Goal: Check status: Check status

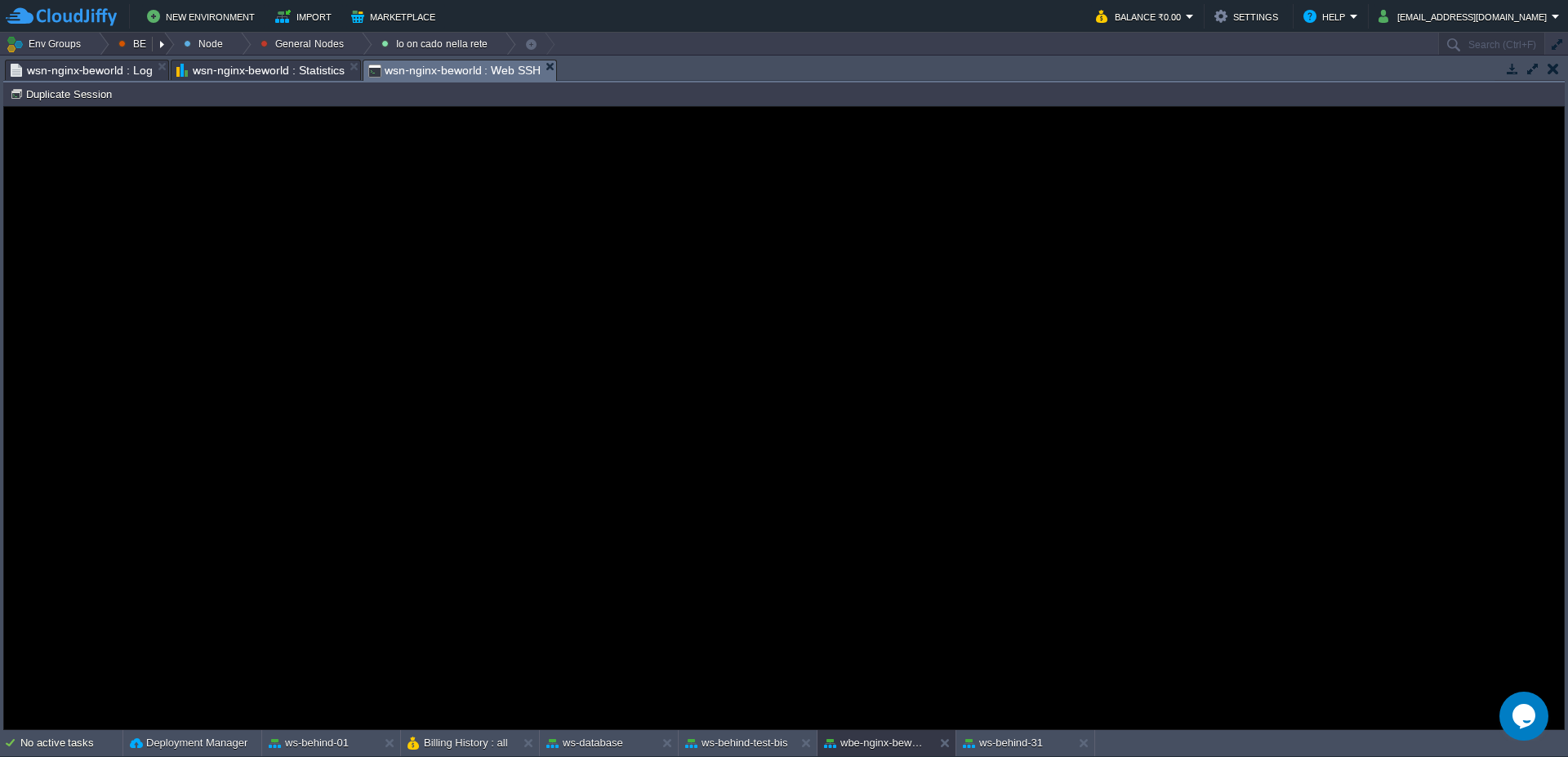
scroll to position [2, 450]
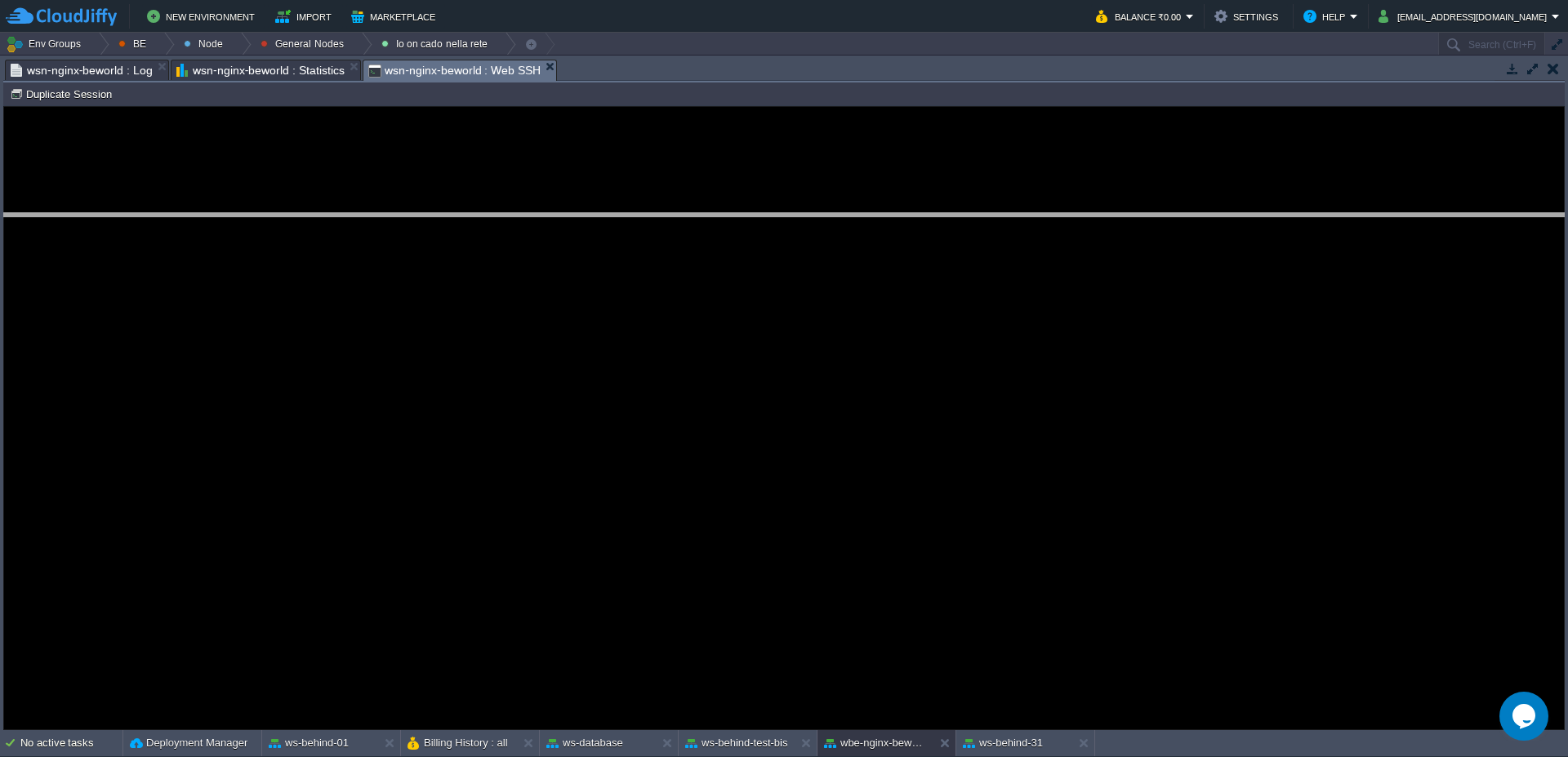
drag, startPoint x: 691, startPoint y: 79, endPoint x: 691, endPoint y: 239, distance: 160.0
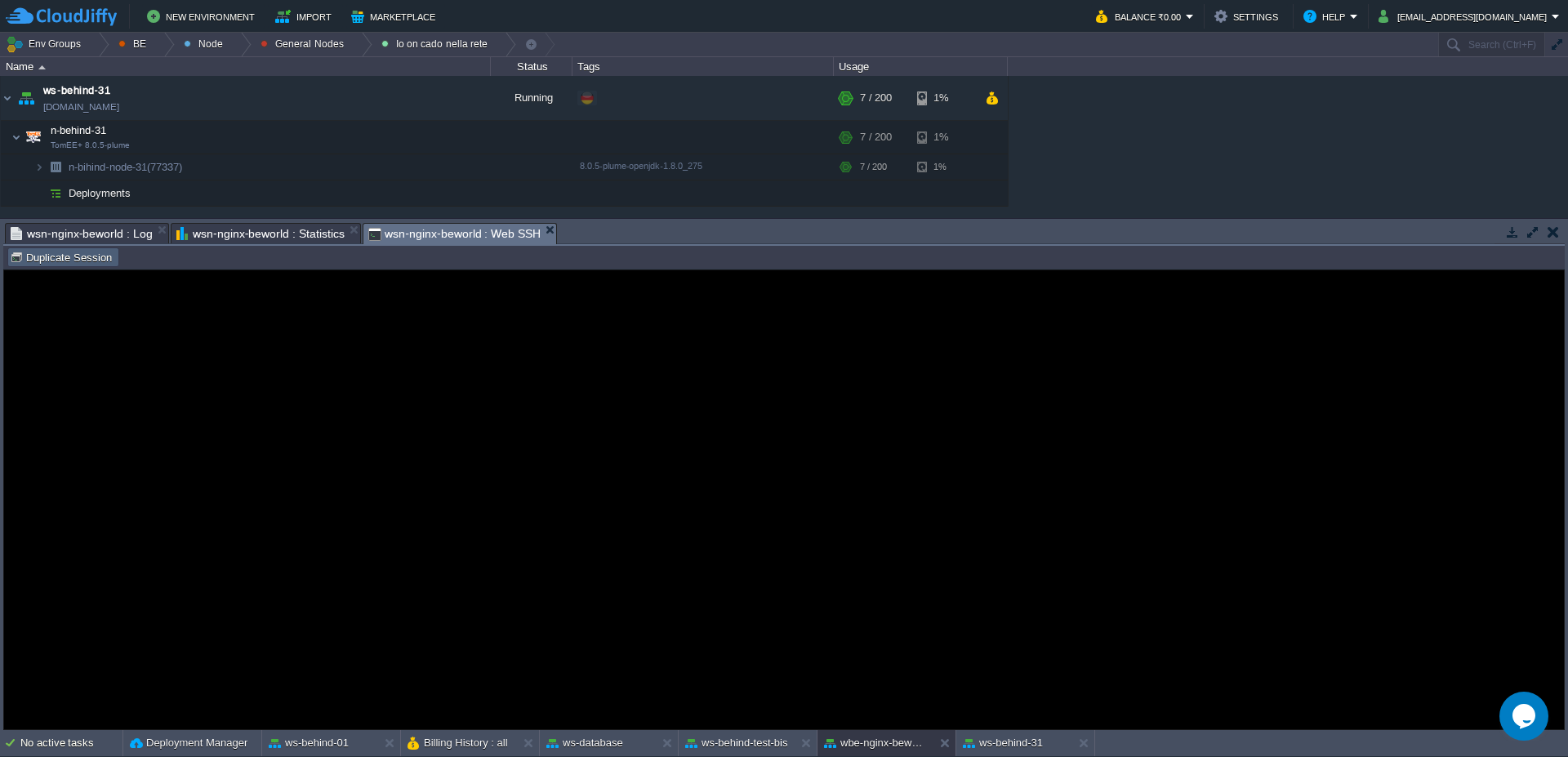
click at [73, 248] on td "Duplicate Session" at bounding box center [63, 256] width 112 height 19
type input "#000000"
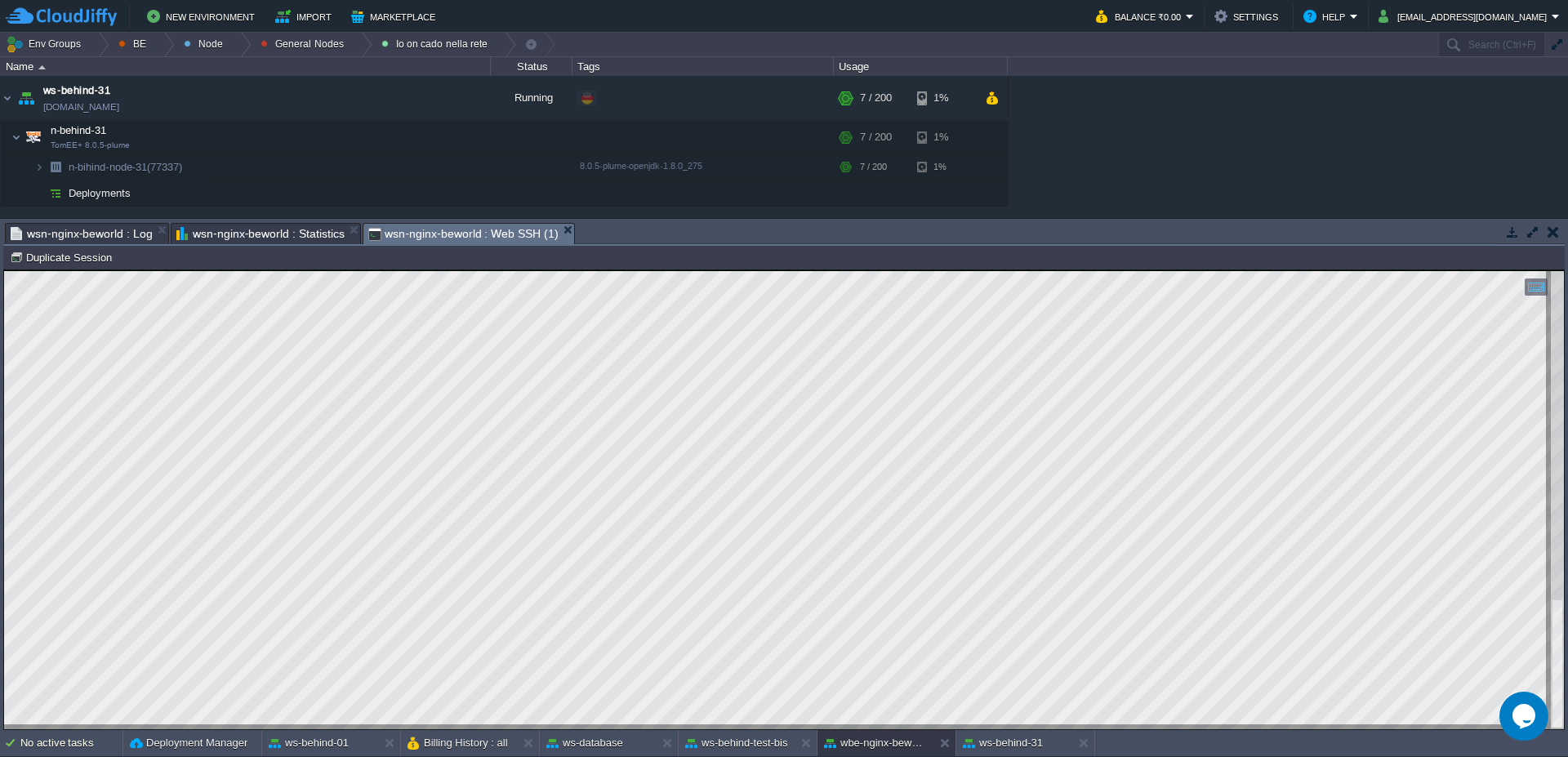
type textarea "[TECHNICAL_ID] - - [[DATE]:20:56:38 +0200] "GET /web/site HTTP/1.1" 200 2528 "[…"
click at [68, 257] on button "Duplicate Session" at bounding box center [63, 257] width 107 height 15
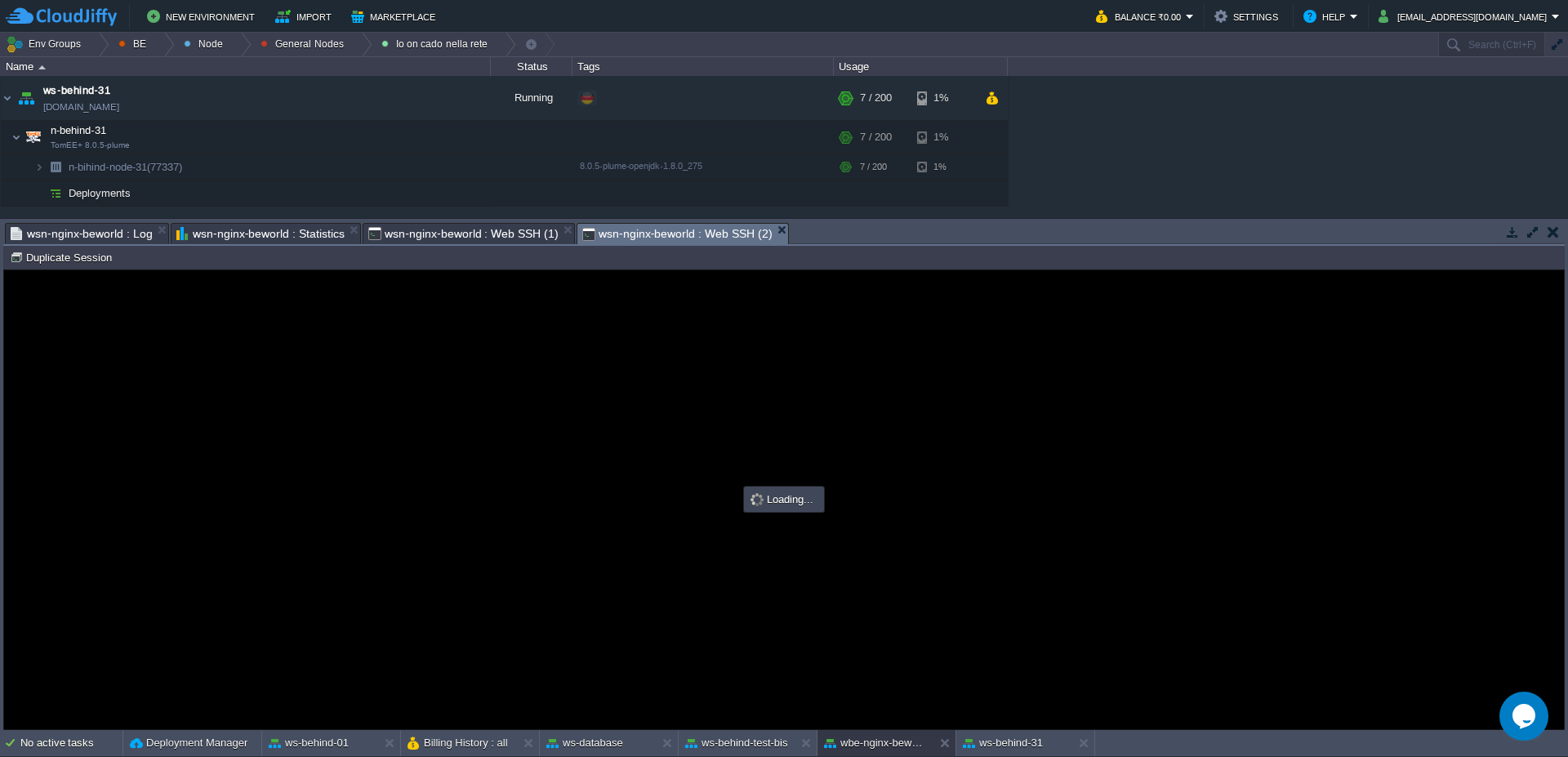
scroll to position [0, 0]
type input "#000000"
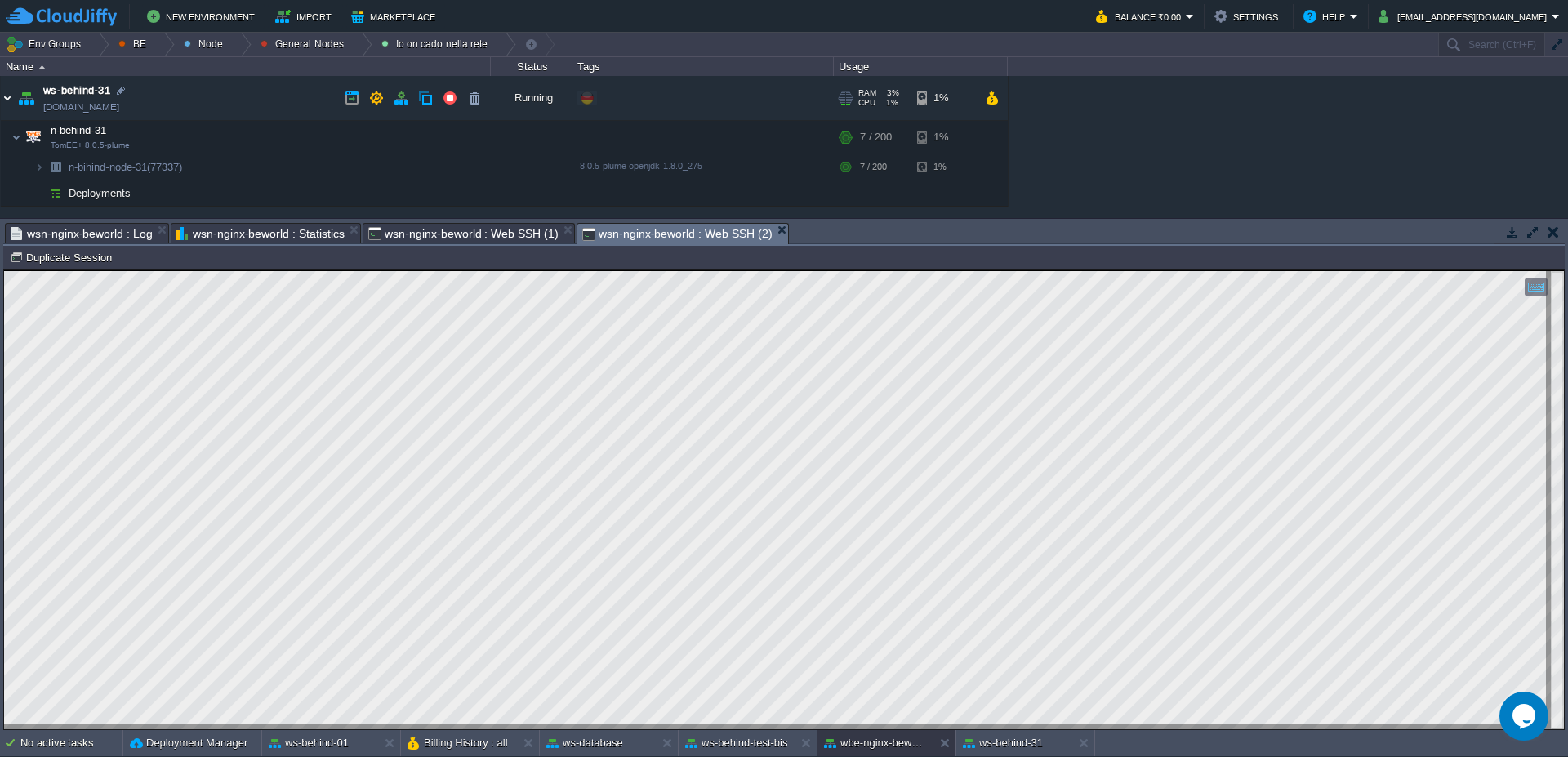
click at [7, 98] on img at bounding box center [7, 98] width 13 height 44
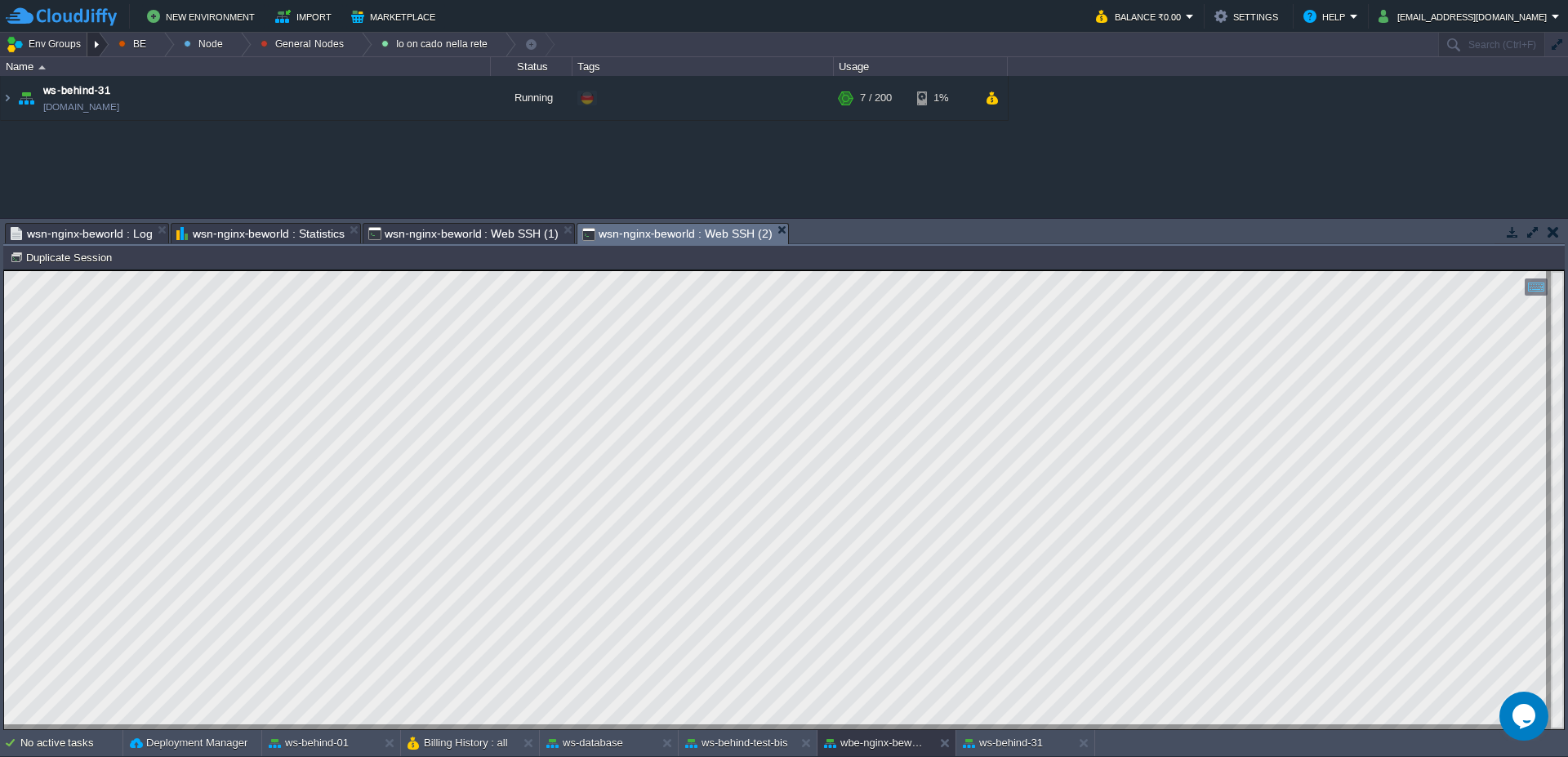
click at [105, 45] on div at bounding box center [99, 45] width 22 height 24
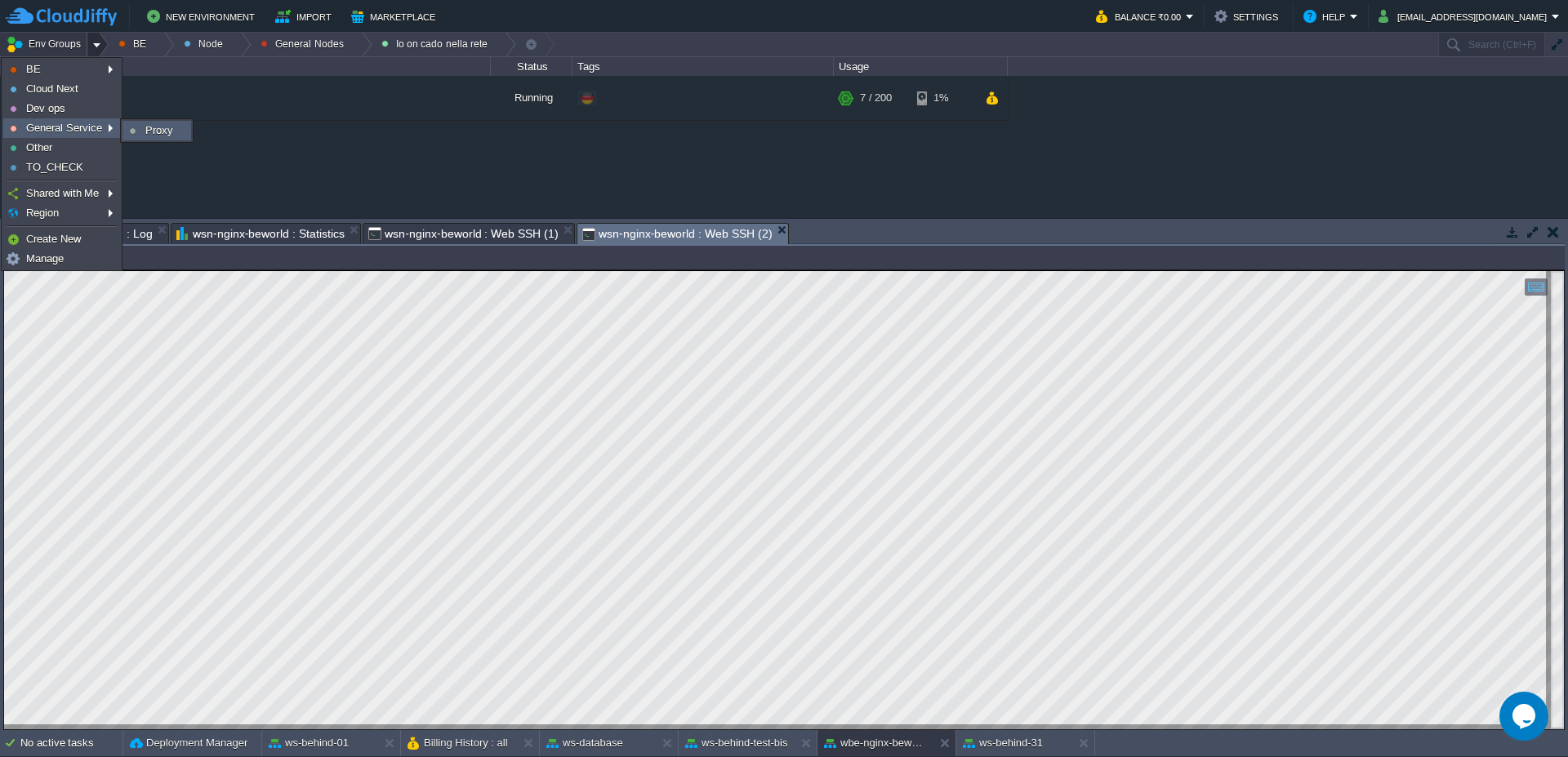
click at [157, 129] on span "Proxy" at bounding box center [159, 130] width 27 height 12
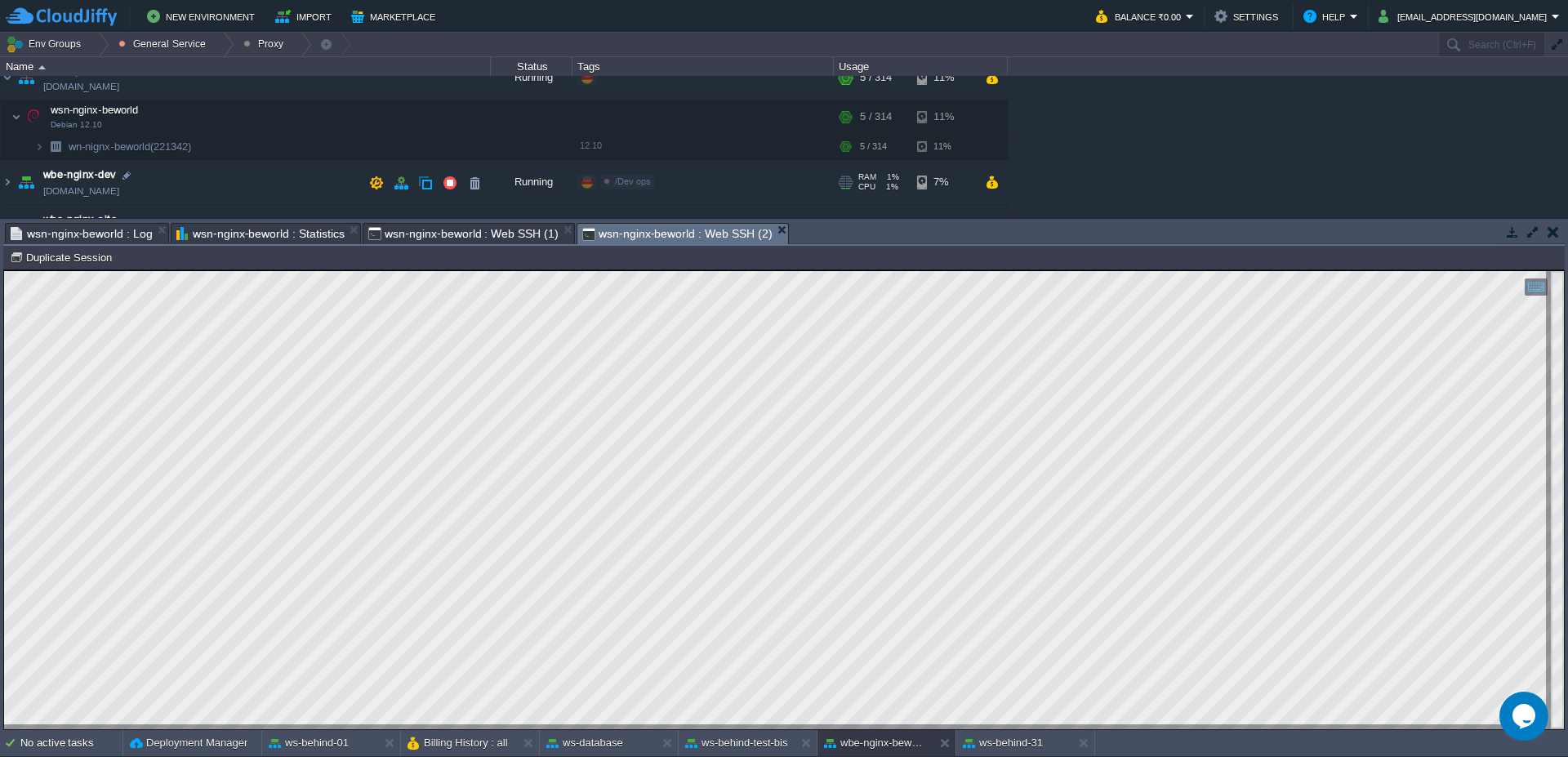
scroll to position [98, 0]
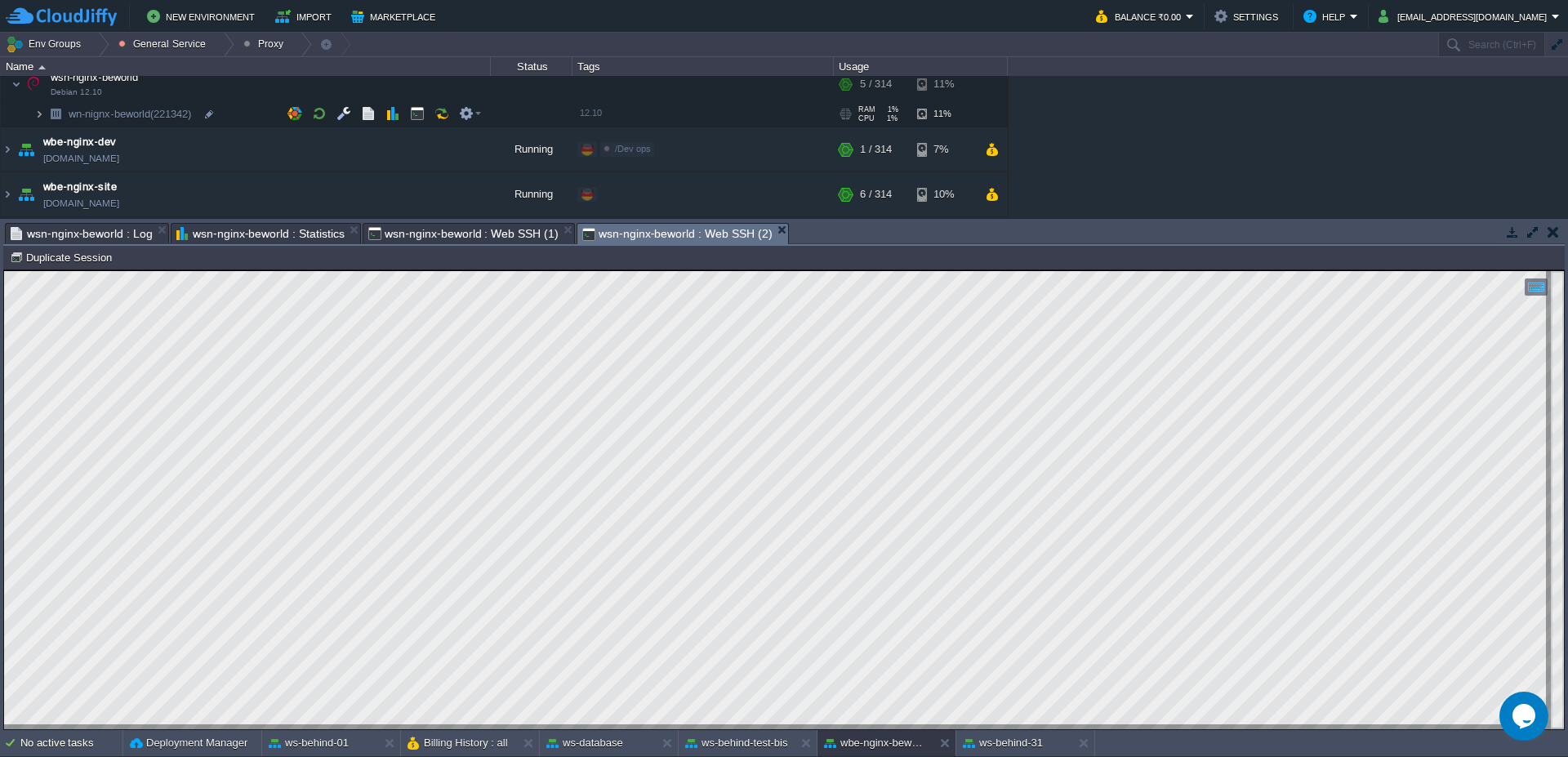
click at [36, 116] on img at bounding box center [39, 114] width 10 height 26
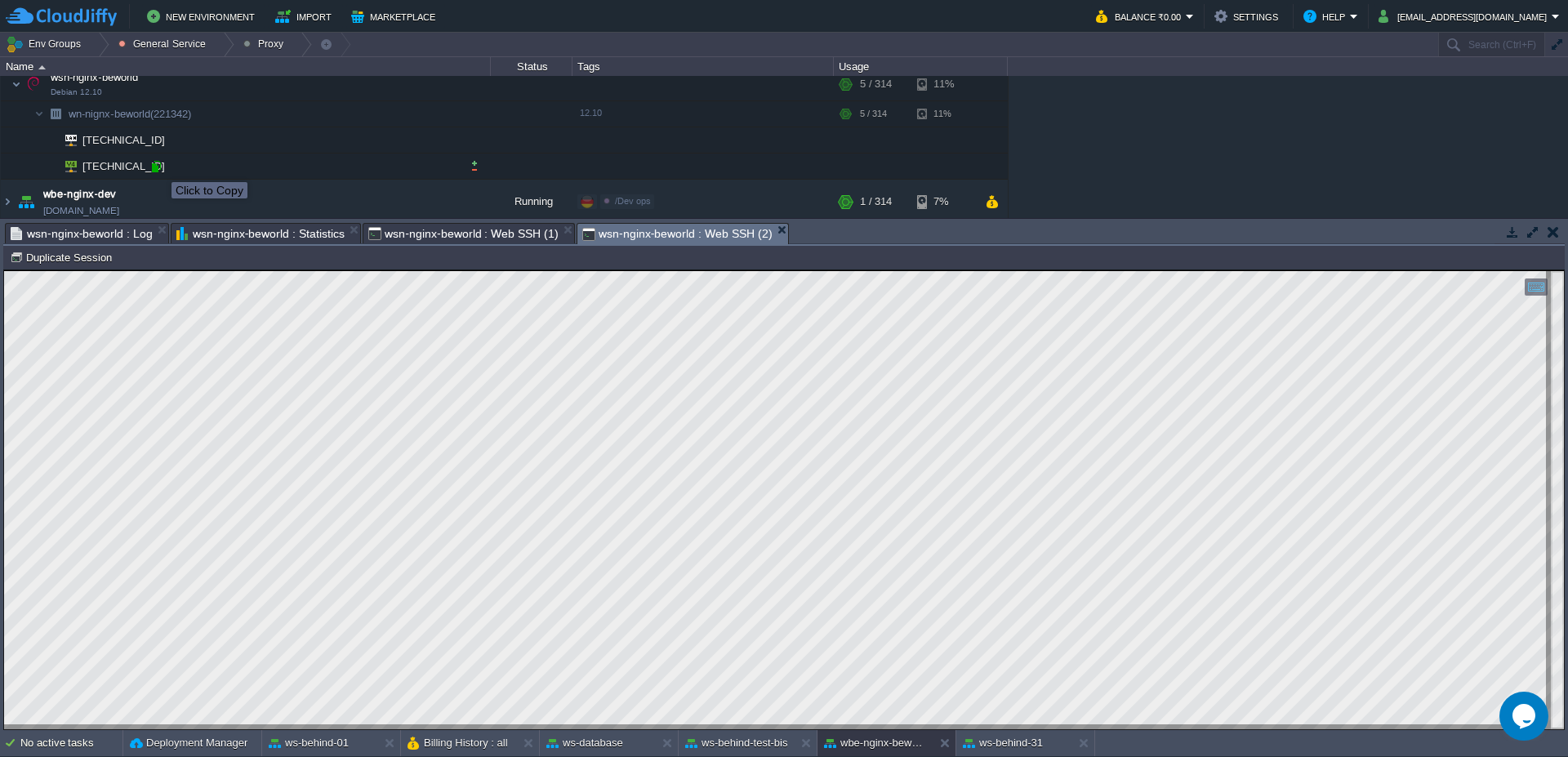
click at [160, 168] on div at bounding box center [156, 167] width 15 height 15
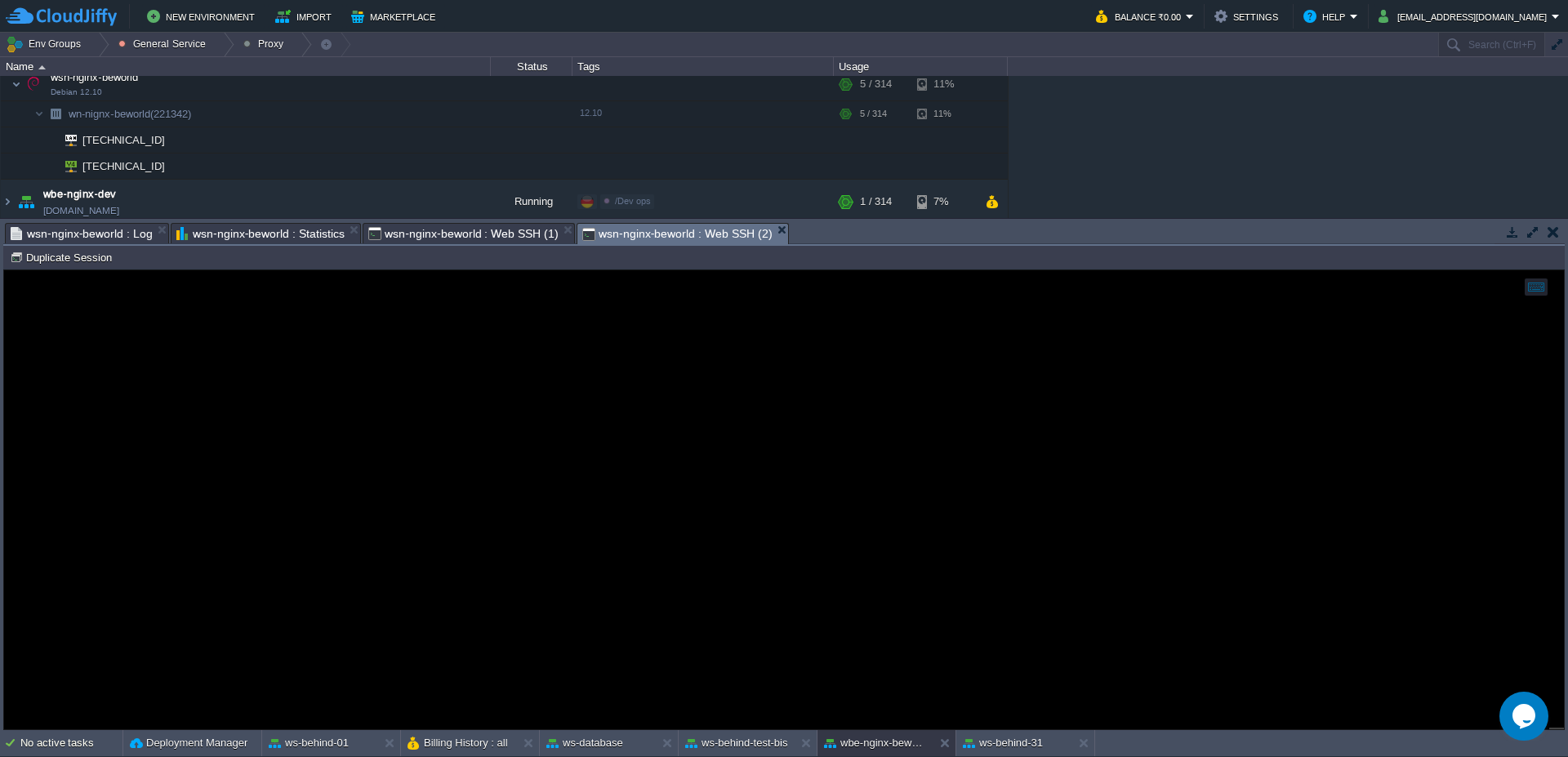
click at [430, 234] on span "wsn-nginx-beworld : Web SSH (1)" at bounding box center [463, 233] width 191 height 19
click at [666, 230] on span "wsn-nginx-beworld : Web SSH (2)" at bounding box center [677, 233] width 191 height 20
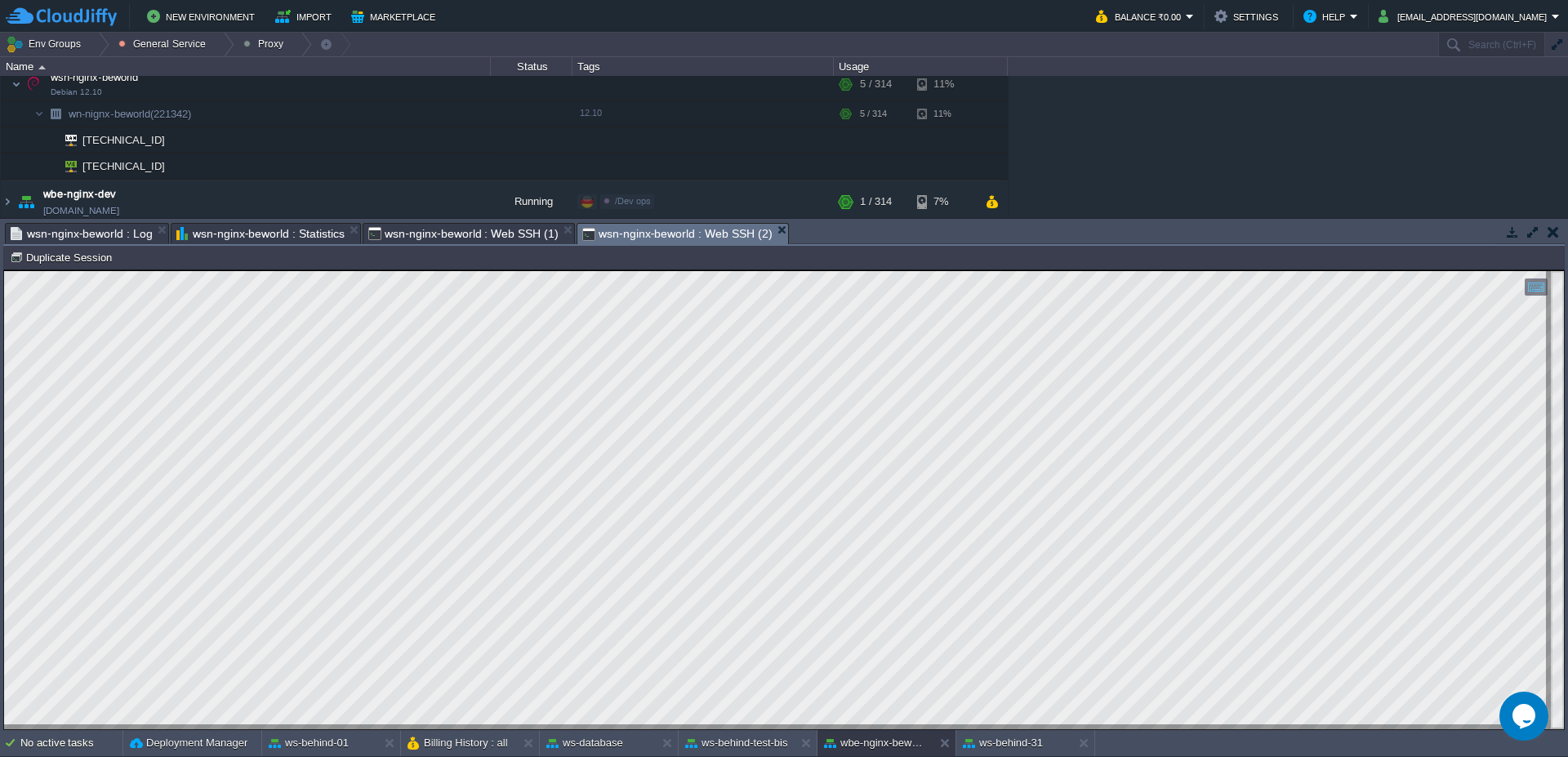
type textarea "server { 2 3 listen 80; 4 server_name [DOMAIN_NAME] [DOMAIN_NAME] [DOMAIN_NAME]…"
click at [432, 243] on span "wsn-nginx-beworld : Web SSH (1)" at bounding box center [463, 233] width 191 height 19
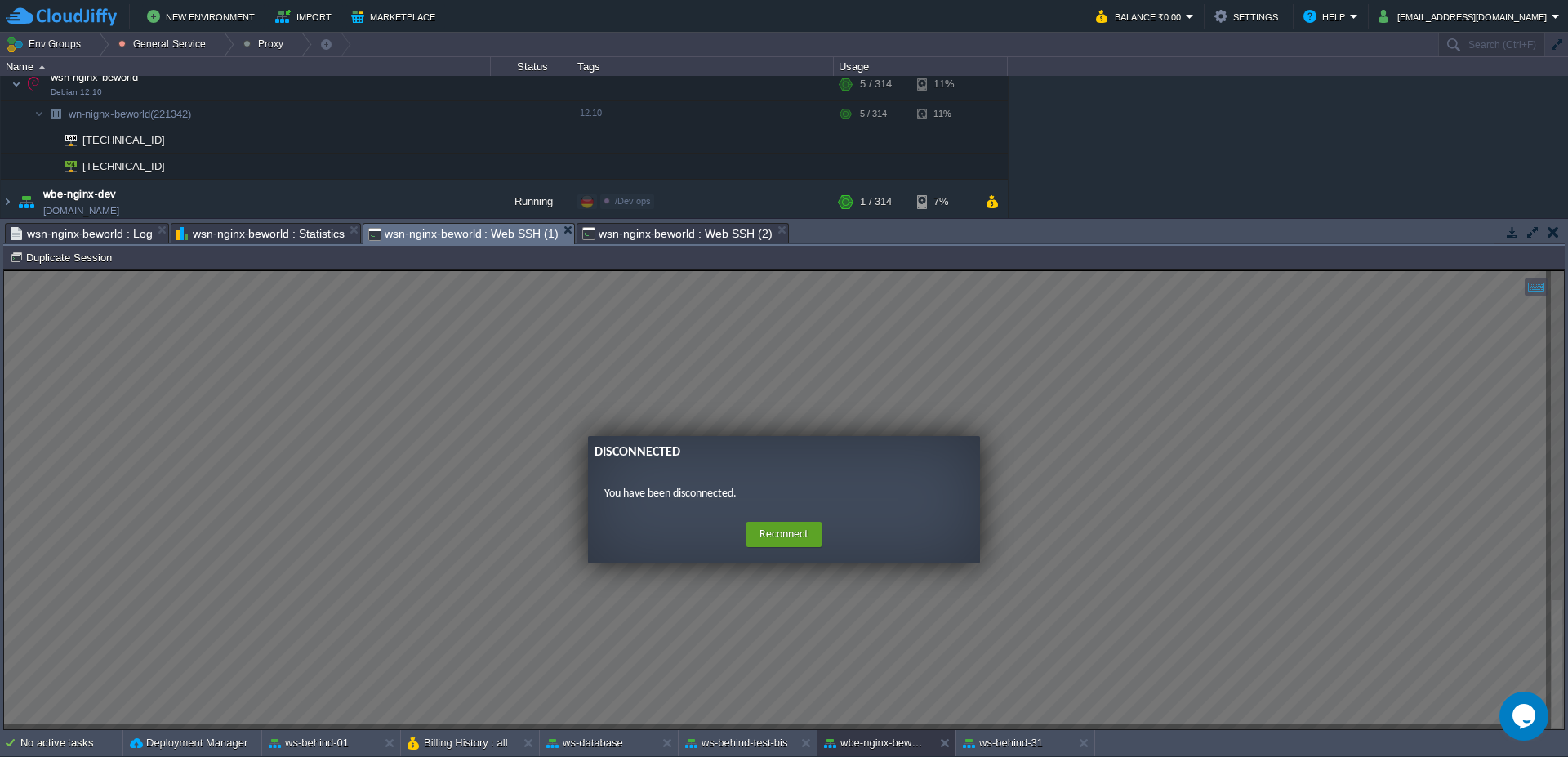
click at [660, 233] on span "wsn-nginx-beworld : Web SSH (2)" at bounding box center [677, 233] width 191 height 19
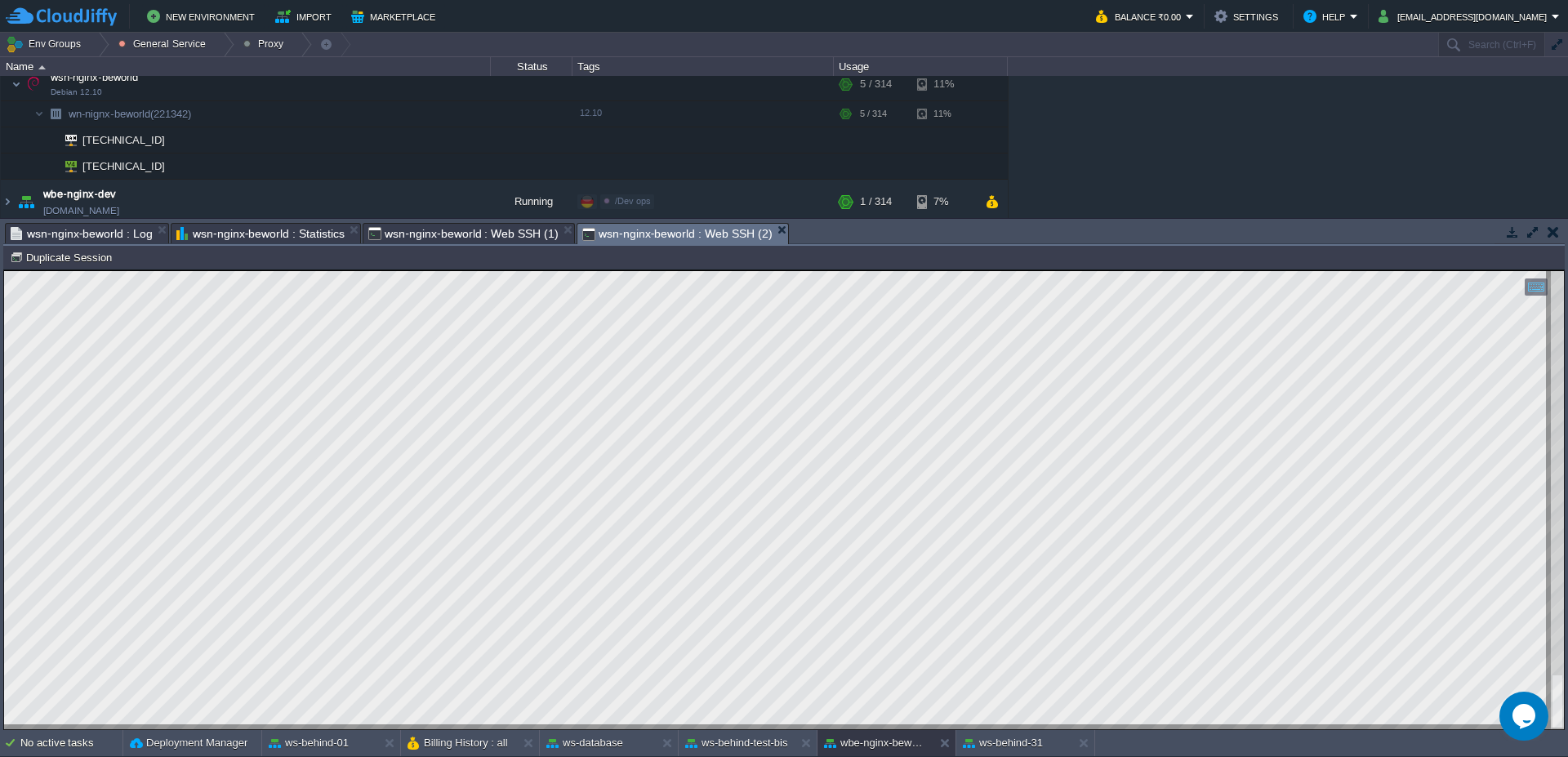
click at [458, 229] on span "wsn-nginx-beworld : Web SSH (1)" at bounding box center [463, 233] width 191 height 19
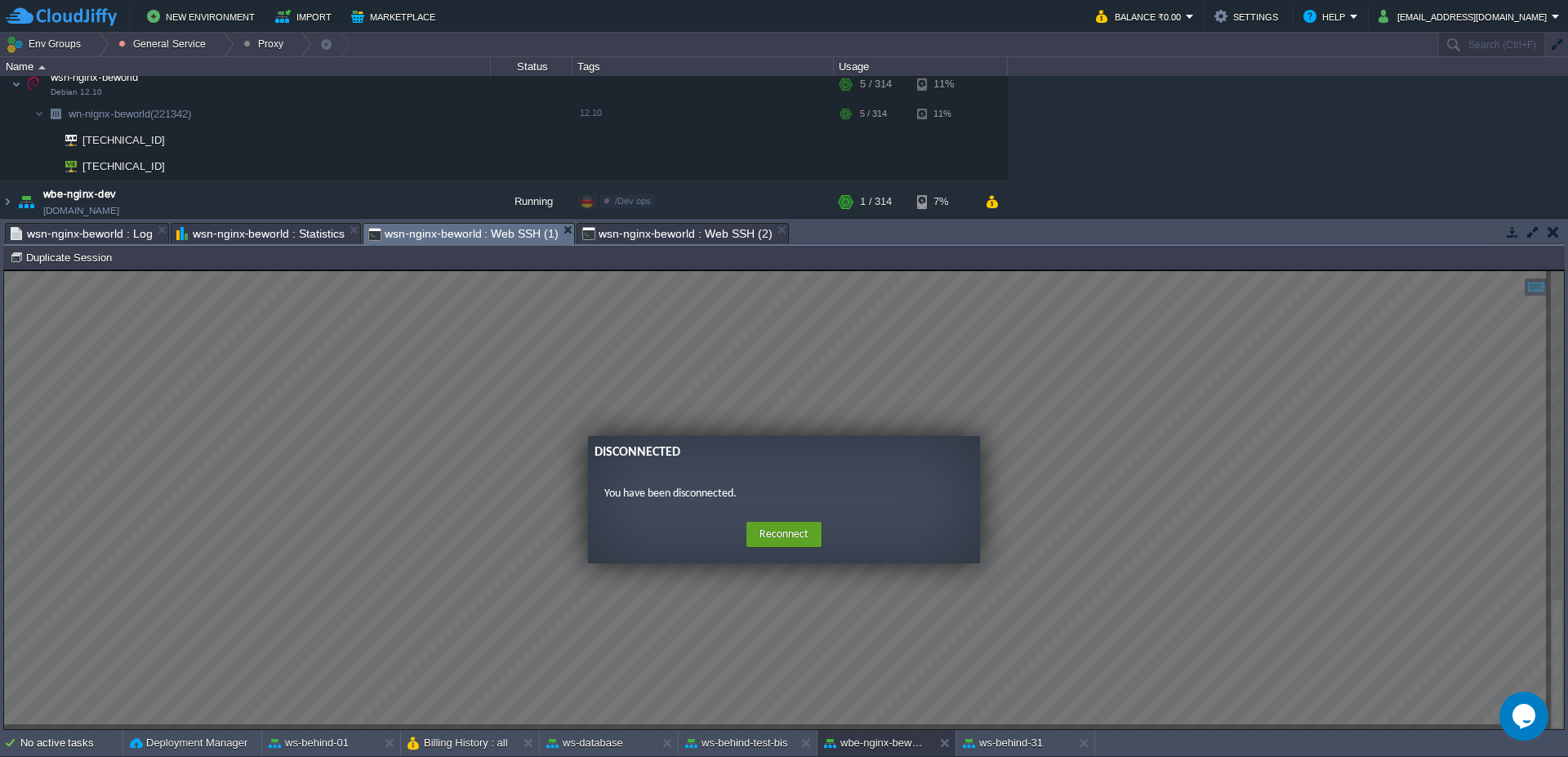
click at [669, 245] on div "Tasks Activity Log Archive Git / SVN wsn-bihind-node-1 : Statistics Billing His…" at bounding box center [784, 474] width 1568 height 511
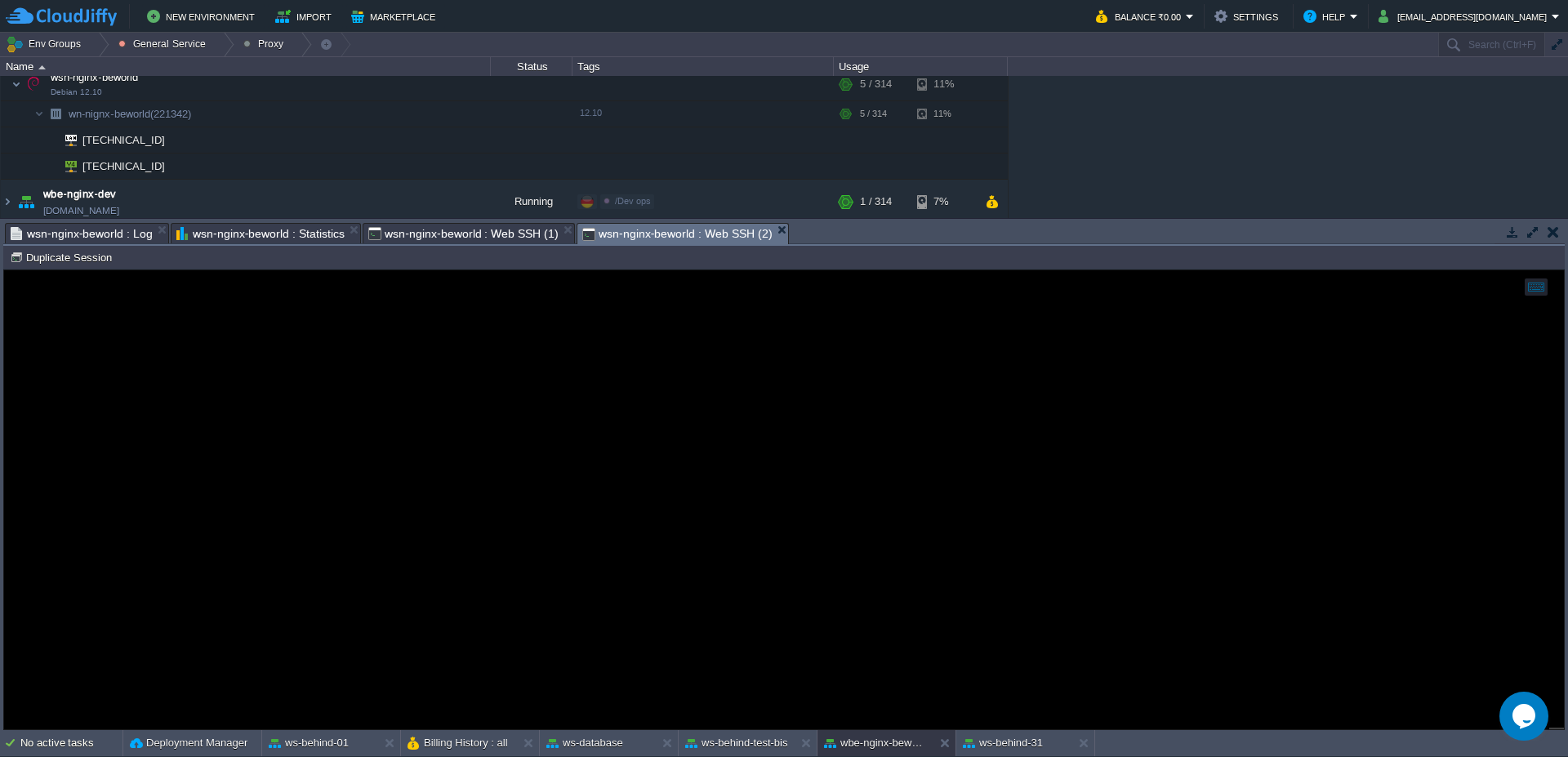
click at [667, 242] on span "wsn-nginx-beworld : Web SSH (2)" at bounding box center [677, 233] width 191 height 20
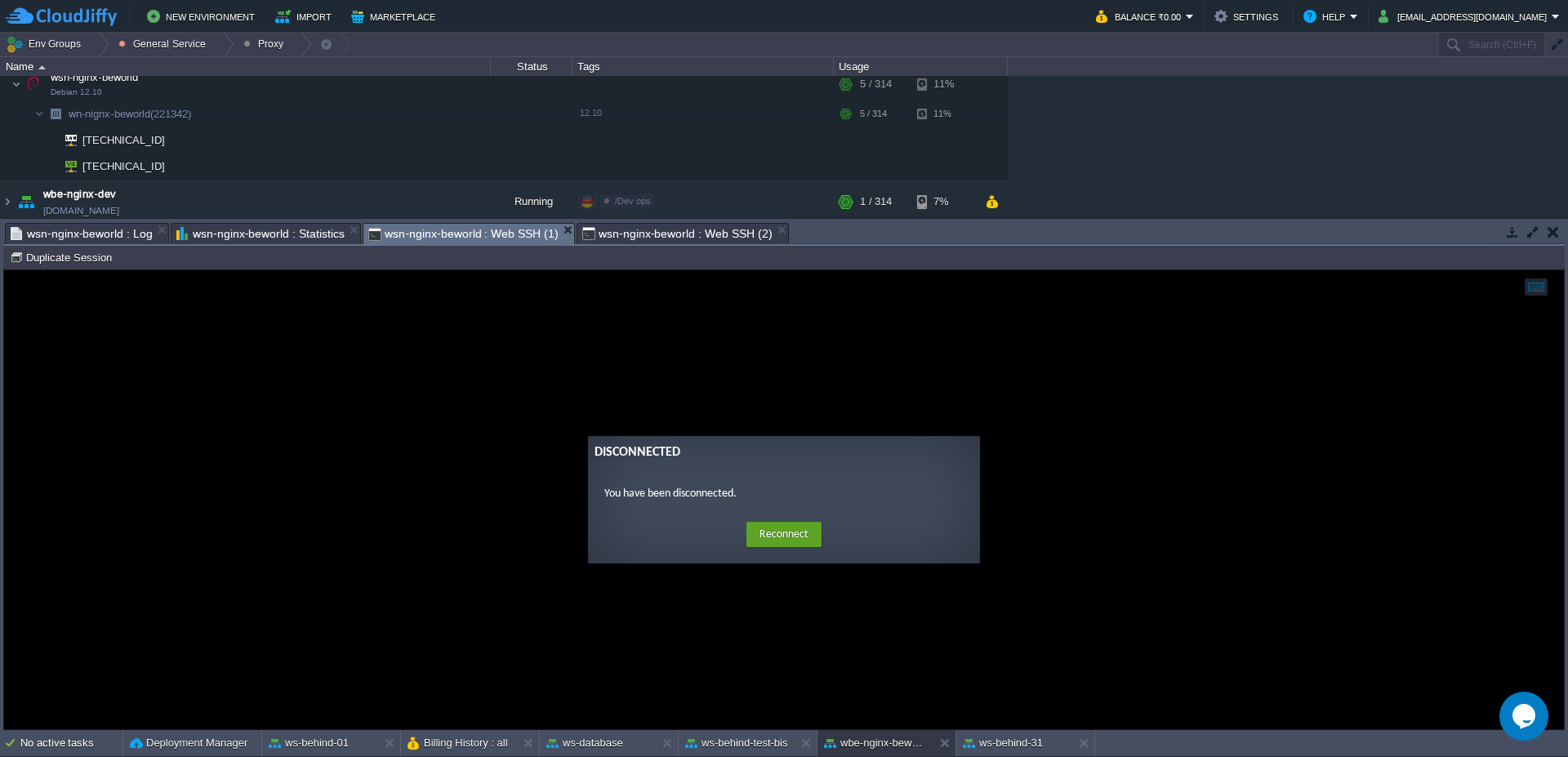
click at [462, 240] on span "wsn-nginx-beworld : Web SSH (1)" at bounding box center [463, 233] width 191 height 20
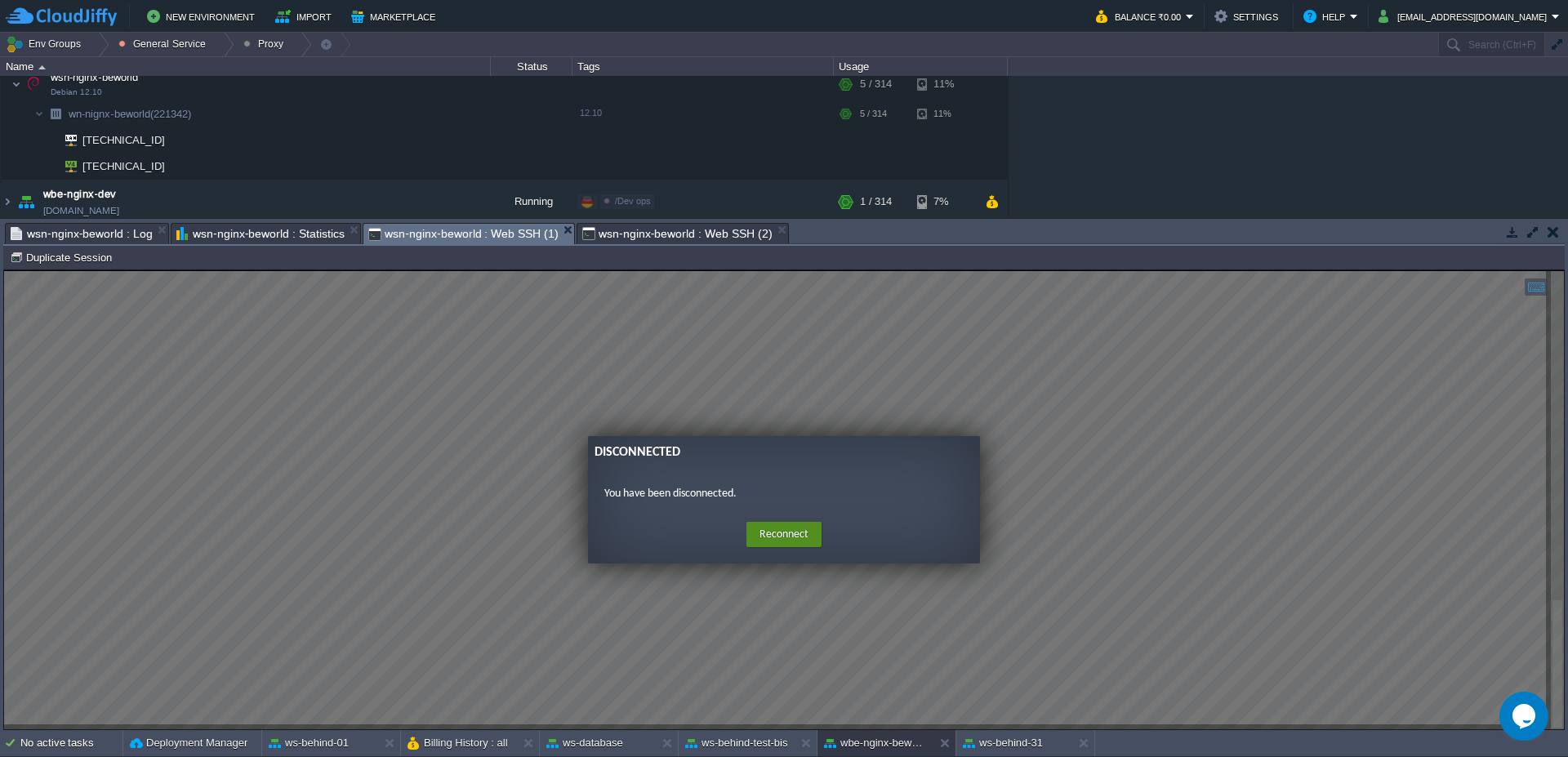
click at [772, 528] on button "Reconnect" at bounding box center [784, 534] width 75 height 26
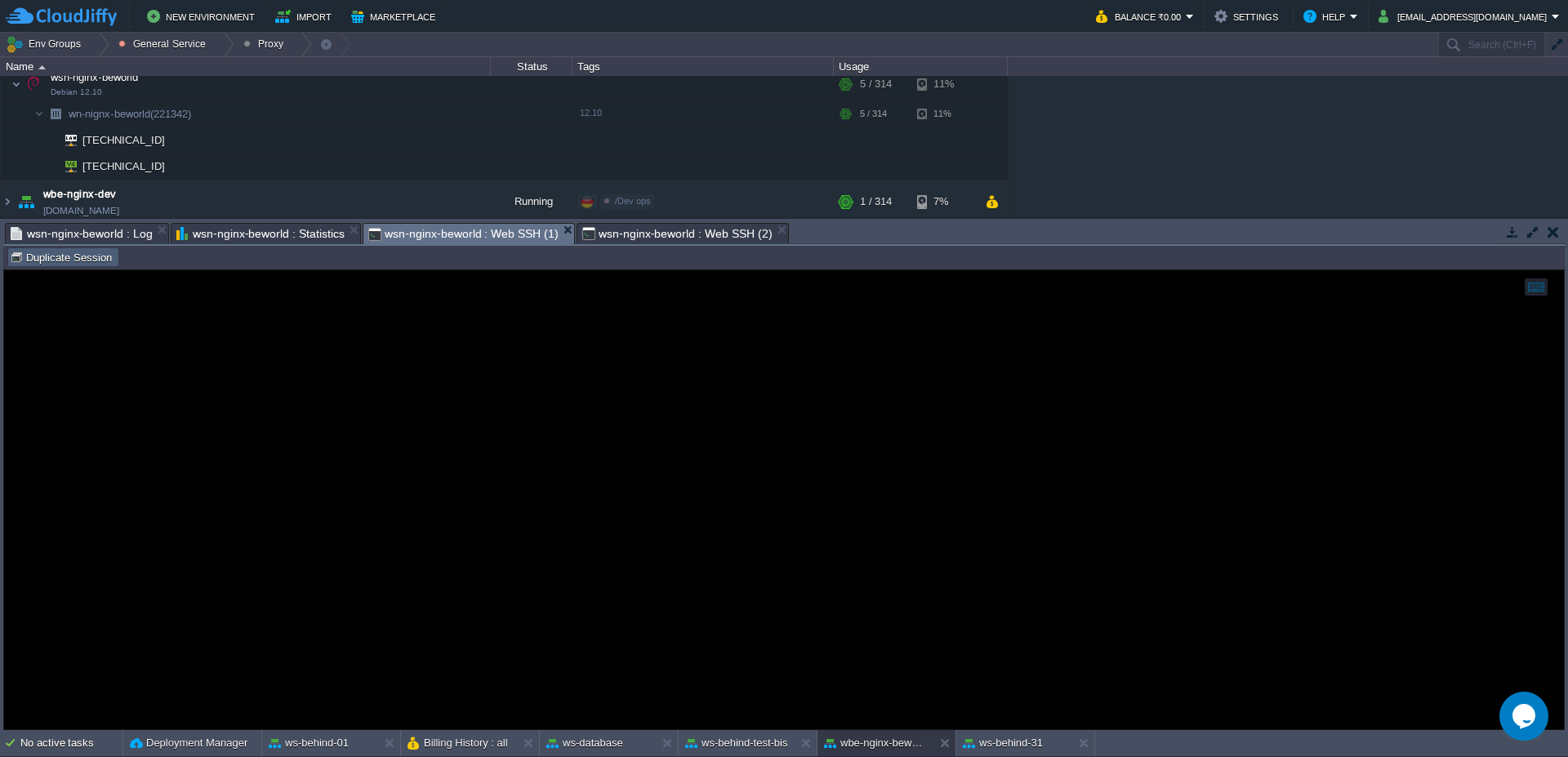
click at [68, 262] on button "Duplicate Session" at bounding box center [63, 257] width 107 height 15
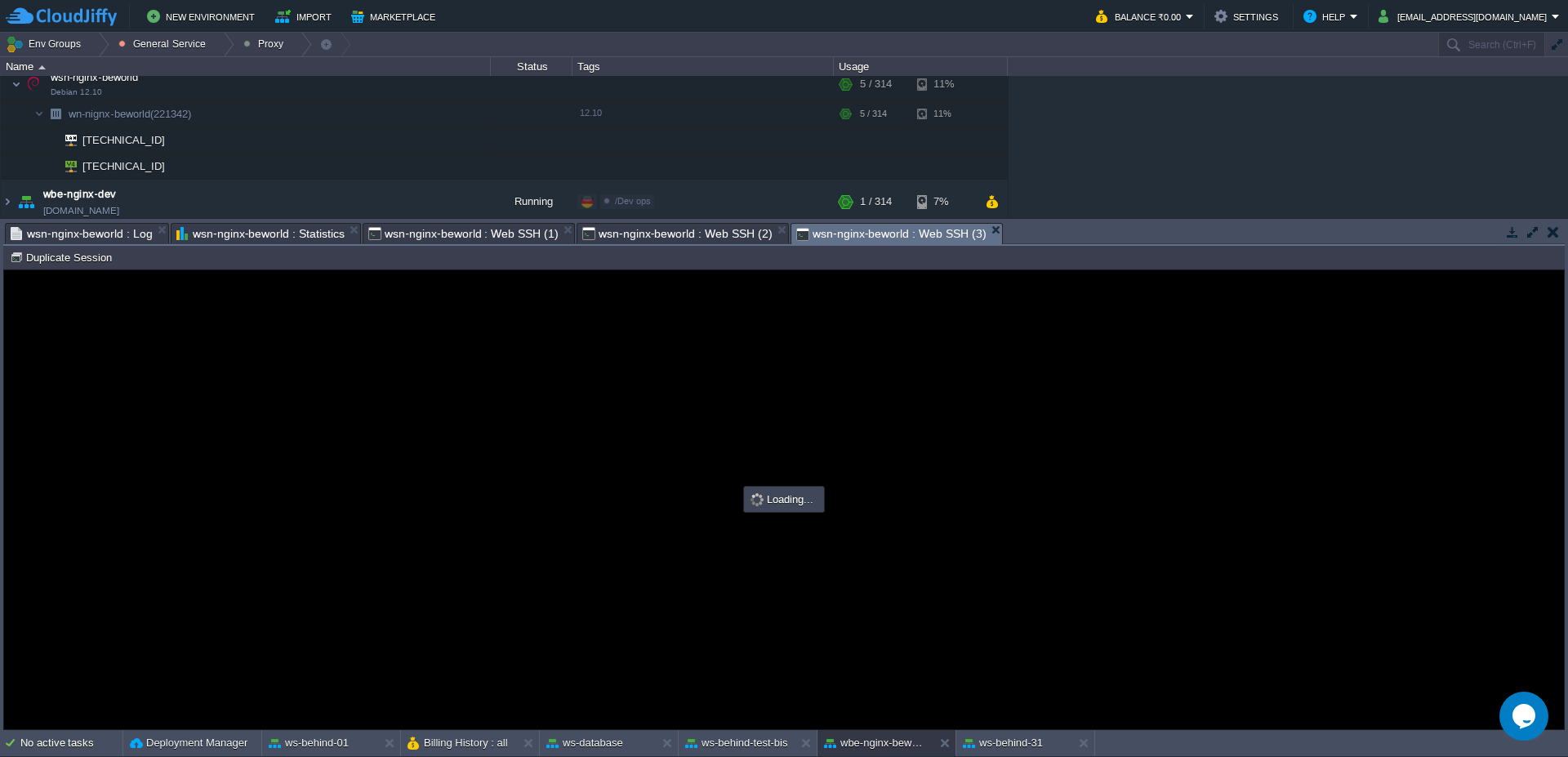
scroll to position [0, 0]
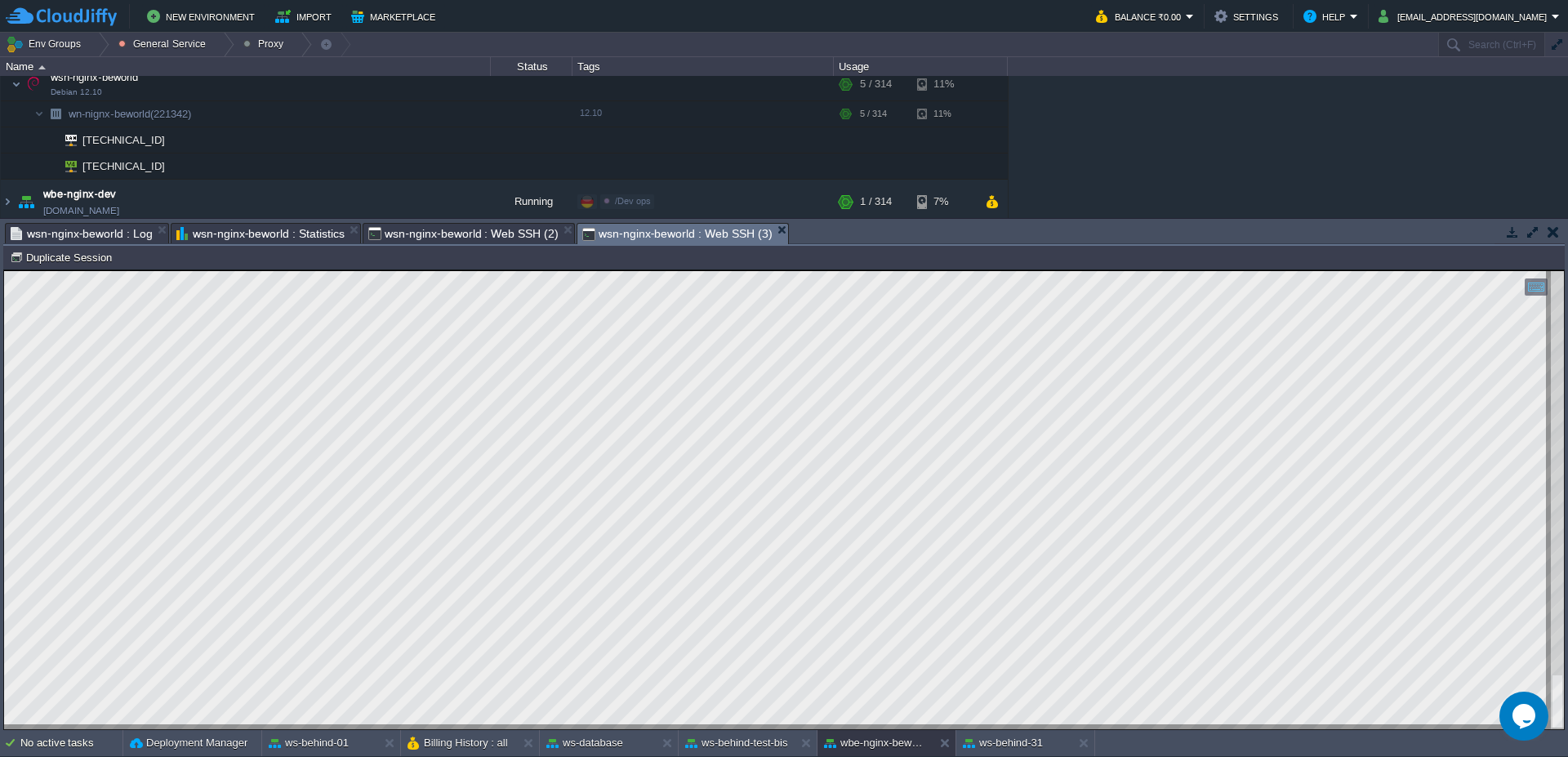
click at [492, 228] on span "wsn-nginx-beworld : Web SSH (2)" at bounding box center [463, 233] width 191 height 19
click at [620, 232] on span "wsn-nginx-beworld : Web SSH (3)" at bounding box center [677, 233] width 191 height 20
type textarea "025:21:30:20 +0200] "POST /web/rest/game/forestjump/sendEvent HTTP/1.1" 200 52 …"
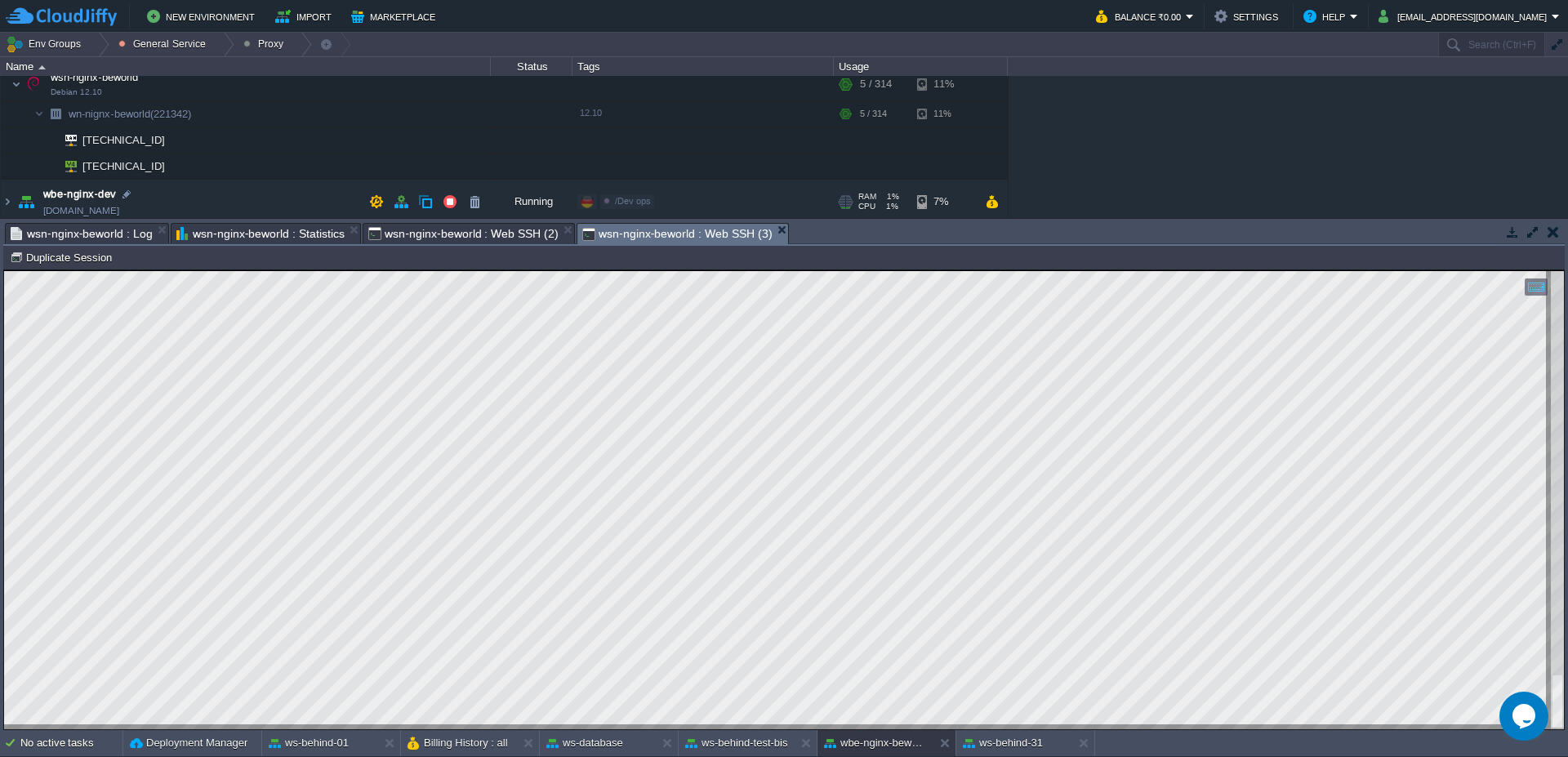
click at [458, 217] on td "wbe-nginx-dev [DOMAIN_NAME]" at bounding box center [245, 202] width 490 height 45
click at [449, 231] on span "wsn-nginx-beworld : Web SSH (2)" at bounding box center [463, 233] width 191 height 19
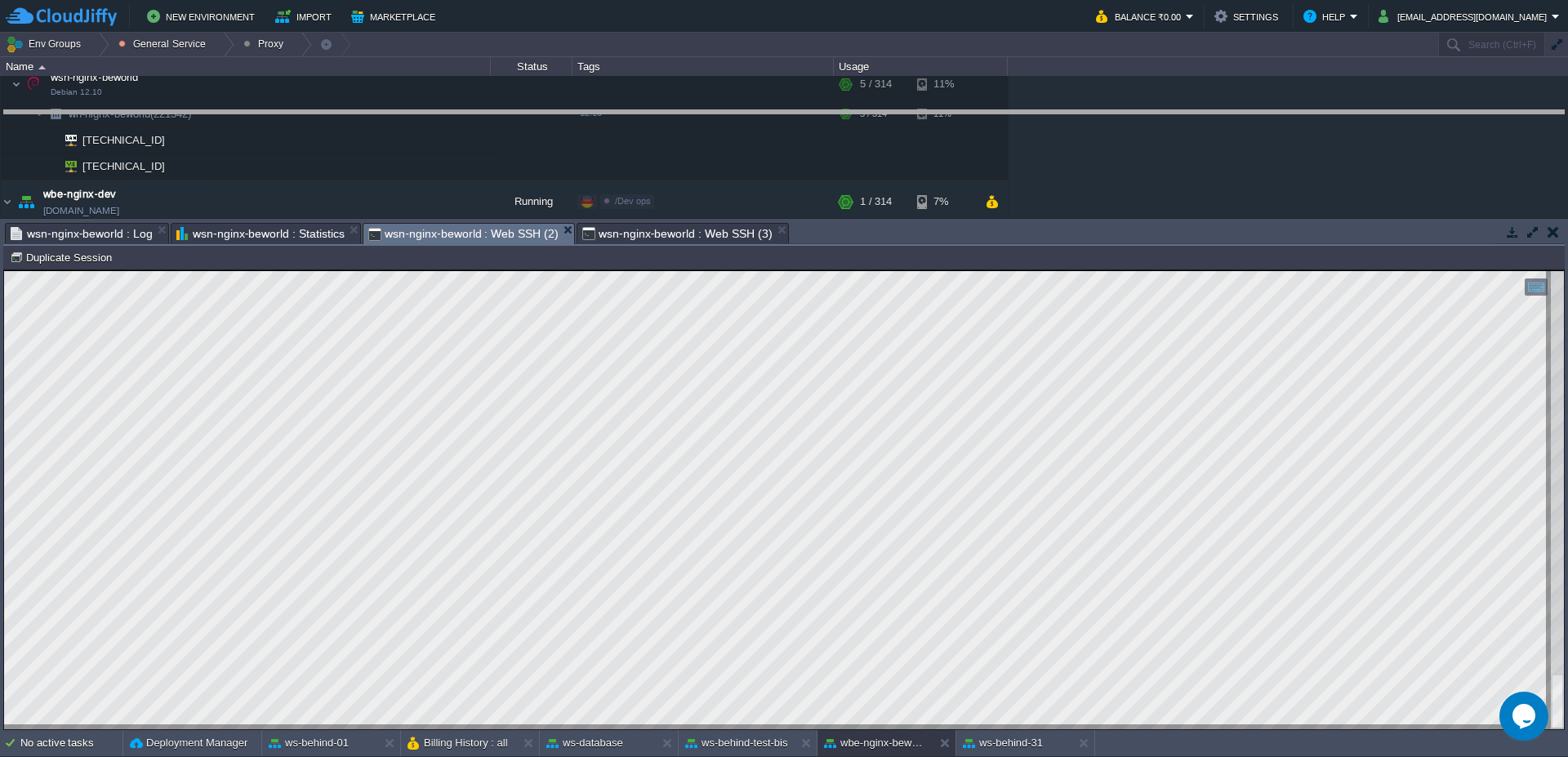
drag, startPoint x: 1071, startPoint y: 242, endPoint x: 1082, endPoint y: 127, distance: 115.5
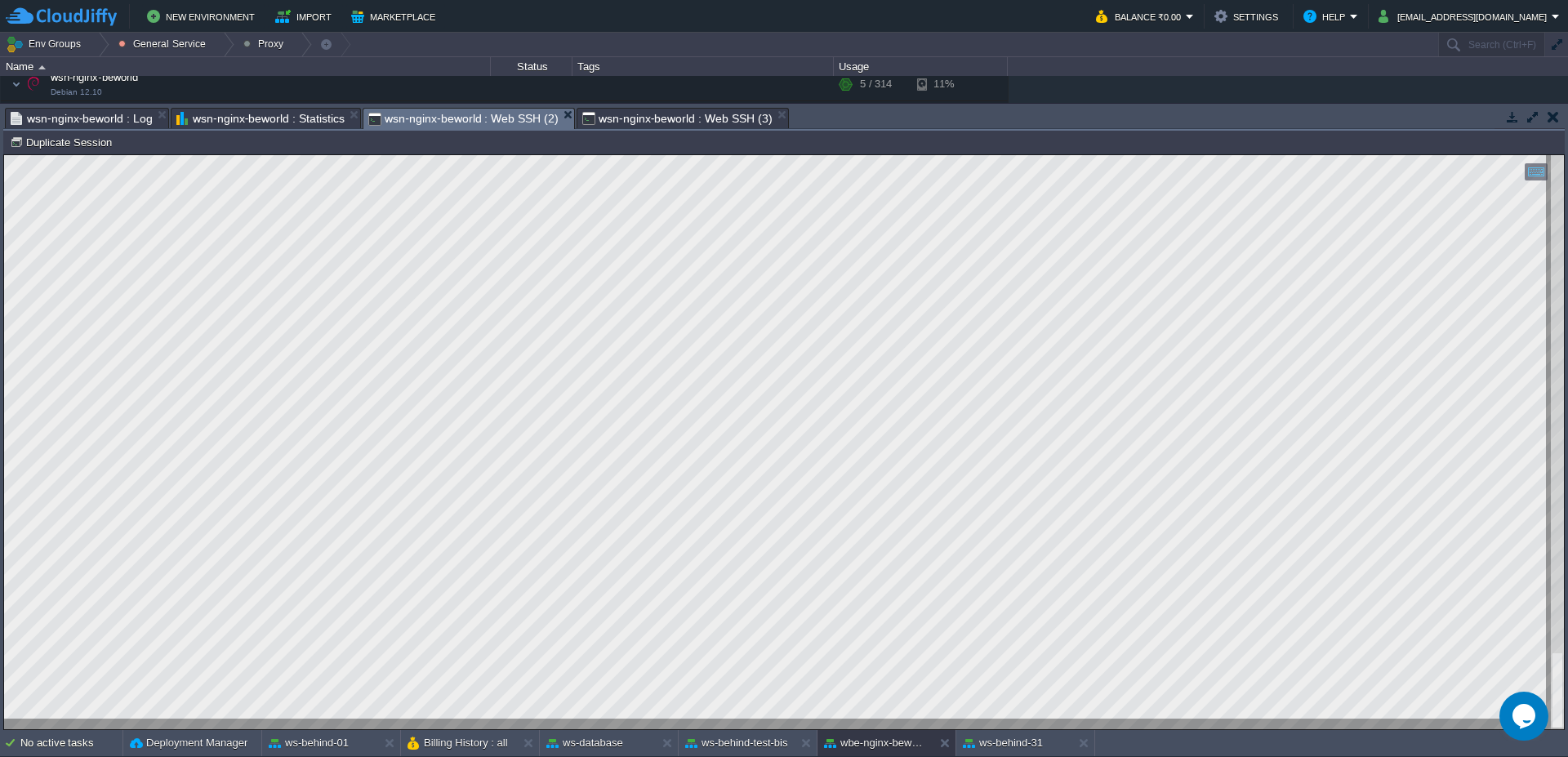
scroll to position [316, 24]
type textarea "[DOMAIN_NAME]"
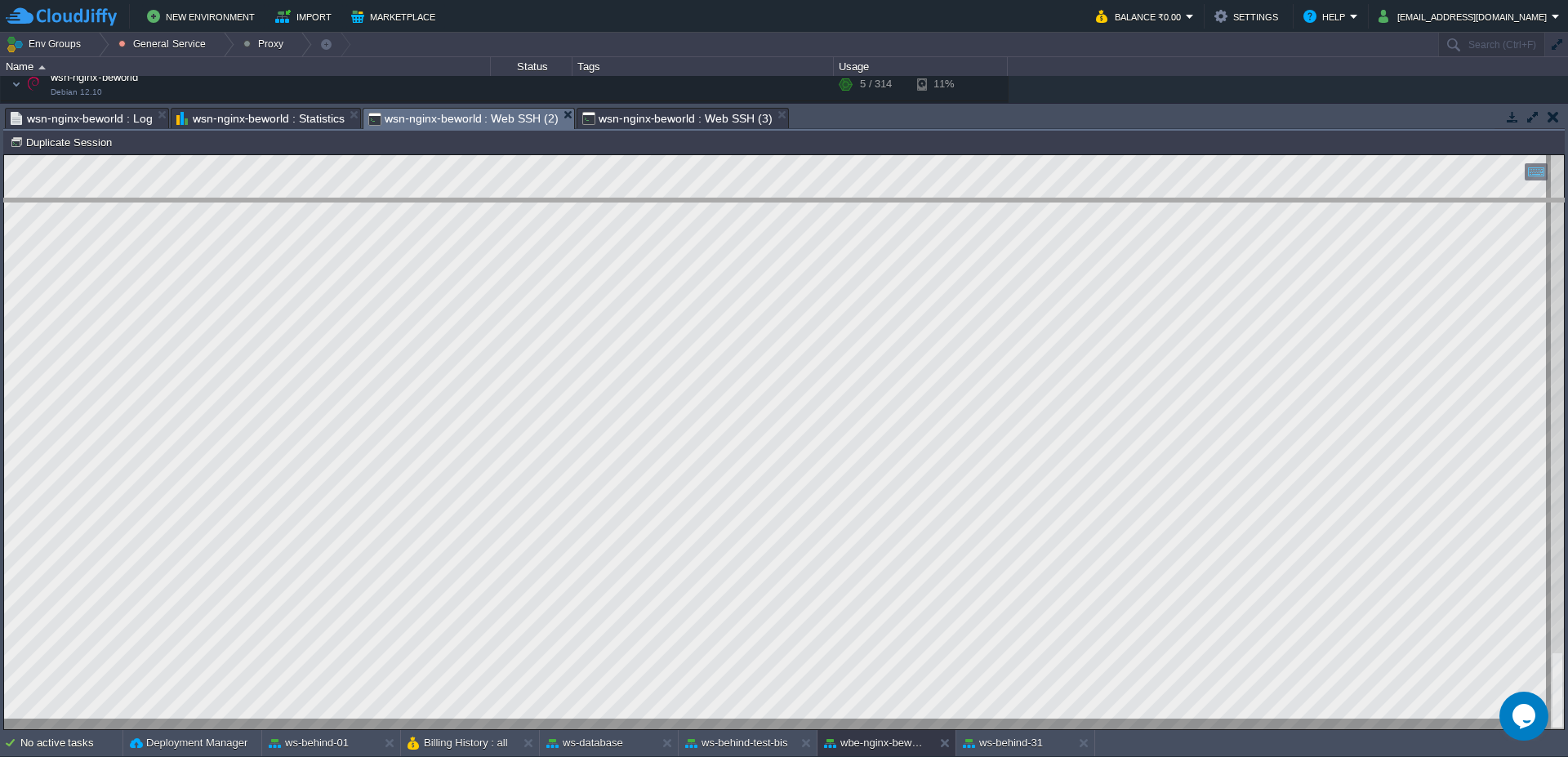
drag, startPoint x: 977, startPoint y: 125, endPoint x: 981, endPoint y: 221, distance: 96.1
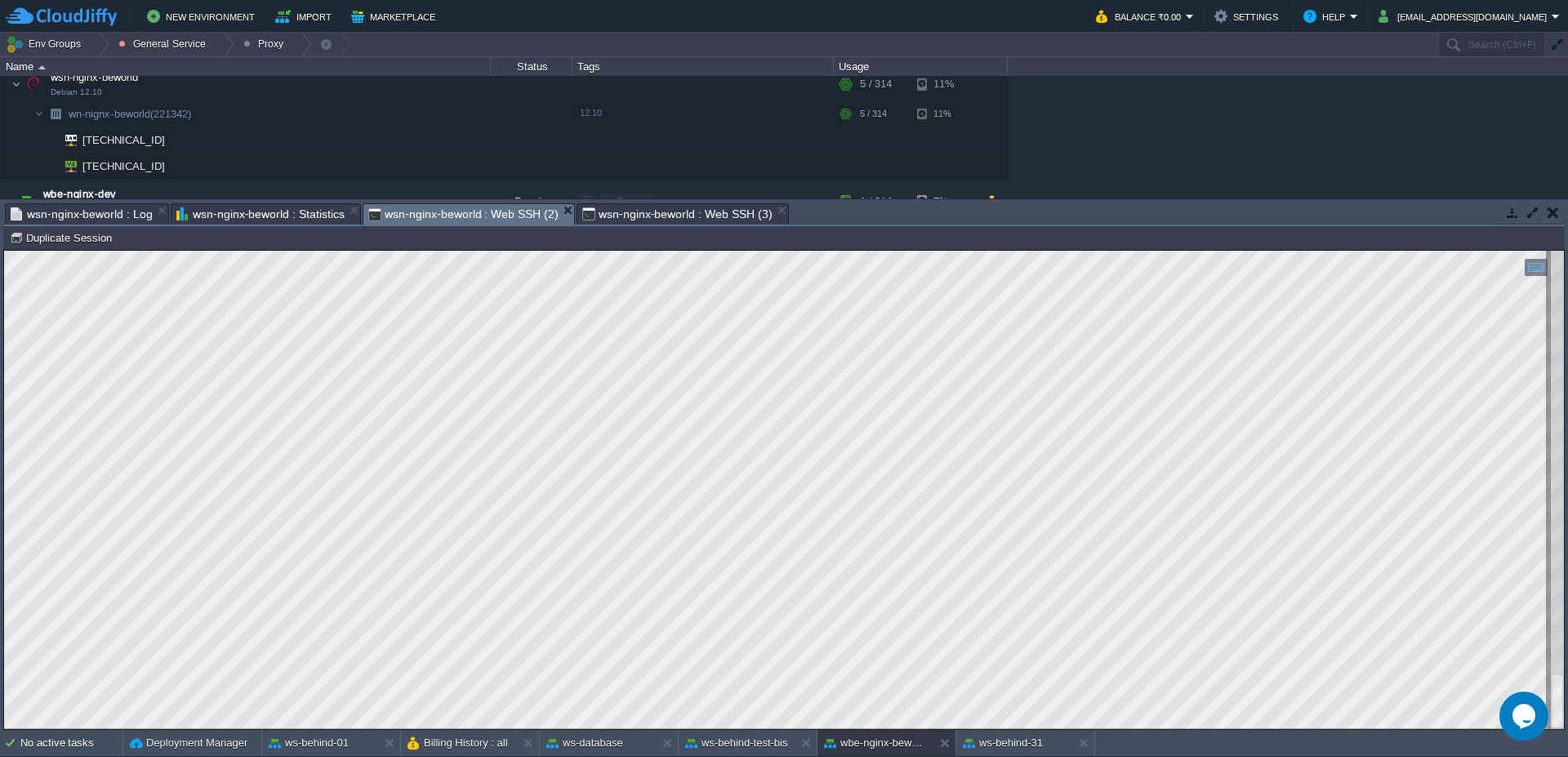
click at [723, 214] on span "wsn-nginx-beworld : Web SSH (3)" at bounding box center [677, 213] width 191 height 19
click at [409, 214] on span "wsn-nginx-beworld : Web SSH (2)" at bounding box center [463, 213] width 191 height 19
click at [674, 217] on span "wsn-nginx-beworld : Web SSH (3)" at bounding box center [677, 213] width 191 height 19
click at [449, 199] on div "Tasks Activity Log Archive Git / SVN wsn-bihind-node-1 : Statistics Billing His…" at bounding box center [784, 464] width 1568 height 531
click at [426, 227] on div "wn-nignx-beworld (221342) Duplicate Session" at bounding box center [784, 238] width 1562 height 24
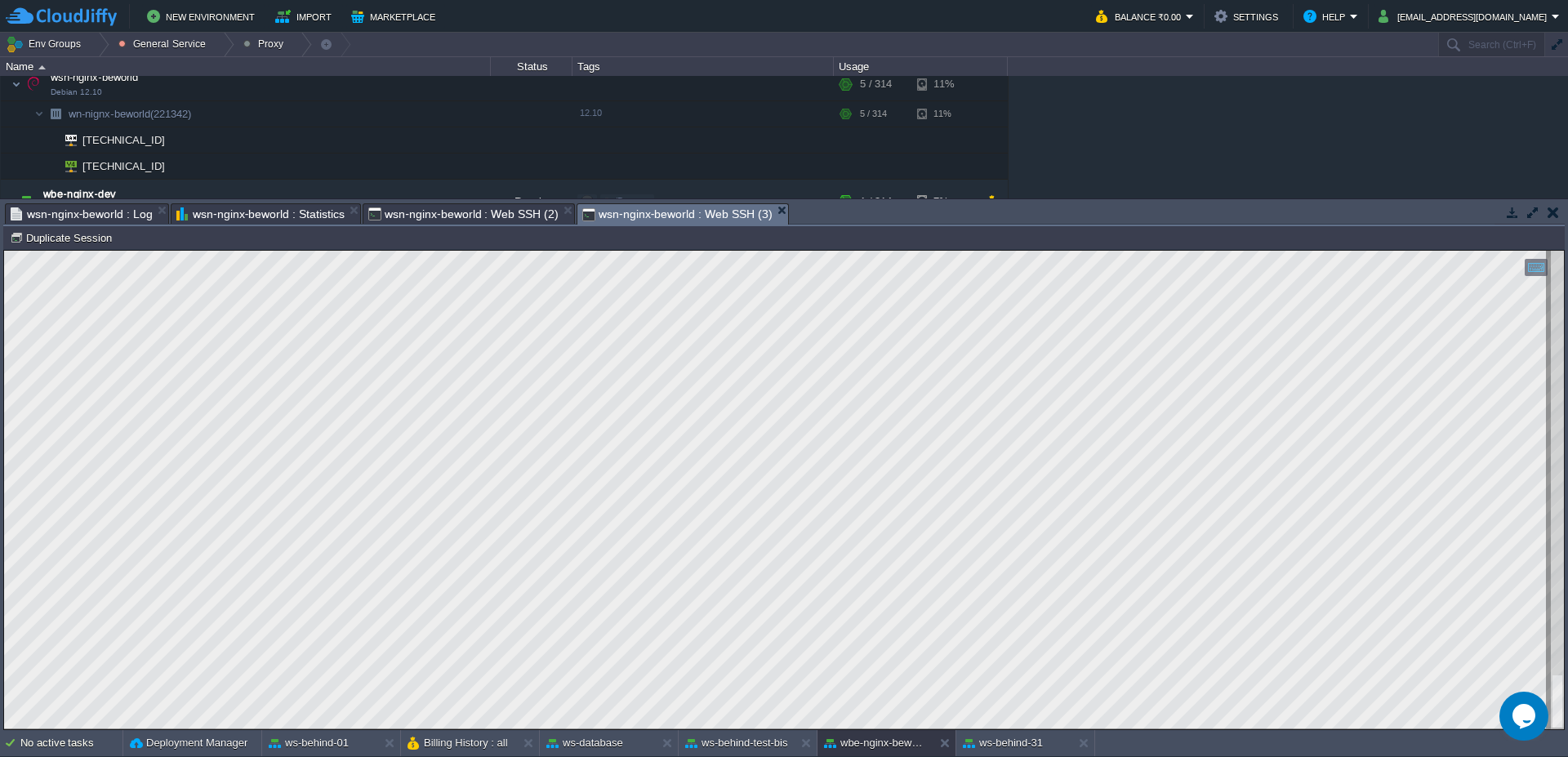
click at [427, 215] on span "wsn-nginx-beworld : Web SSH (2)" at bounding box center [463, 213] width 191 height 19
click at [105, 46] on div at bounding box center [99, 45] width 22 height 24
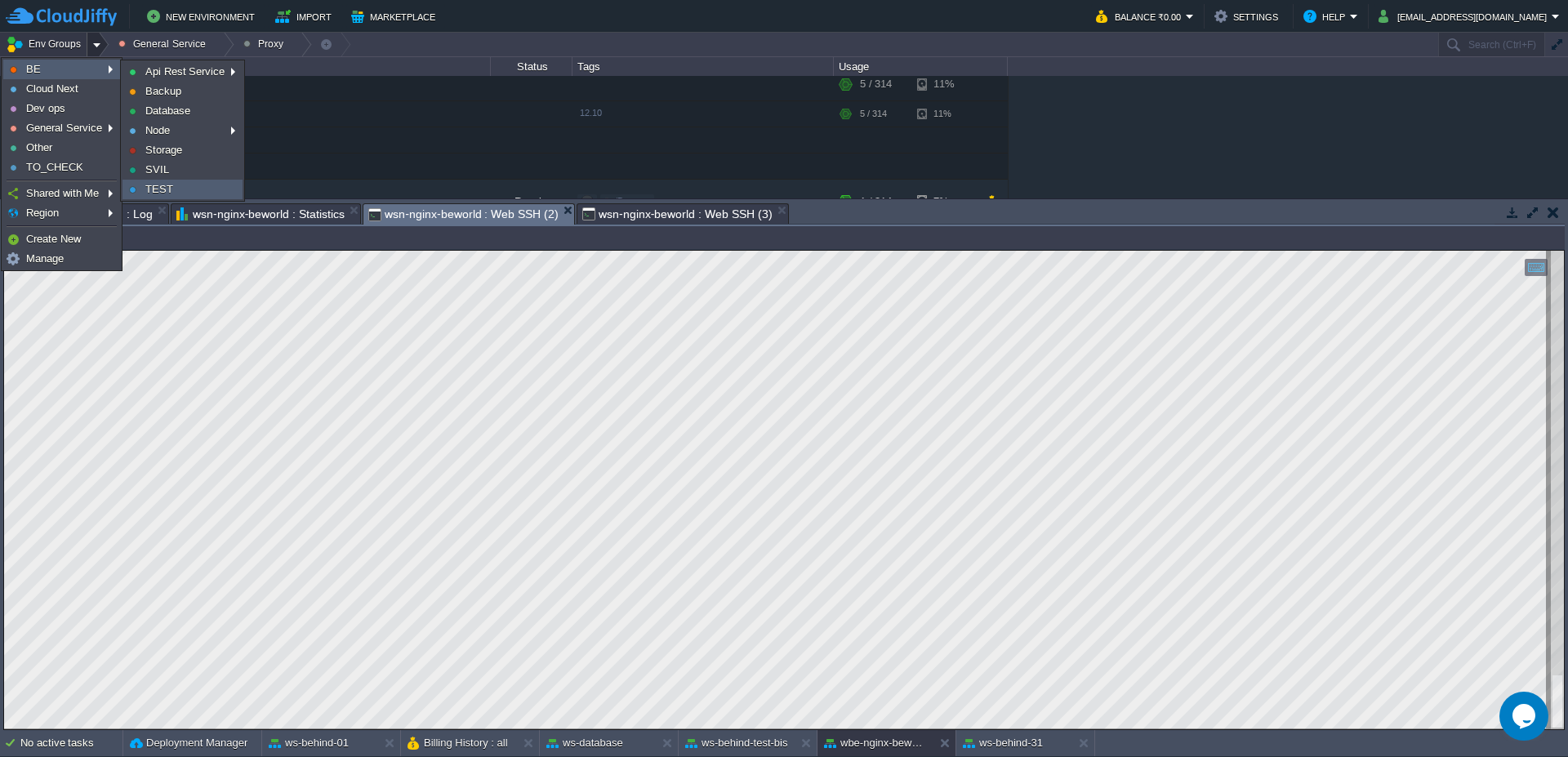
click at [167, 190] on span "TEST" at bounding box center [159, 189] width 27 height 12
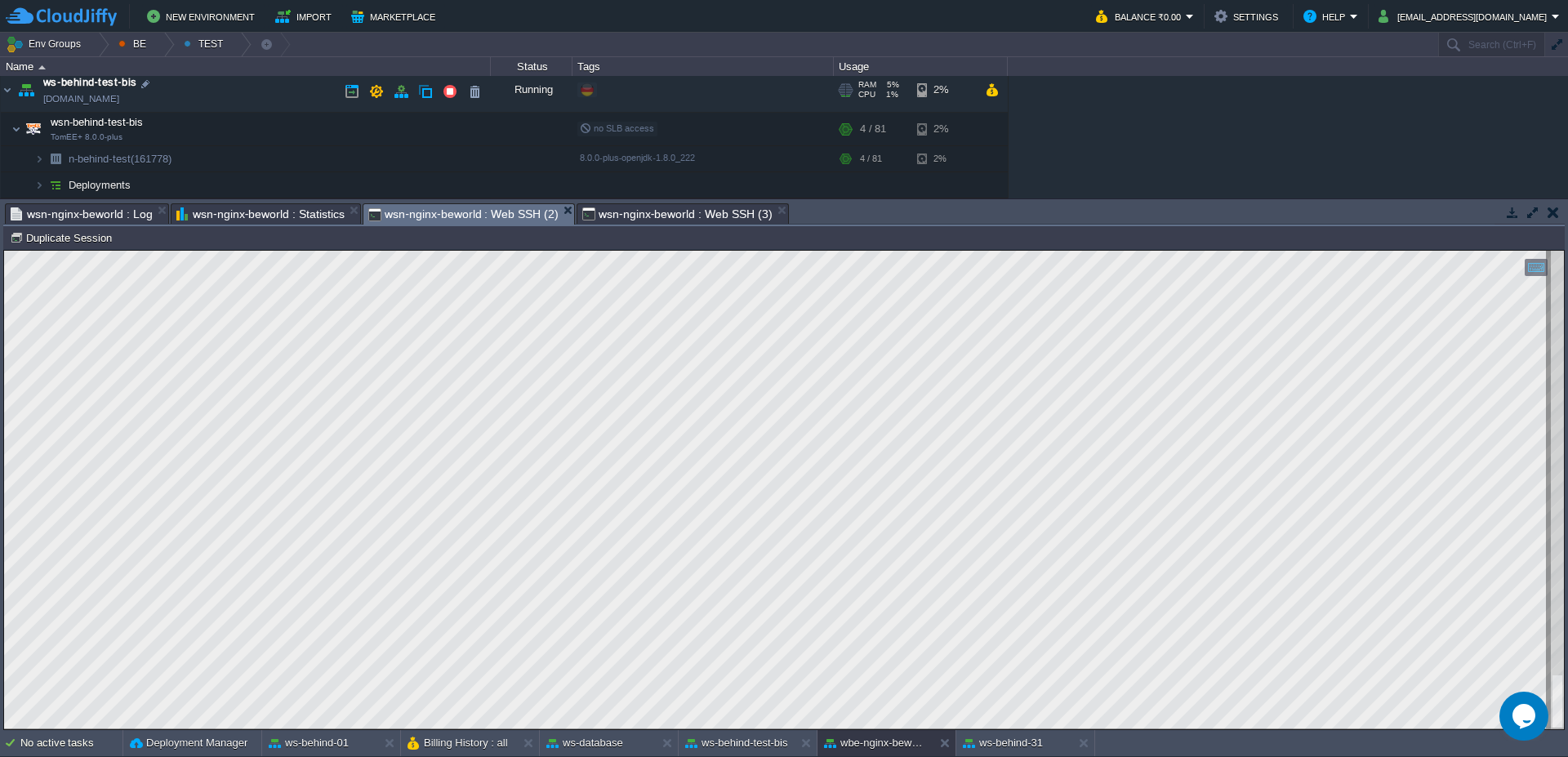
scroll to position [0, 0]
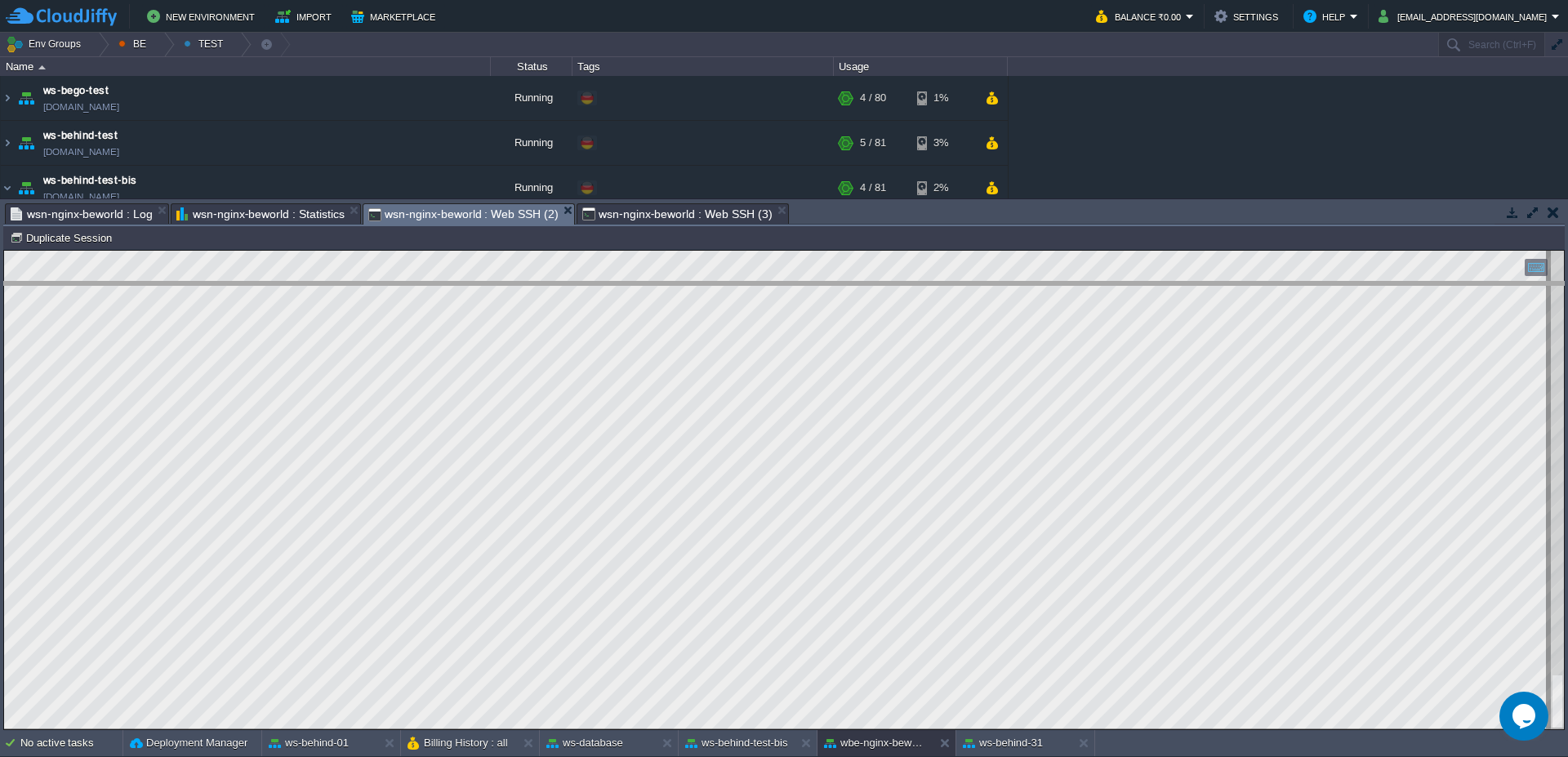
drag, startPoint x: 824, startPoint y: 217, endPoint x: 817, endPoint y: 296, distance: 79.3
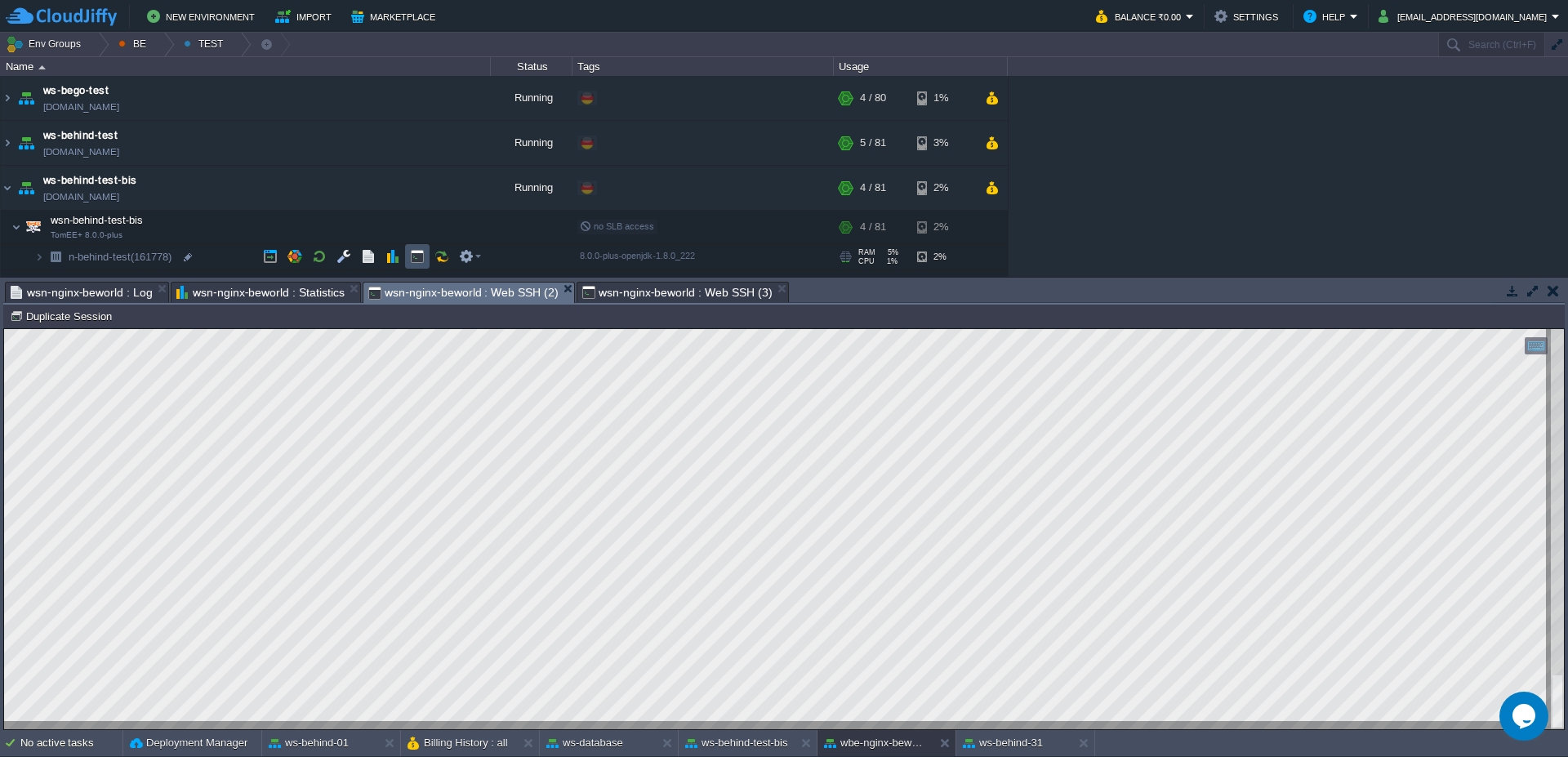
click at [413, 254] on button "button" at bounding box center [417, 256] width 15 height 15
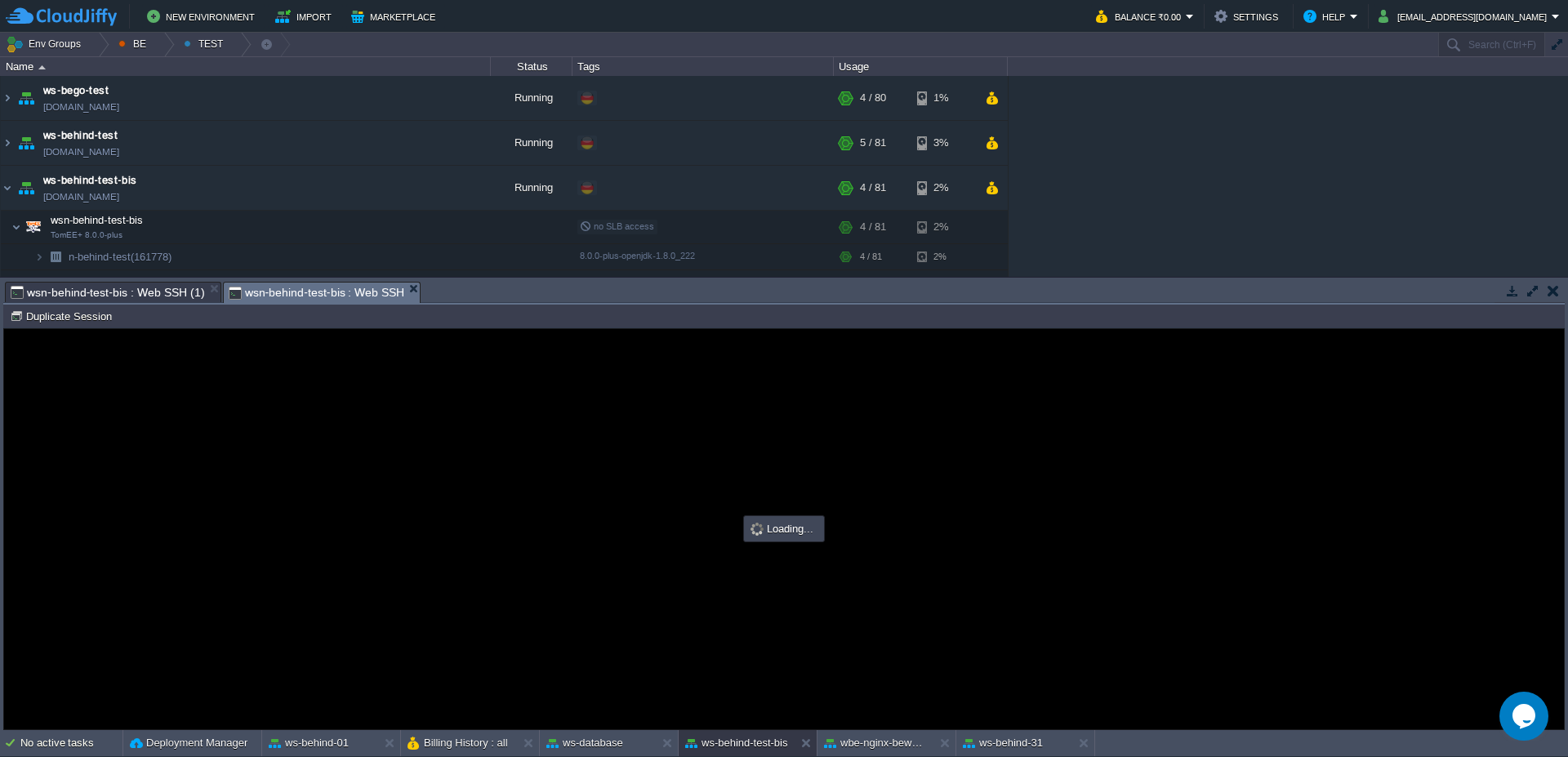
type input "#000000"
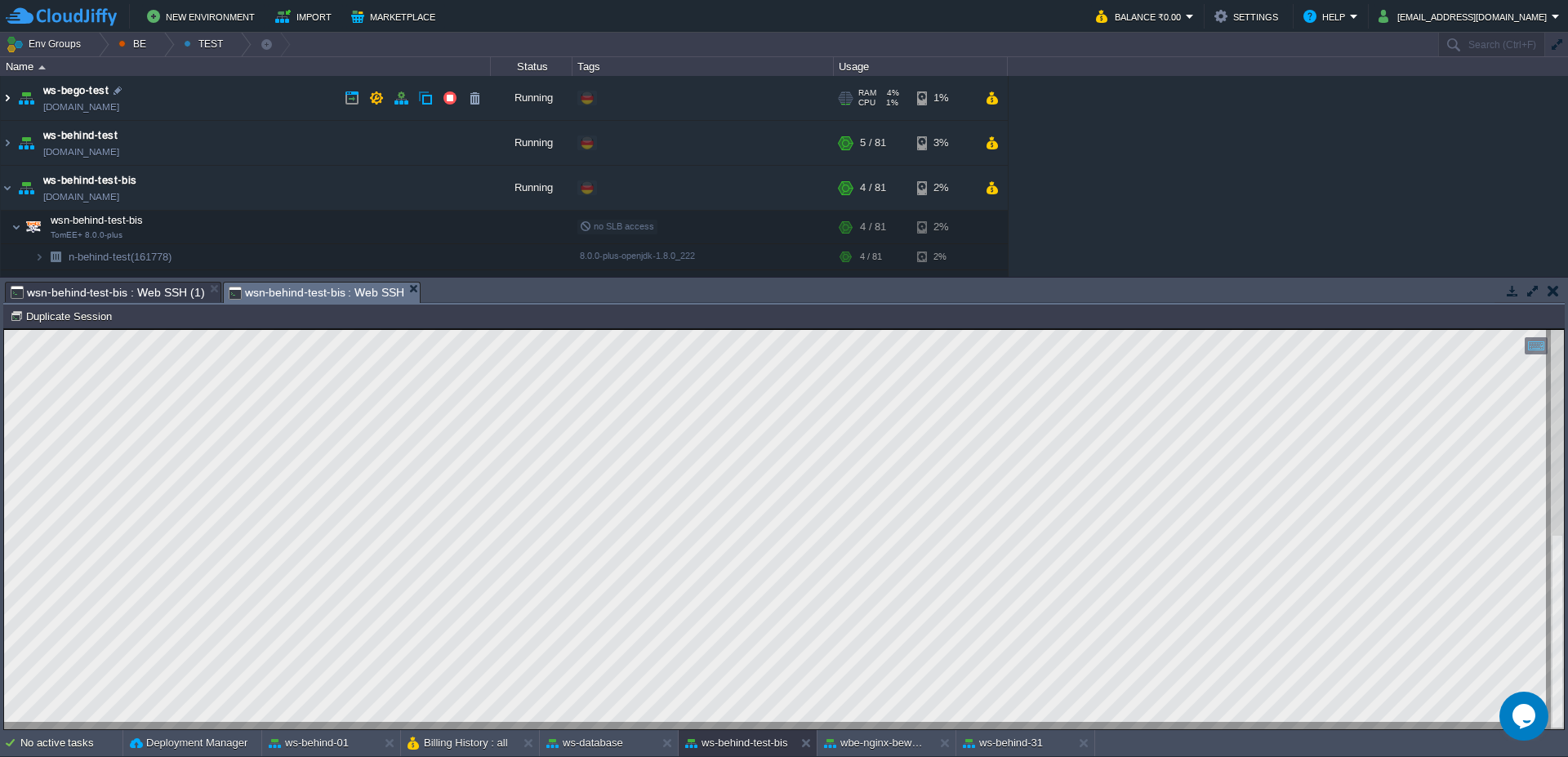
click at [4, 101] on img at bounding box center [7, 98] width 13 height 44
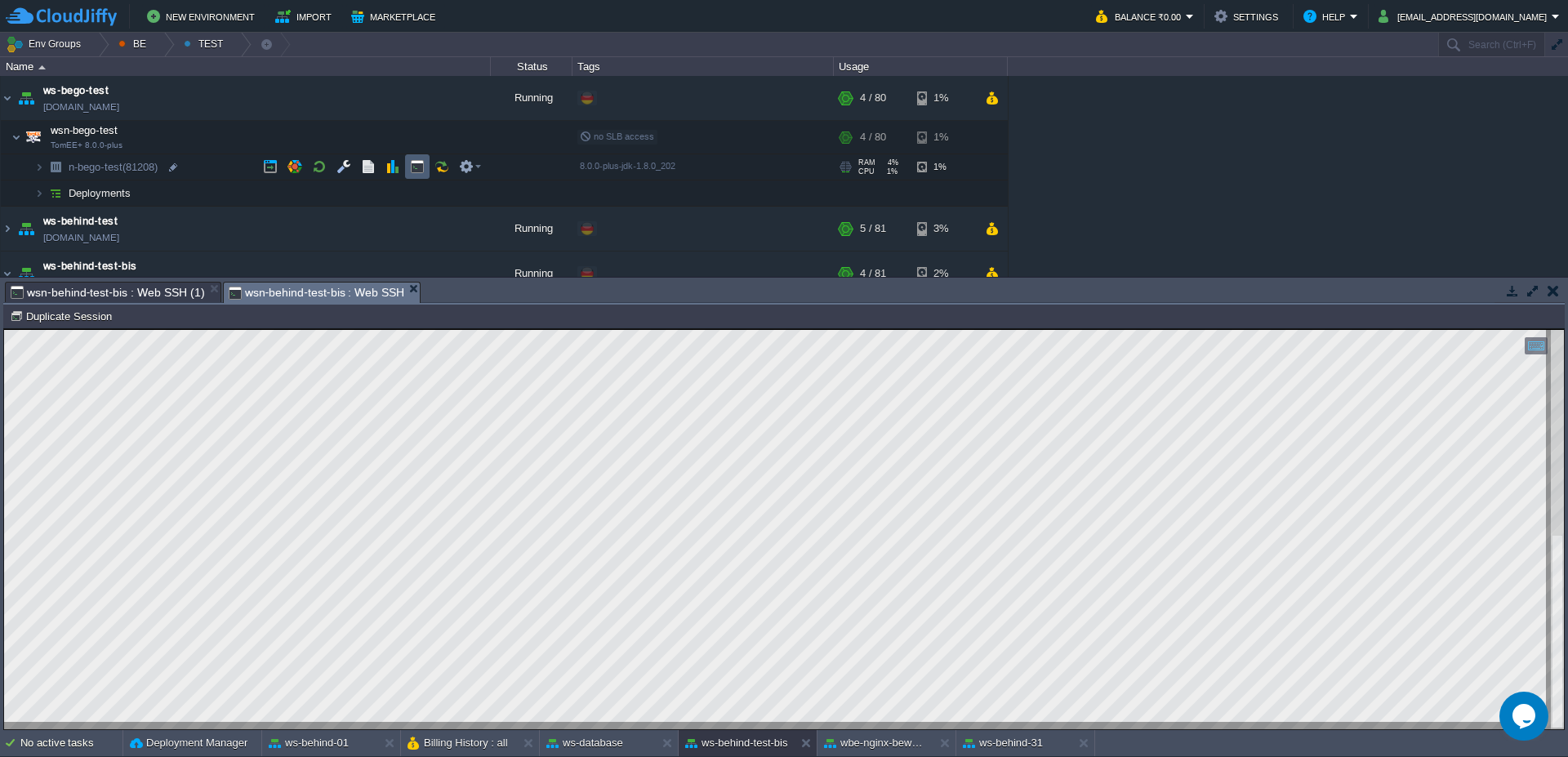
click at [419, 163] on button "button" at bounding box center [417, 167] width 15 height 15
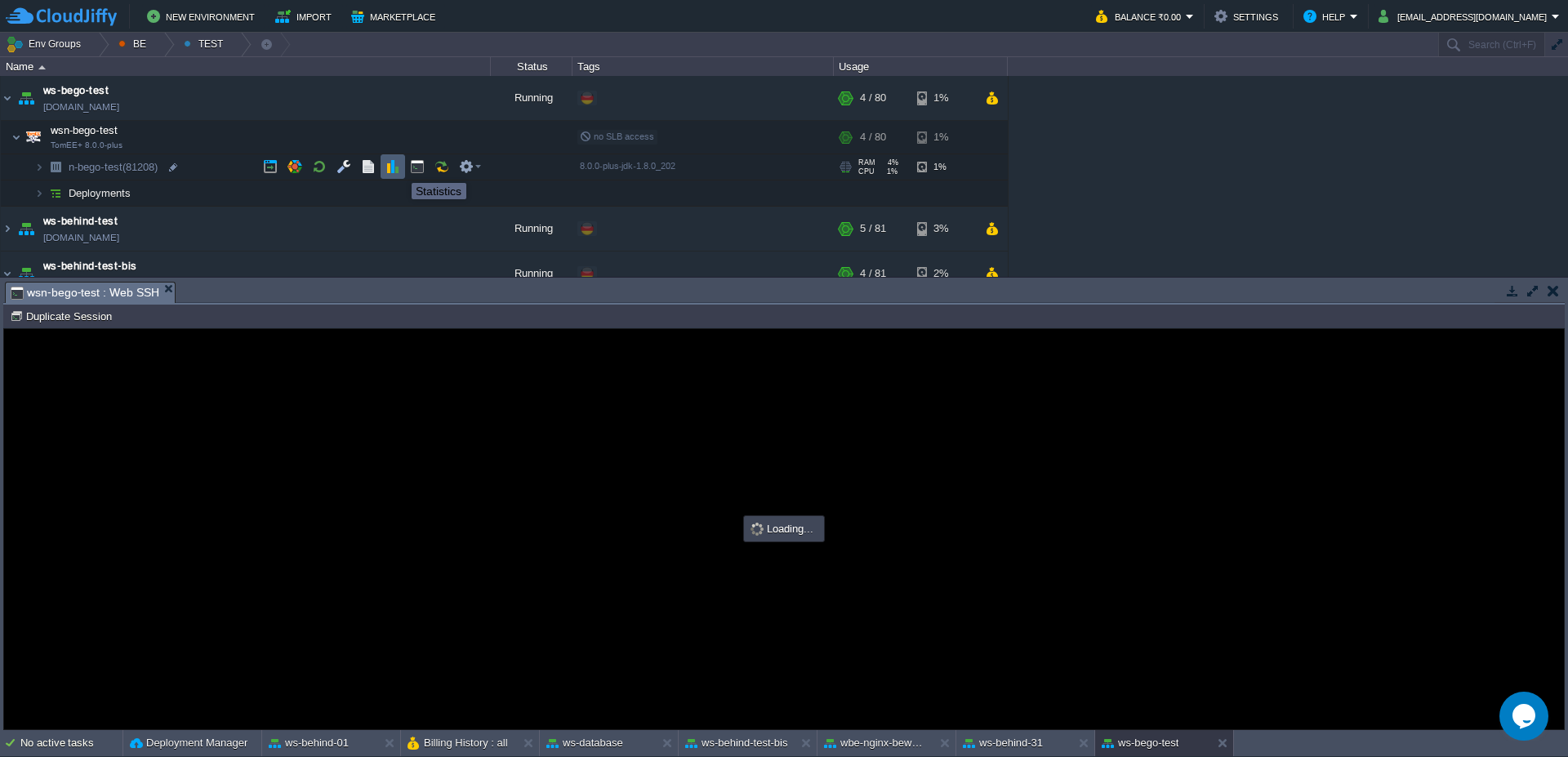
type input "#000000"
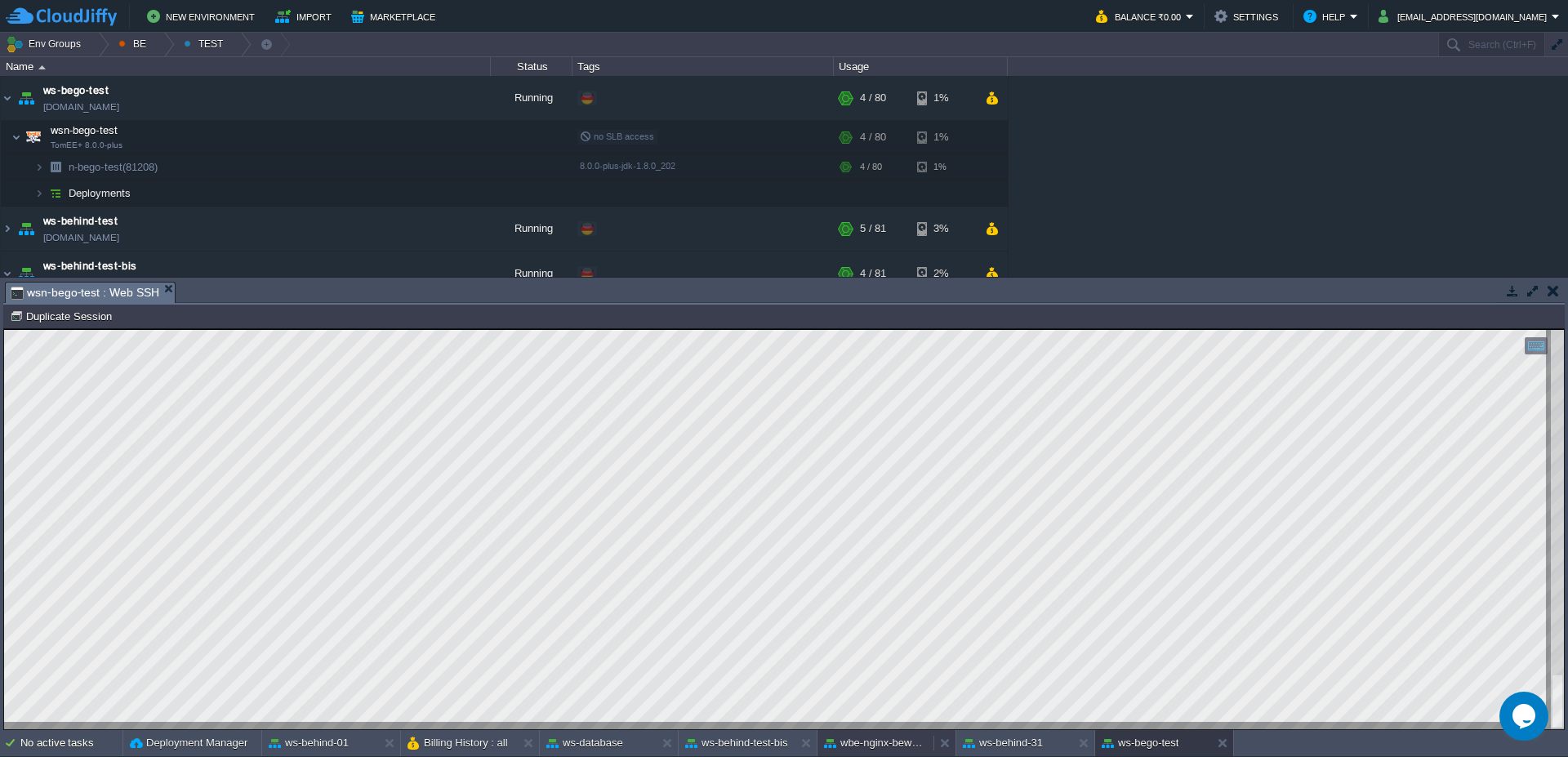
click at [893, 741] on button "wbe-nginx-beworld" at bounding box center [875, 743] width 103 height 16
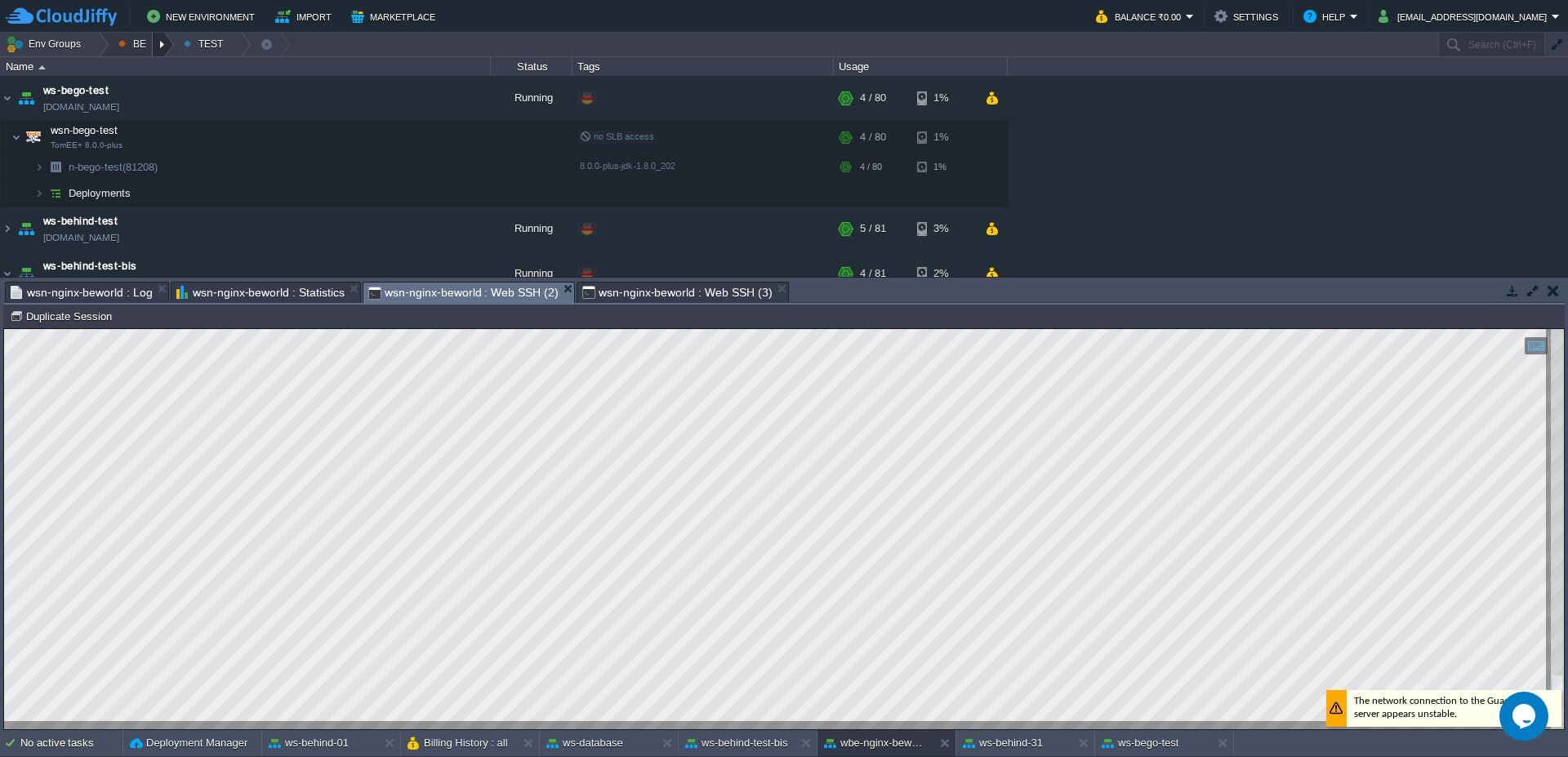
click at [156, 49] on div at bounding box center [163, 45] width 22 height 24
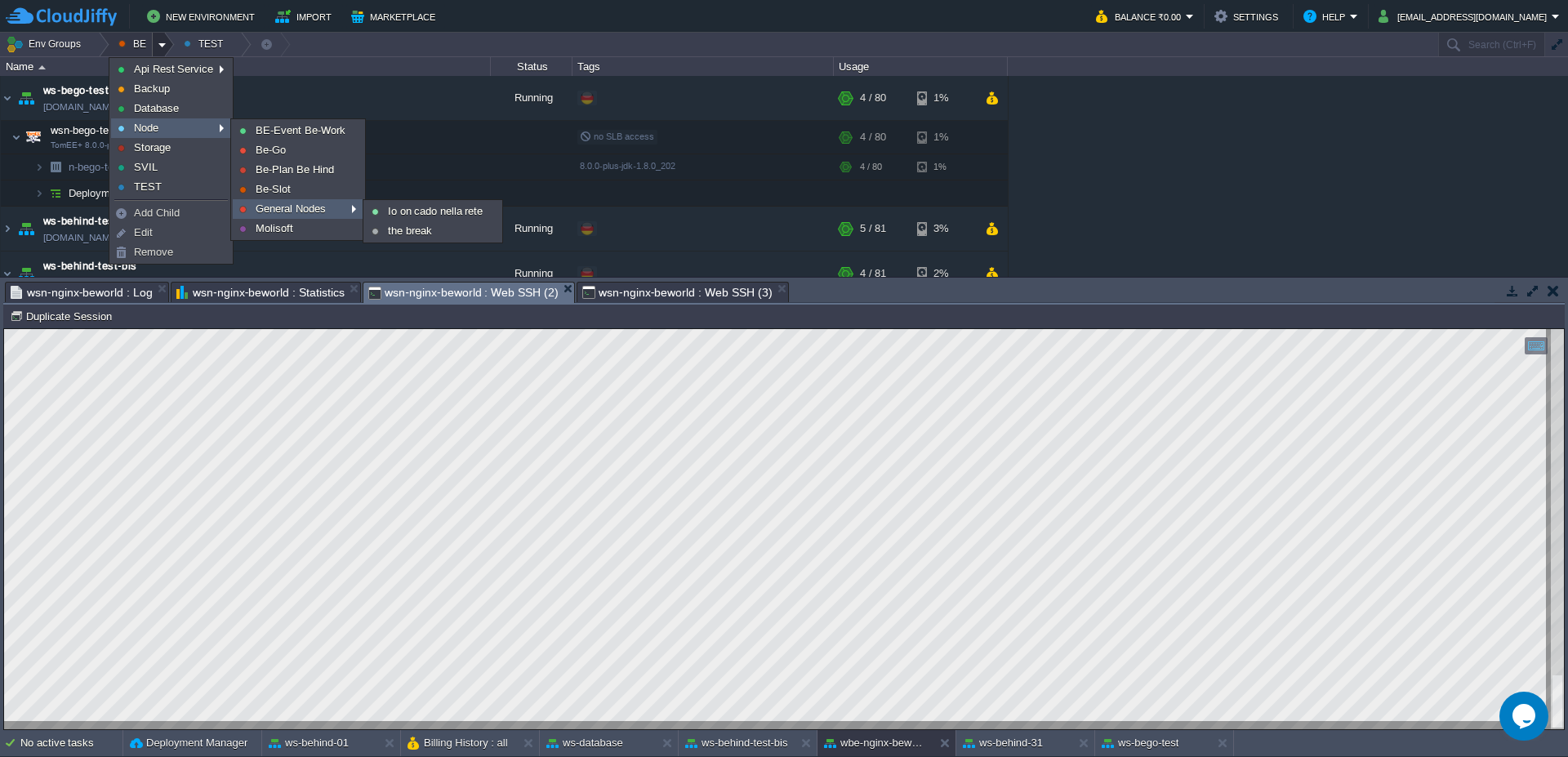
click at [338, 209] on link "General Nodes" at bounding box center [297, 209] width 129 height 18
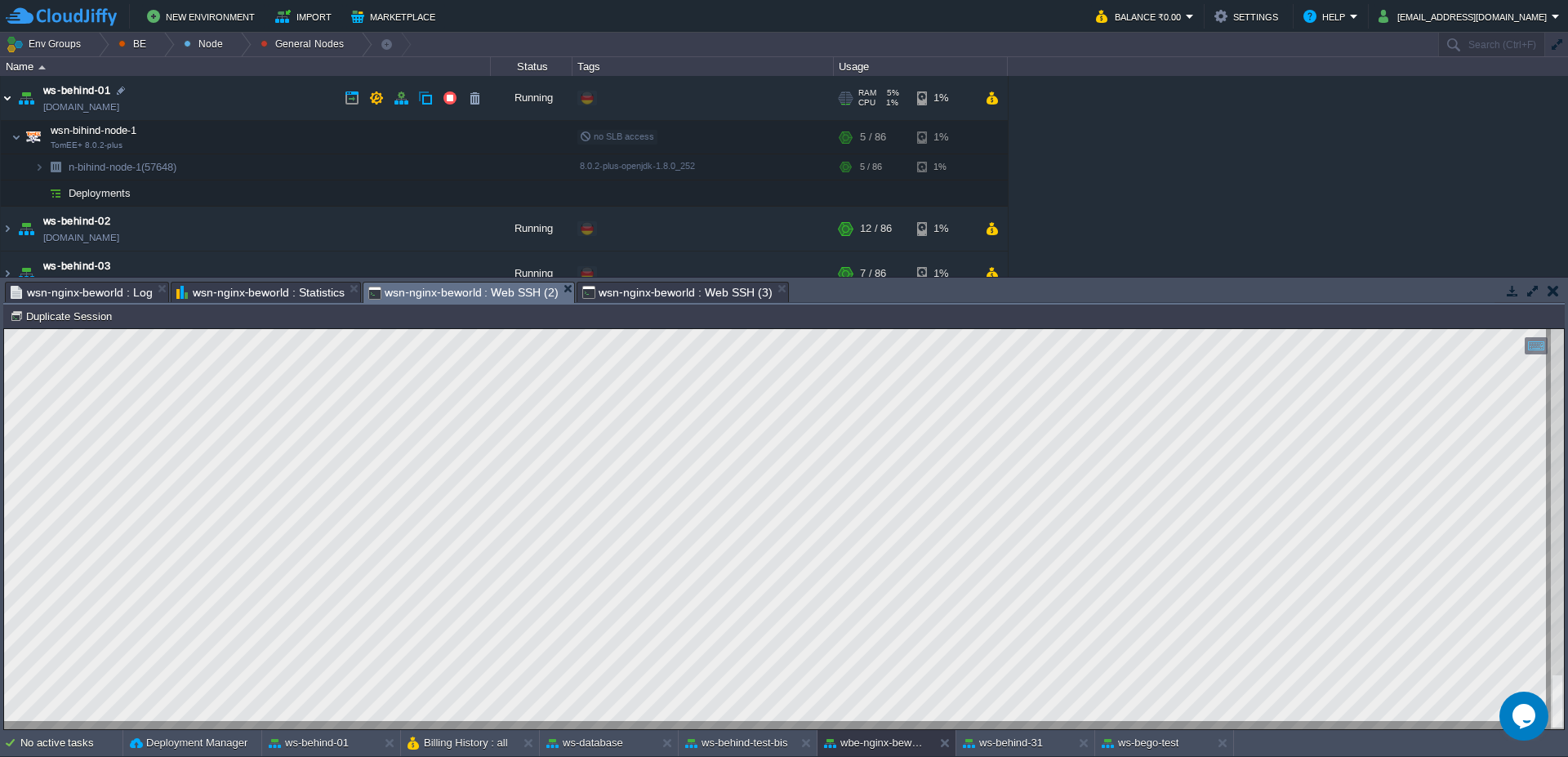
click at [5, 101] on img at bounding box center [7, 98] width 13 height 44
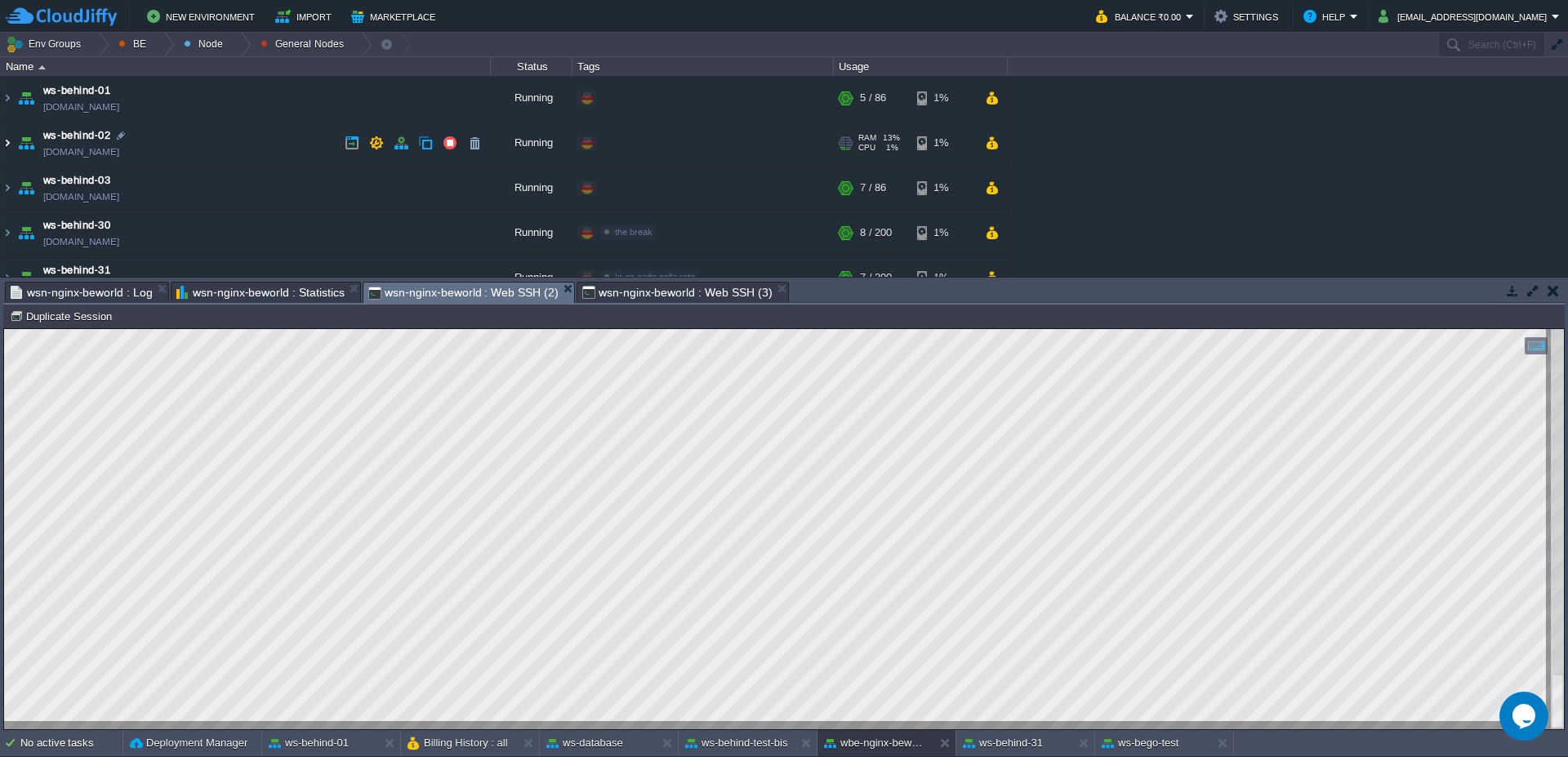
click at [12, 141] on img at bounding box center [7, 142] width 13 height 44
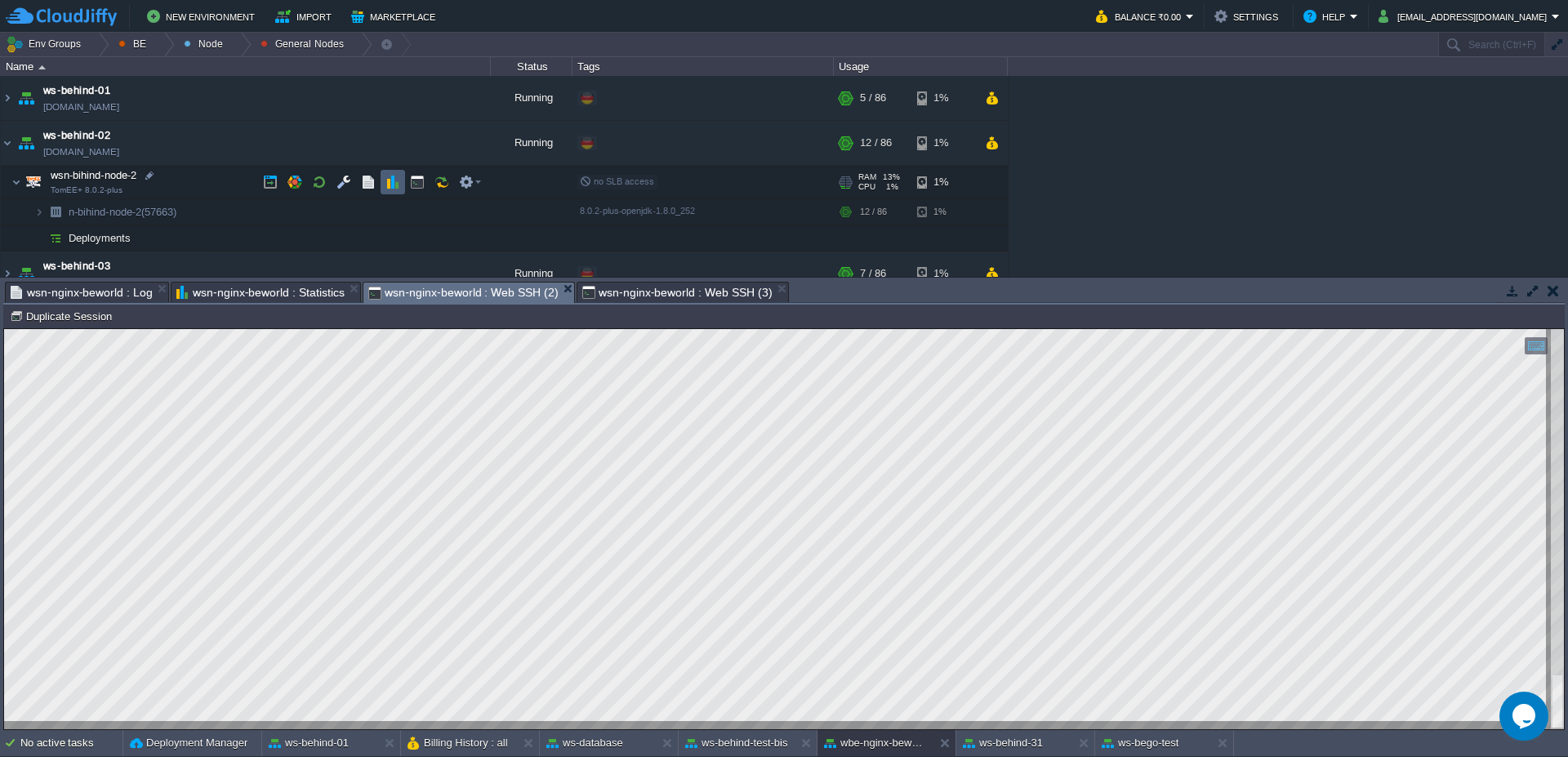
click at [401, 186] on td at bounding box center [392, 181] width 25 height 25
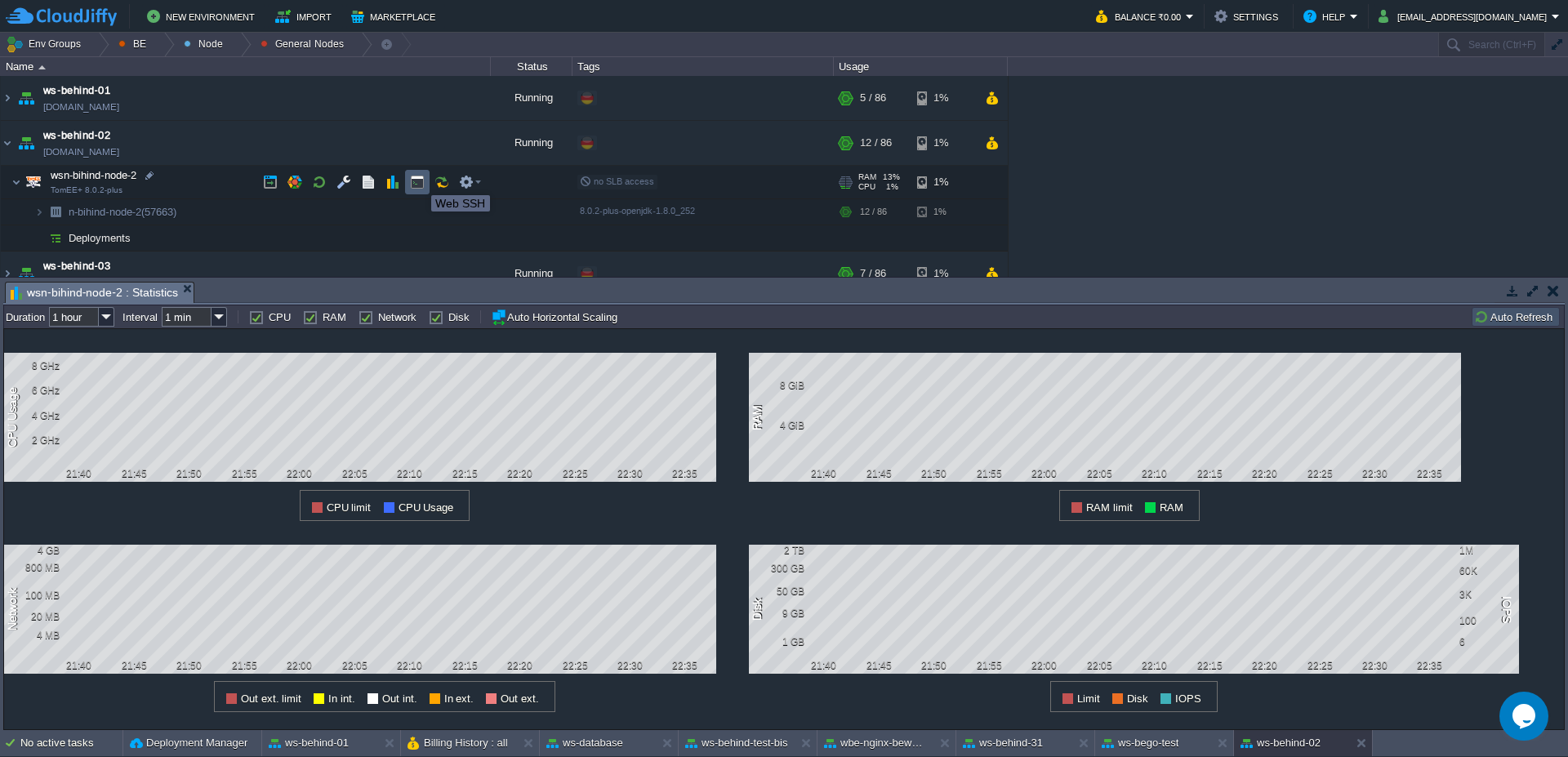
click at [419, 181] on button "button" at bounding box center [417, 182] width 15 height 15
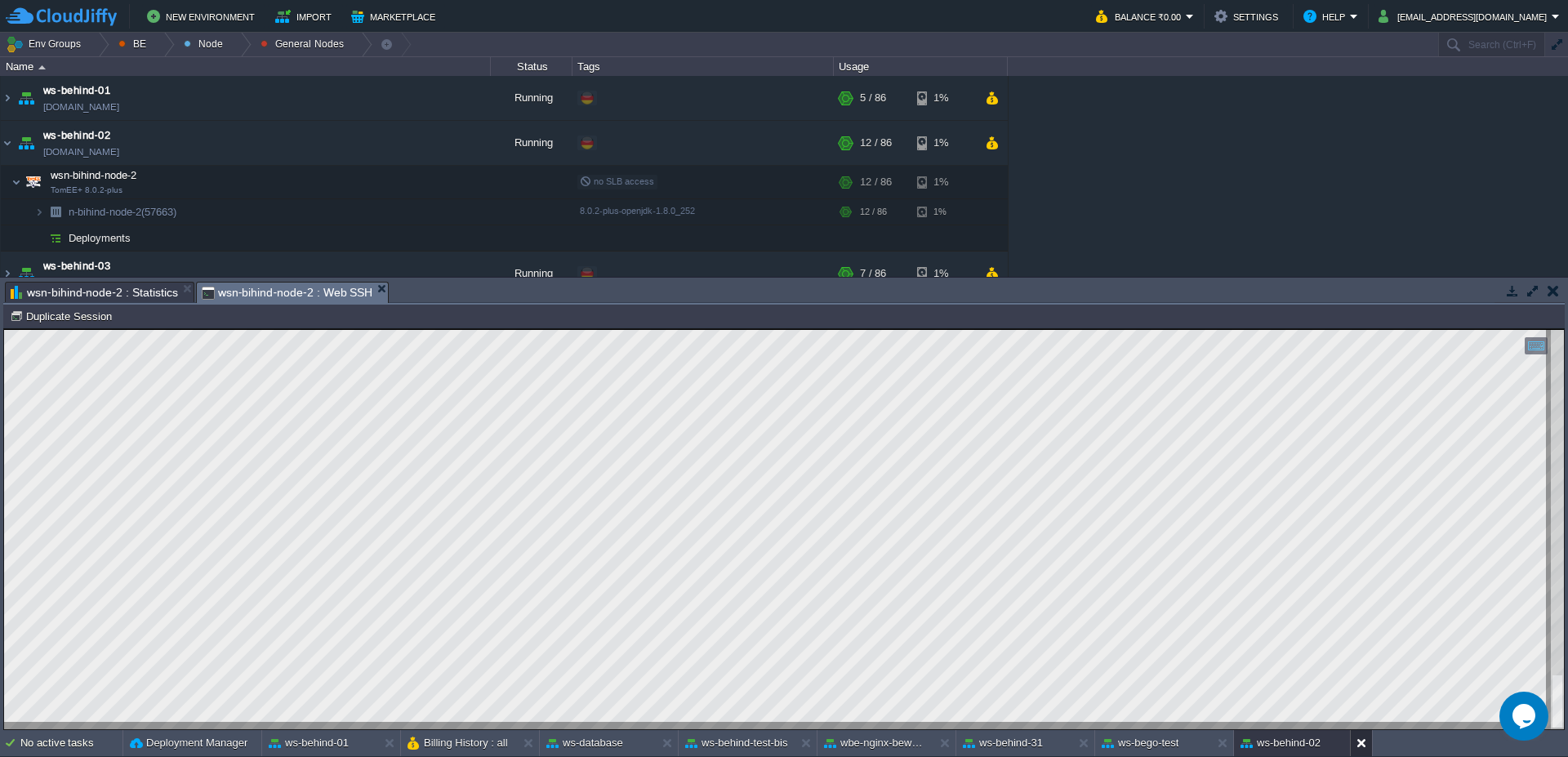
click at [1366, 744] on button at bounding box center [1365, 743] width 16 height 16
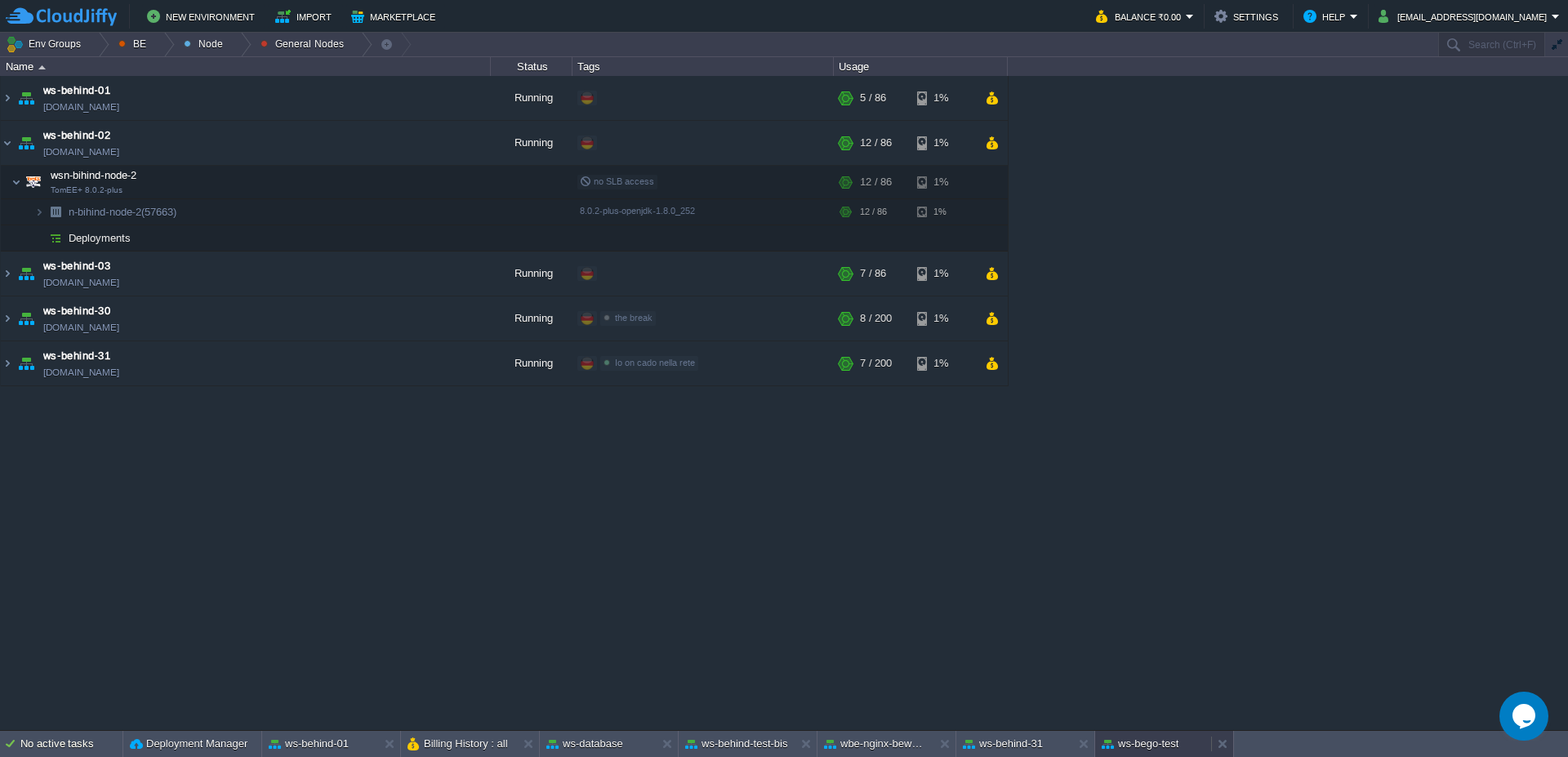
click at [1165, 742] on button "ws-bego-test" at bounding box center [1140, 744] width 77 height 16
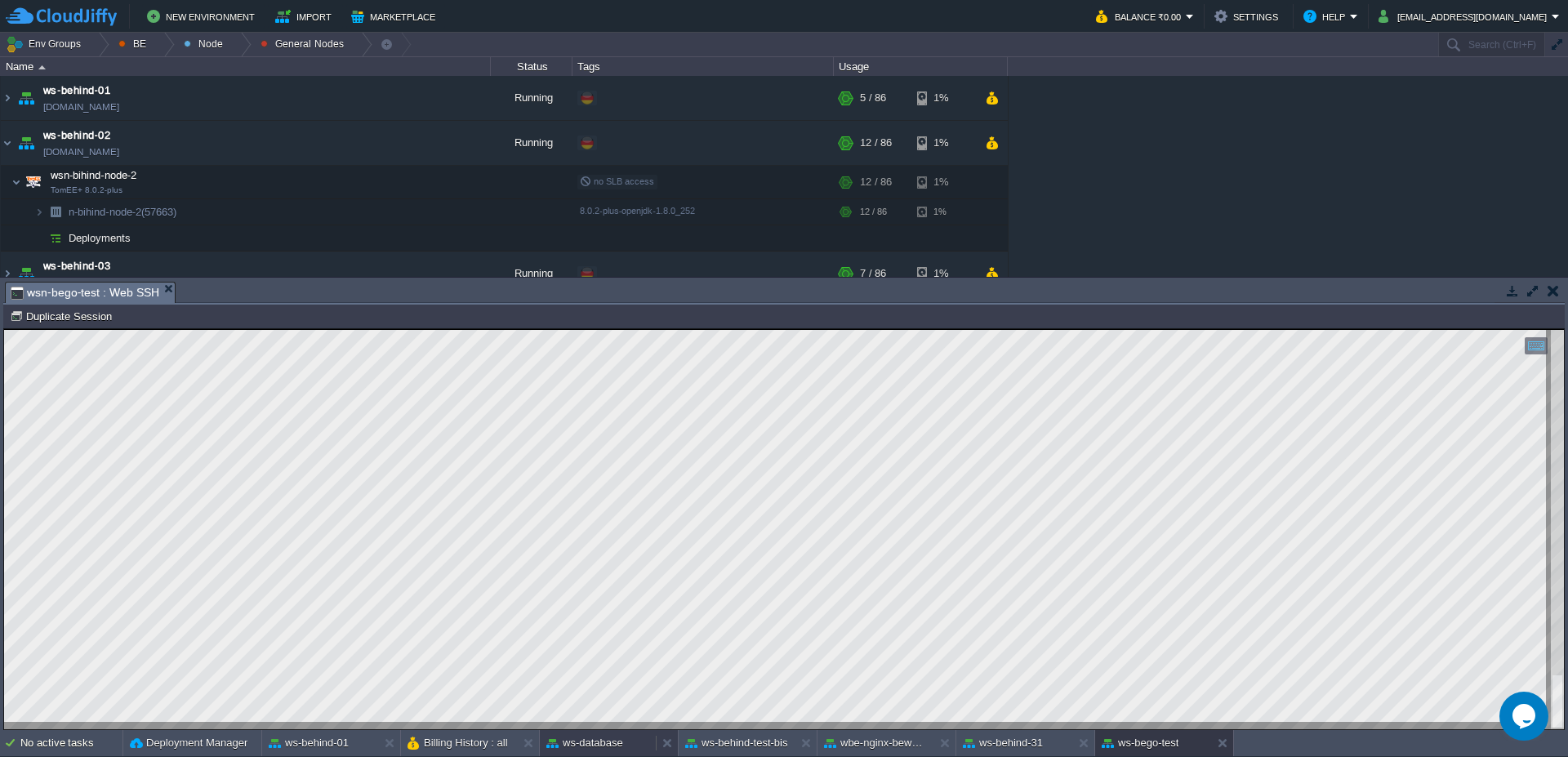
click at [597, 744] on button "ws-database" at bounding box center [585, 743] width 77 height 16
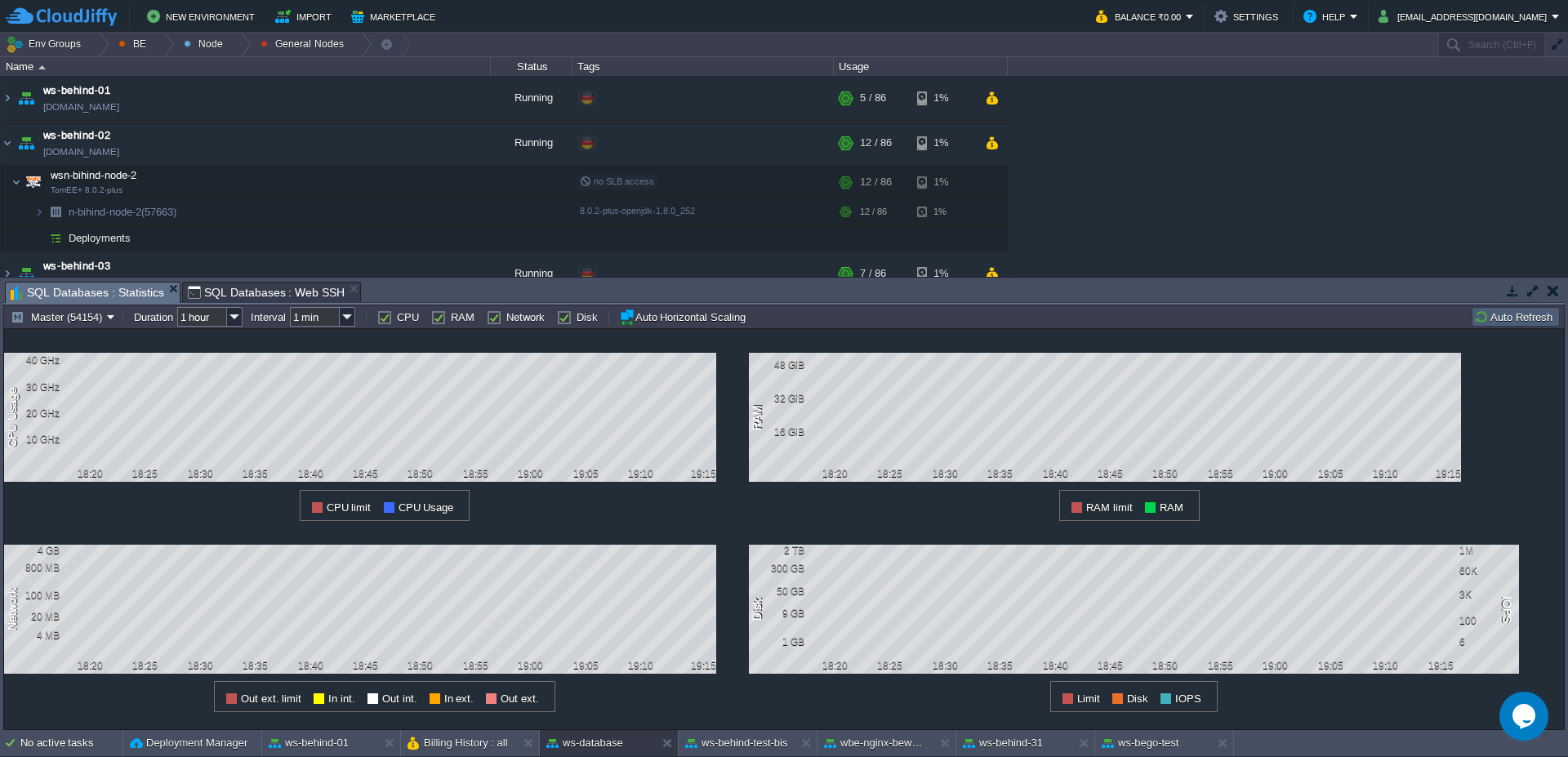
click at [1528, 308] on td "Auto Refresh" at bounding box center [1515, 316] width 88 height 19
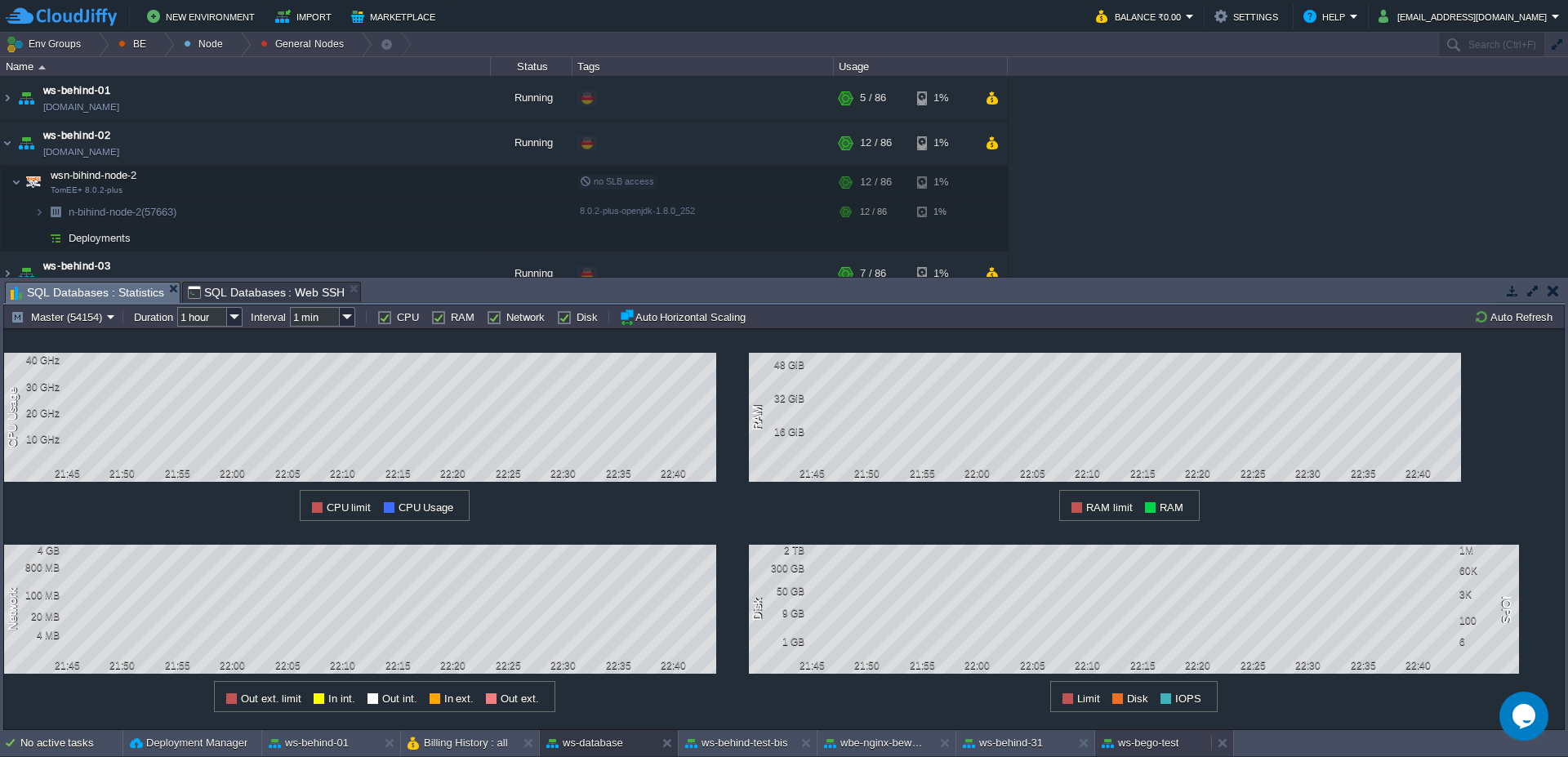
click at [1157, 753] on div "ws-bego-test" at bounding box center [1153, 742] width 116 height 26
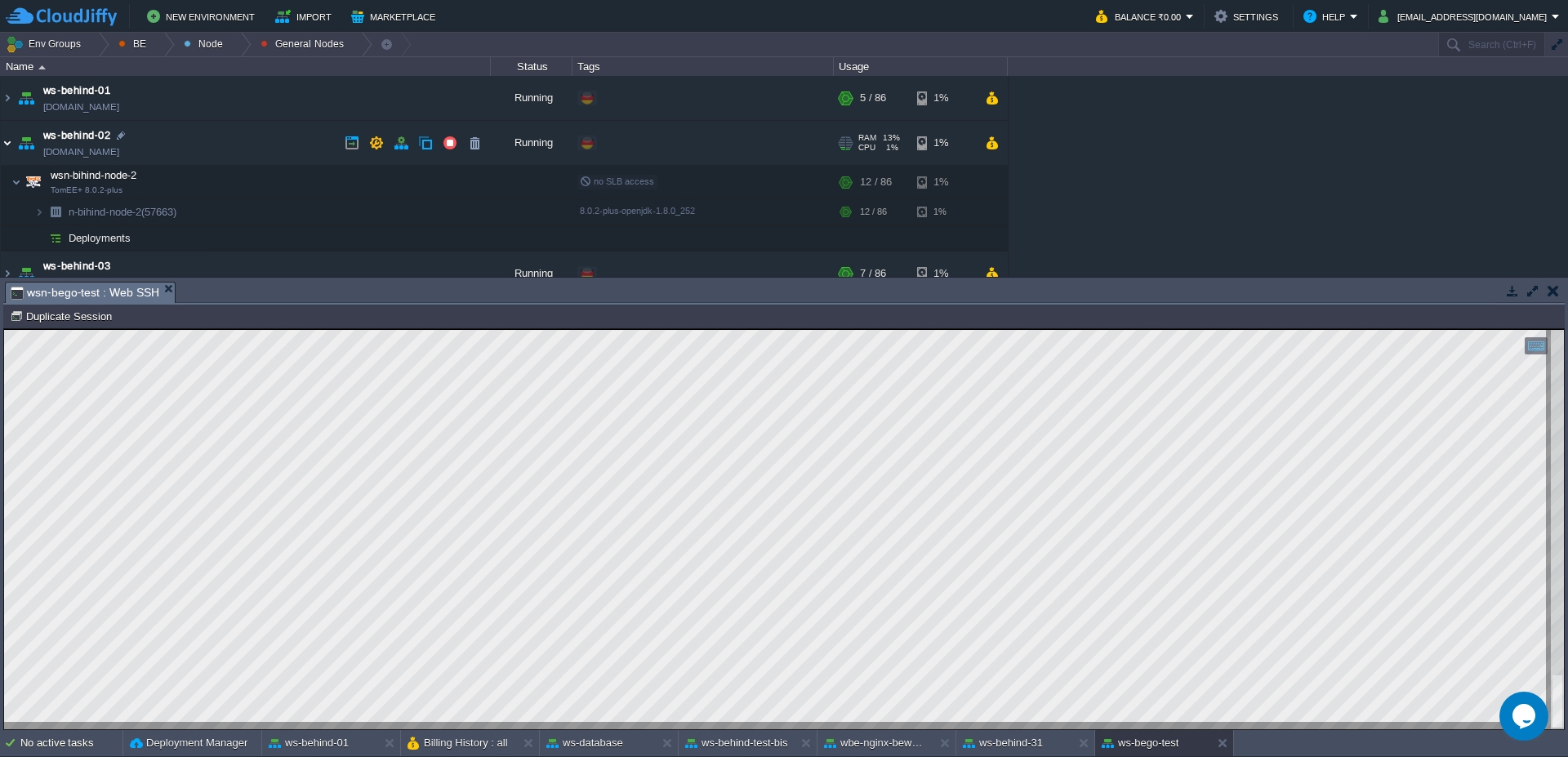
click at [8, 148] on img at bounding box center [7, 142] width 13 height 44
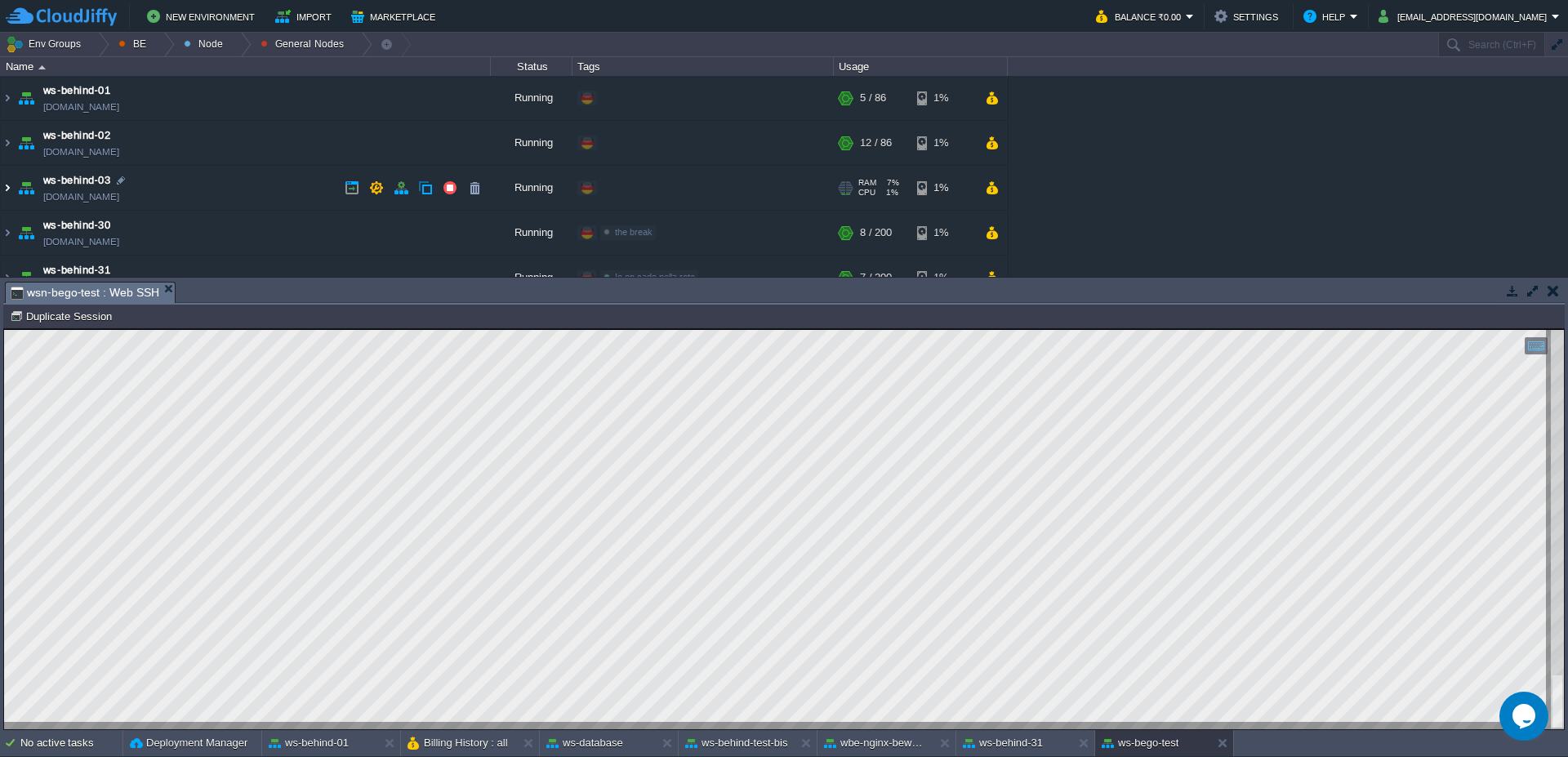
click at [1, 187] on img at bounding box center [7, 188] width 13 height 44
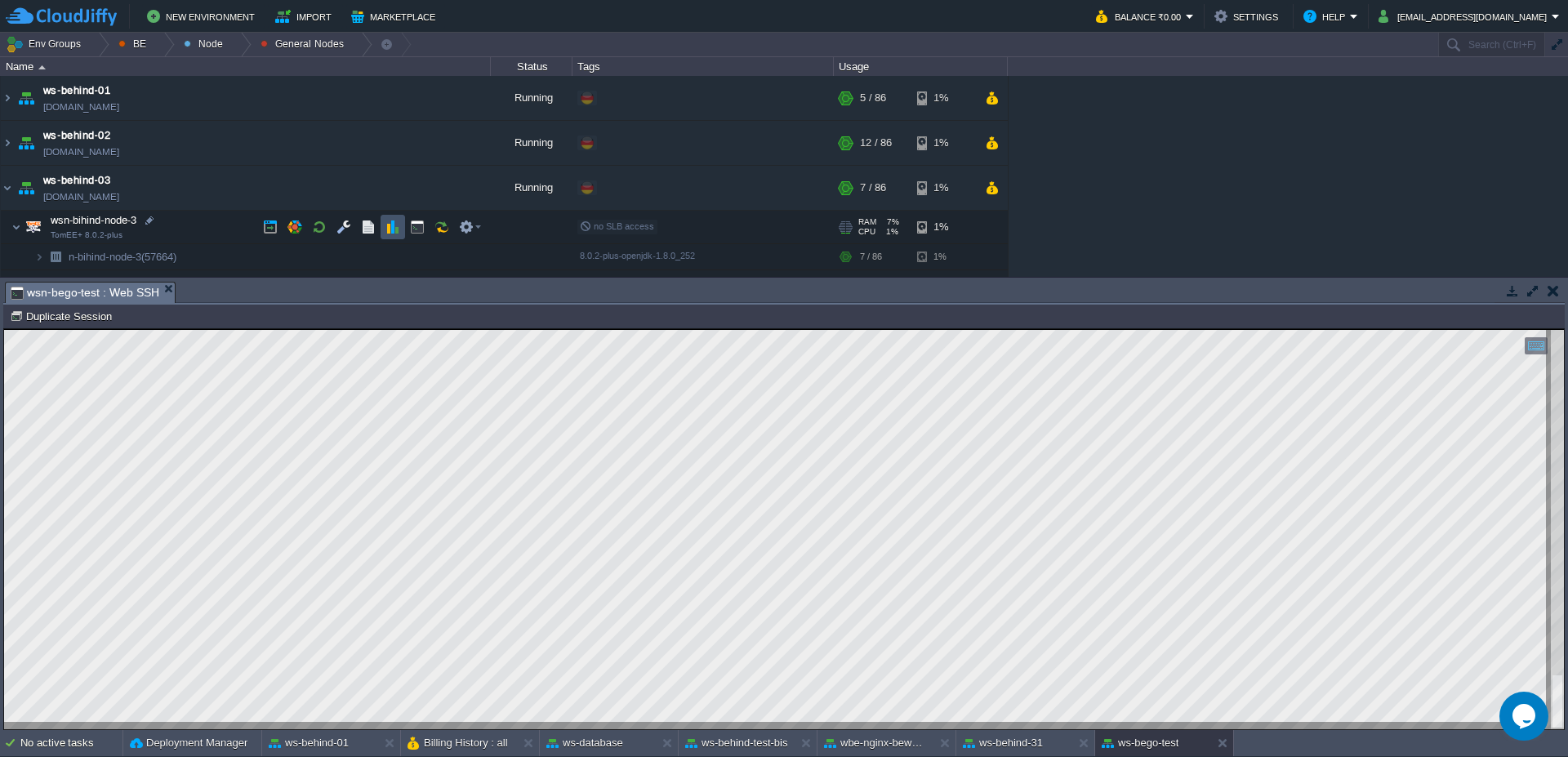
click at [389, 233] on button "button" at bounding box center [393, 227] width 15 height 15
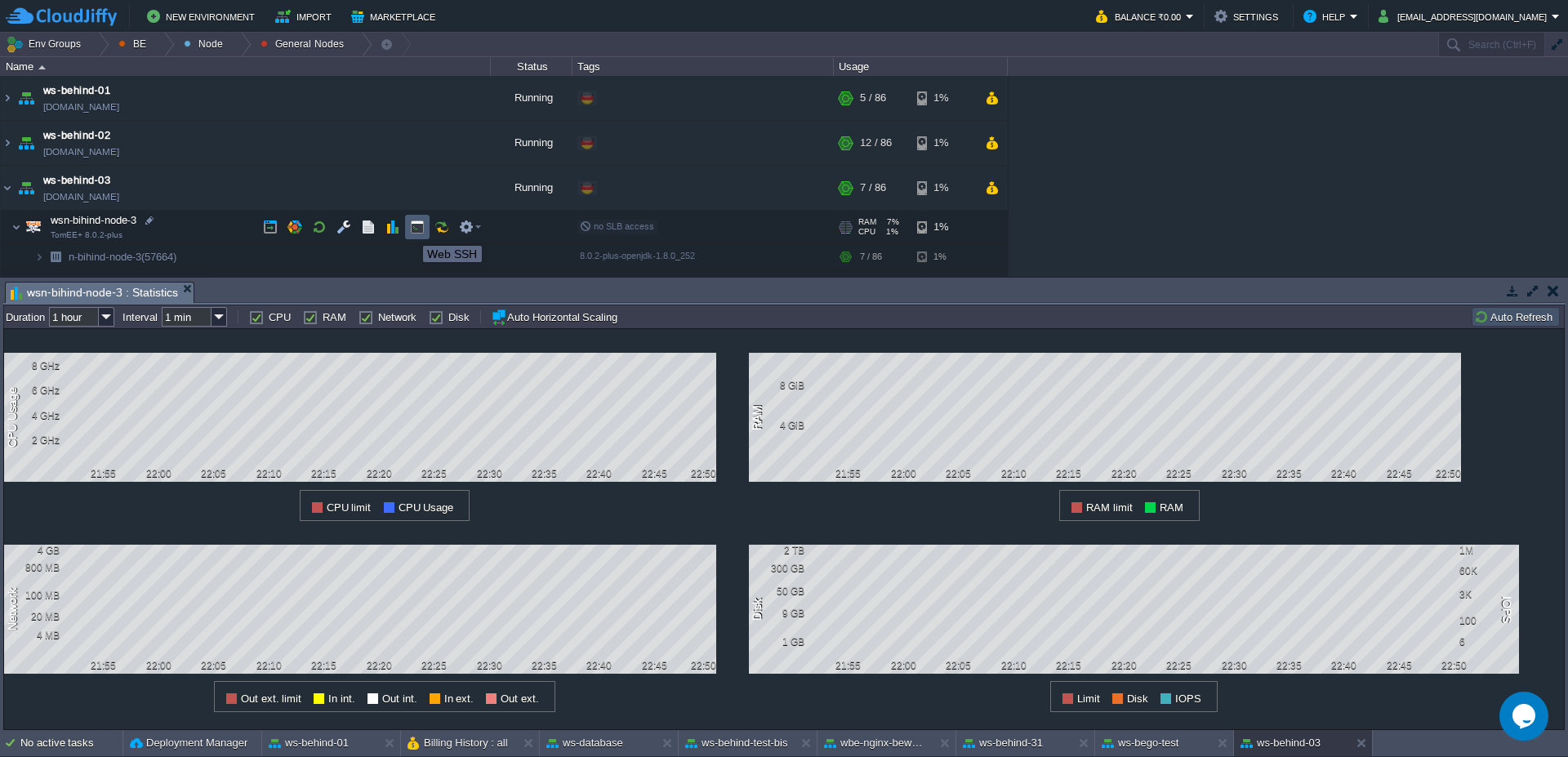
click at [410, 231] on button "button" at bounding box center [417, 227] width 15 height 15
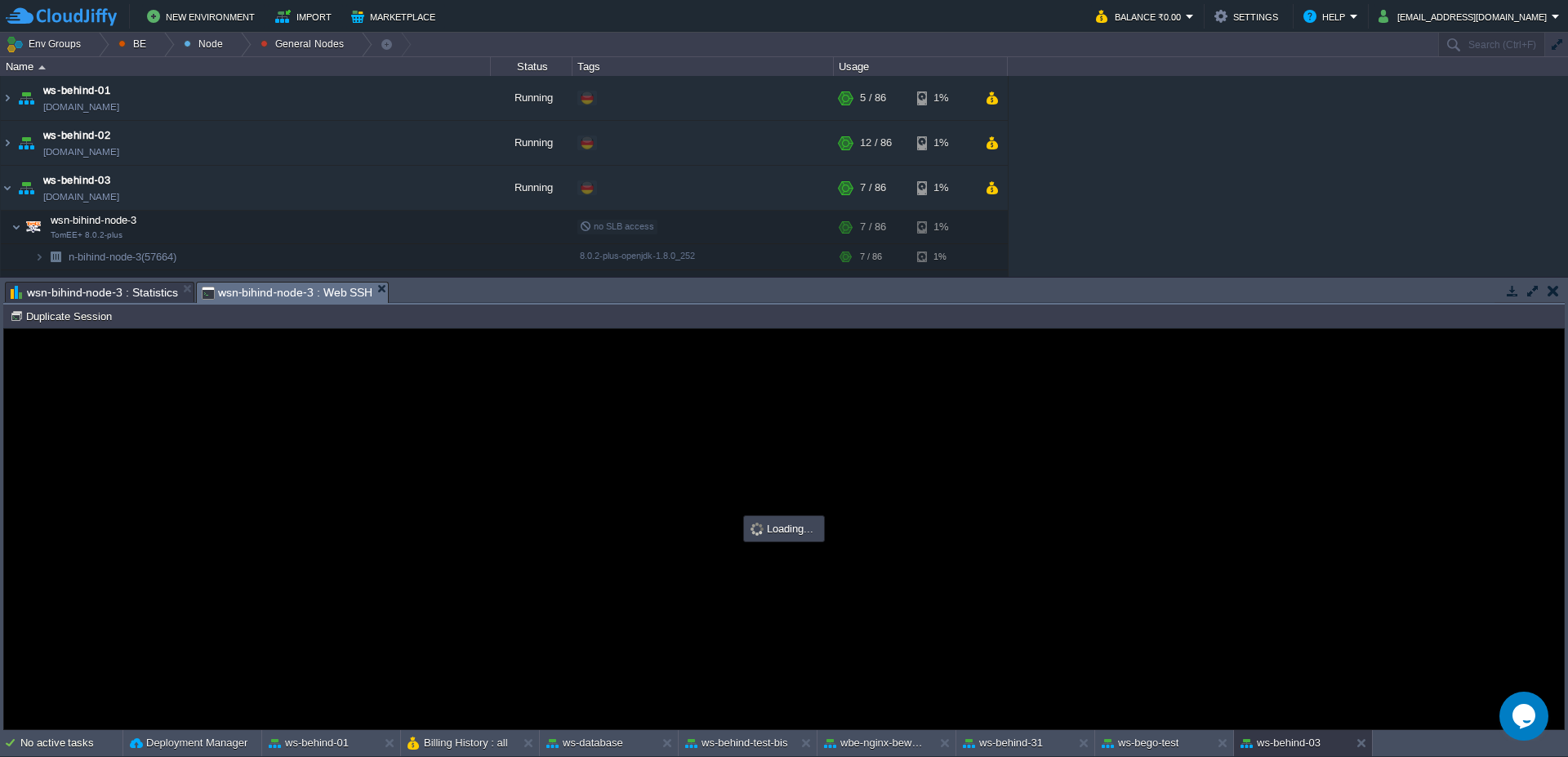
type input "#000000"
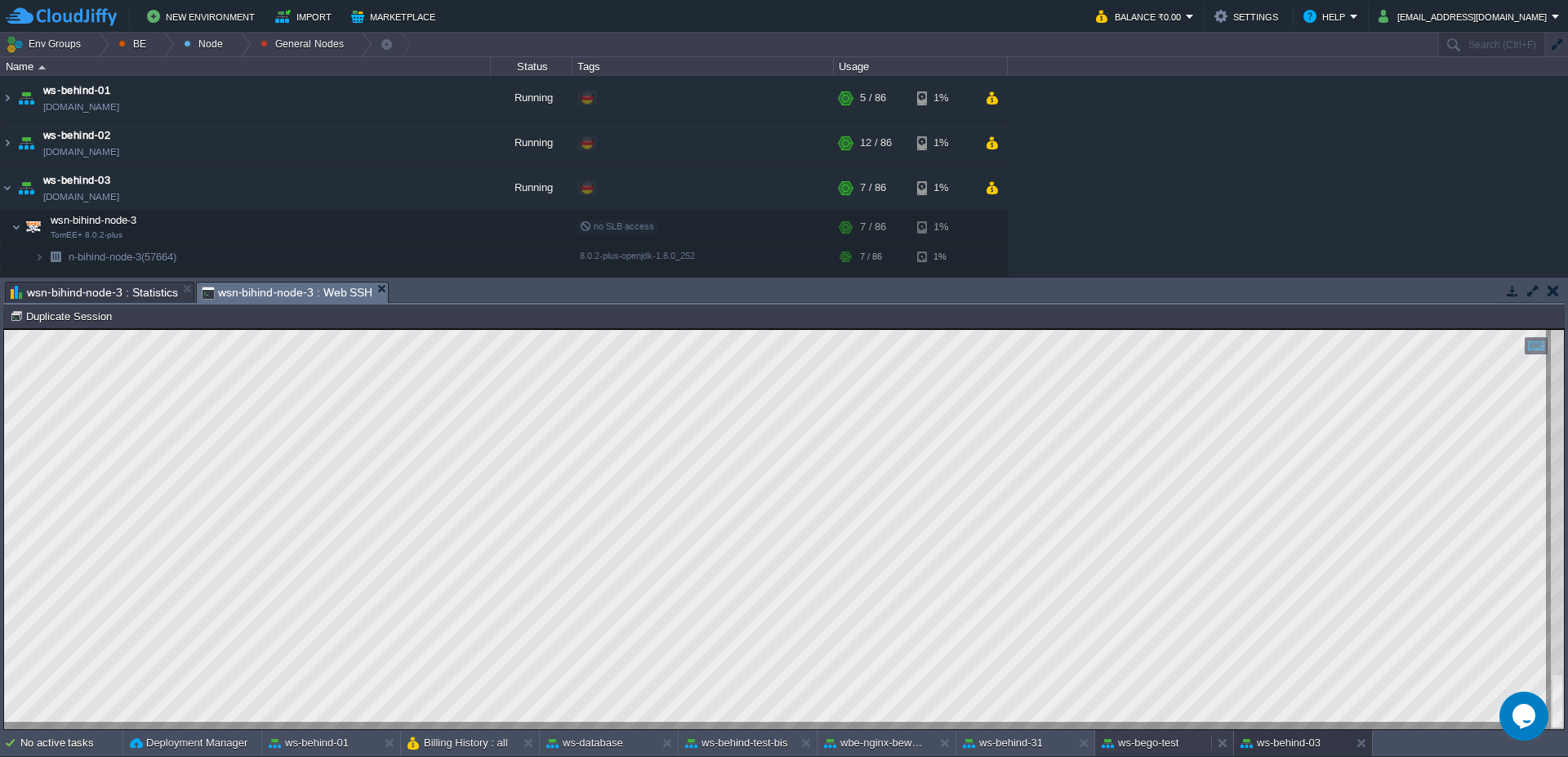
click at [1158, 750] on button "ws-bego-test" at bounding box center [1140, 743] width 77 height 16
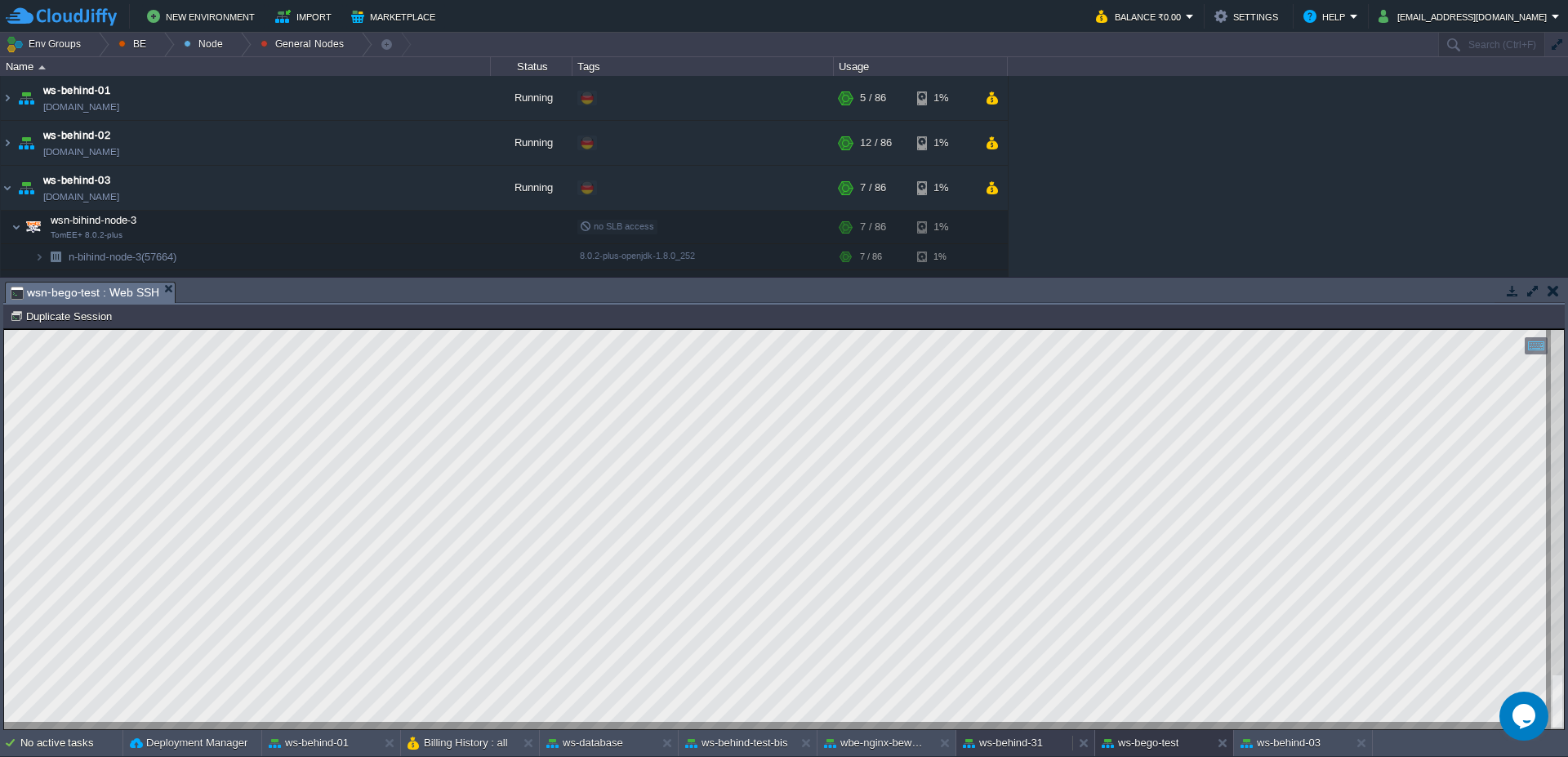
click at [1048, 752] on div "ws-behind-31" at bounding box center [1013, 742] width 116 height 26
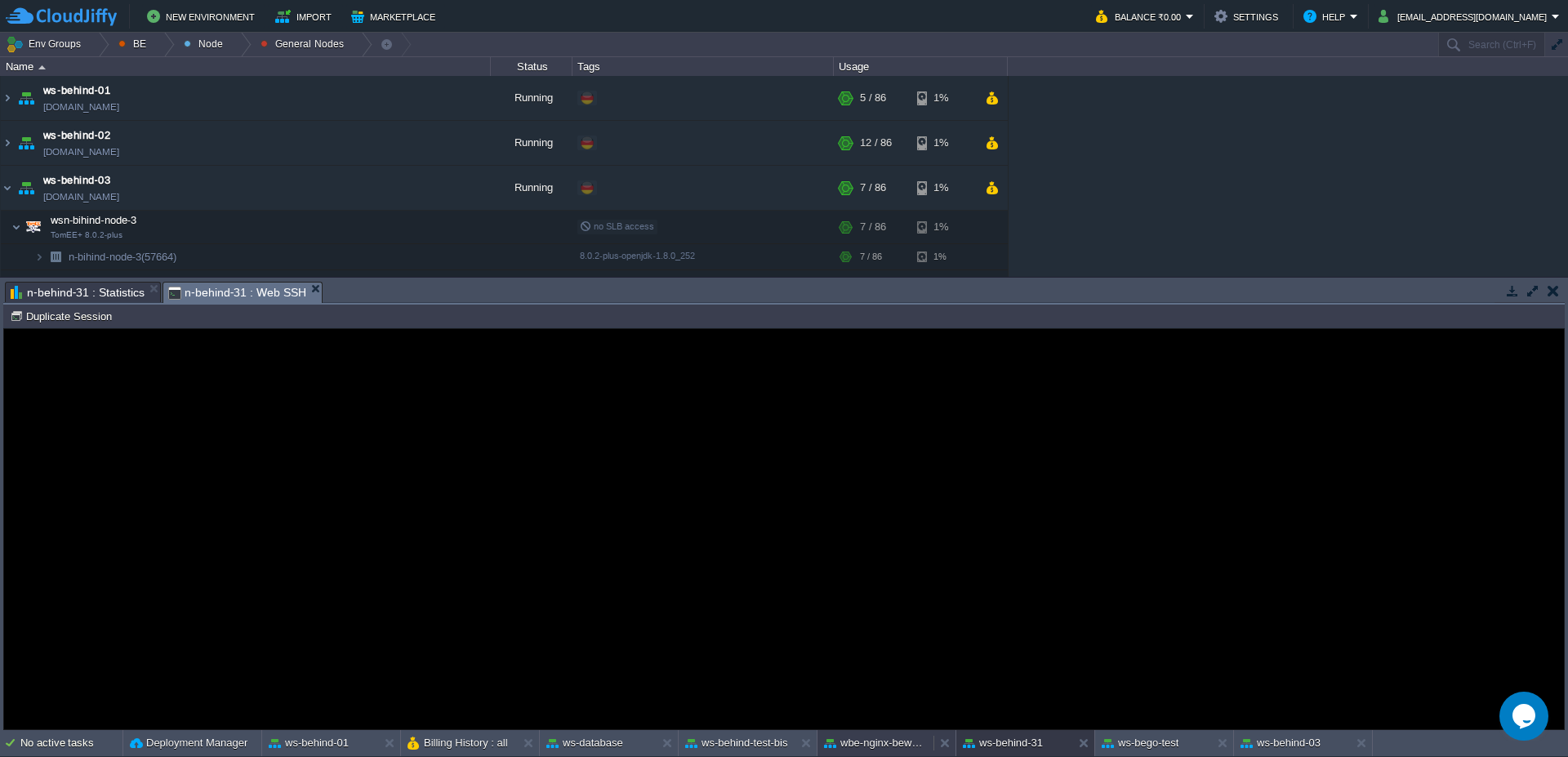
click at [873, 747] on button "wbe-nginx-beworld" at bounding box center [875, 743] width 103 height 16
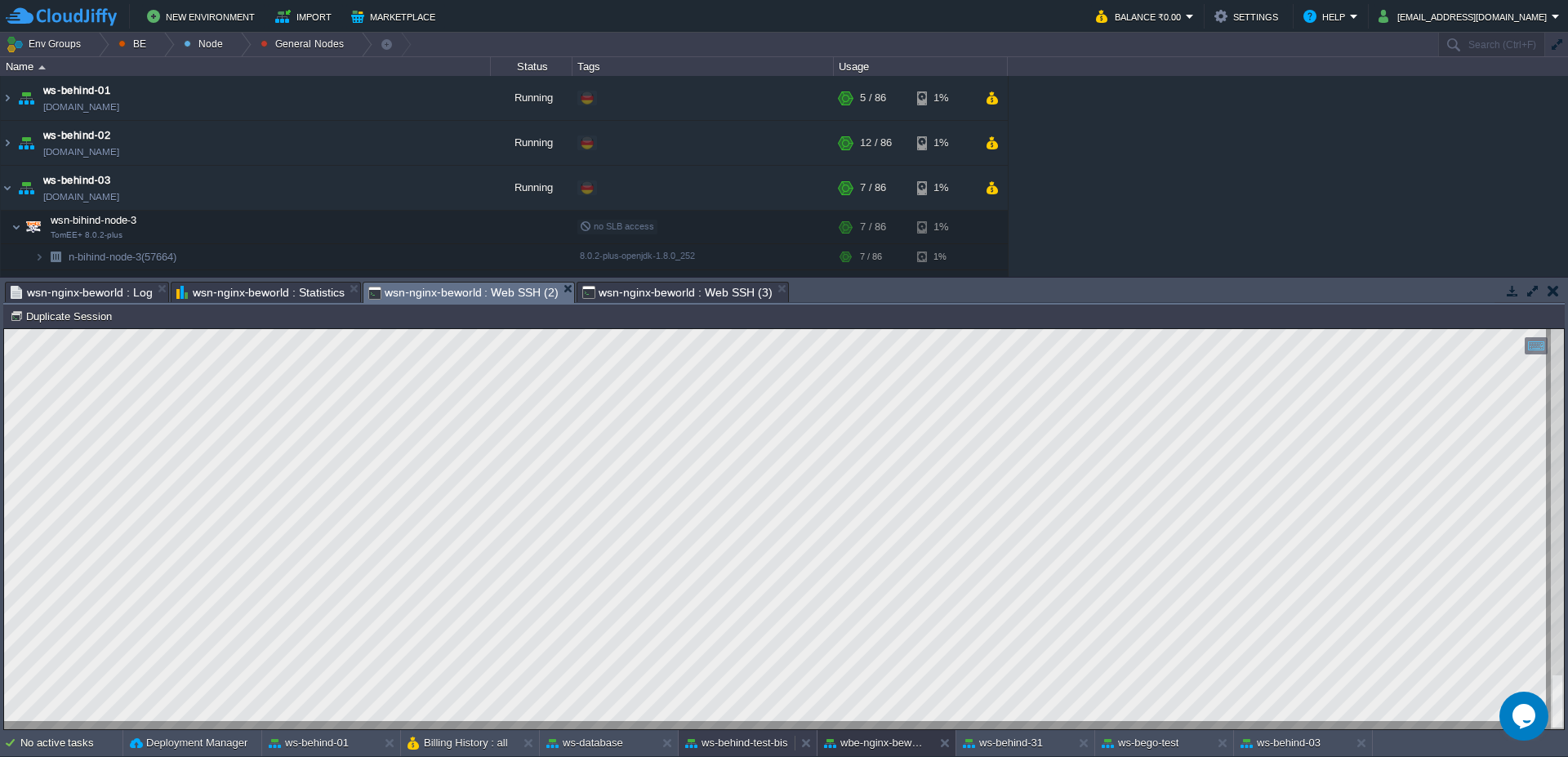
click at [757, 740] on button "ws-behind-test-bis" at bounding box center [736, 743] width 103 height 16
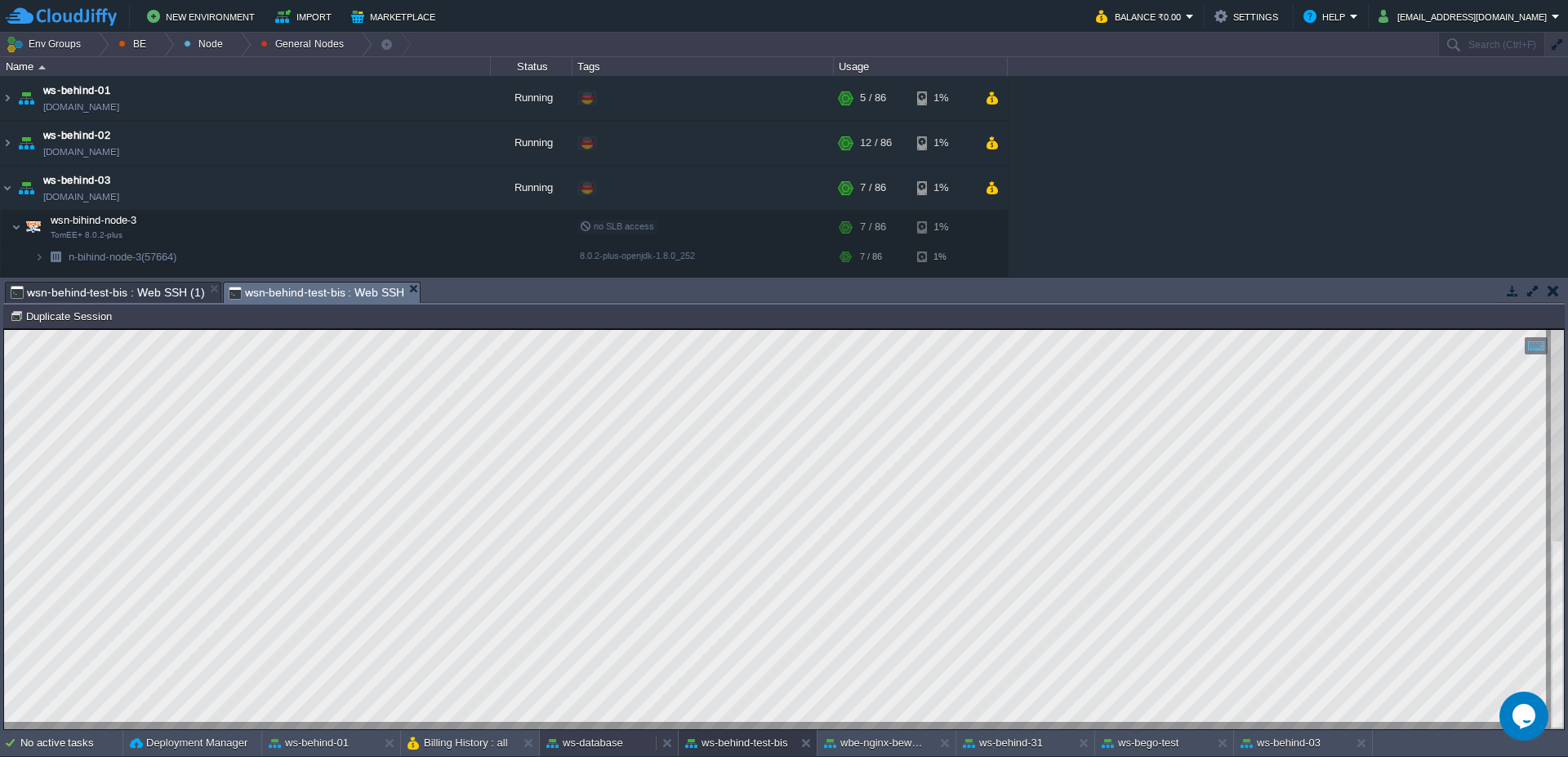
click at [622, 750] on button "ws-database" at bounding box center [585, 743] width 77 height 16
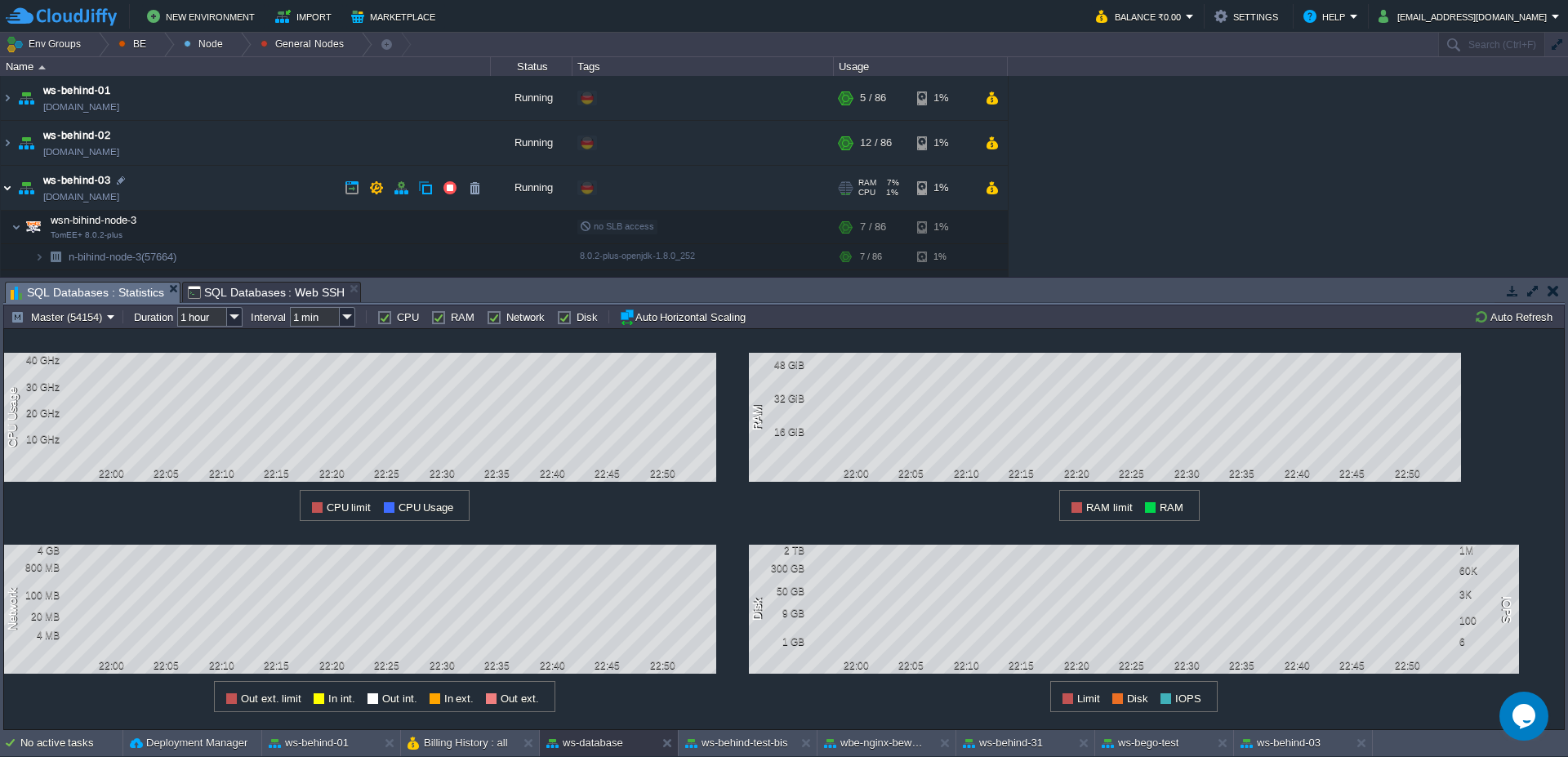
click at [1, 190] on img at bounding box center [7, 188] width 13 height 44
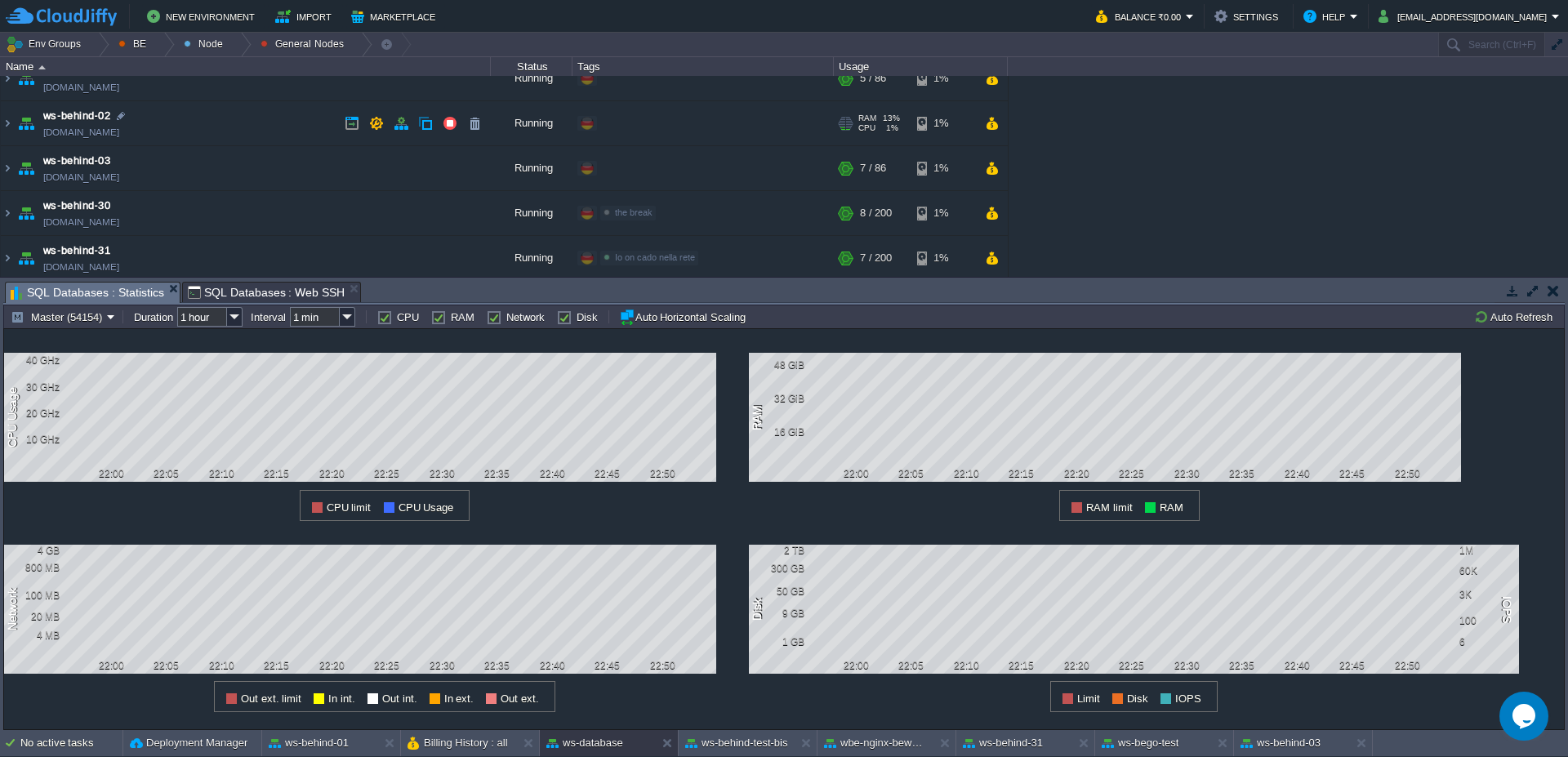
scroll to position [24, 0]
click at [107, 52] on div at bounding box center [99, 45] width 22 height 24
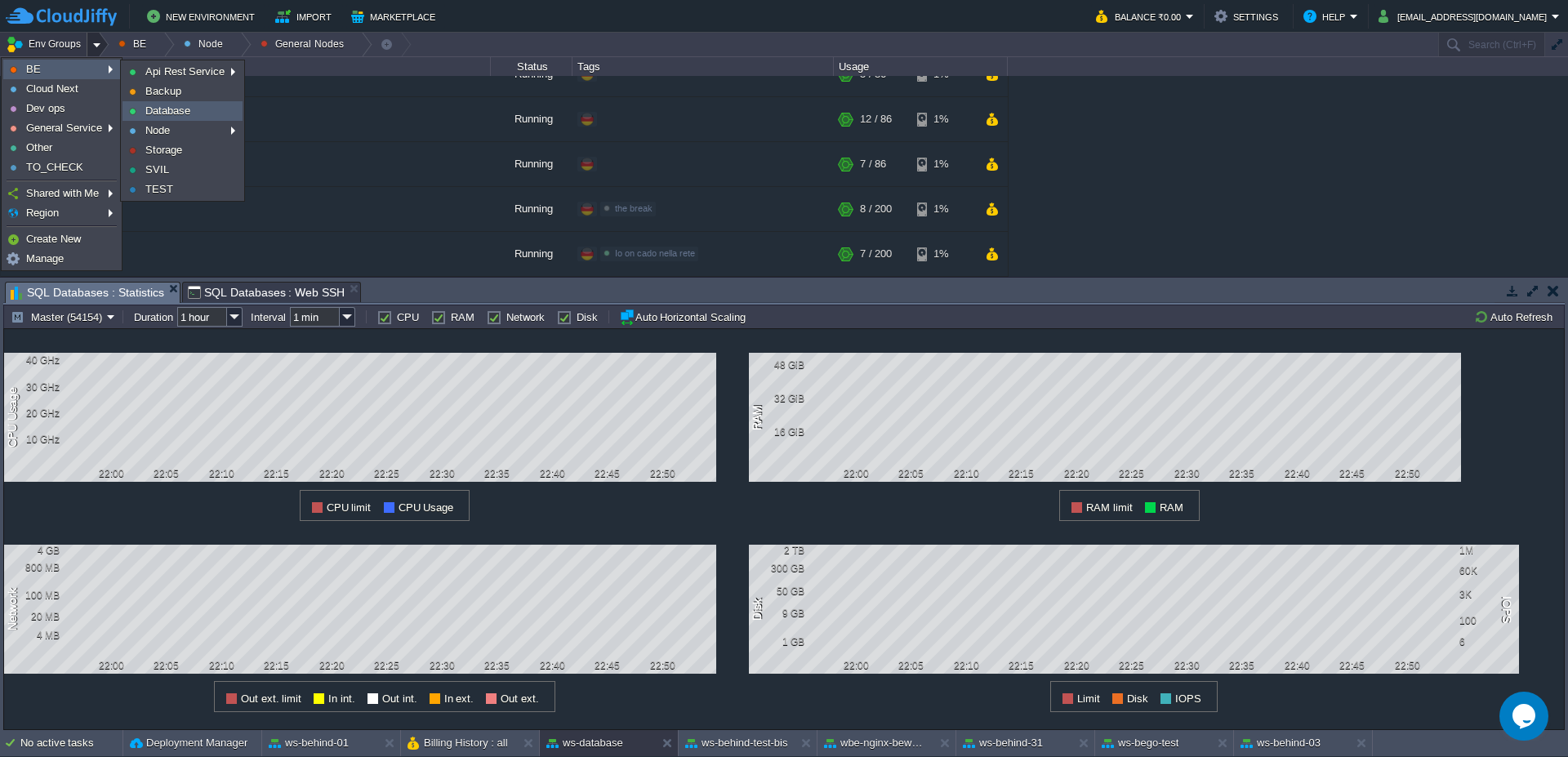
click at [182, 117] on link "Database" at bounding box center [182, 111] width 119 height 18
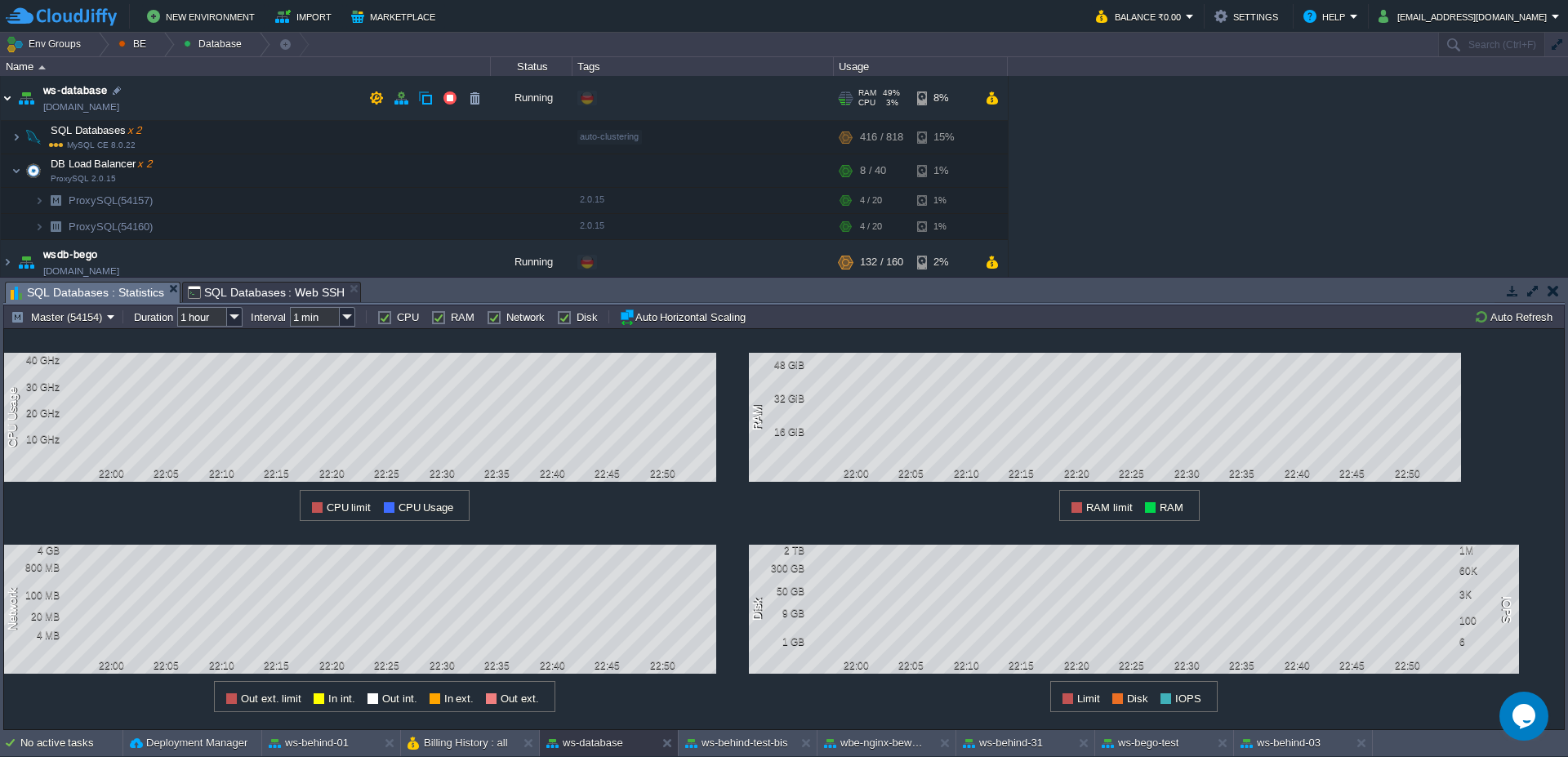
click at [7, 97] on img at bounding box center [7, 98] width 13 height 44
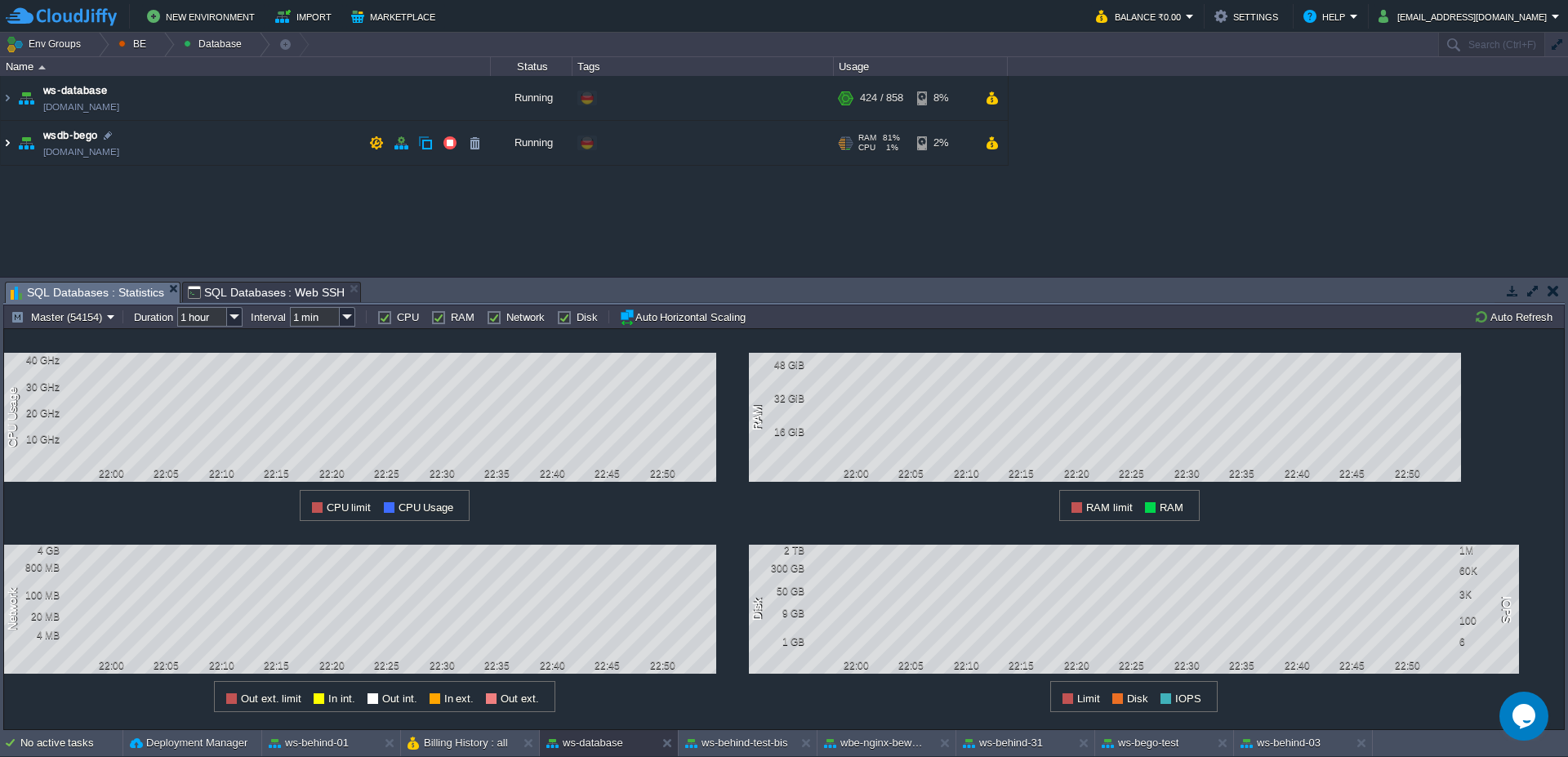
click at [5, 140] on img at bounding box center [7, 142] width 13 height 44
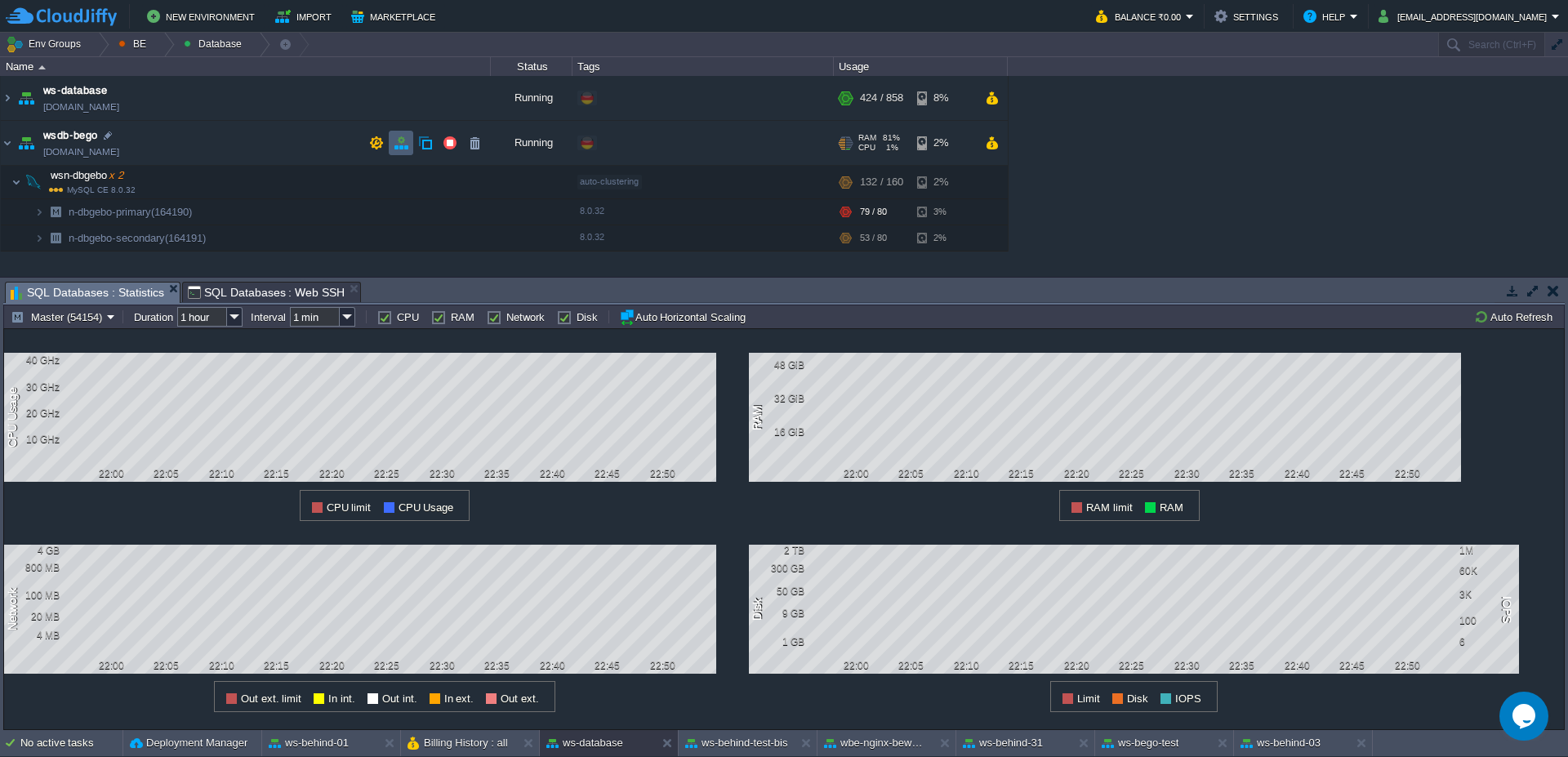
click at [399, 140] on button "button" at bounding box center [401, 143] width 15 height 15
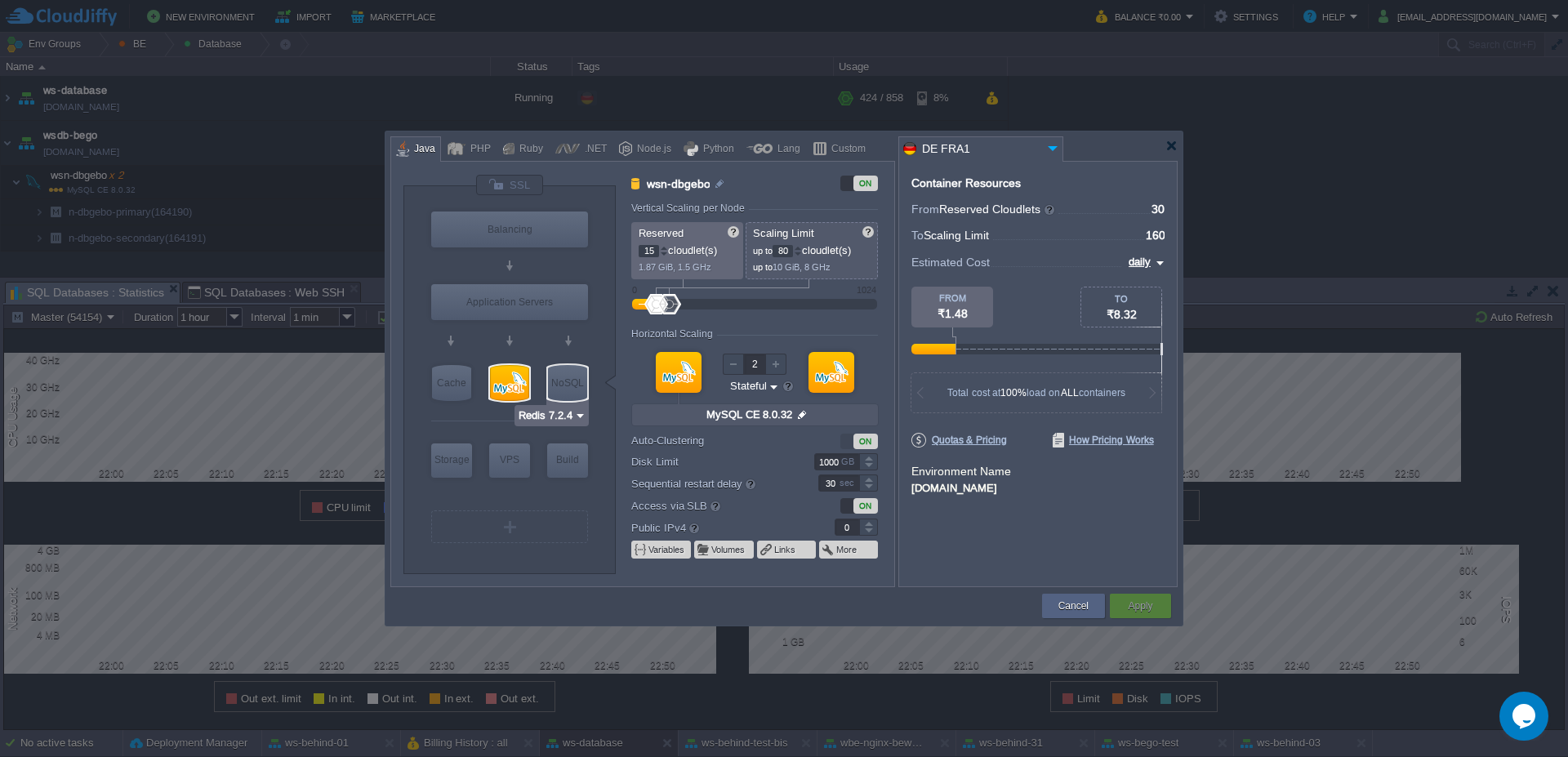
type input "MySQL CE 8.0.32"
click at [505, 386] on div at bounding box center [509, 382] width 39 height 36
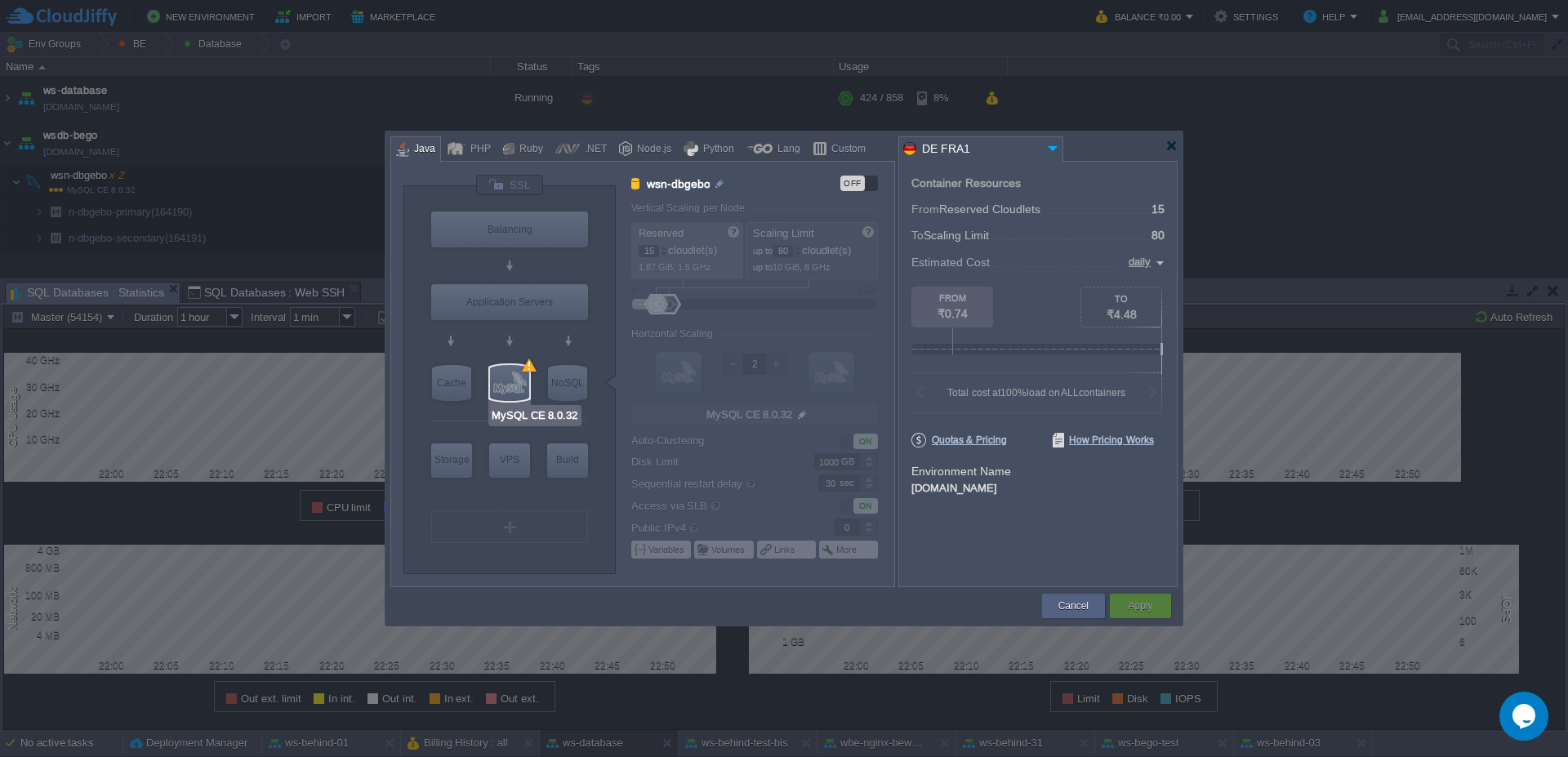
click at [505, 386] on div at bounding box center [509, 382] width 39 height 36
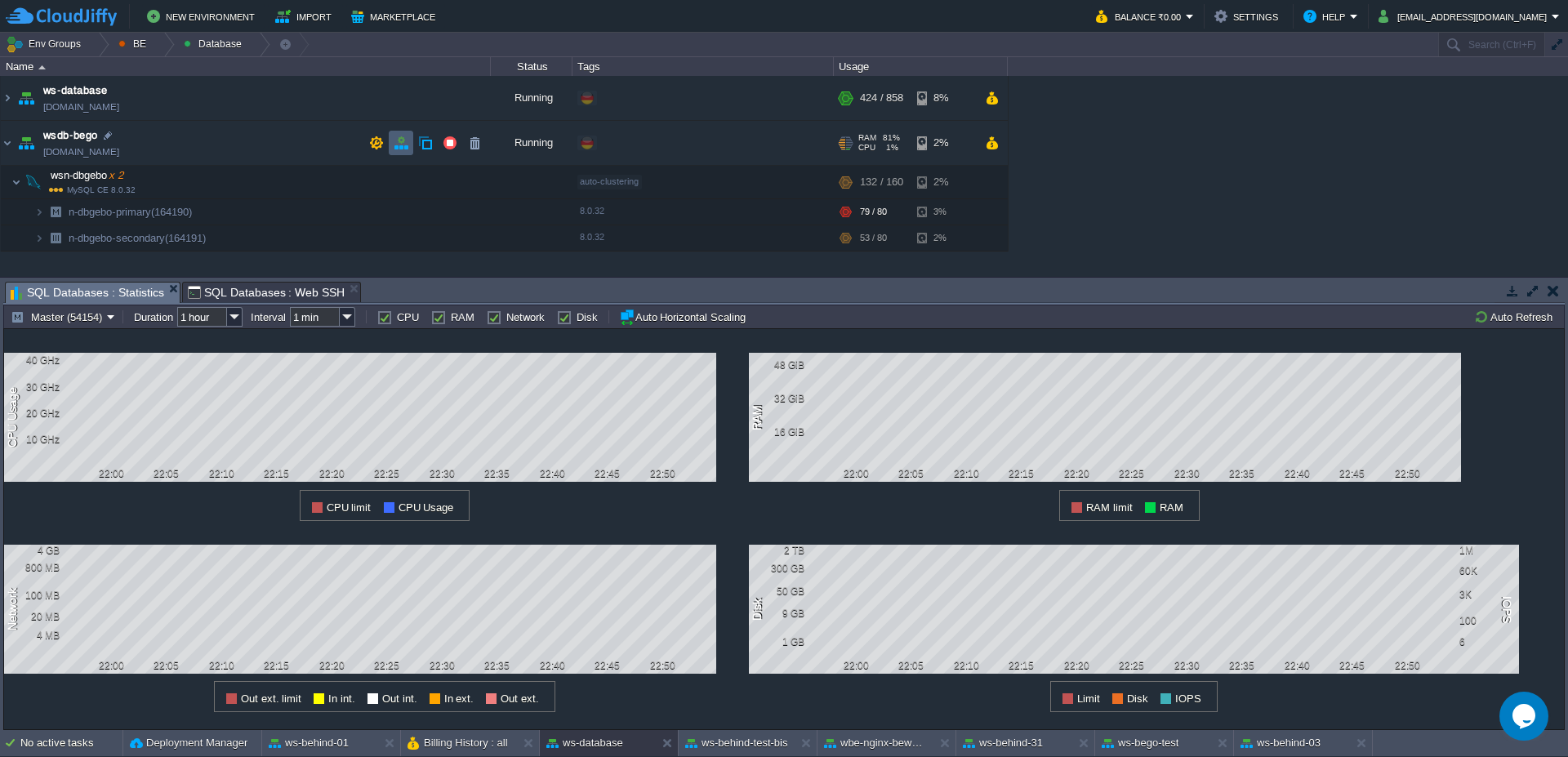
click at [406, 150] on button "button" at bounding box center [401, 143] width 15 height 15
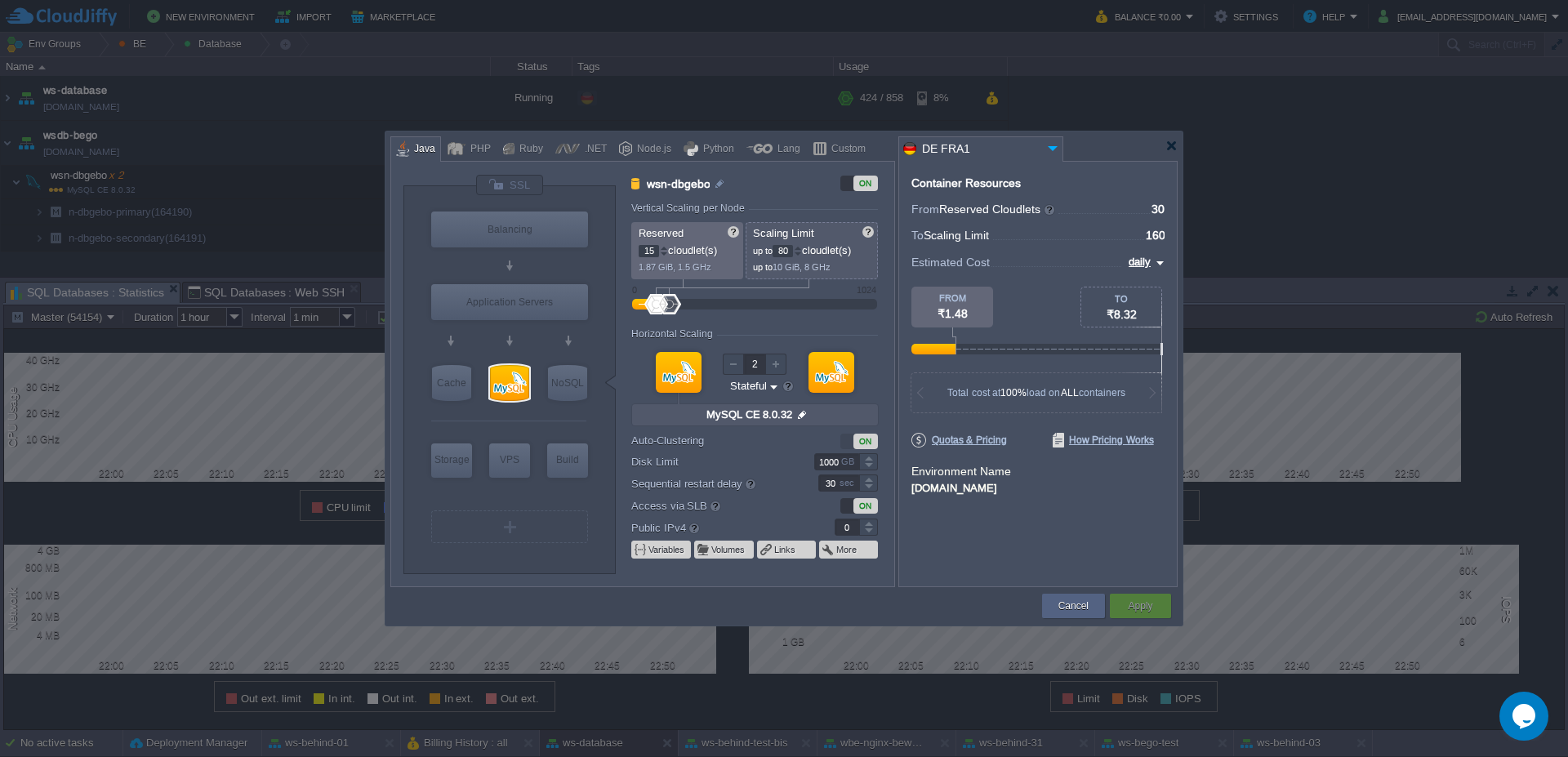
click at [655, 255] on input "15" at bounding box center [649, 251] width 20 height 12
type input "20"
click at [787, 248] on input "80" at bounding box center [783, 251] width 20 height 12
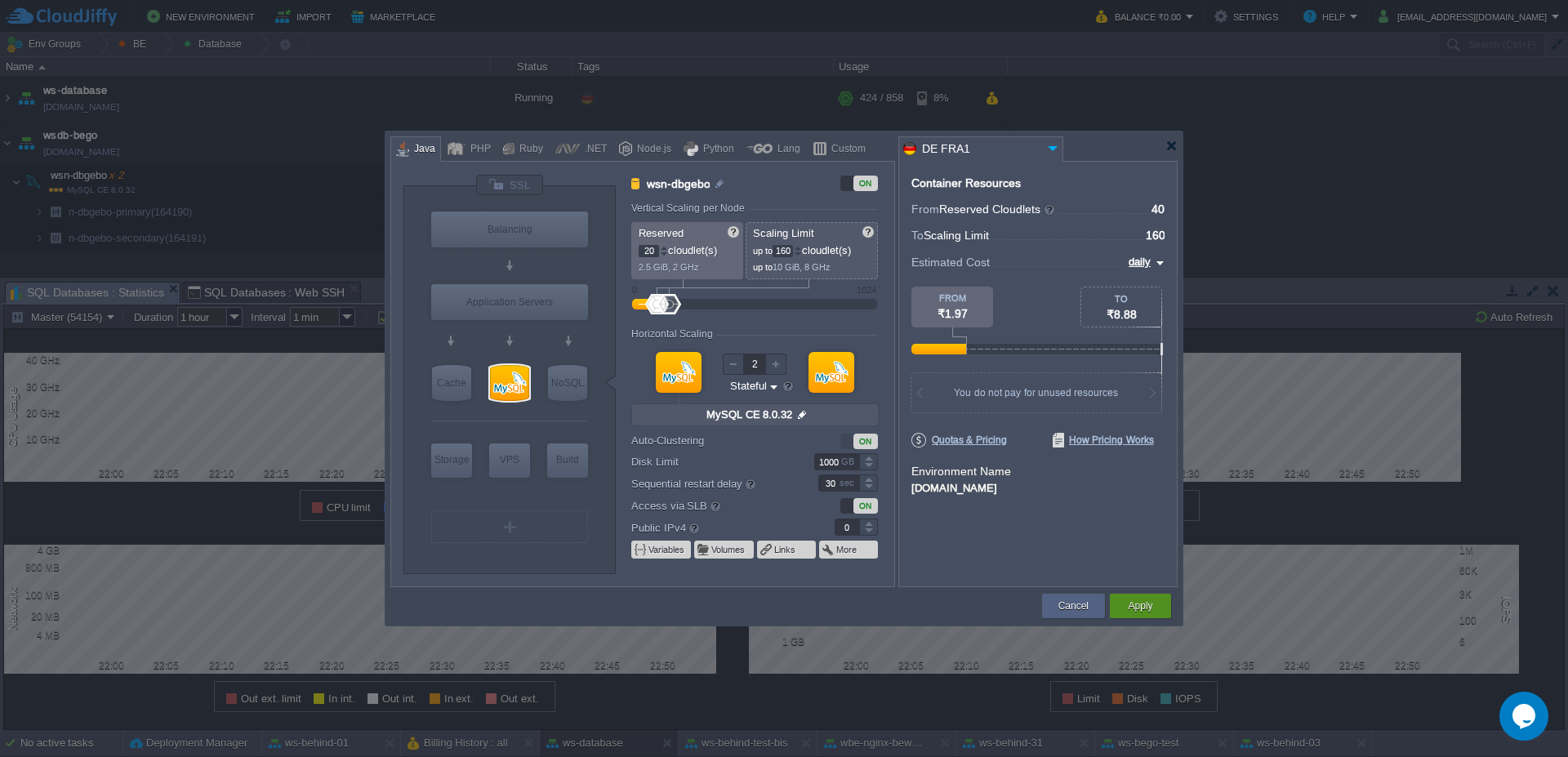
click at [1132, 607] on button "Apply" at bounding box center [1139, 606] width 25 height 16
type input "160"
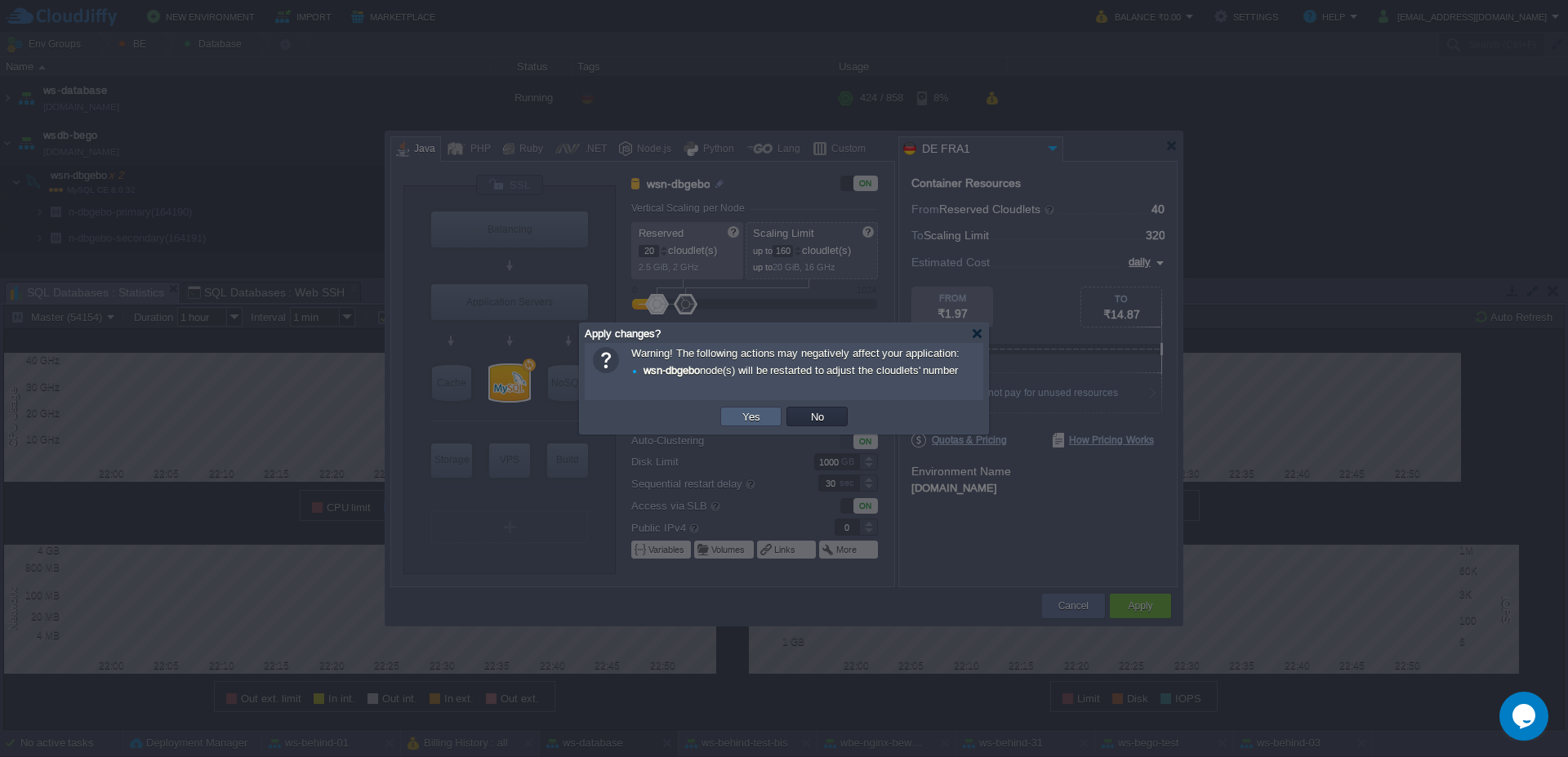
click at [750, 416] on button "Yes" at bounding box center [751, 417] width 27 height 15
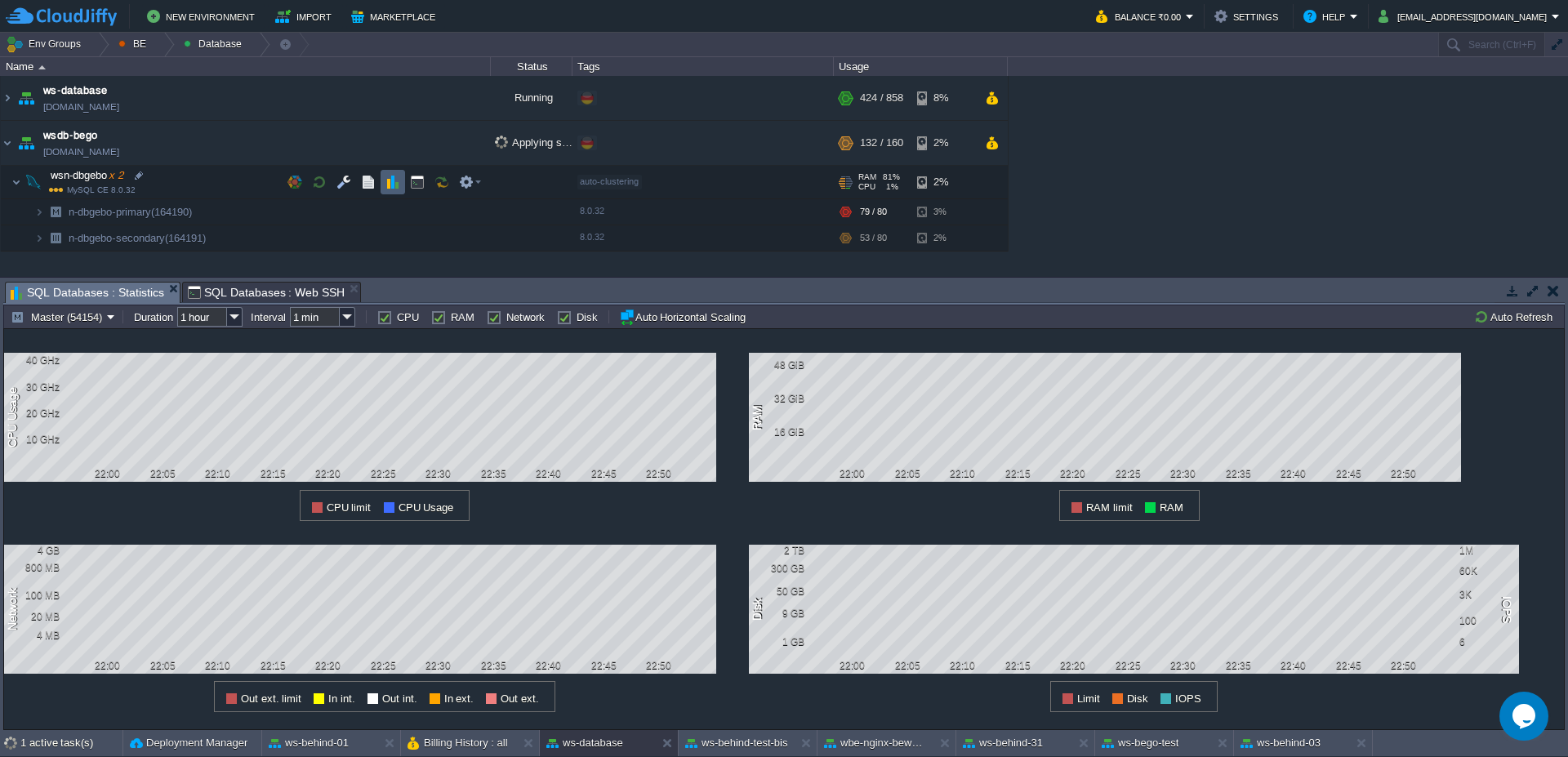
click at [391, 183] on button "button" at bounding box center [393, 182] width 15 height 15
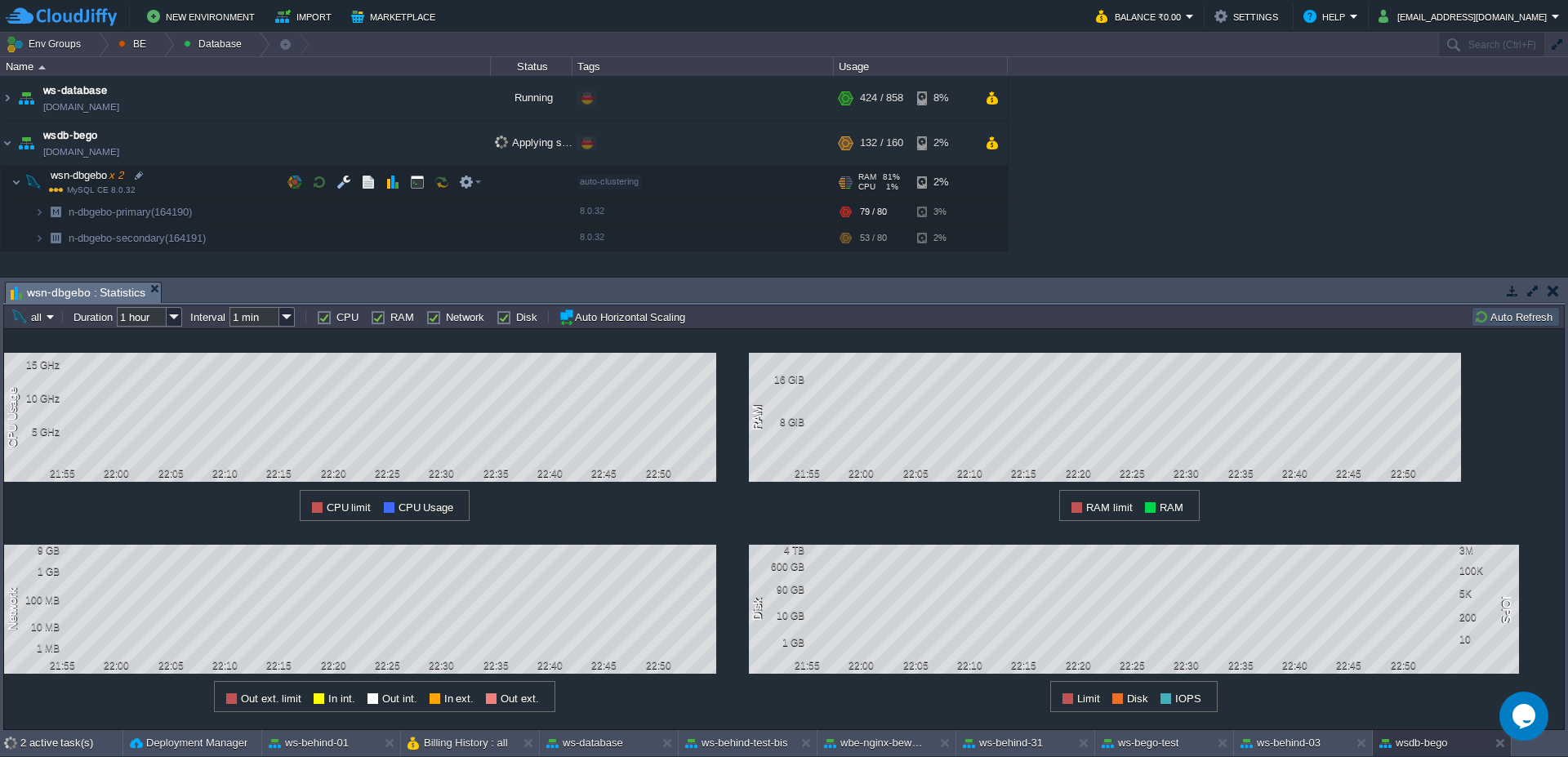
click at [10, 184] on span at bounding box center [6, 181] width 11 height 12
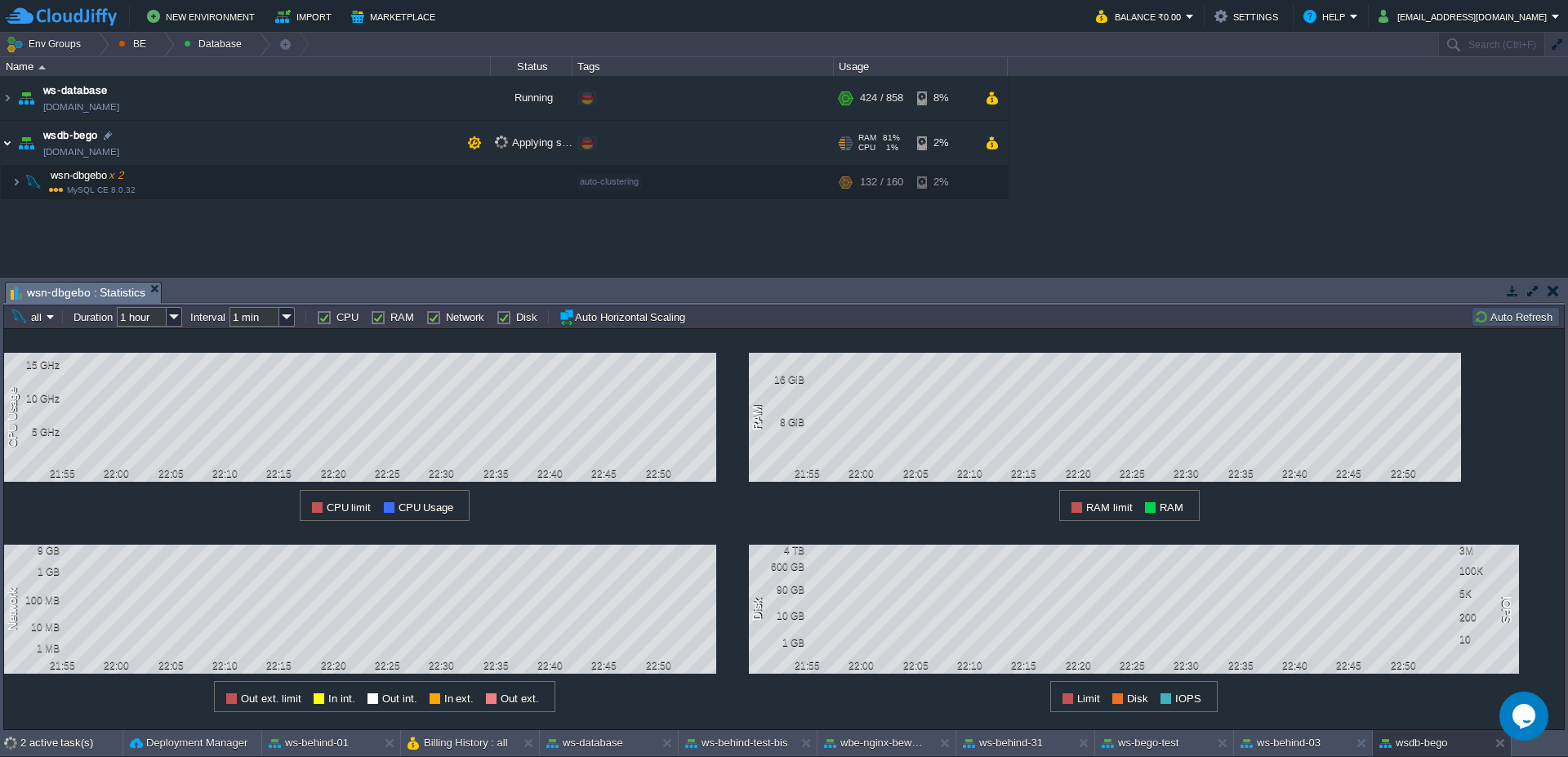
click at [4, 144] on img at bounding box center [7, 142] width 13 height 44
click at [19, 187] on img at bounding box center [16, 182] width 10 height 33
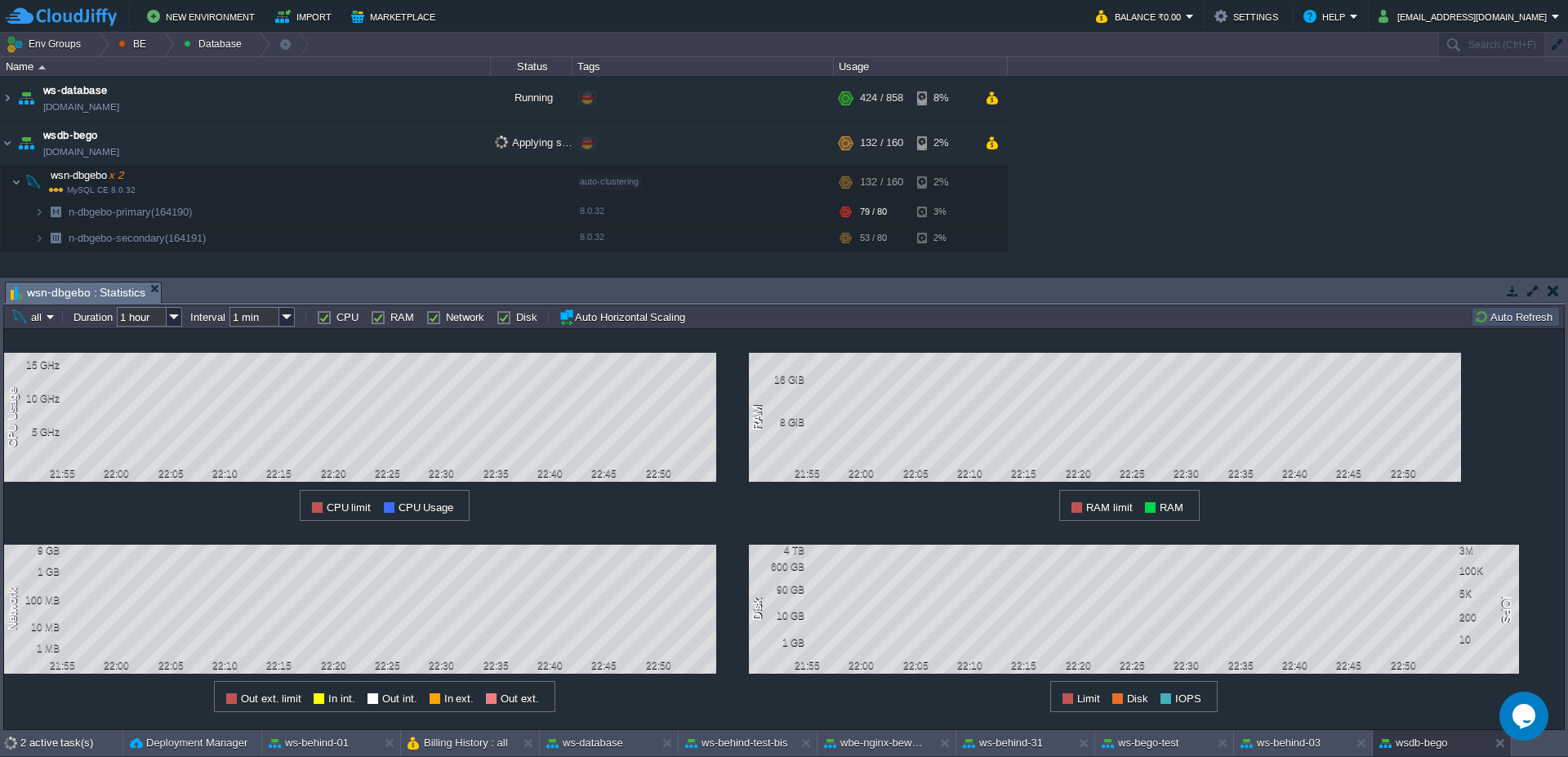
click at [1524, 322] on button "Auto Refresh" at bounding box center [1515, 316] width 83 height 15
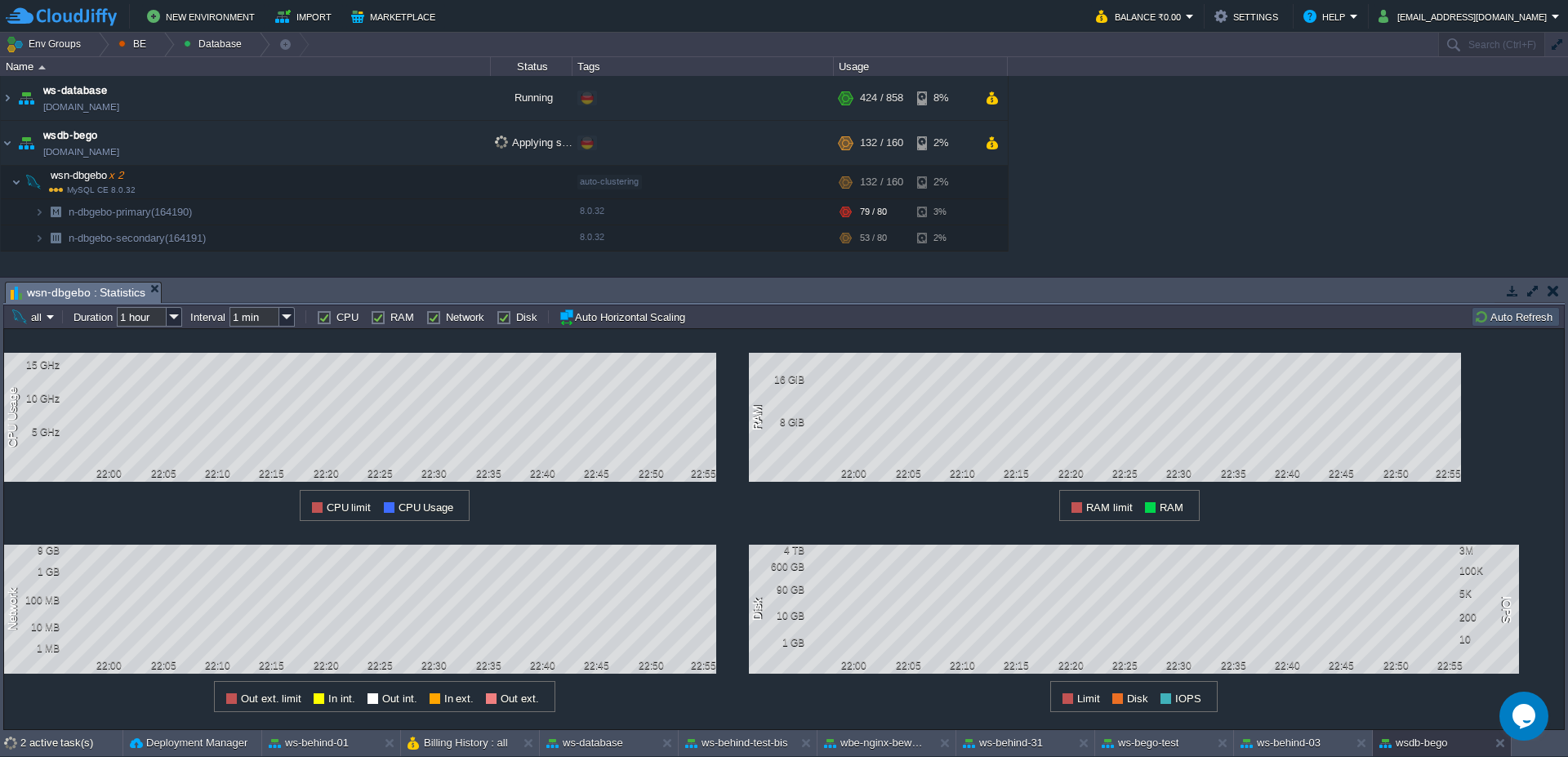
click at [1524, 322] on button "Auto Refresh" at bounding box center [1515, 316] width 83 height 15
click at [47, 322] on em "all" at bounding box center [33, 316] width 44 height 15
click at [44, 363] on span "n-dbgebo-primary (164190)" at bounding box center [94, 358] width 126 height 12
click at [55, 316] on button "n-dbgebo-primary (164190)" at bounding box center [87, 316] width 151 height 15
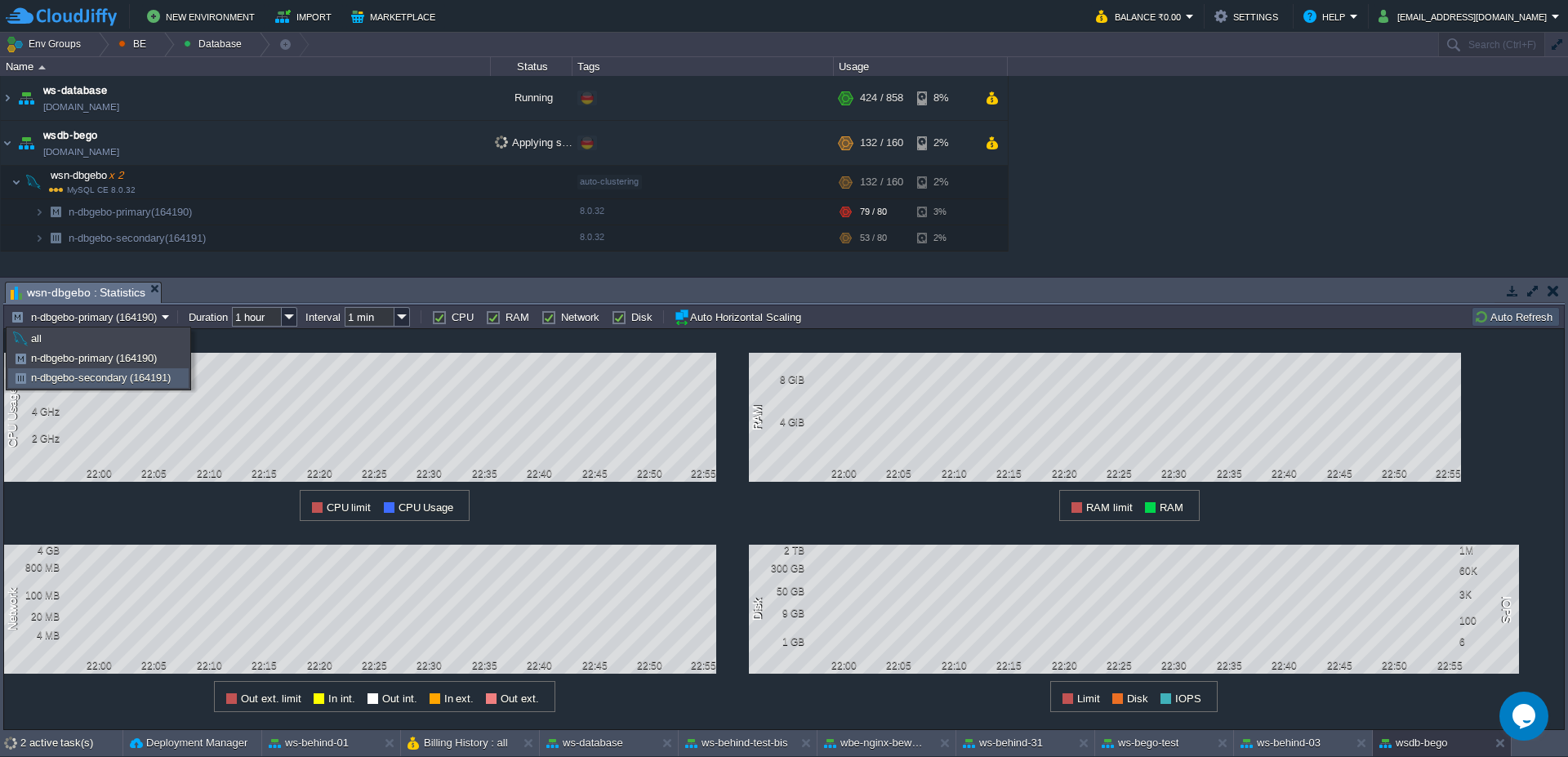
click at [44, 380] on span "n-dbgebo-secondary (164191)" at bounding box center [100, 377] width 140 height 12
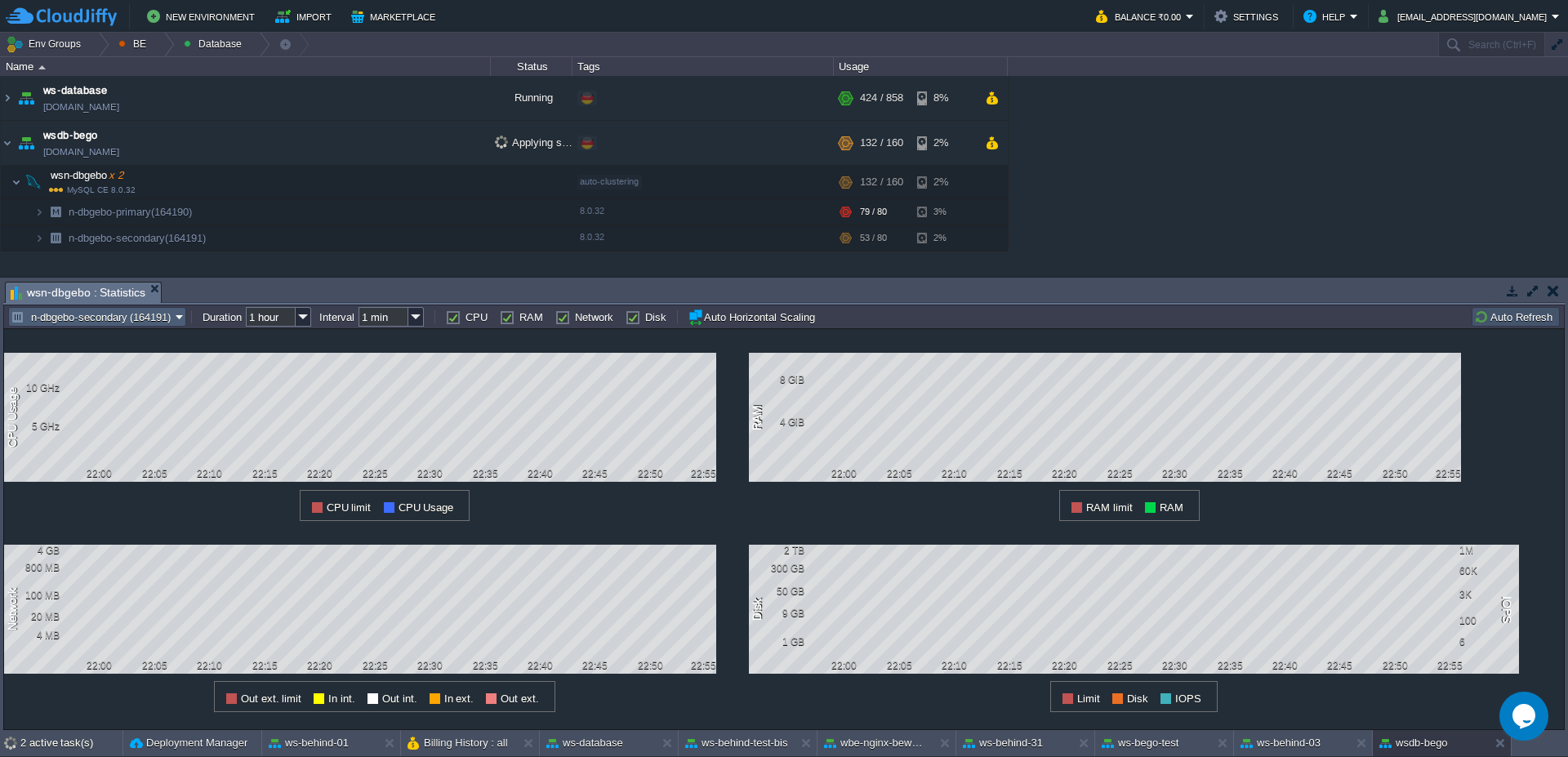
click at [45, 315] on button "n-dbgebo-secondary (164191)" at bounding box center [93, 316] width 165 height 15
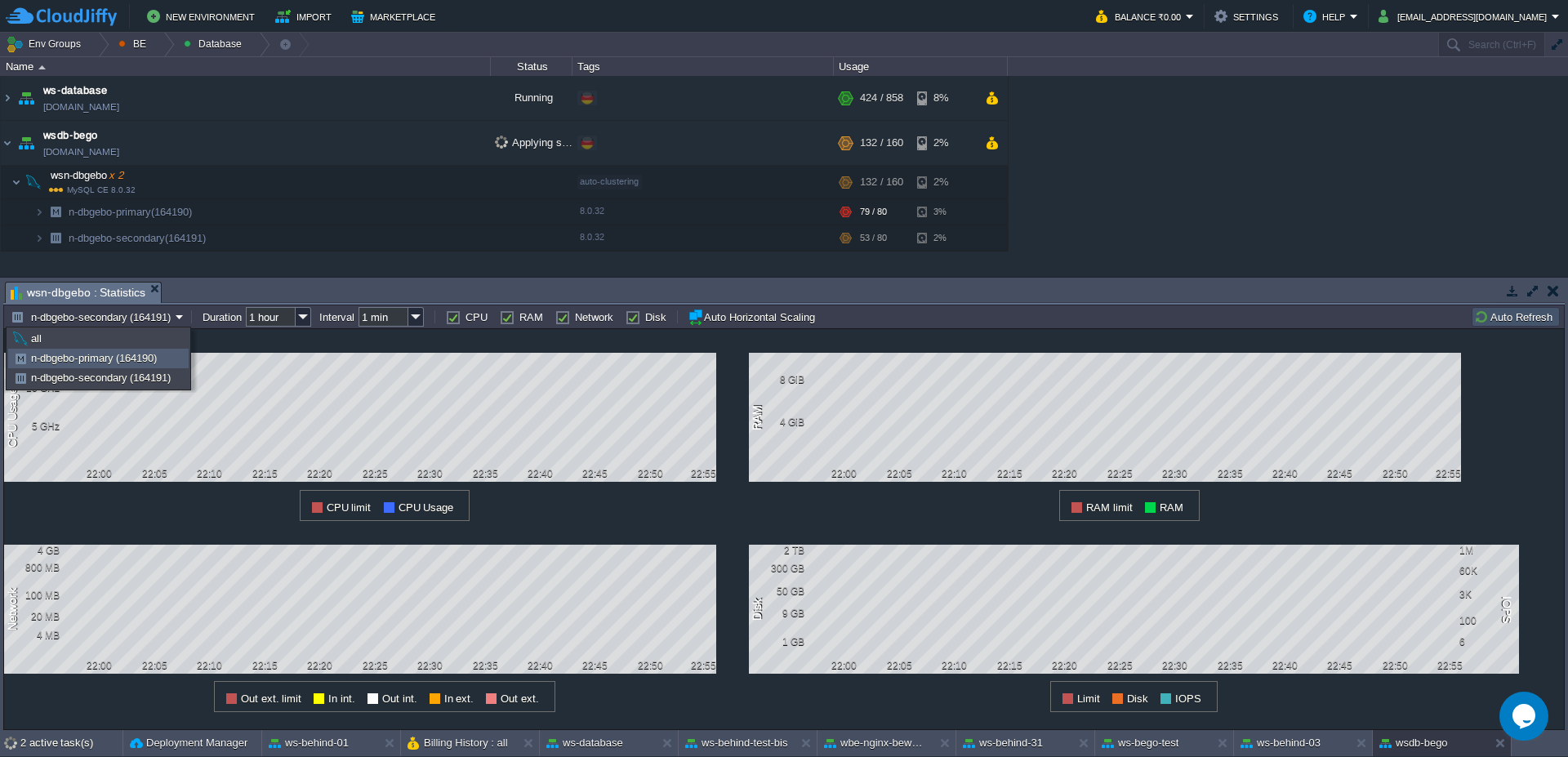
click at [51, 356] on span "n-dbgebo-primary (164190)" at bounding box center [94, 358] width 126 height 12
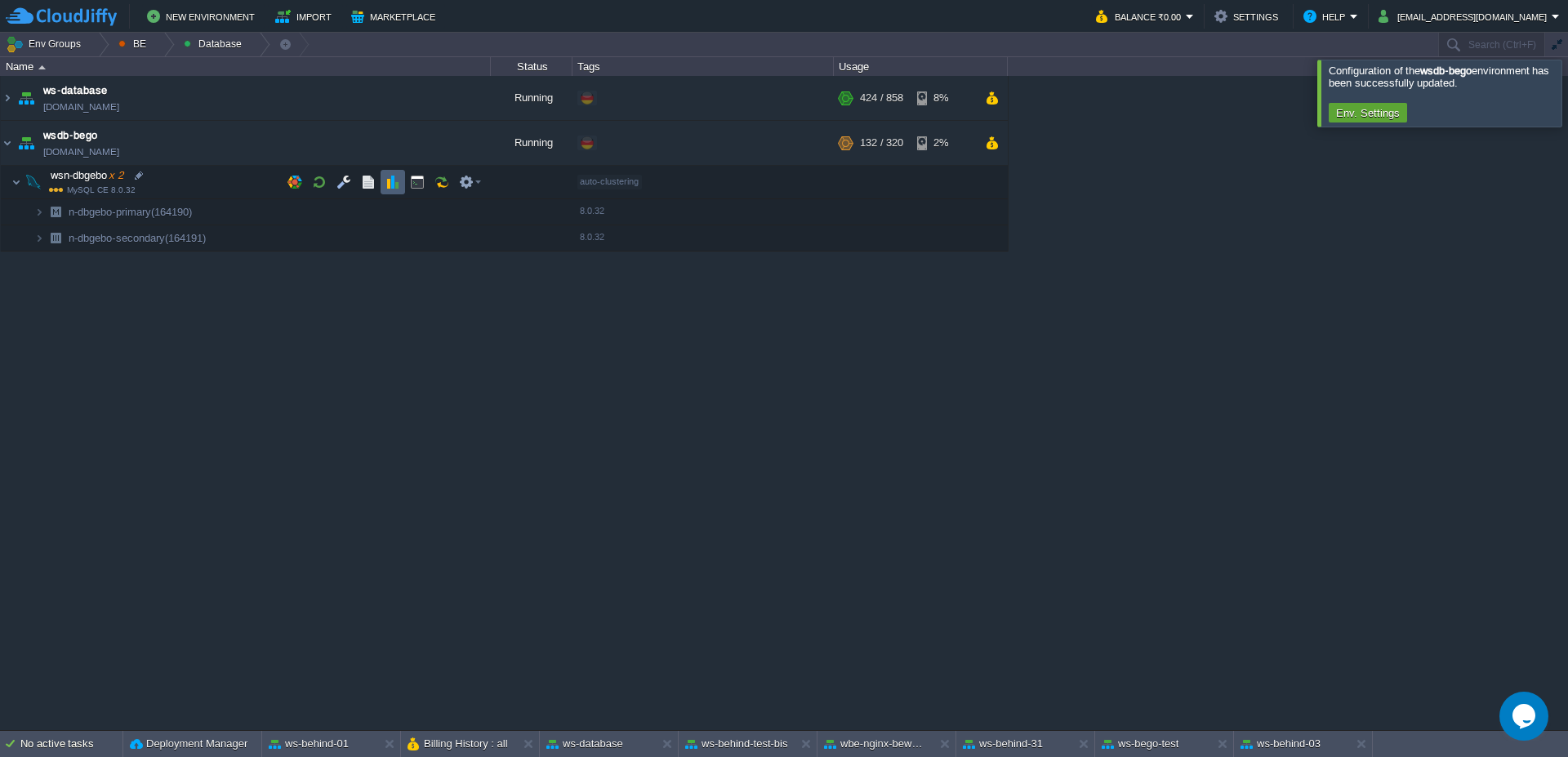
click at [404, 188] on td at bounding box center [392, 181] width 25 height 25
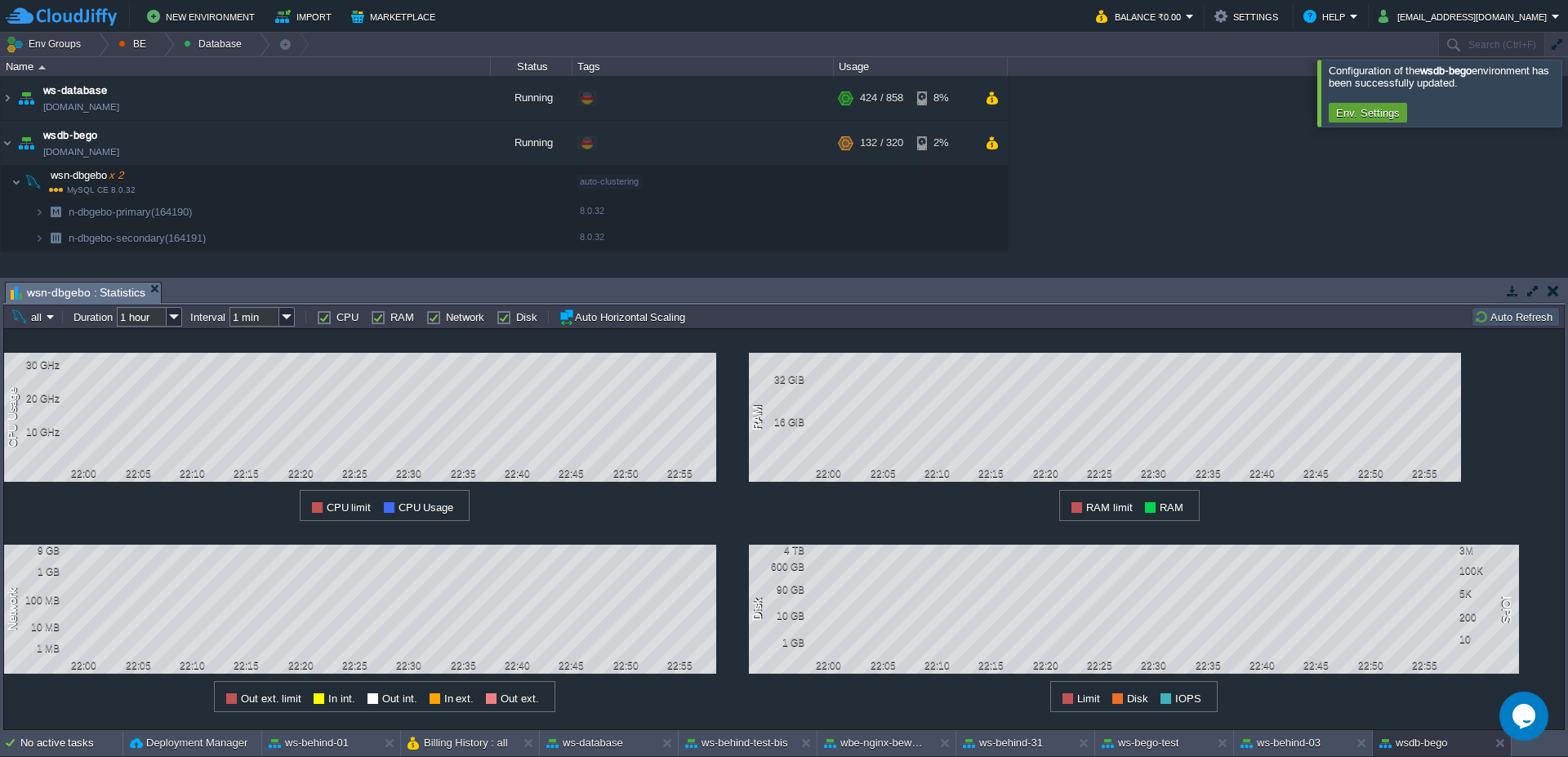
click at [1507, 324] on button "Auto Refresh" at bounding box center [1515, 316] width 83 height 15
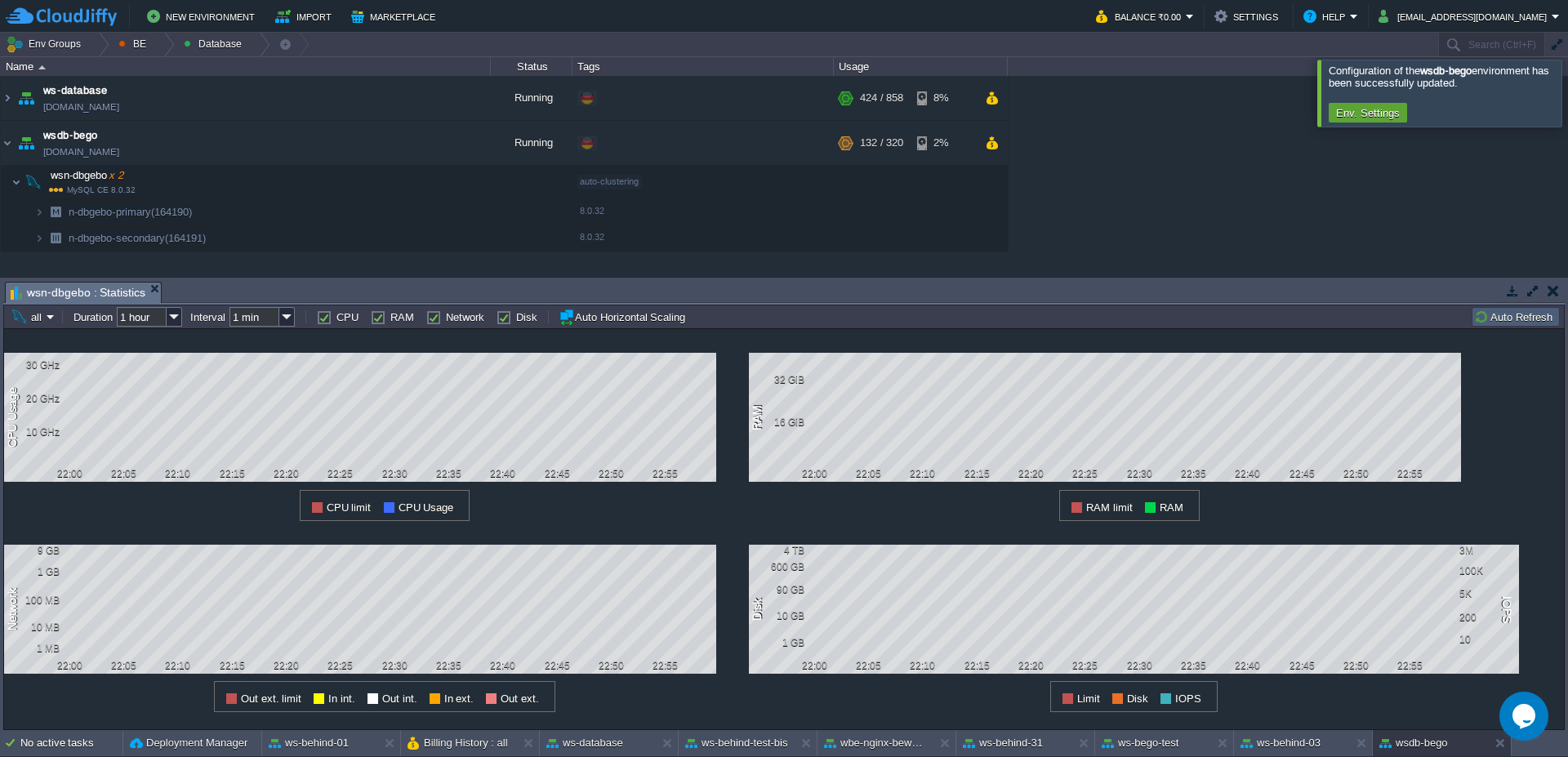
click at [1521, 322] on button "Auto Refresh" at bounding box center [1515, 316] width 83 height 15
click at [1567, 88] on div at bounding box center [1587, 92] width 0 height 67
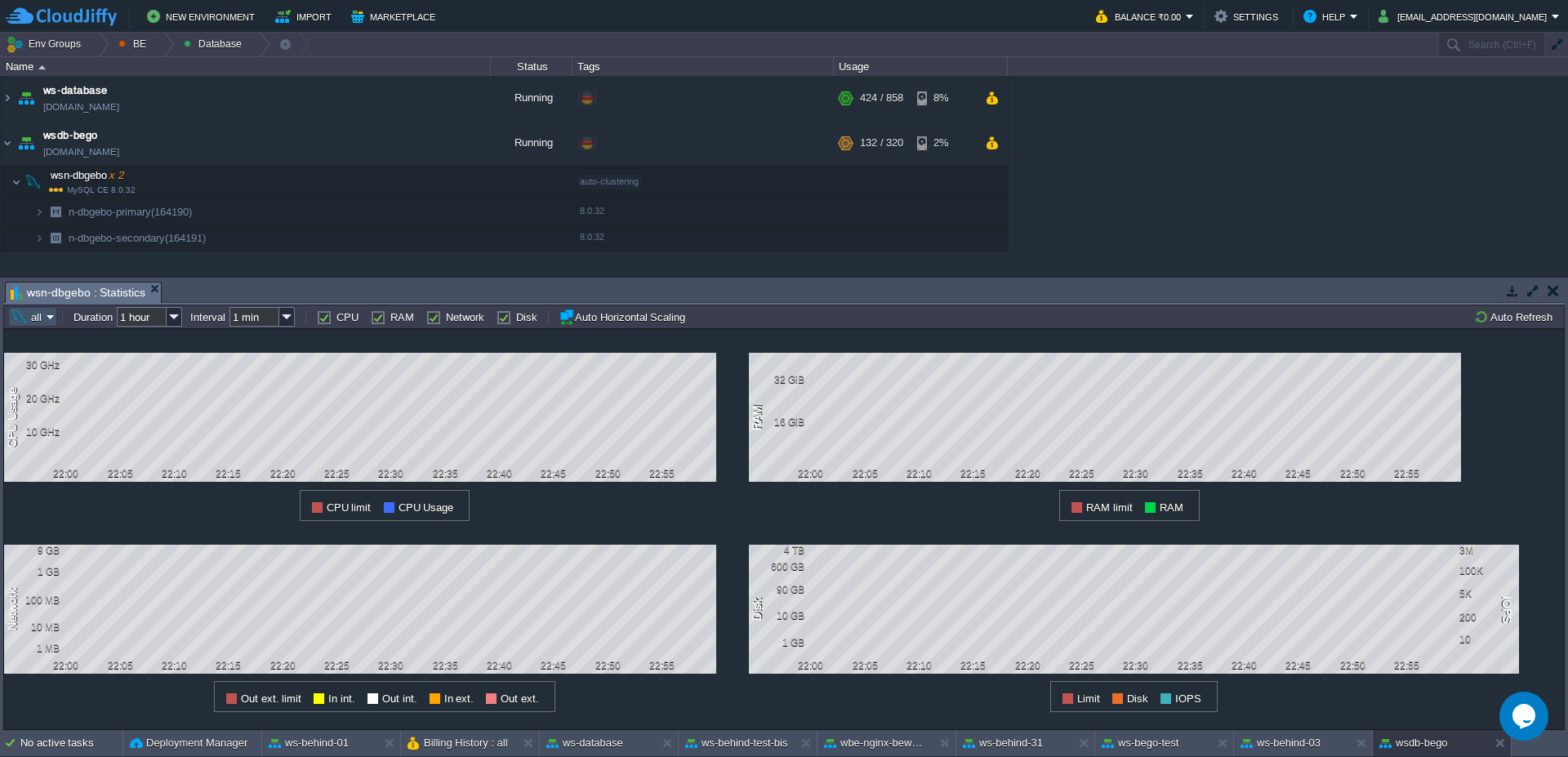
click at [43, 313] on button "all" at bounding box center [28, 316] width 36 height 15
click at [60, 360] on span "n-dbgebo-primary (164190)" at bounding box center [94, 358] width 126 height 12
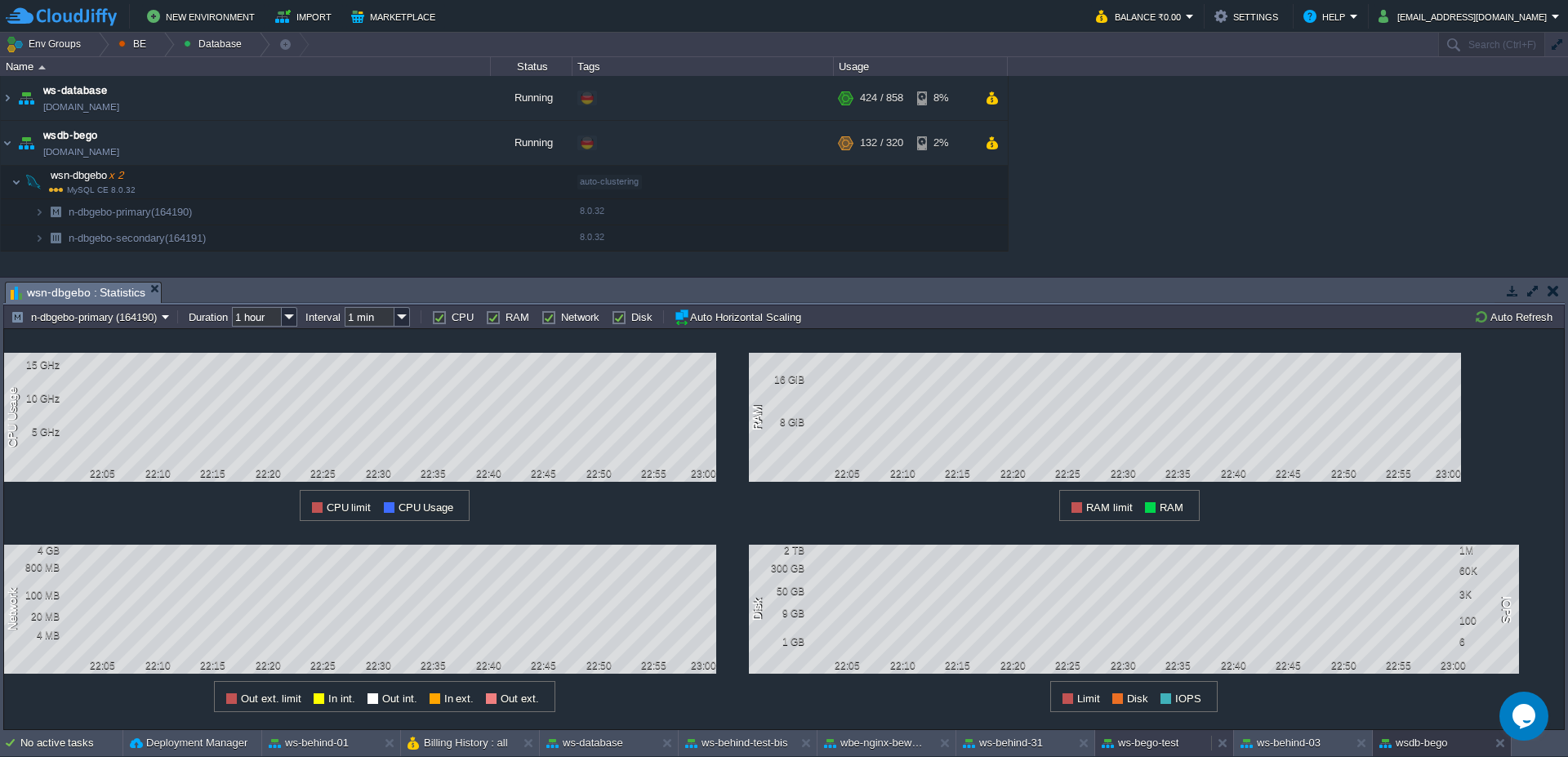
click at [1158, 739] on button "ws-bego-test" at bounding box center [1140, 743] width 77 height 16
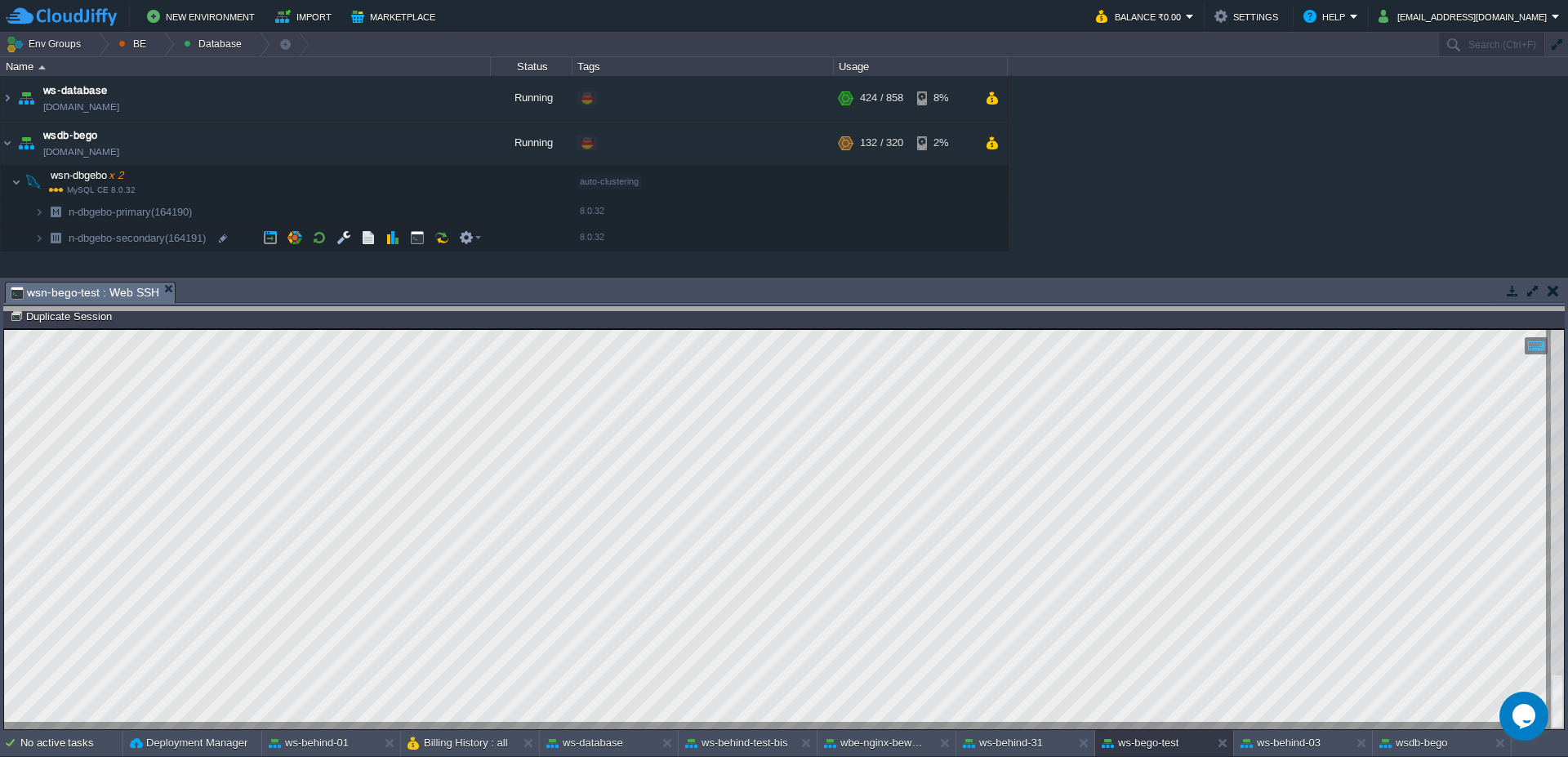
drag, startPoint x: 389, startPoint y: 308, endPoint x: 389, endPoint y: 325, distance: 17.0
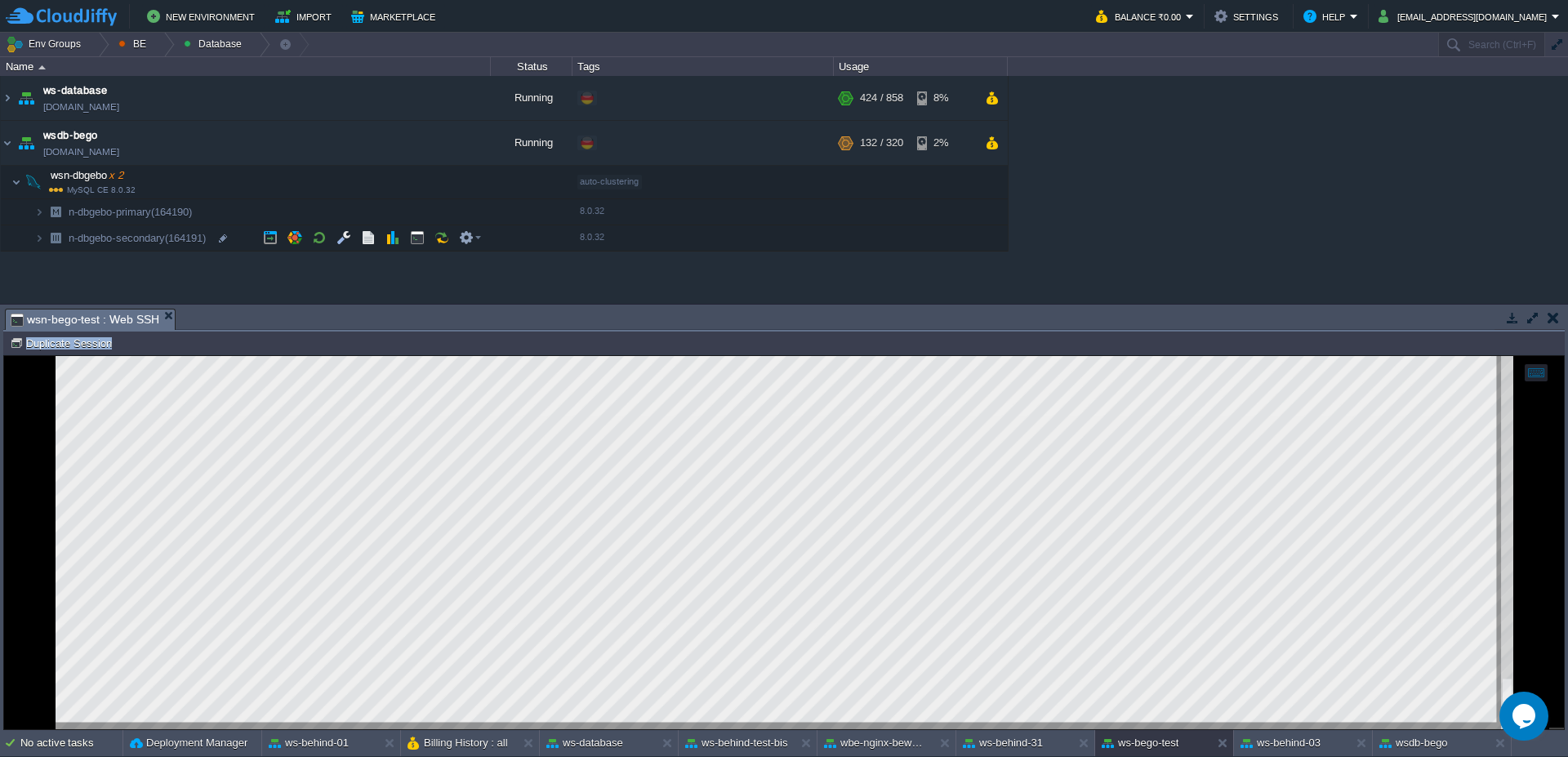
click at [66, 350] on div "n-bego-test (81208) Duplicate Session" at bounding box center [784, 343] width 1562 height 24
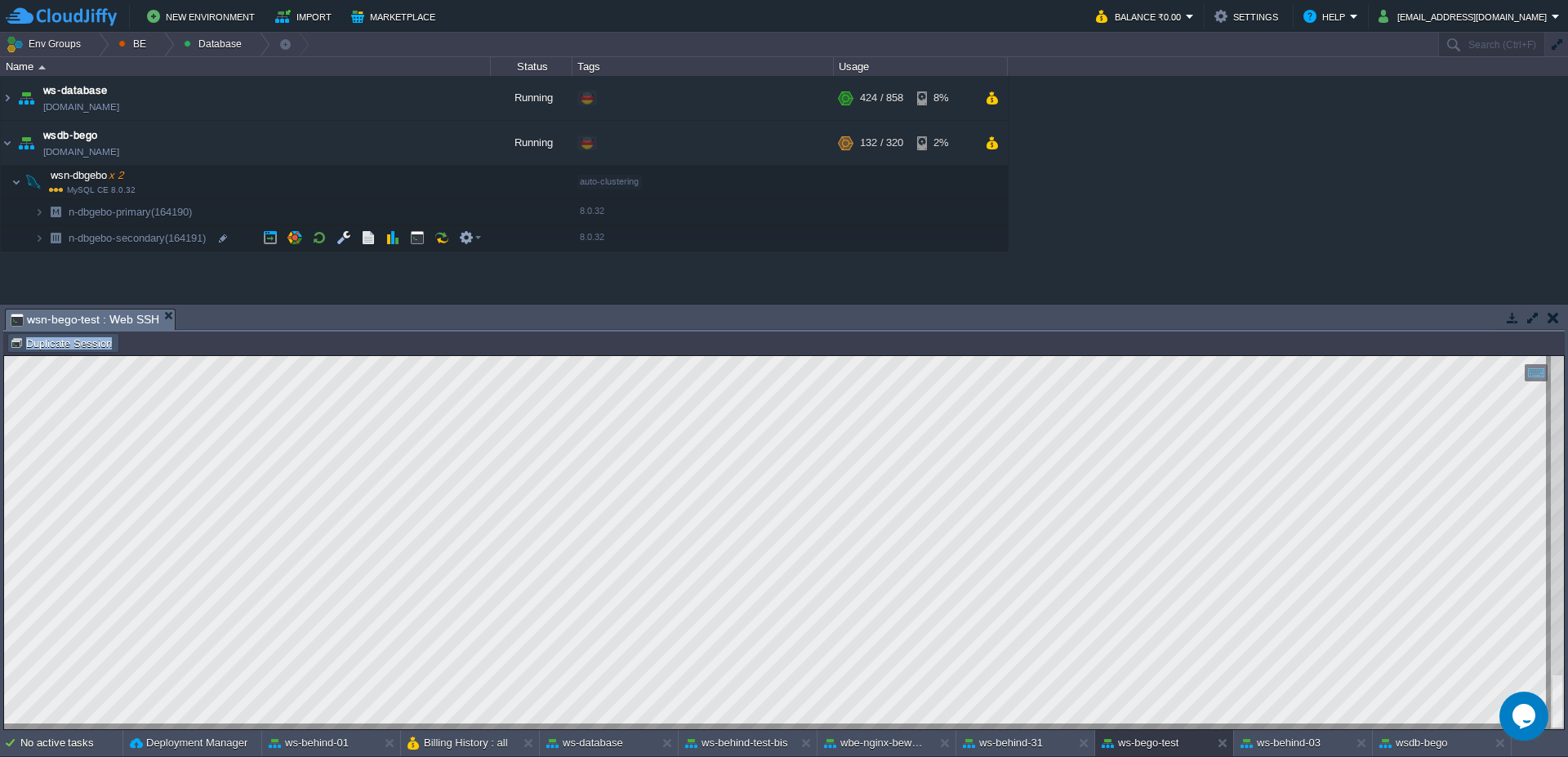
click at [67, 348] on button "Duplicate Session" at bounding box center [63, 343] width 107 height 15
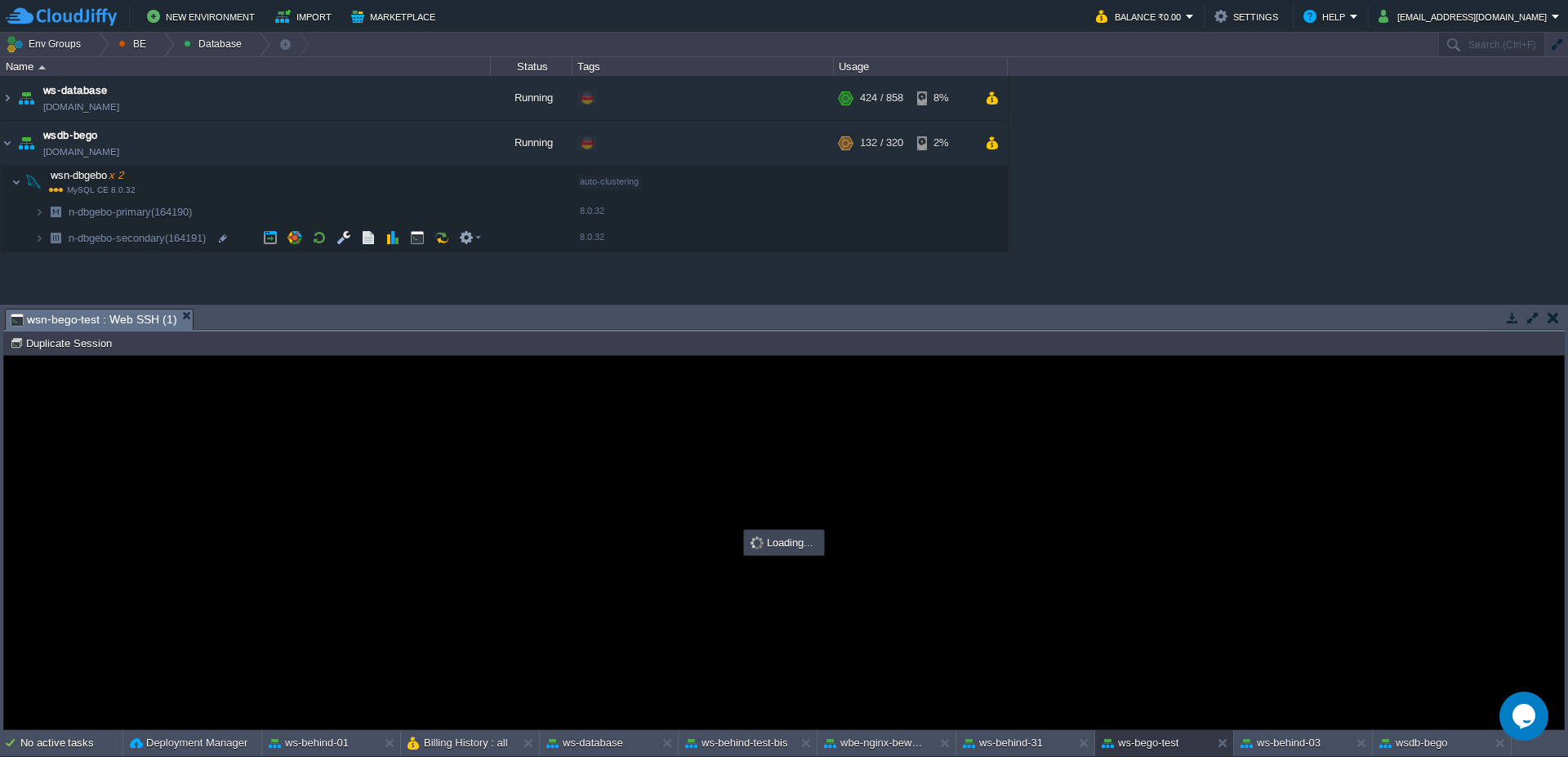
type input "#000000"
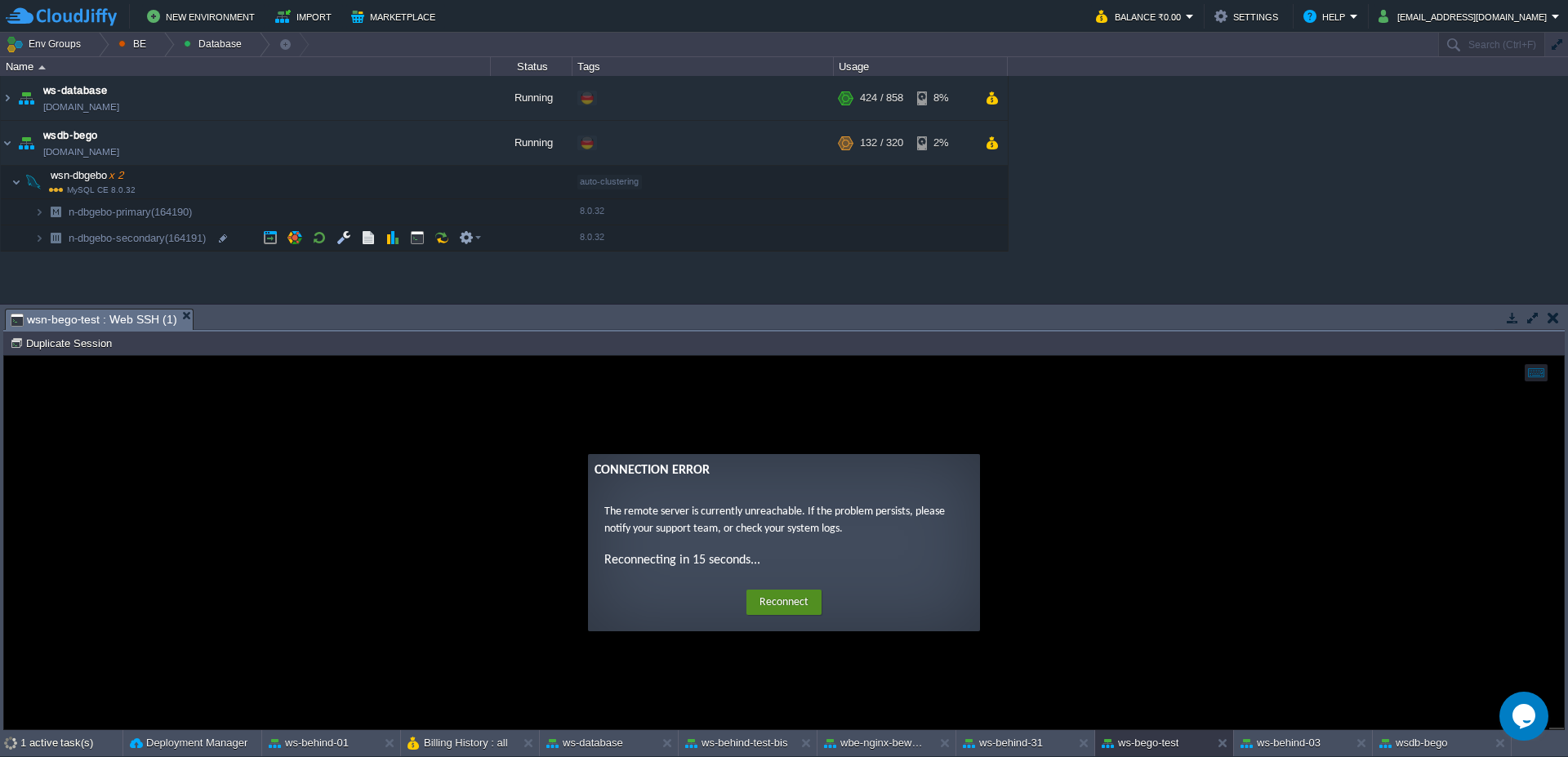
click at [792, 596] on button "Reconnect" at bounding box center [784, 602] width 75 height 26
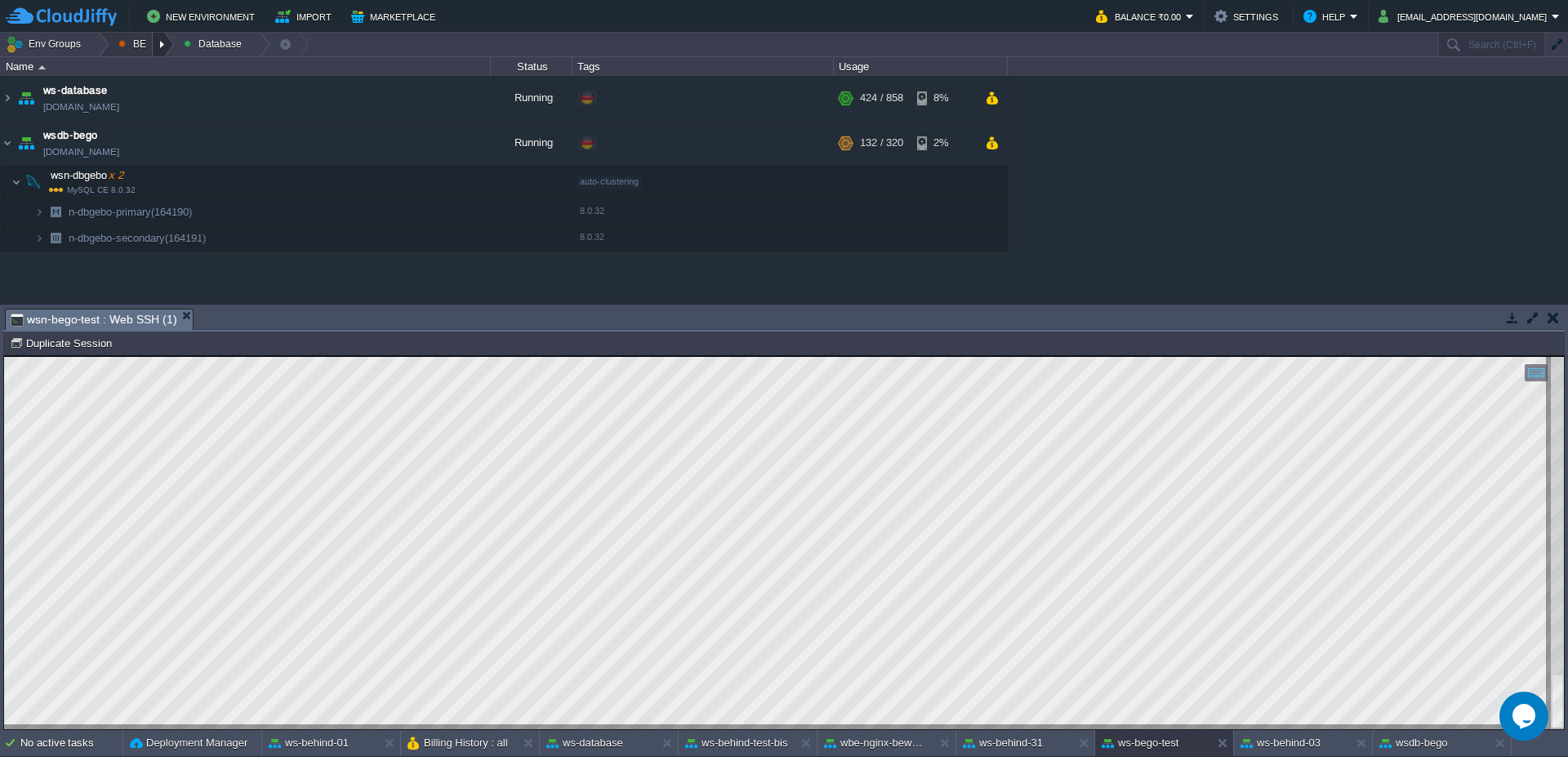
click at [159, 41] on div at bounding box center [163, 45] width 22 height 24
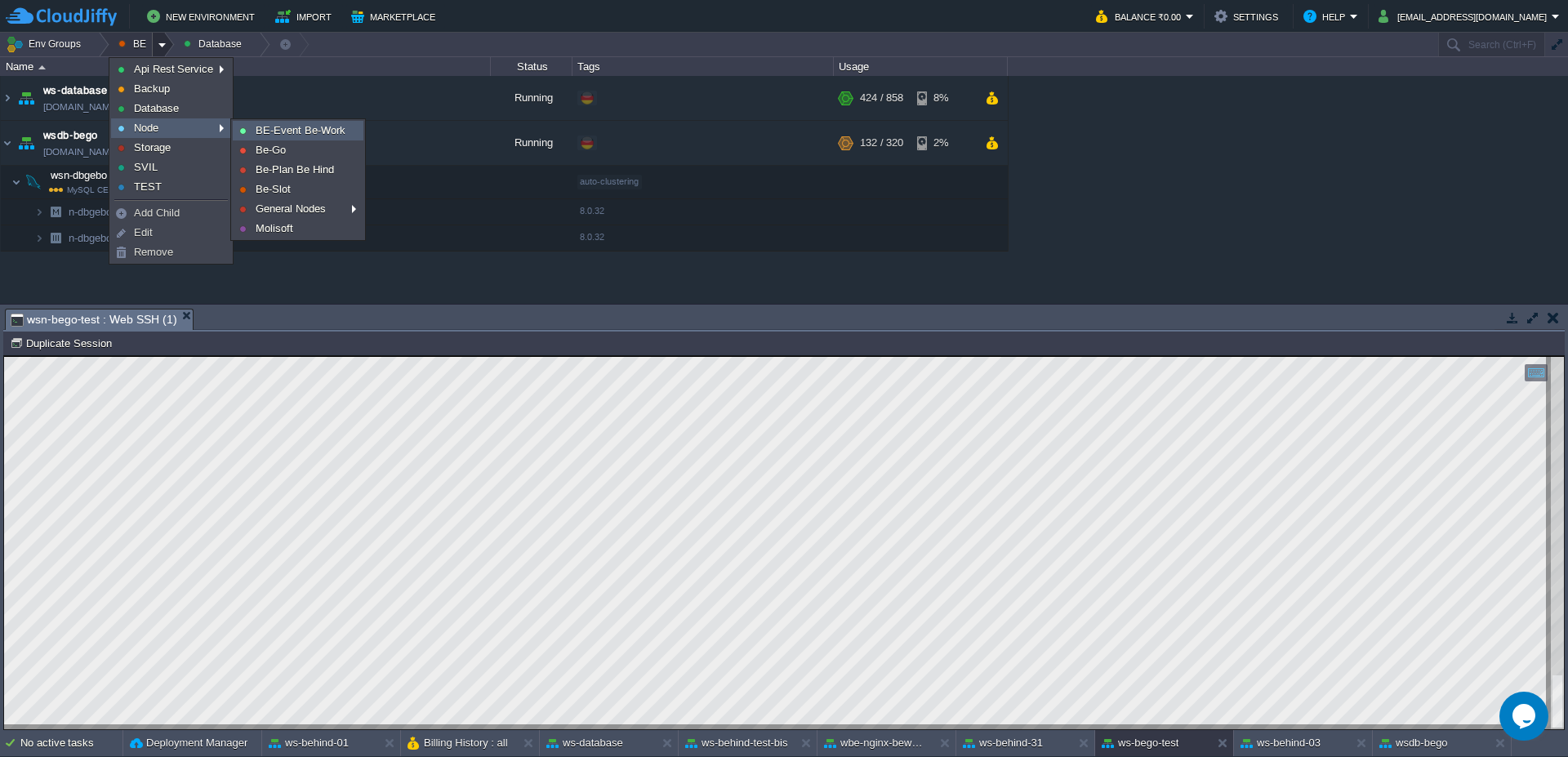
click at [272, 135] on span "BE-Event Be-Work" at bounding box center [300, 130] width 89 height 12
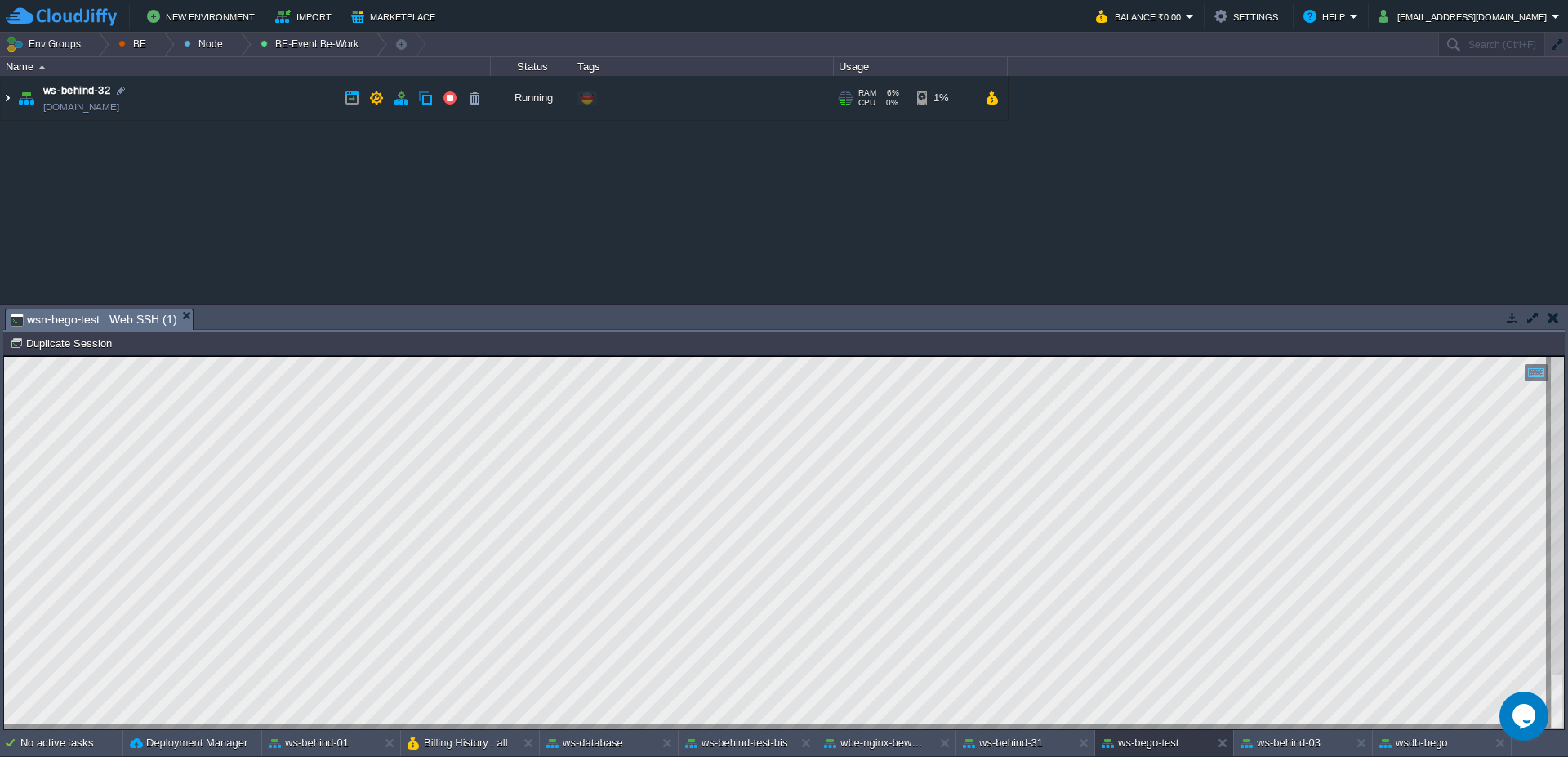
click at [4, 99] on img at bounding box center [7, 98] width 13 height 44
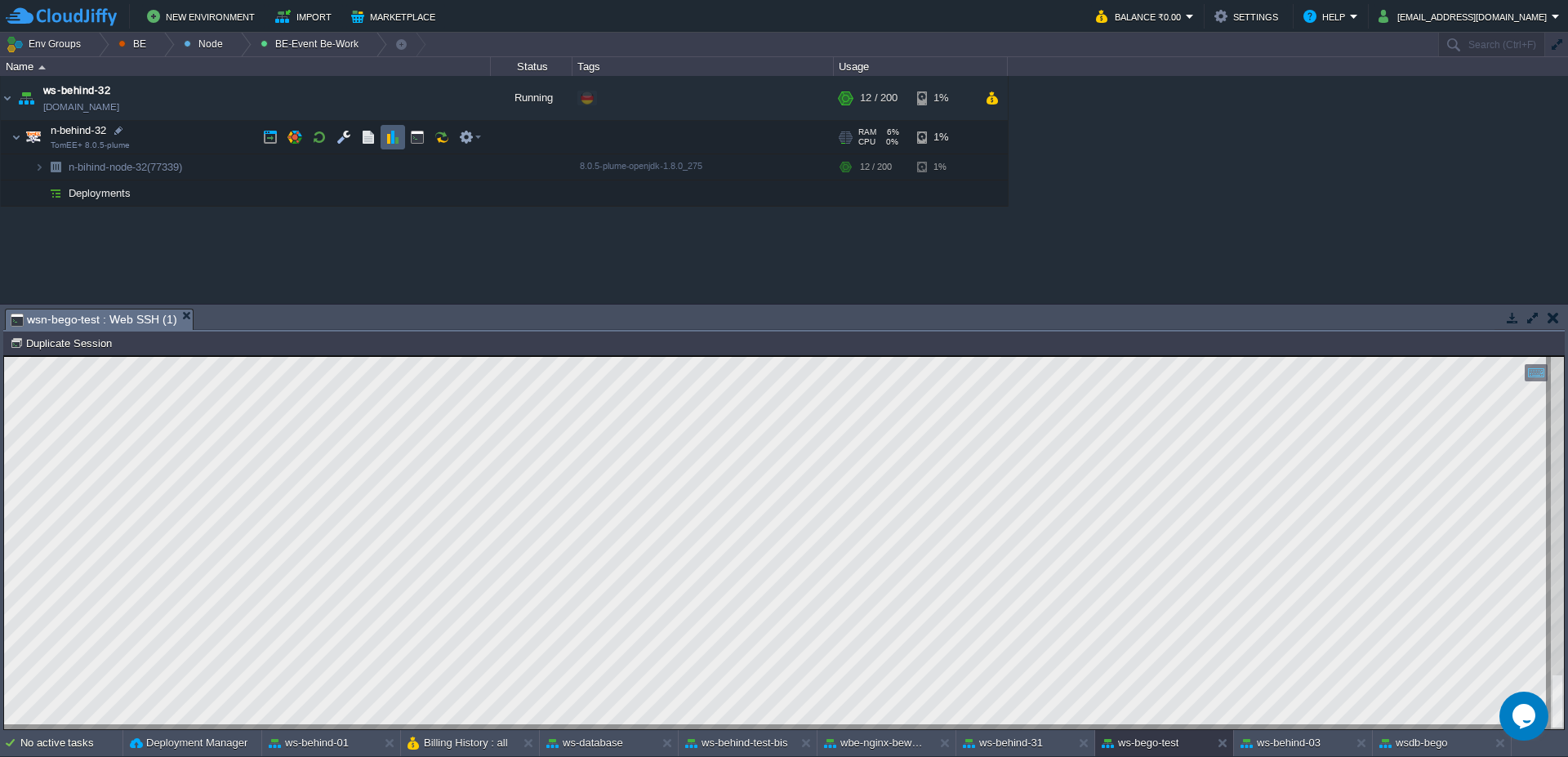
click at [389, 142] on button "button" at bounding box center [393, 137] width 15 height 15
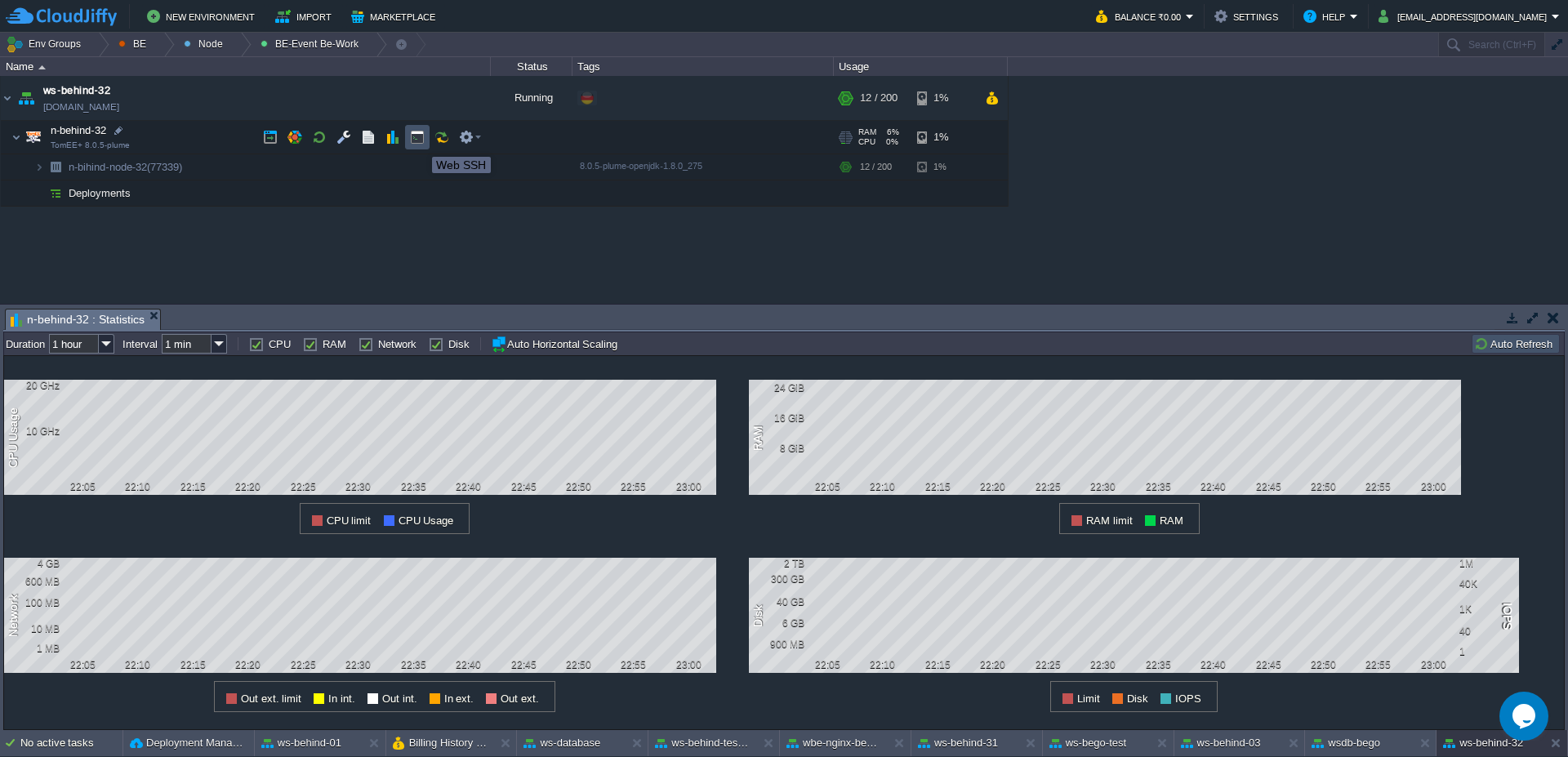
click at [420, 142] on button "button" at bounding box center [417, 137] width 15 height 15
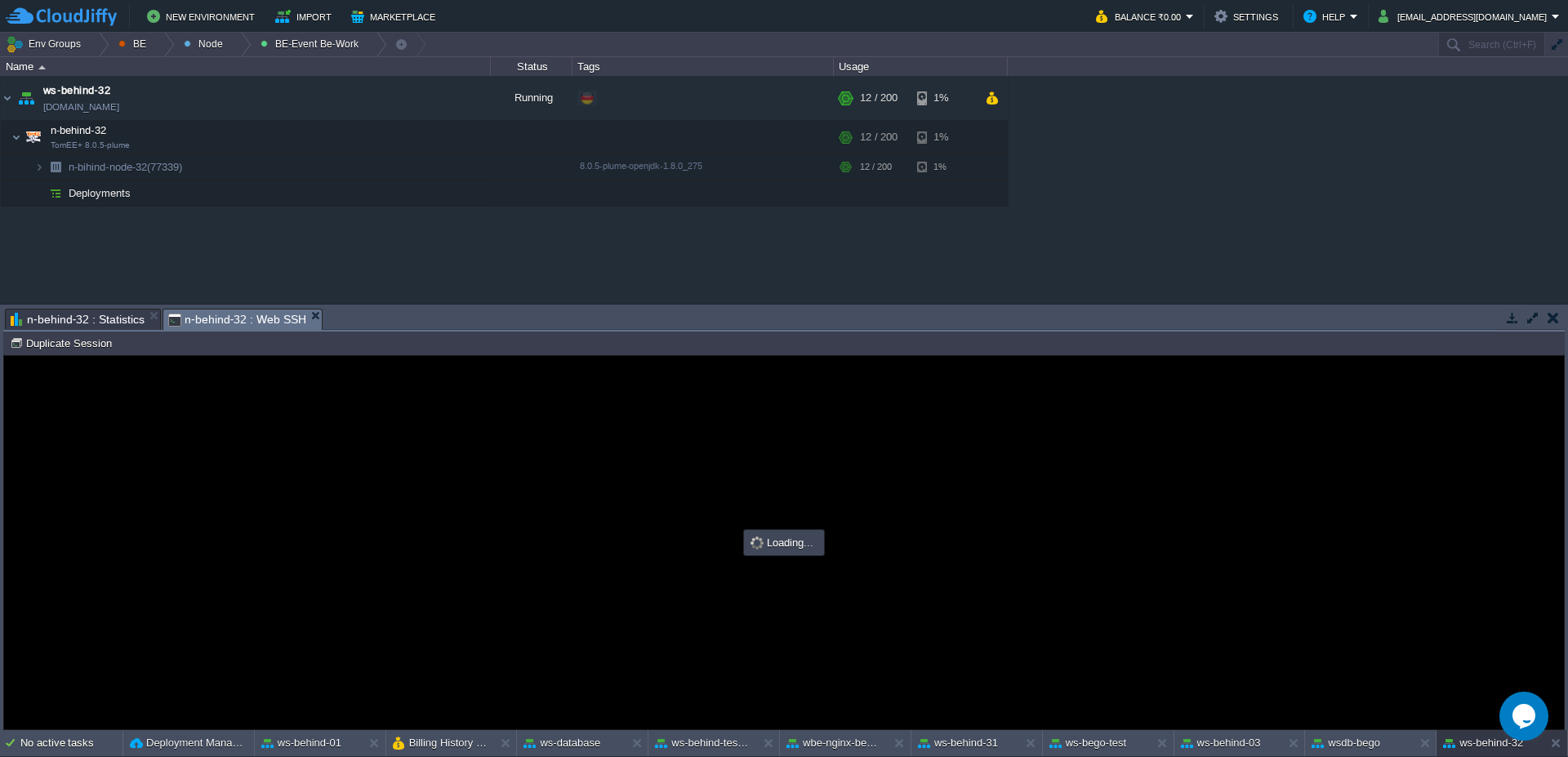
type input "#000000"
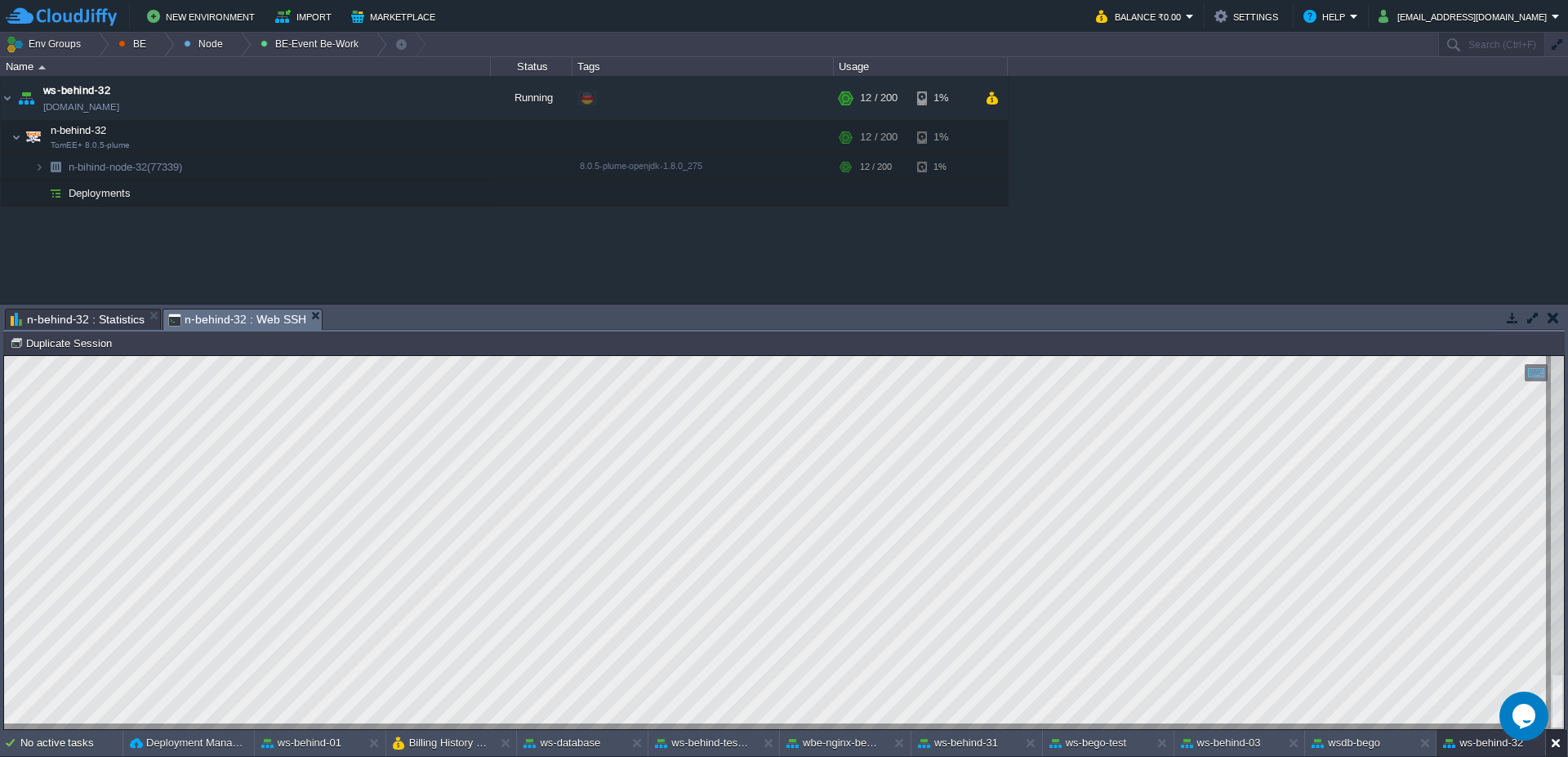
click at [1555, 746] on button at bounding box center [1560, 743] width 16 height 16
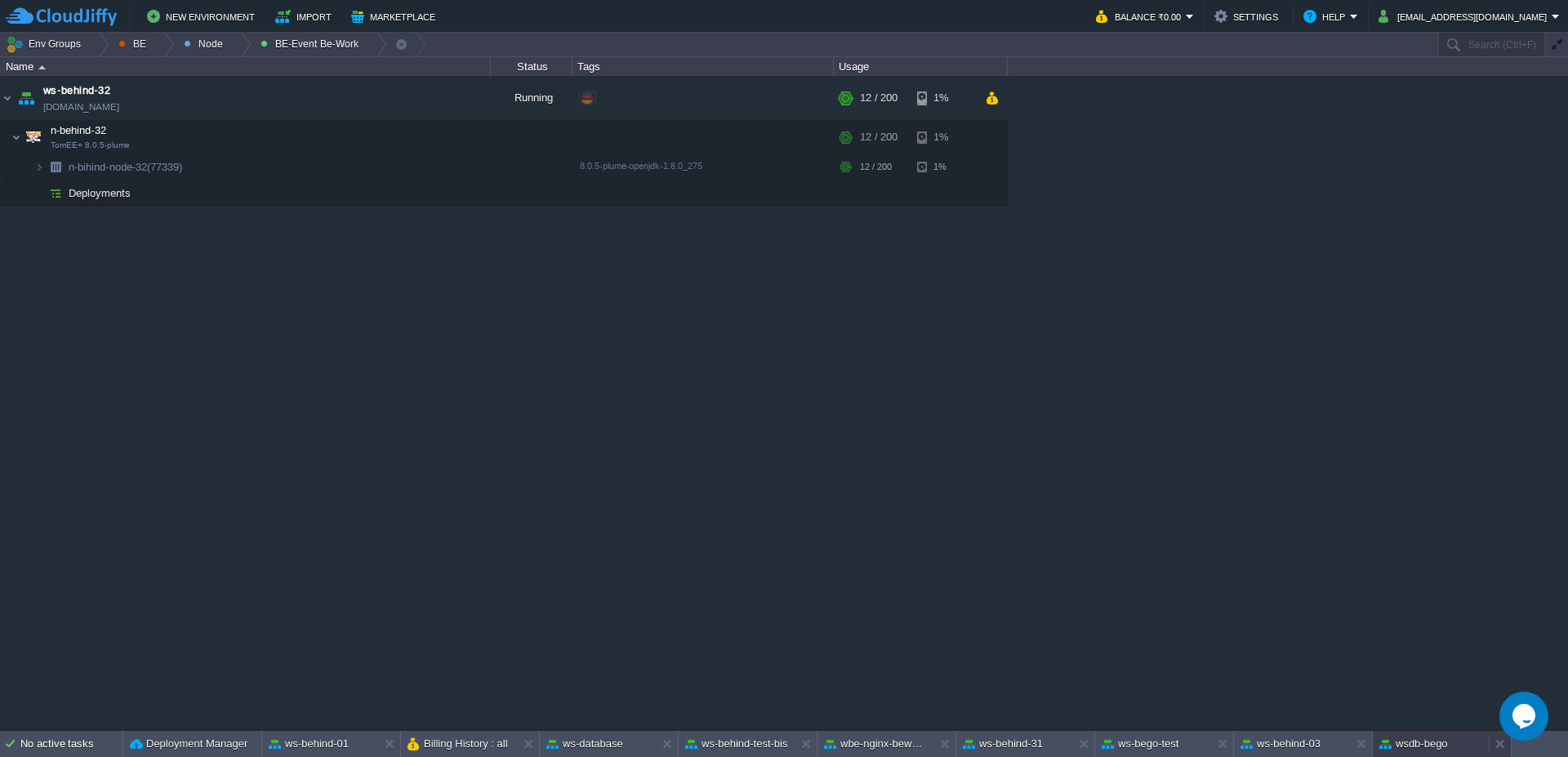
click at [1438, 754] on div "wsdb-bego" at bounding box center [1430, 743] width 116 height 26
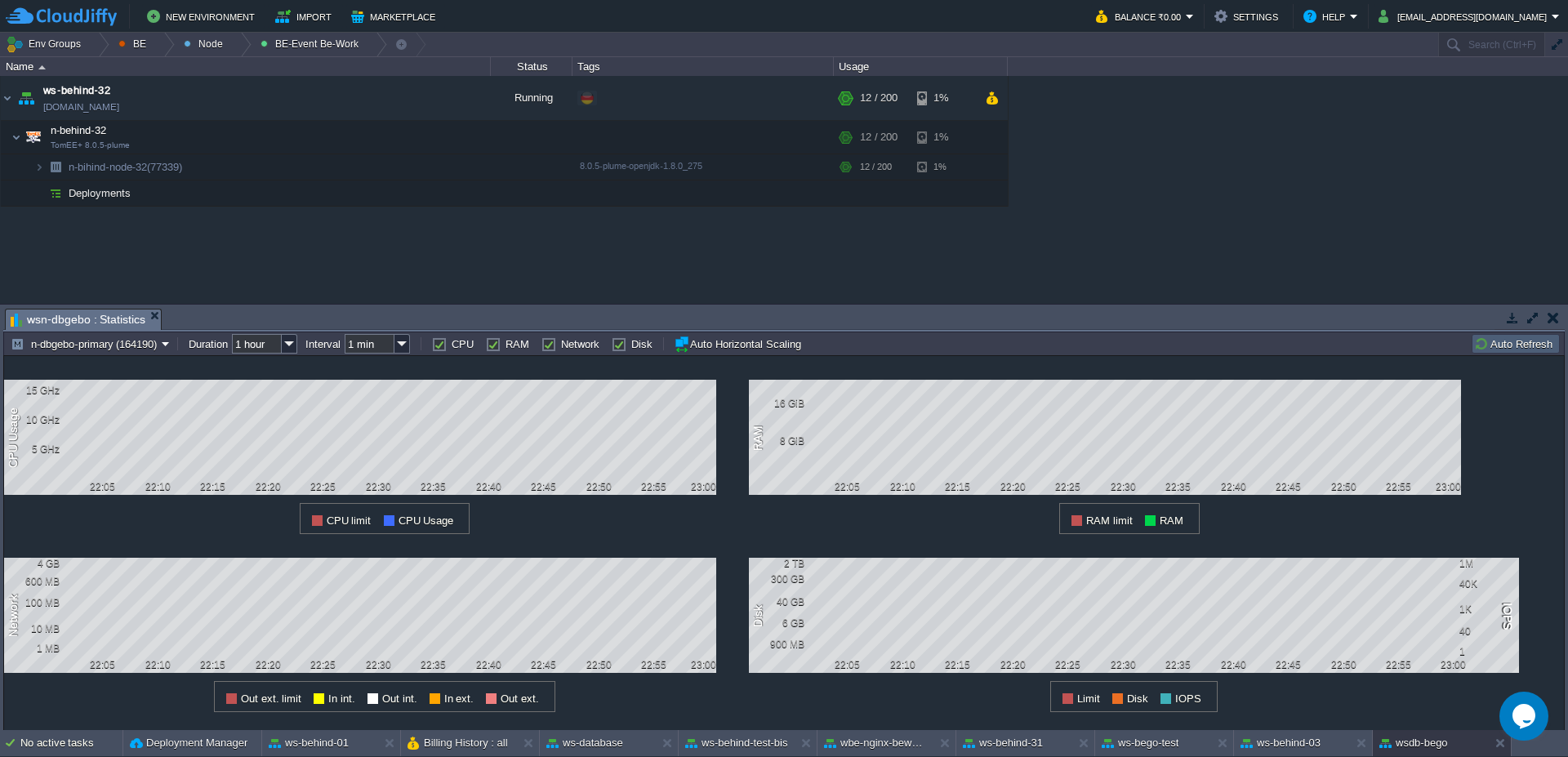
click at [1532, 344] on button "Auto Refresh" at bounding box center [1515, 344] width 83 height 15
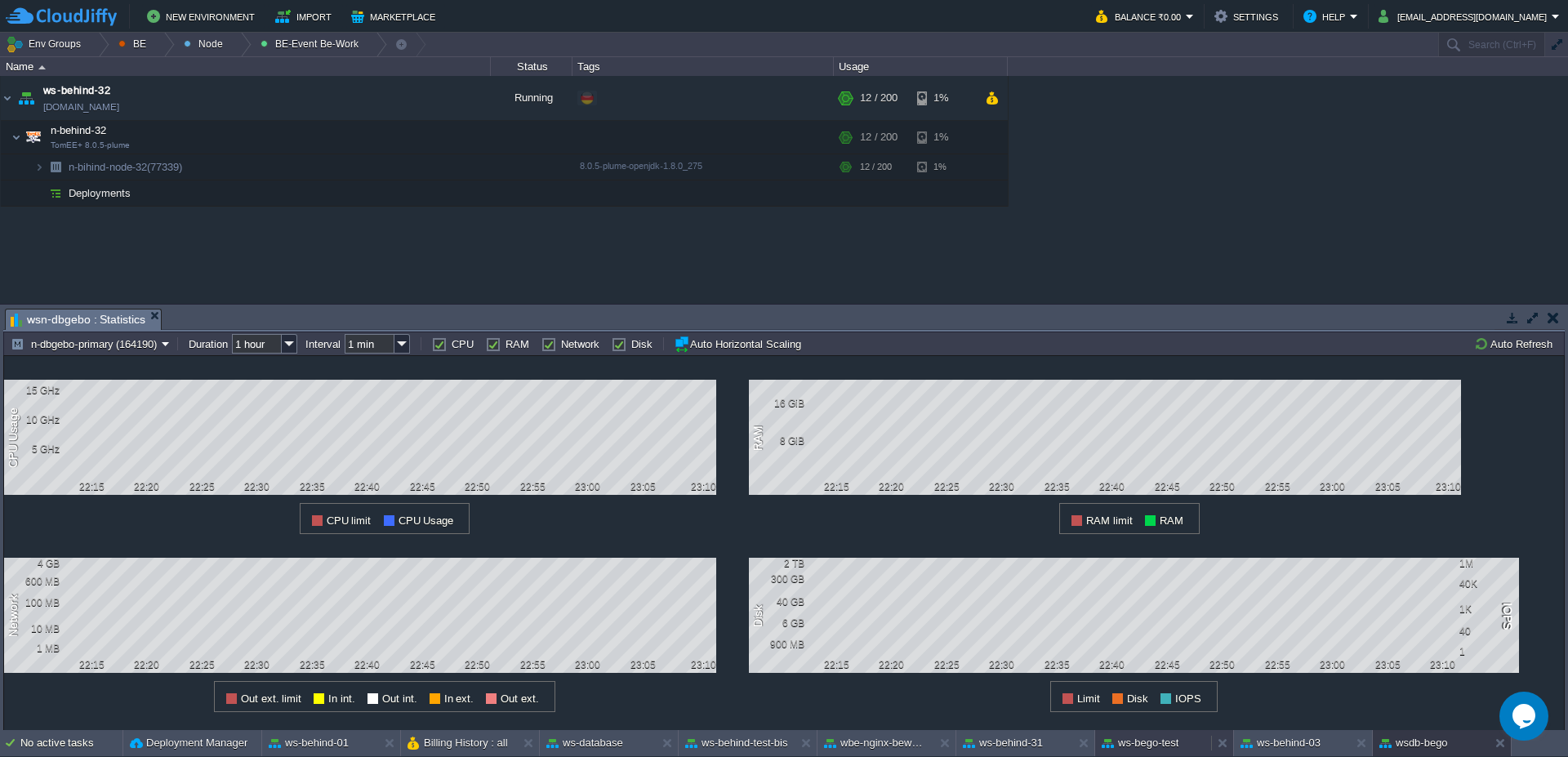
click at [1153, 743] on button "ws-bego-test" at bounding box center [1140, 743] width 77 height 16
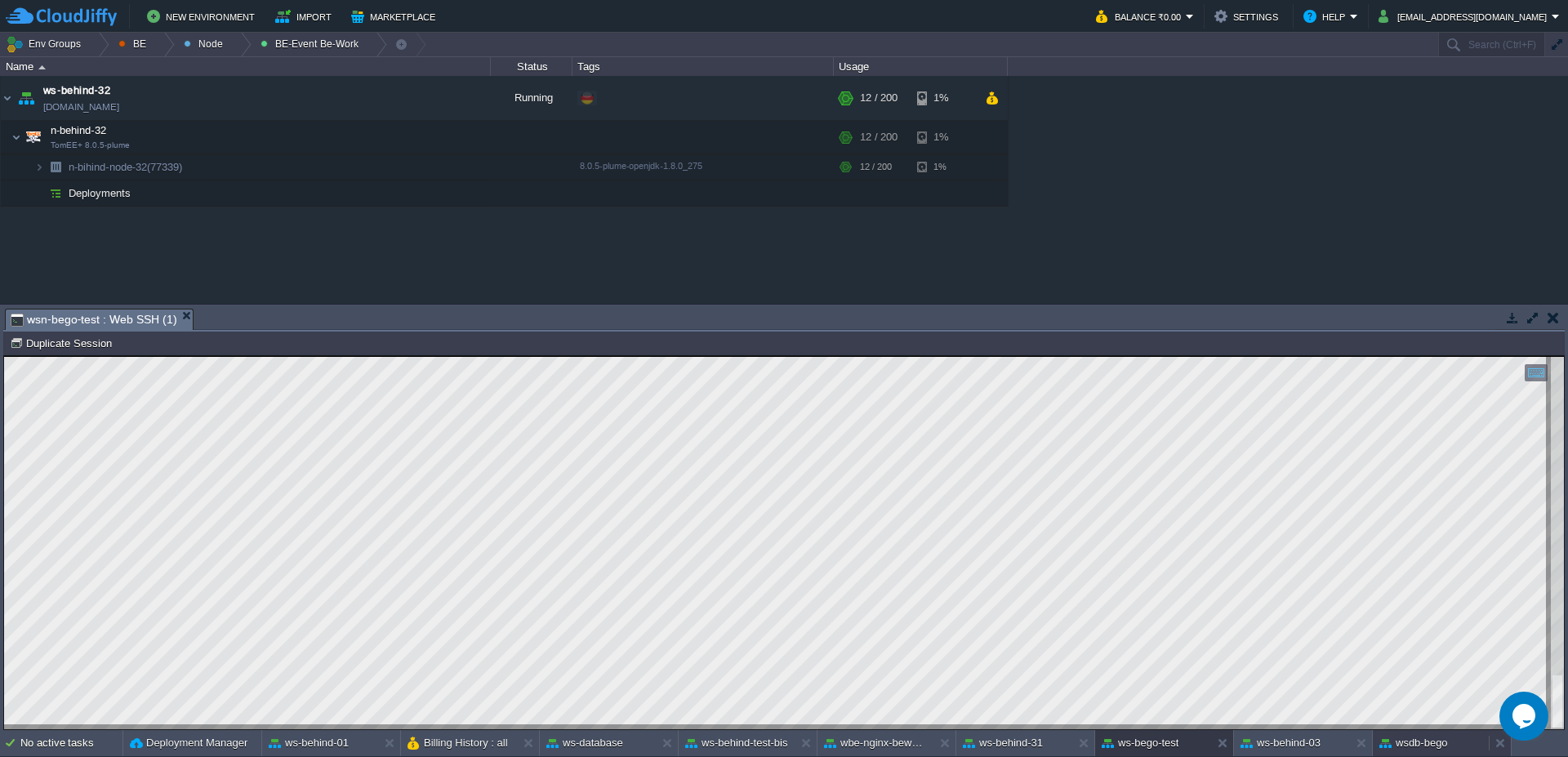
click at [1431, 743] on button "wsdb-bego" at bounding box center [1413, 743] width 68 height 16
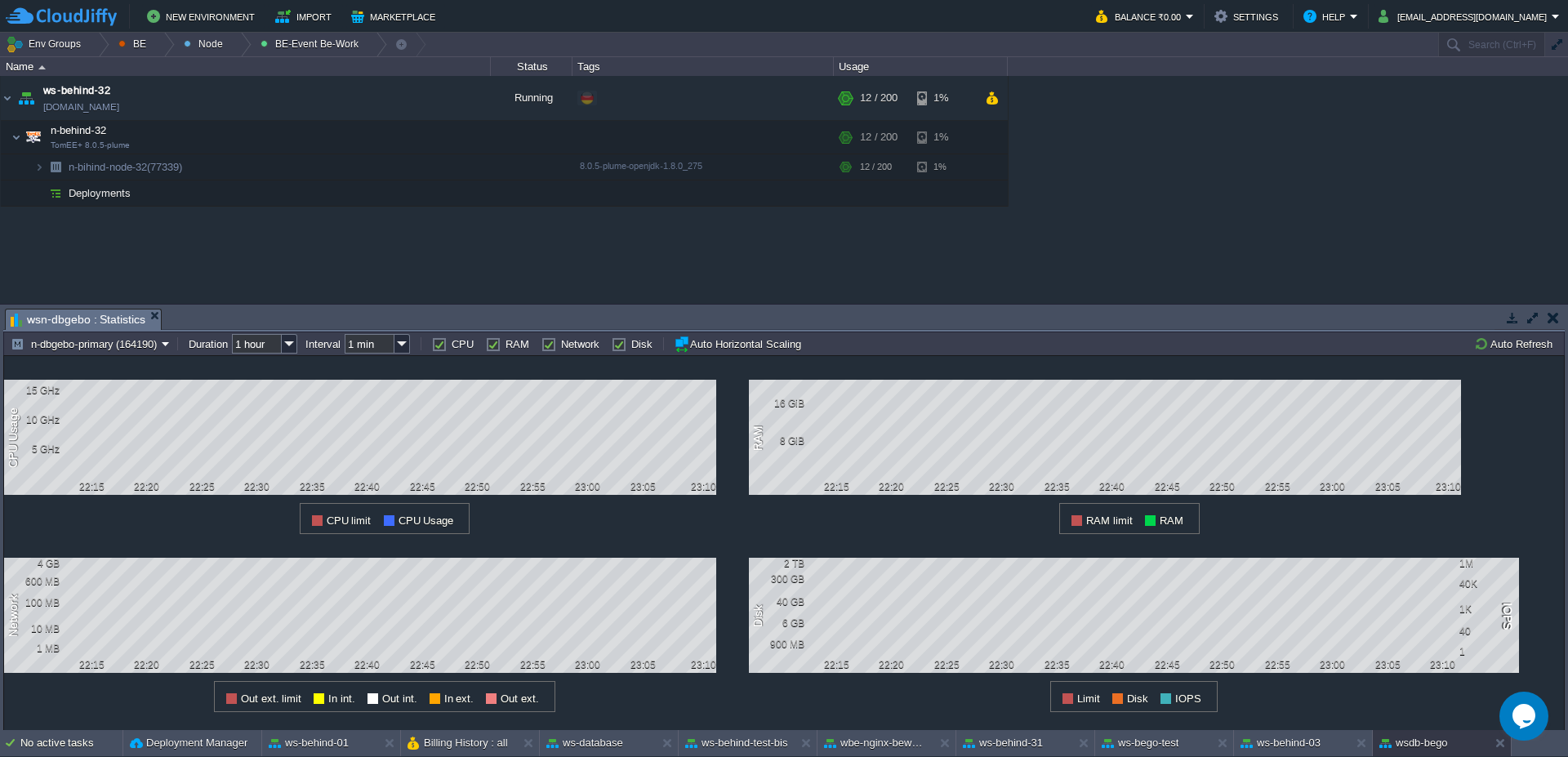
click at [1532, 347] on button "Auto Refresh" at bounding box center [1515, 344] width 83 height 15
click at [1515, 343] on button "Auto Refresh" at bounding box center [1515, 344] width 83 height 15
click at [1496, 346] on button "Auto Refresh" at bounding box center [1515, 344] width 83 height 15
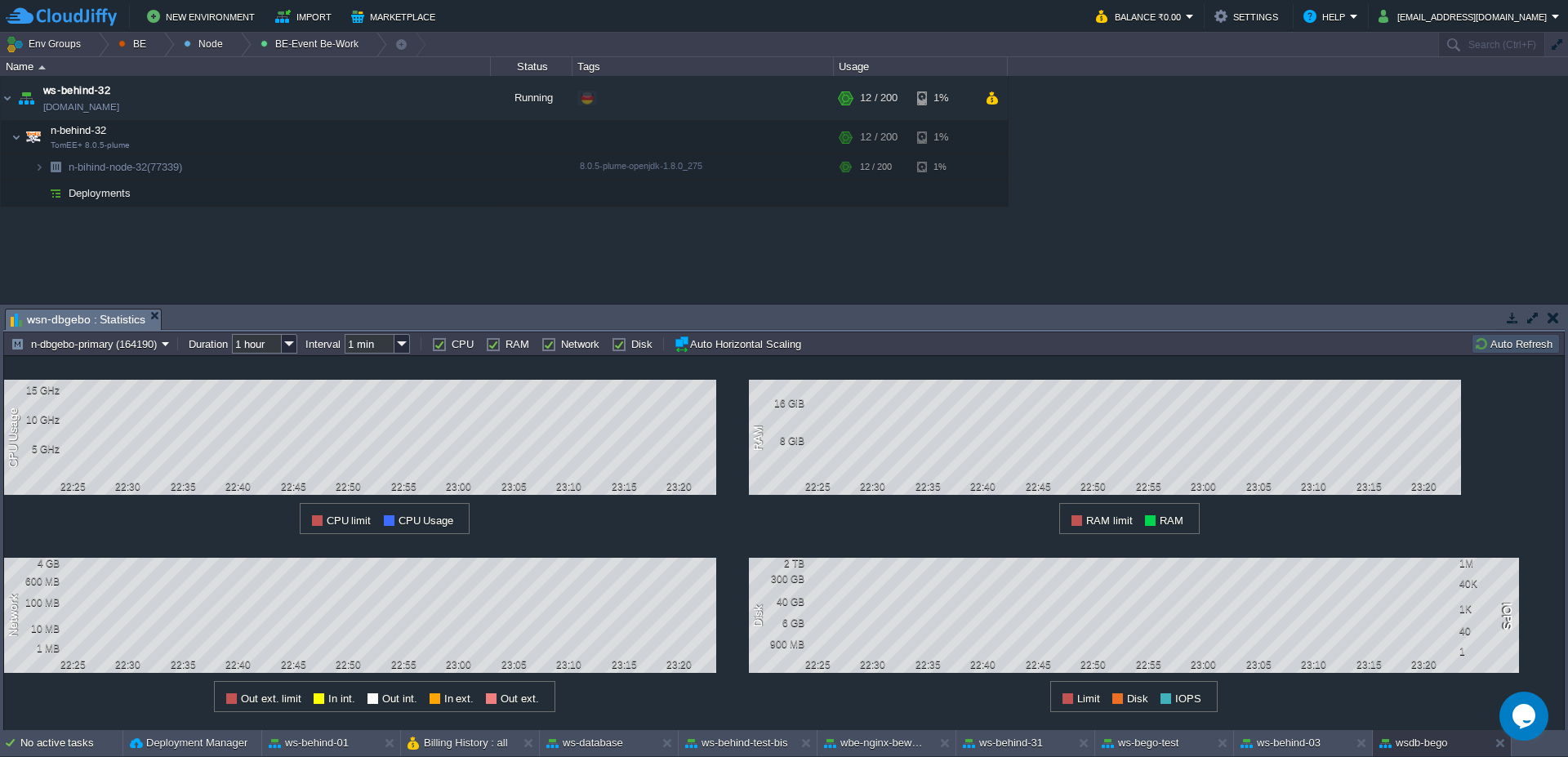
click at [1484, 350] on button "Auto Refresh" at bounding box center [1515, 344] width 83 height 15
click at [1505, 351] on td "Auto Refresh" at bounding box center [1515, 343] width 88 height 19
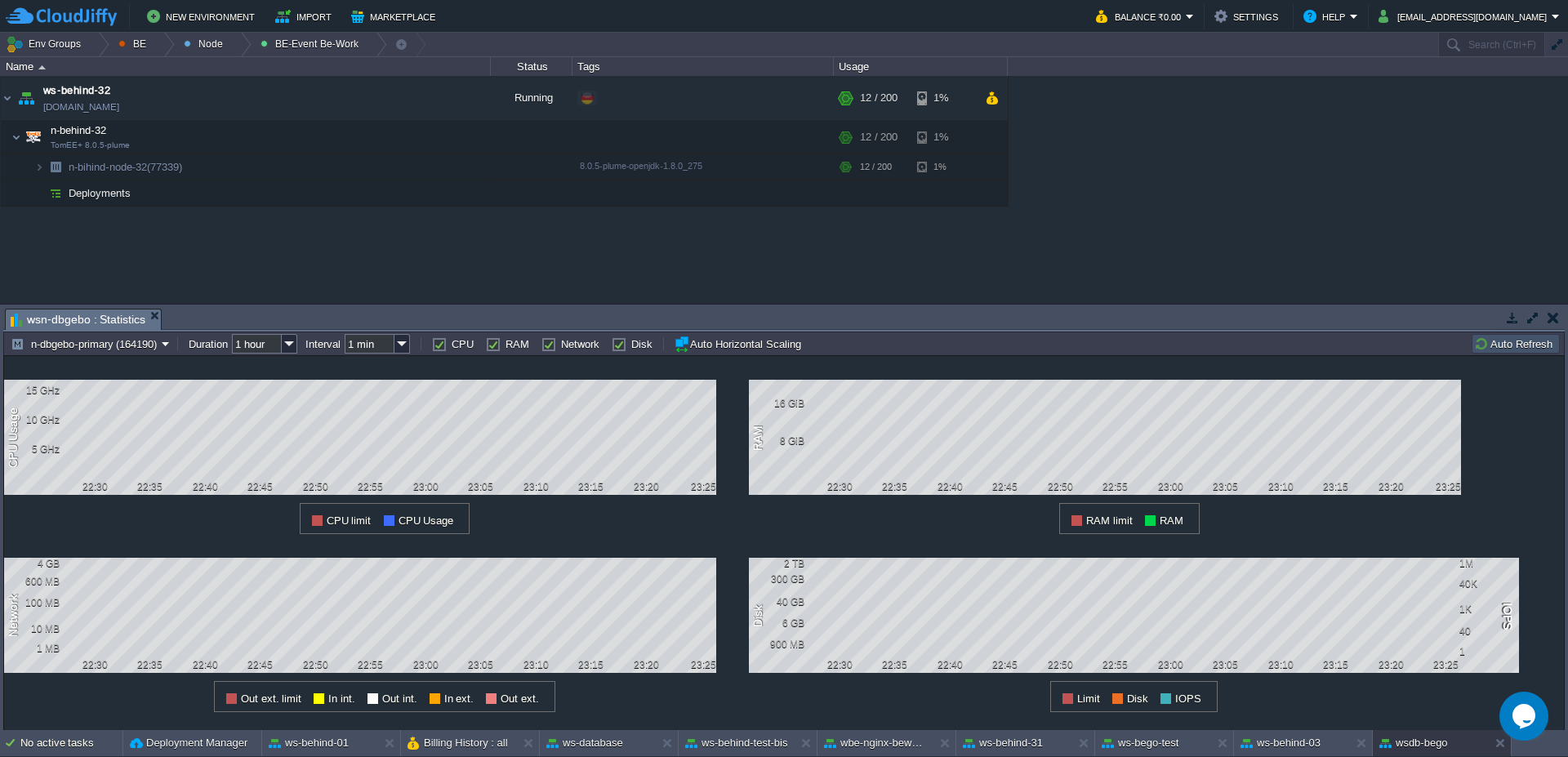
click at [1531, 345] on button "Auto Refresh" at bounding box center [1515, 344] width 83 height 15
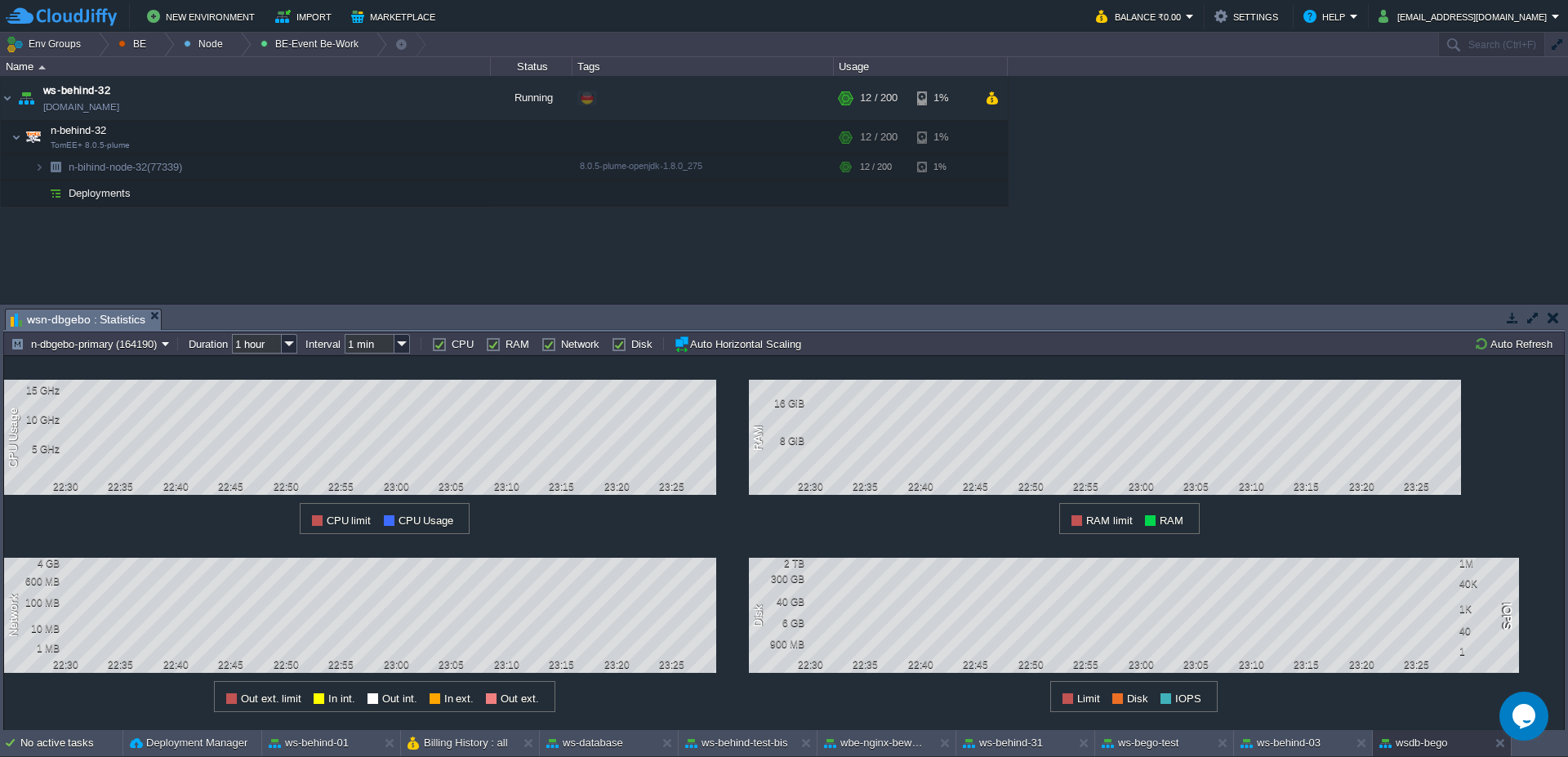
click at [1532, 354] on div "n-dbgebo-primary (164190) Duration 1 hour Interval 1 min CPU RAM Network Disk A…" at bounding box center [784, 343] width 1562 height 24
click at [1532, 347] on button "Auto Refresh" at bounding box center [1515, 344] width 83 height 15
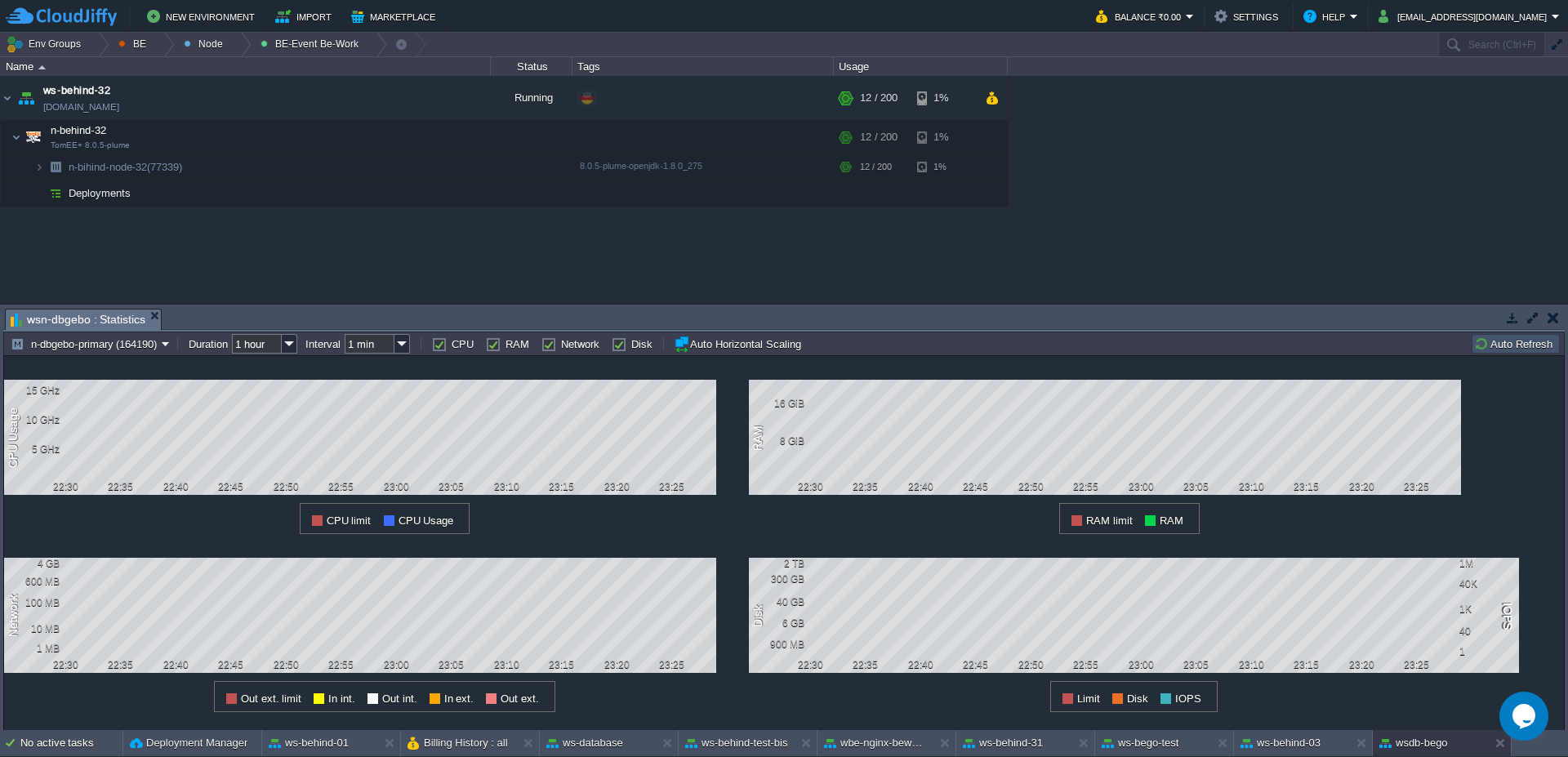
click at [1513, 343] on button "Auto Refresh" at bounding box center [1515, 344] width 83 height 15
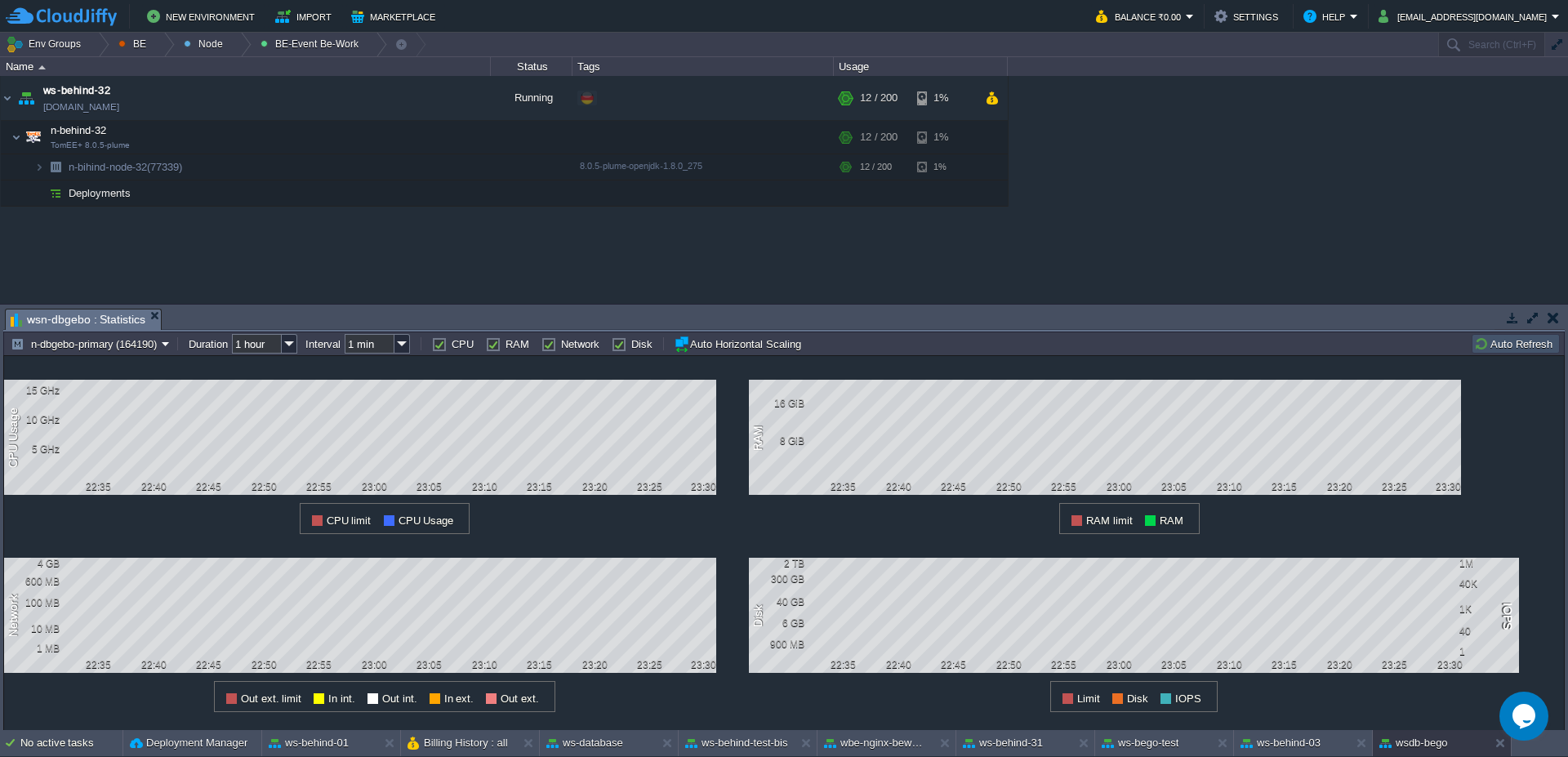
click at [1527, 339] on button "Auto Refresh" at bounding box center [1515, 344] width 83 height 15
click at [1519, 351] on td "Auto Refresh" at bounding box center [1515, 343] width 88 height 19
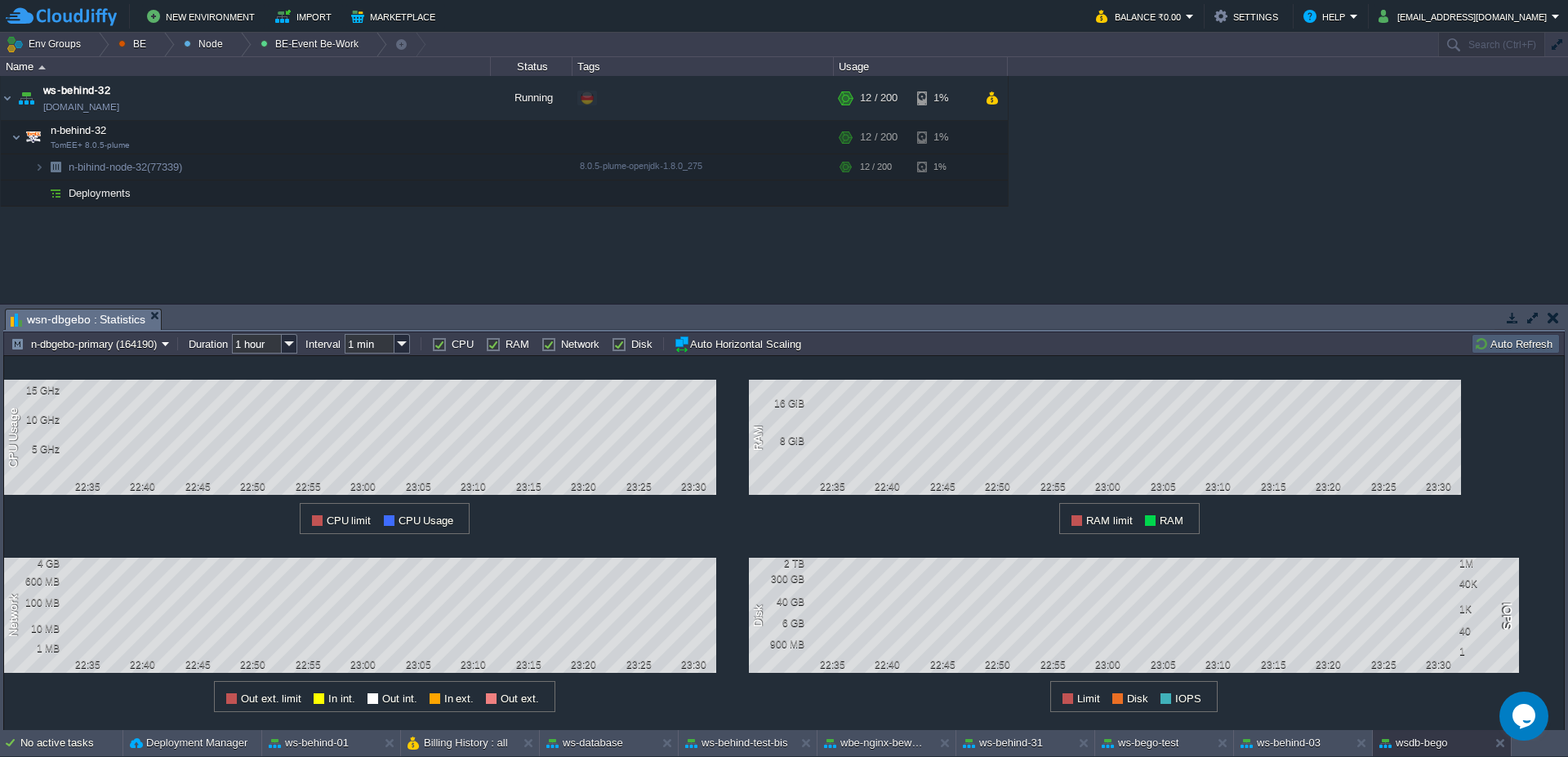
click at [1490, 349] on button "Auto Refresh" at bounding box center [1515, 344] width 83 height 15
click at [1493, 348] on button "Auto Refresh" at bounding box center [1515, 344] width 83 height 15
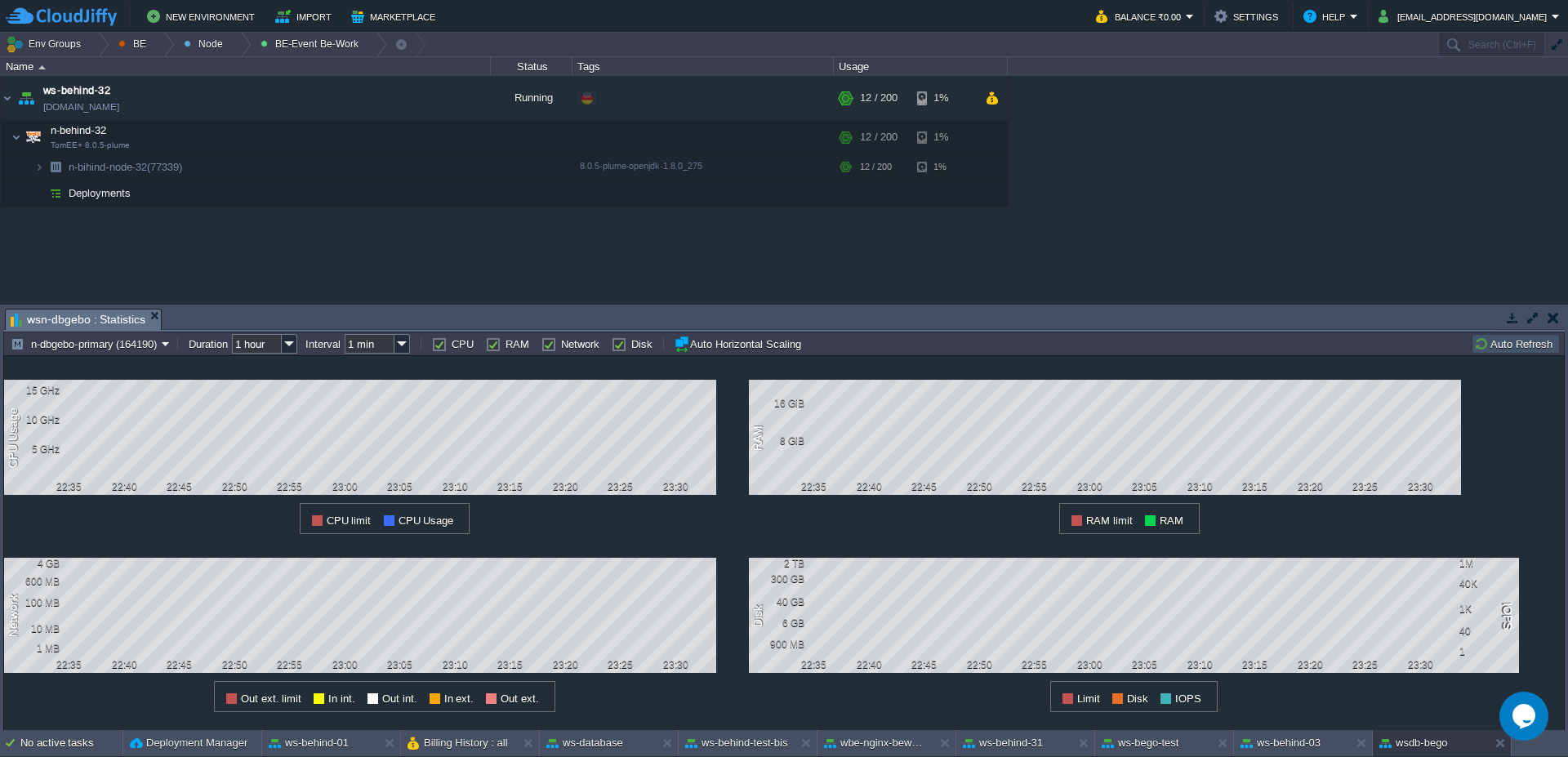
click at [1523, 347] on button "Auto Refresh" at bounding box center [1515, 344] width 83 height 15
click at [1521, 347] on button "Auto Refresh" at bounding box center [1515, 344] width 83 height 15
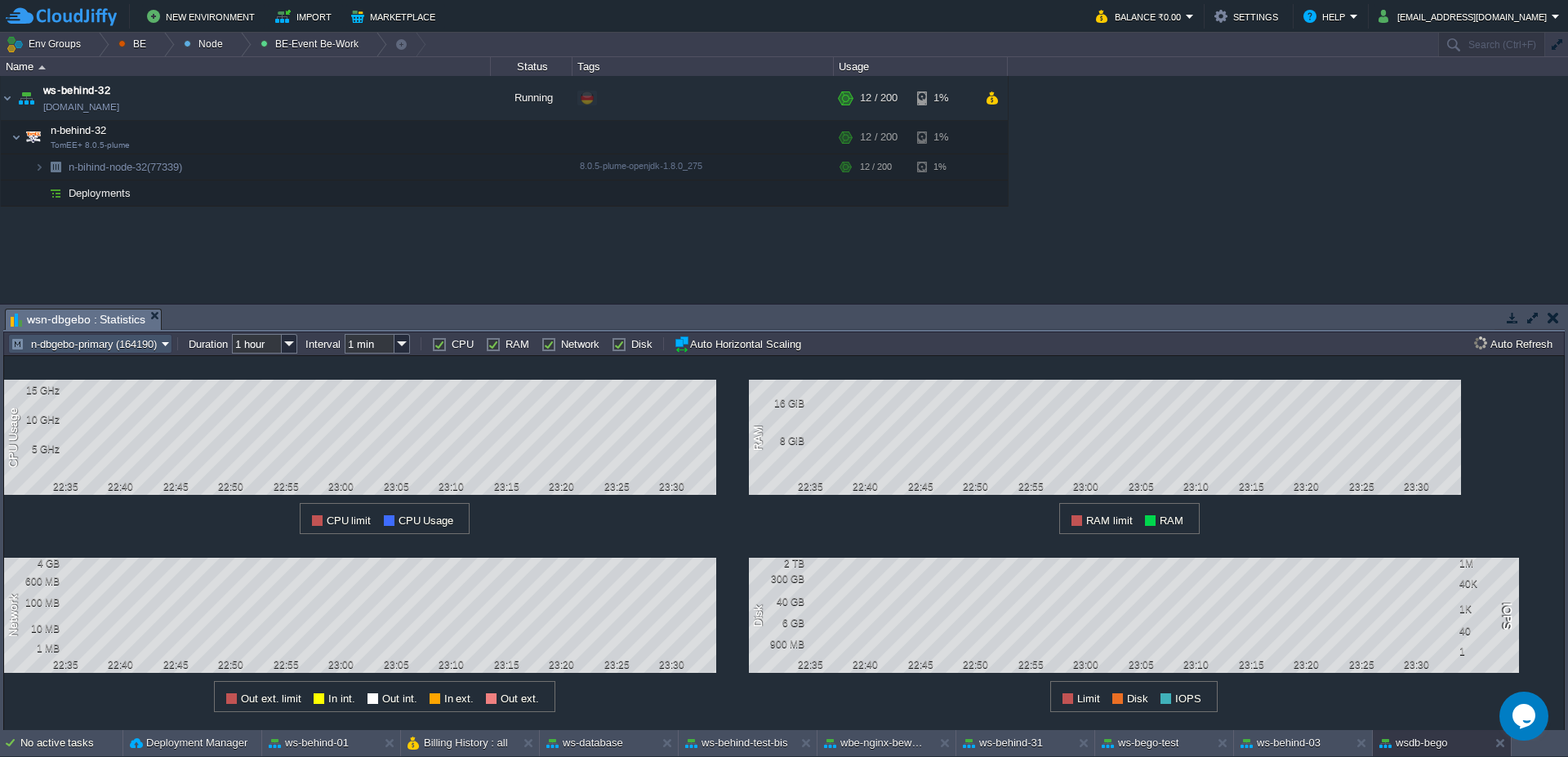
click at [95, 345] on button "n-dbgebo-primary (164190)" at bounding box center [87, 344] width 151 height 15
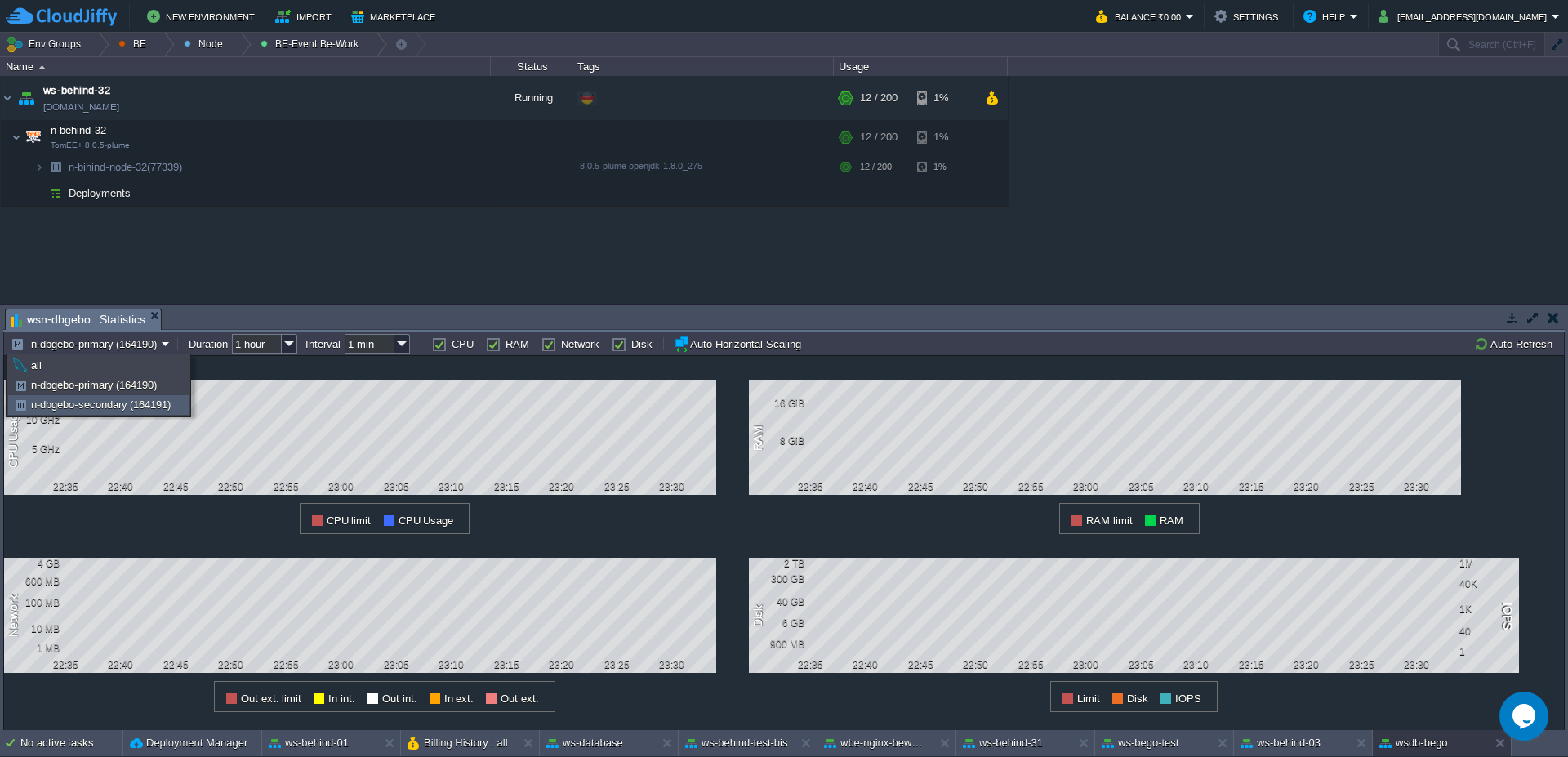
click at [96, 401] on span "n-dbgebo-secondary (164191)" at bounding box center [100, 404] width 140 height 12
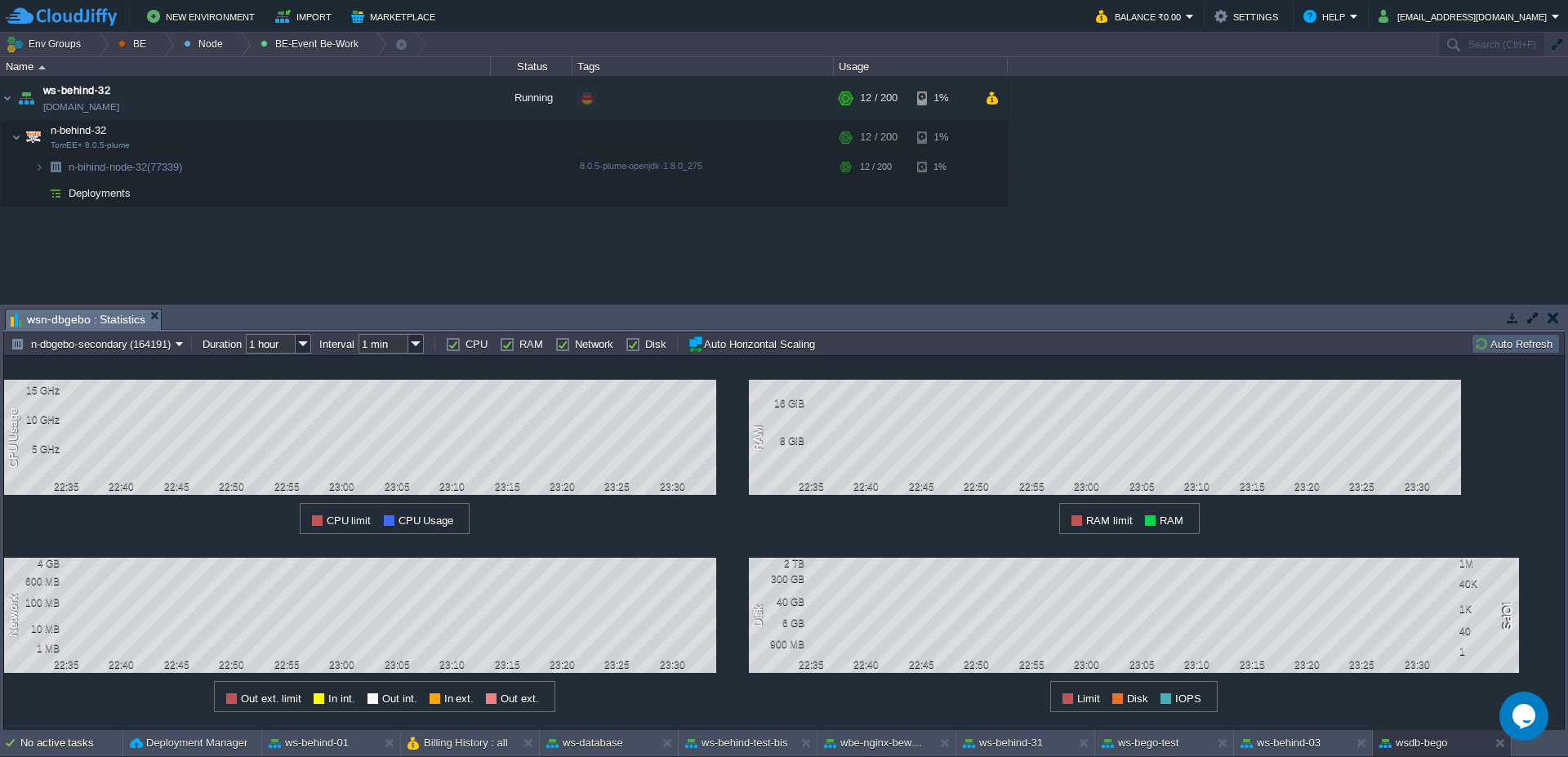
click at [1511, 344] on button "Auto Refresh" at bounding box center [1515, 344] width 83 height 15
click at [1511, 343] on button "Auto Refresh" at bounding box center [1515, 344] width 83 height 15
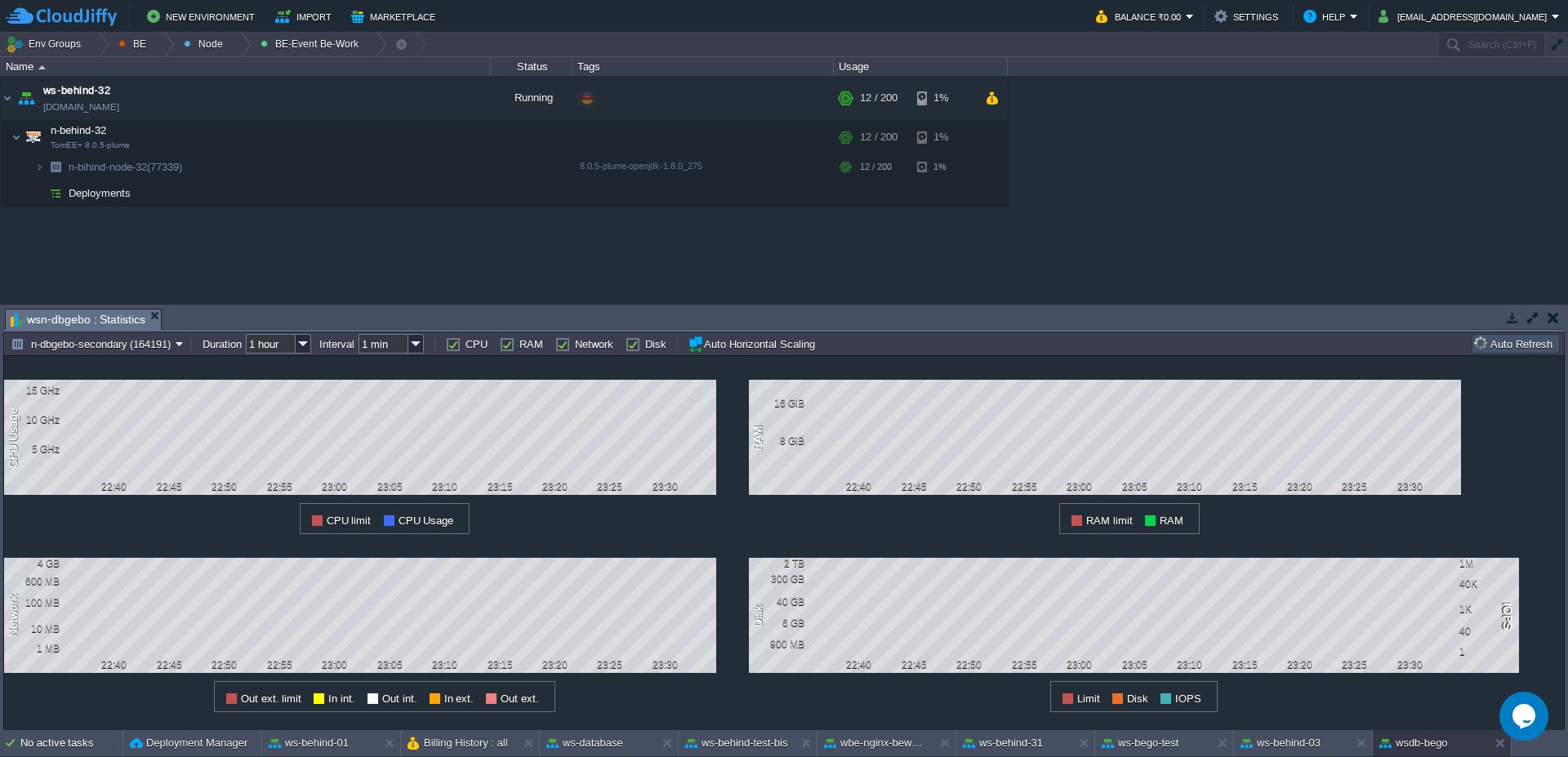
click at [1511, 343] on button "Auto Refresh" at bounding box center [1515, 344] width 83 height 15
click at [103, 344] on button "n-dbgebo-secondary (164191)" at bounding box center [93, 344] width 165 height 15
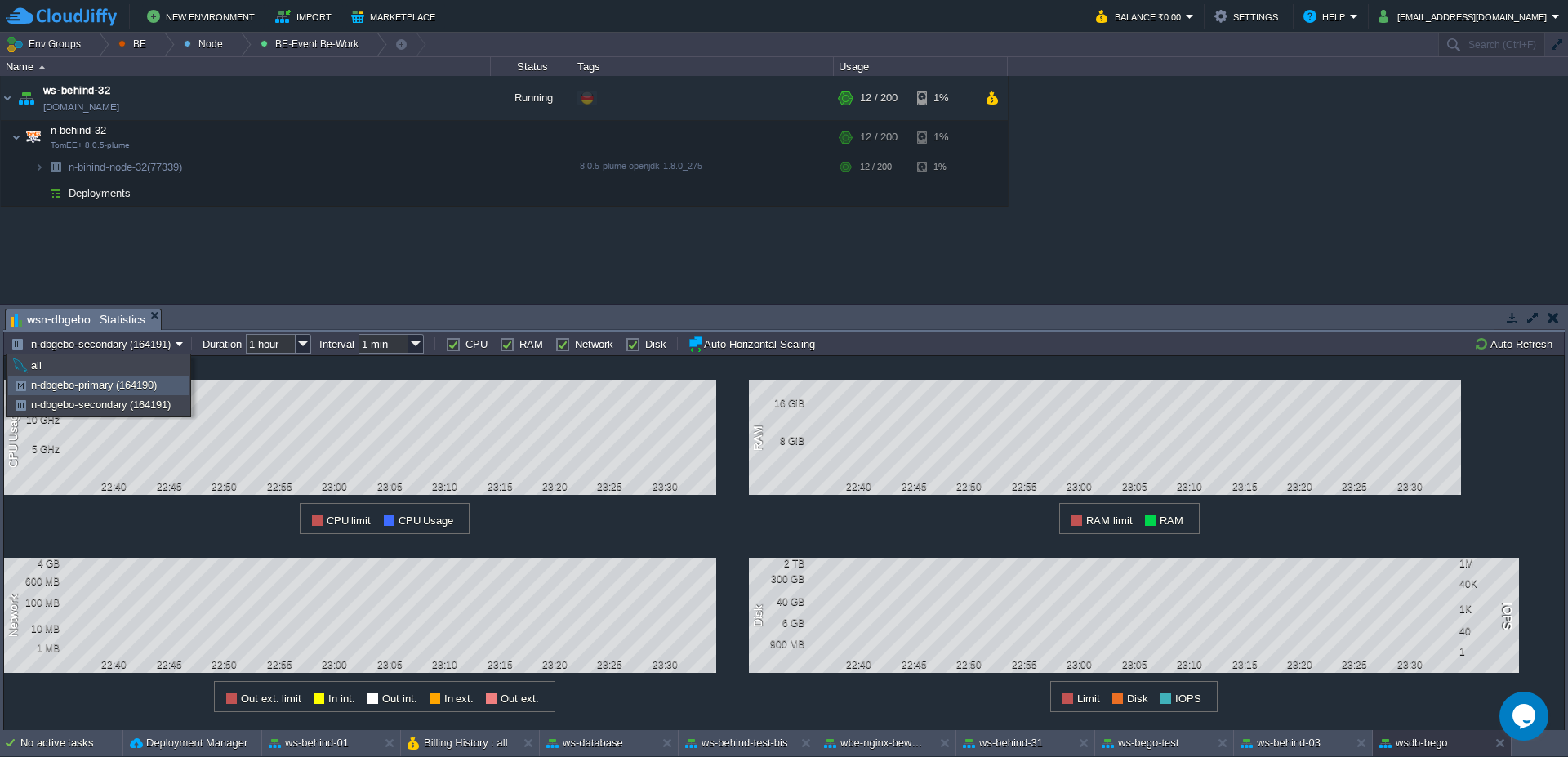
click at [85, 389] on span "n-dbgebo-primary (164190)" at bounding box center [94, 384] width 126 height 12
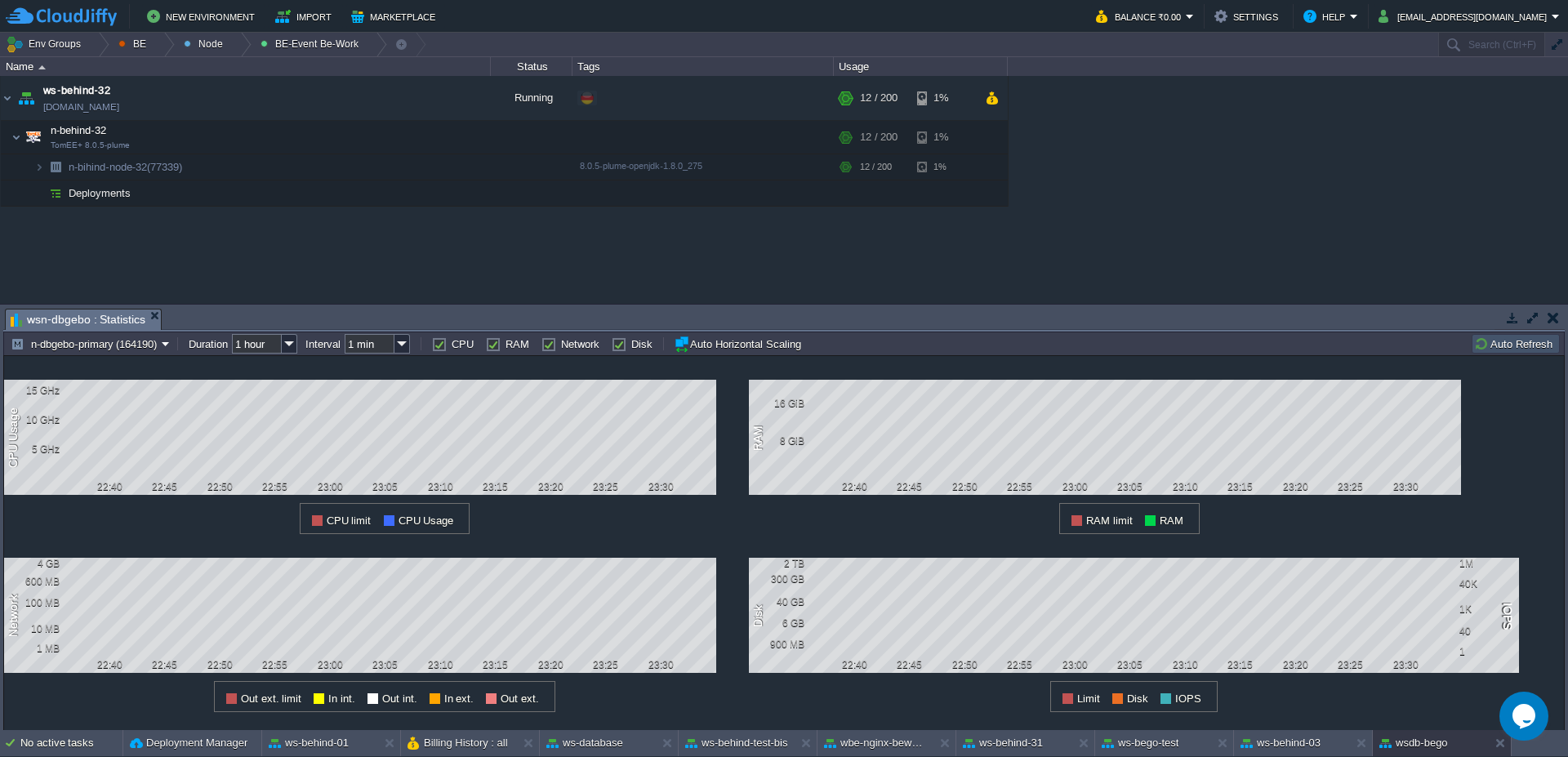
click at [1527, 349] on button "Auto Refresh" at bounding box center [1515, 344] width 83 height 15
click at [1515, 344] on button "Auto Refresh" at bounding box center [1515, 344] width 83 height 15
click at [1525, 337] on button "Auto Refresh" at bounding box center [1515, 344] width 83 height 15
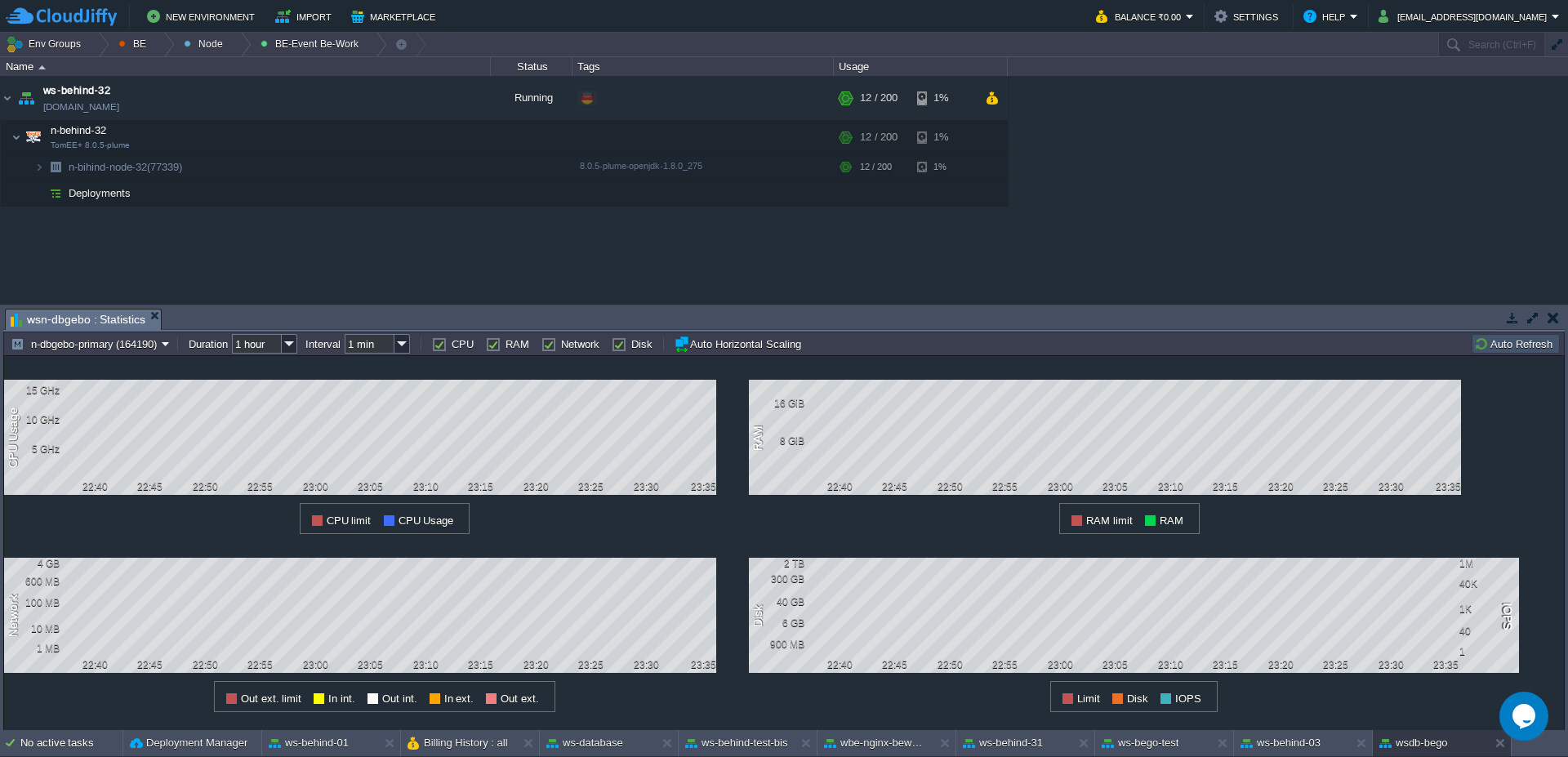
click at [1504, 347] on button "Auto Refresh" at bounding box center [1515, 344] width 83 height 15
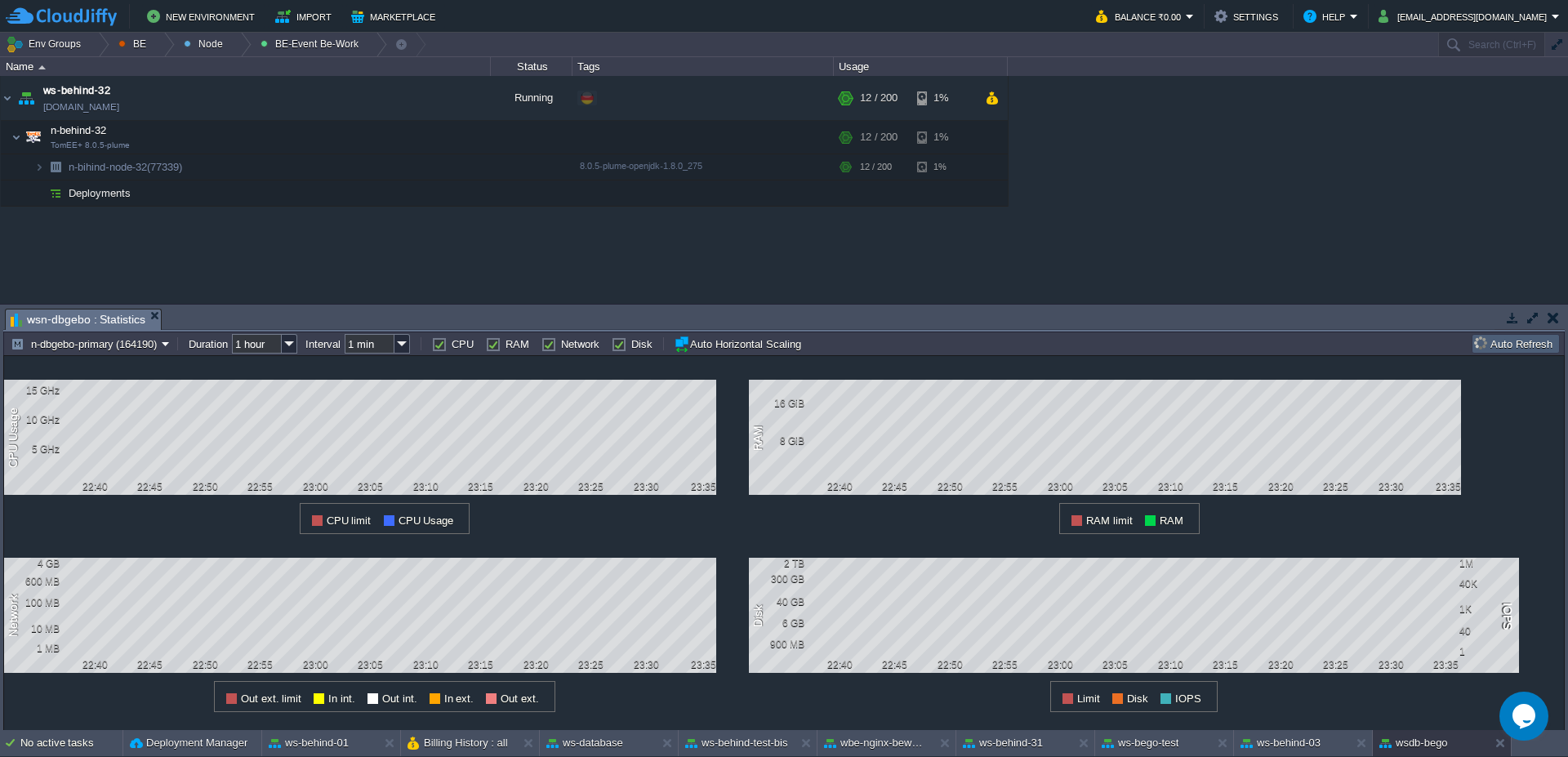
click at [1503, 347] on button "Auto Refresh" at bounding box center [1515, 344] width 83 height 15
click at [1490, 345] on button "Auto Refresh" at bounding box center [1515, 344] width 83 height 15
click at [1502, 347] on button "Auto Refresh" at bounding box center [1515, 344] width 83 height 15
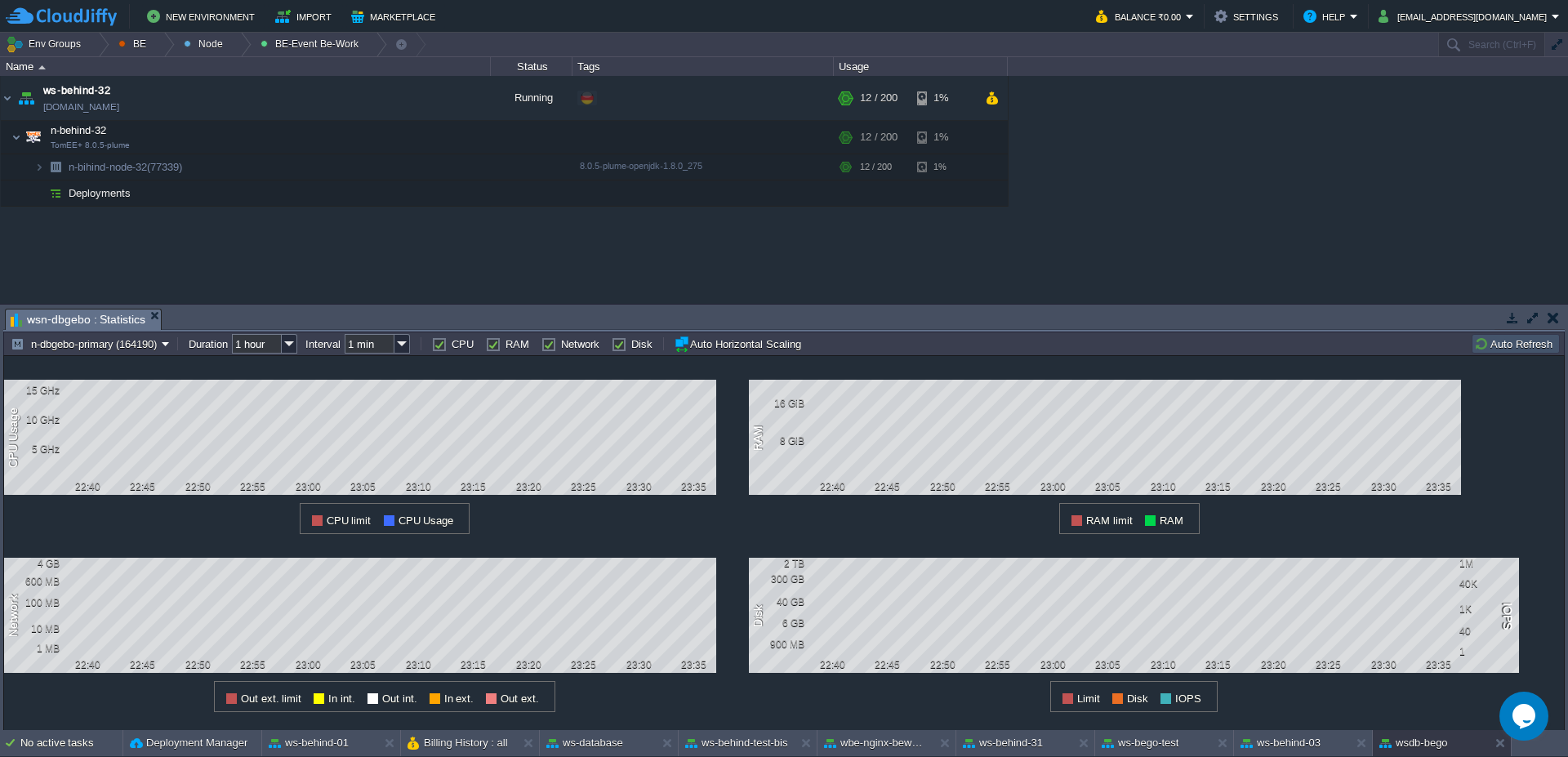
click at [1502, 347] on button "Auto Refresh" at bounding box center [1515, 344] width 83 height 15
